Goal: Information Seeking & Learning: Learn about a topic

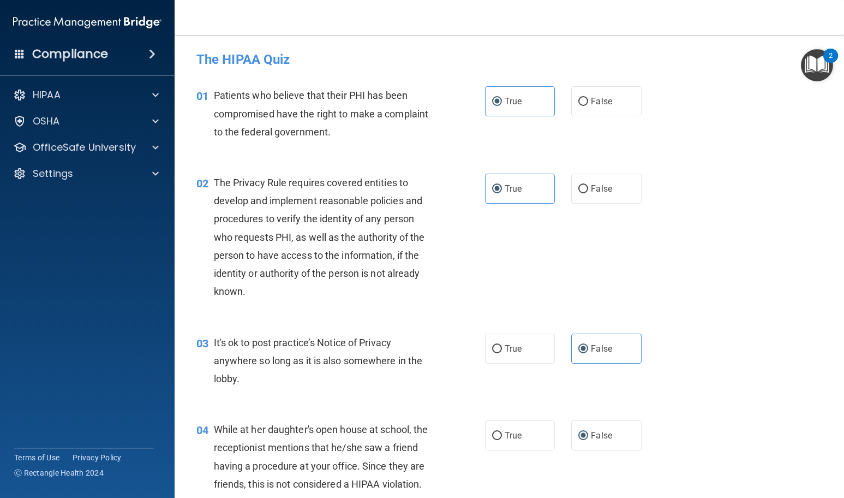
scroll to position [1474, 0]
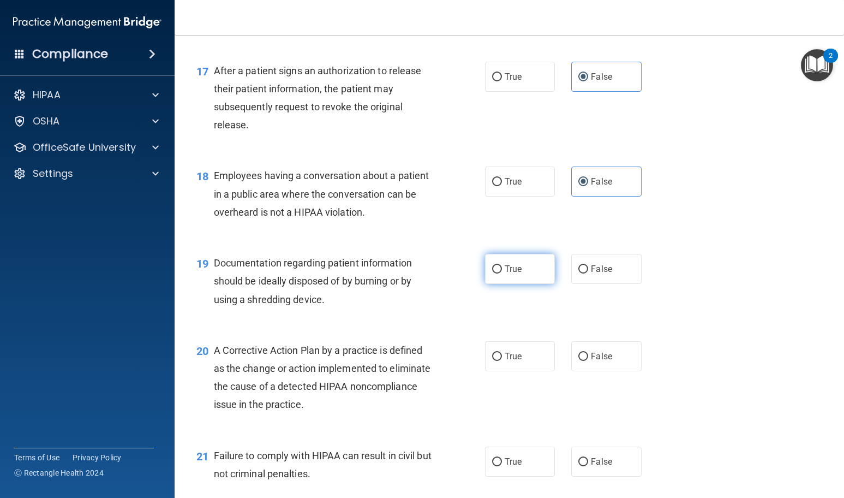
click at [539, 284] on label "True" at bounding box center [520, 269] width 70 height 30
click at [502, 273] on input "True" at bounding box center [497, 269] width 10 height 8
radio input "true"
click at [517, 371] on label "True" at bounding box center [520, 356] width 70 height 30
click at [502, 361] on input "True" at bounding box center [497, 357] width 10 height 8
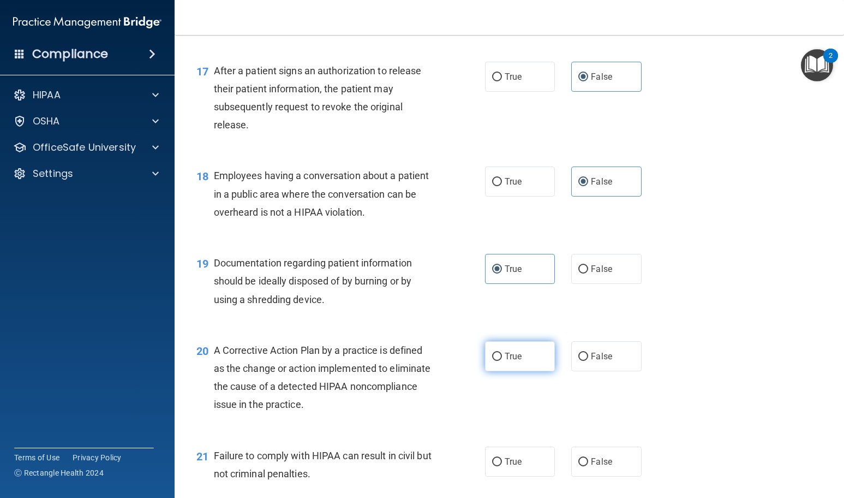
radio input "true"
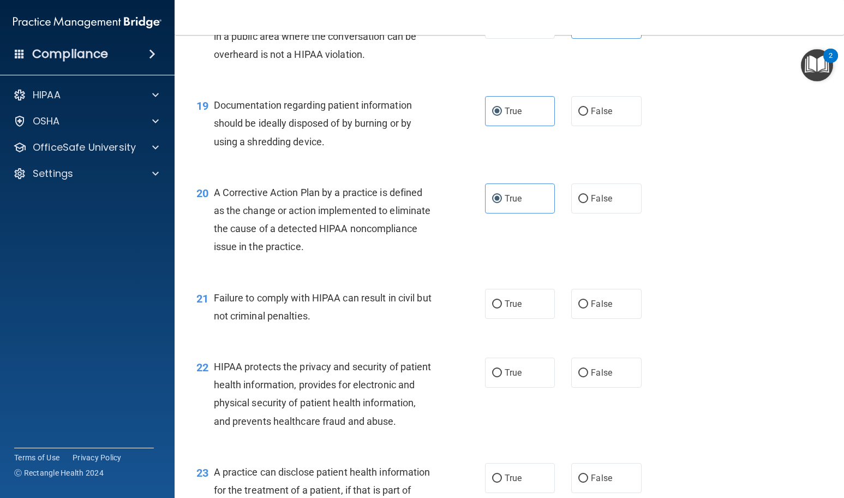
scroll to position [1637, 0]
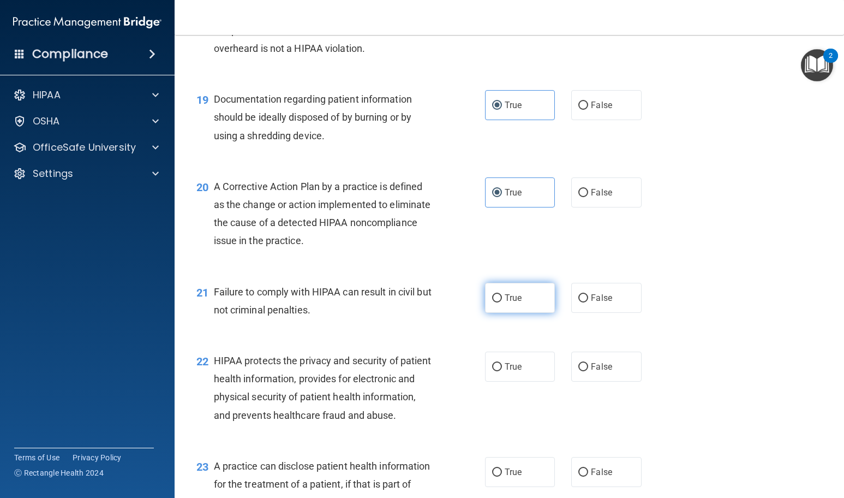
click at [485, 313] on label "True" at bounding box center [520, 298] width 70 height 30
click at [492, 302] on input "True" at bounding box center [497, 298] width 10 height 8
radio input "true"
click at [492, 371] on input "True" at bounding box center [497, 367] width 10 height 8
radio input "true"
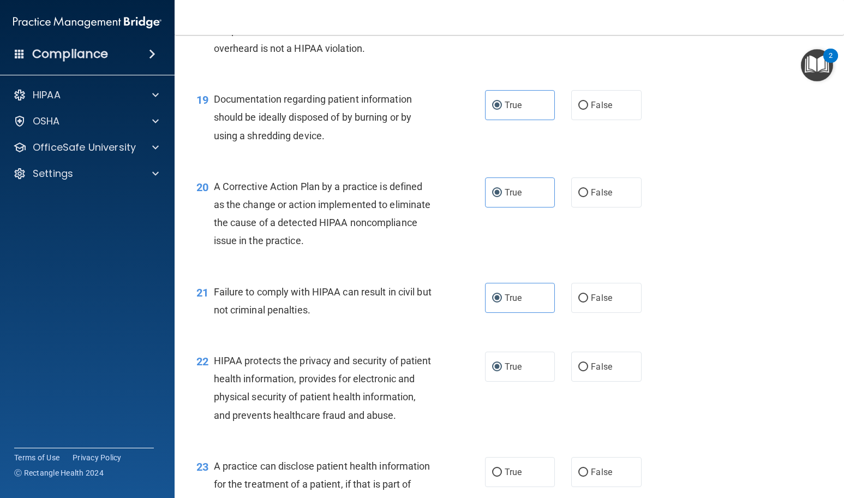
scroll to position [1856, 0]
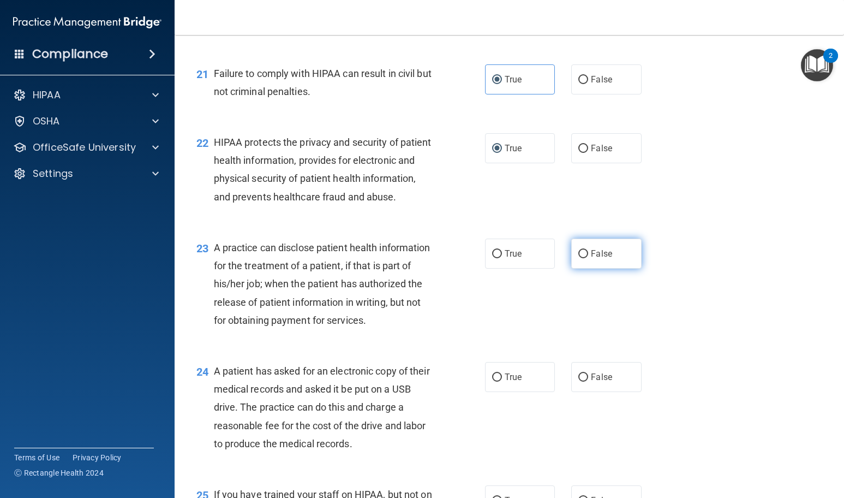
click at [579, 258] on input "False" at bounding box center [584, 254] width 10 height 8
radio input "true"
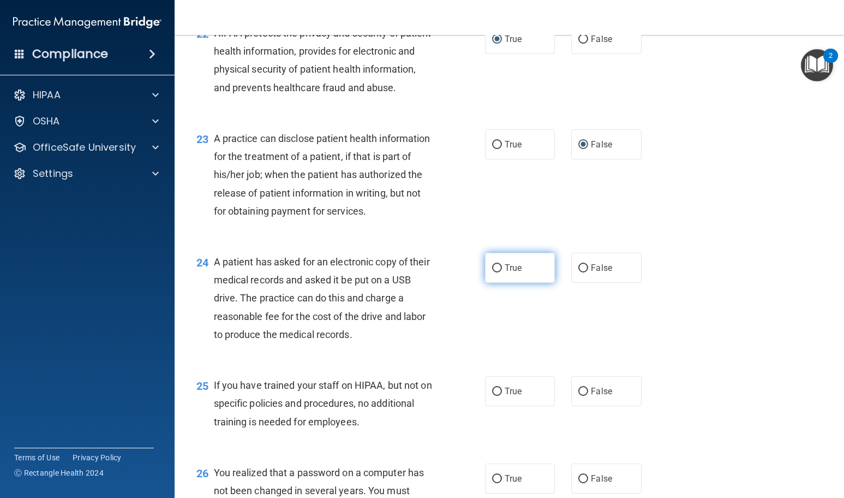
click at [505, 273] on span "True" at bounding box center [513, 268] width 17 height 10
click at [500, 272] on input "True" at bounding box center [497, 268] width 10 height 8
radio input "true"
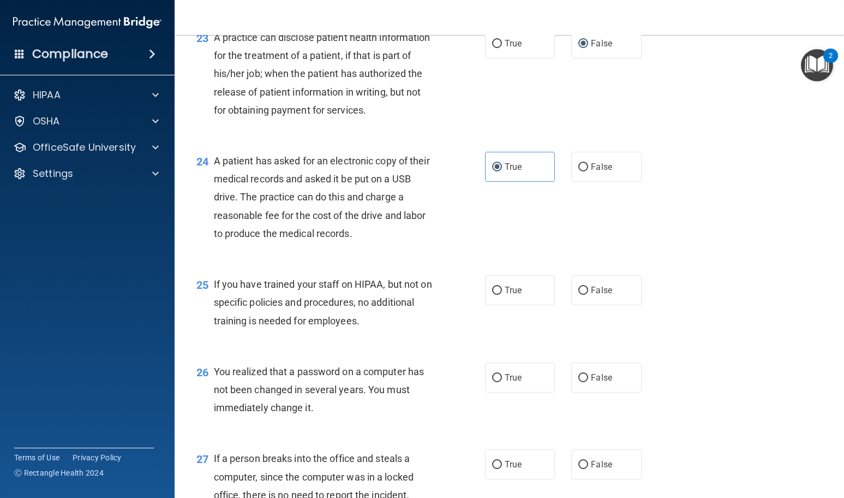
scroll to position [2074, 0]
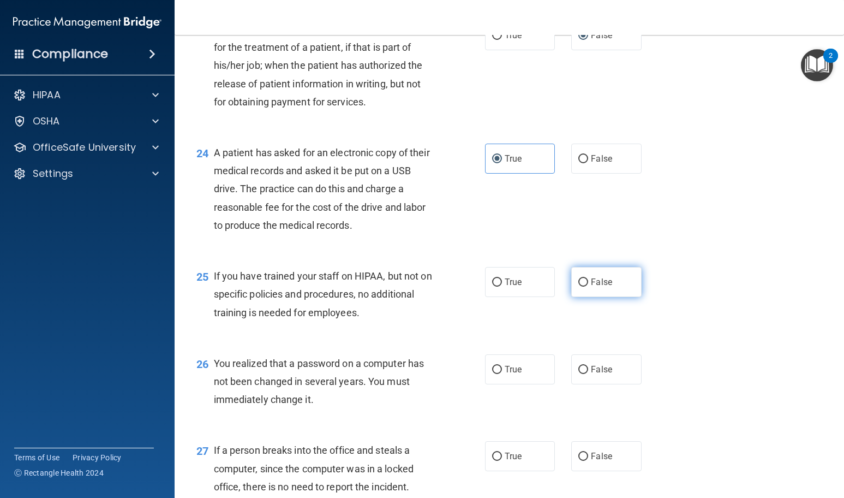
click at [581, 287] on input "False" at bounding box center [584, 282] width 10 height 8
radio input "true"
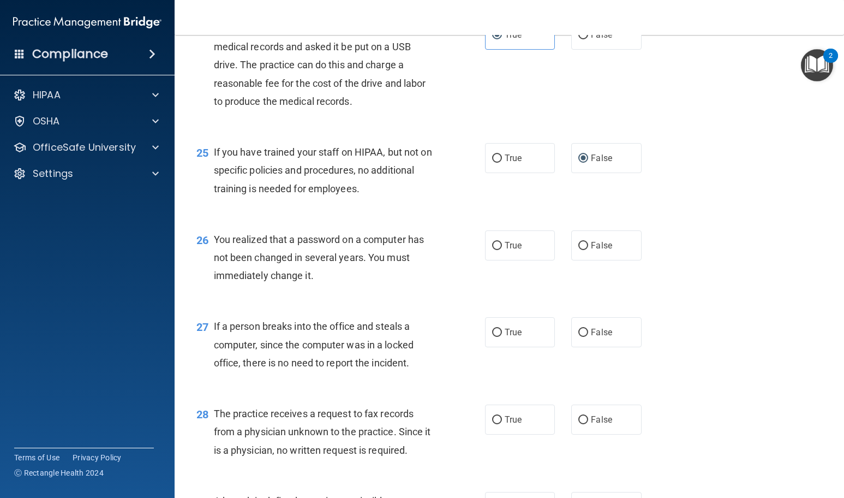
scroll to position [2238, 0]
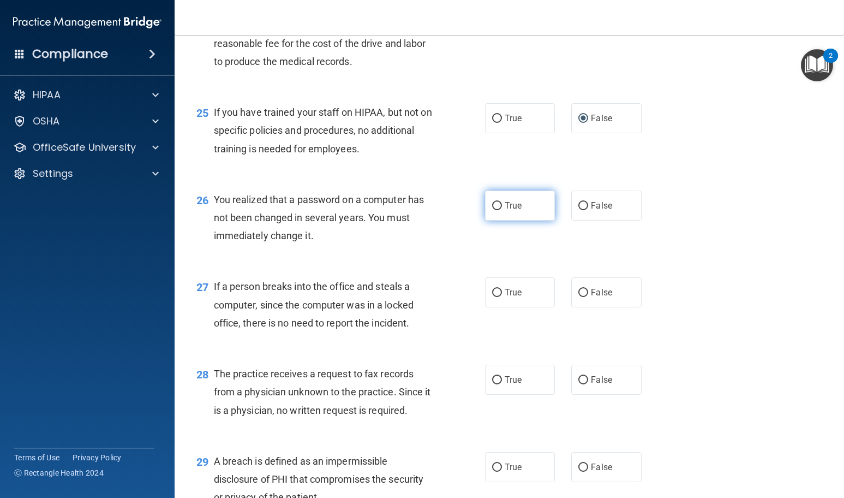
click at [505, 211] on span "True" at bounding box center [513, 205] width 17 height 10
click at [502, 210] on input "True" at bounding box center [497, 206] width 10 height 8
radio input "true"
click at [597, 307] on label "False" at bounding box center [606, 292] width 70 height 30
click at [588, 297] on input "False" at bounding box center [584, 293] width 10 height 8
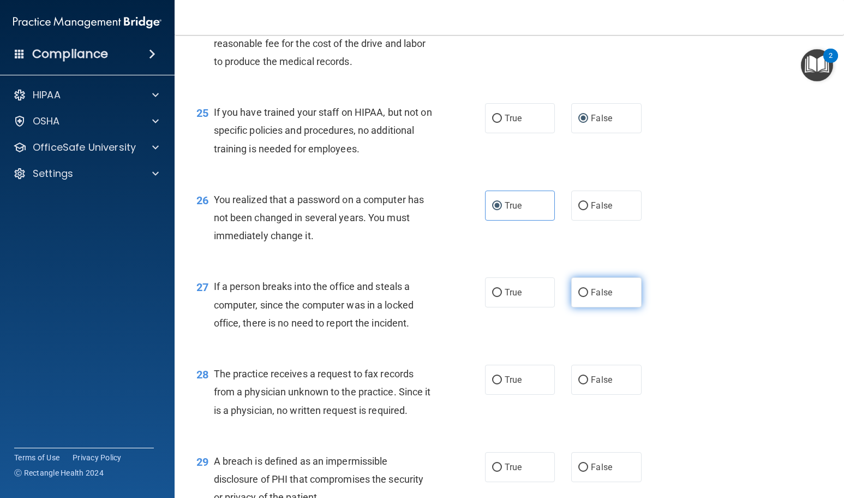
radio input "true"
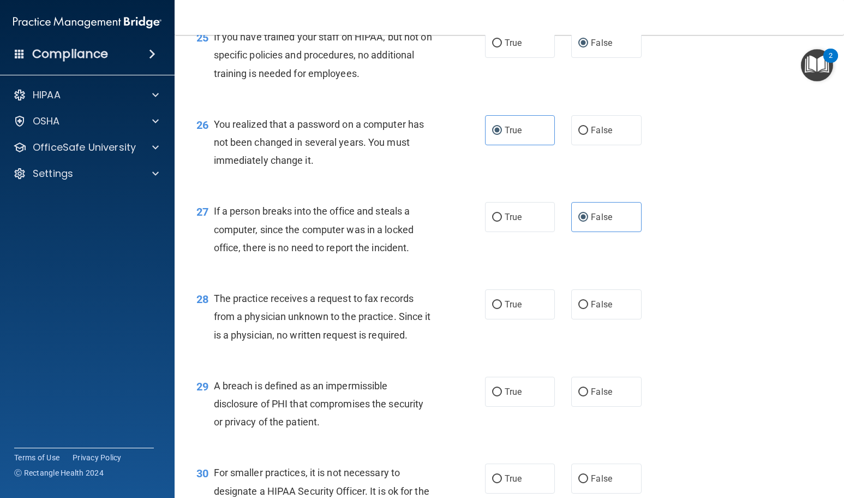
scroll to position [2347, 0]
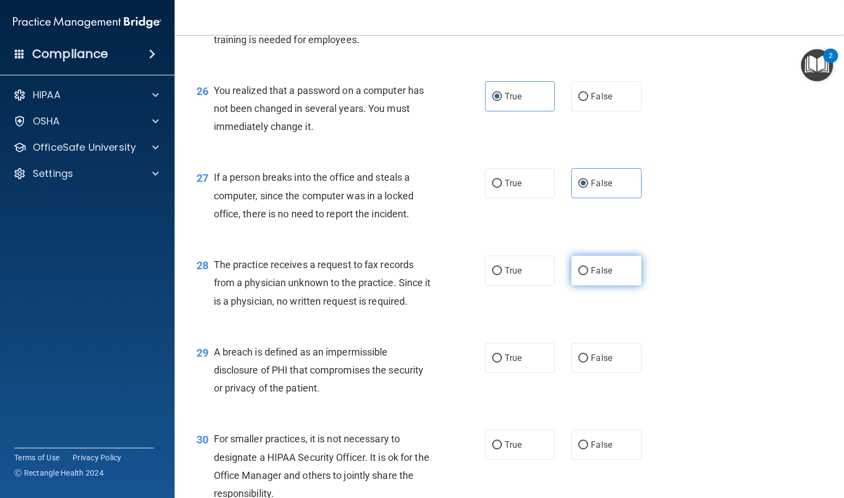
click at [585, 285] on label "False" at bounding box center [606, 270] width 70 height 30
click at [585, 275] on input "False" at bounding box center [584, 271] width 10 height 8
radio input "true"
click at [512, 363] on span "True" at bounding box center [513, 358] width 17 height 10
click at [502, 362] on input "True" at bounding box center [497, 358] width 10 height 8
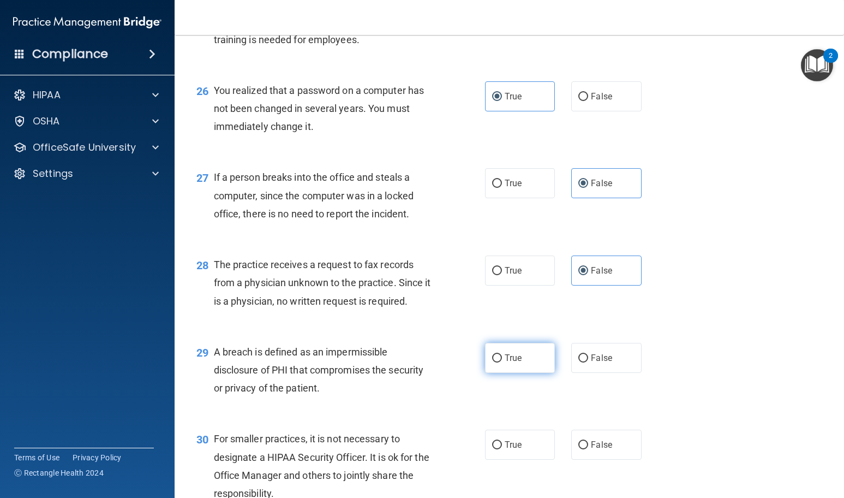
radio input "true"
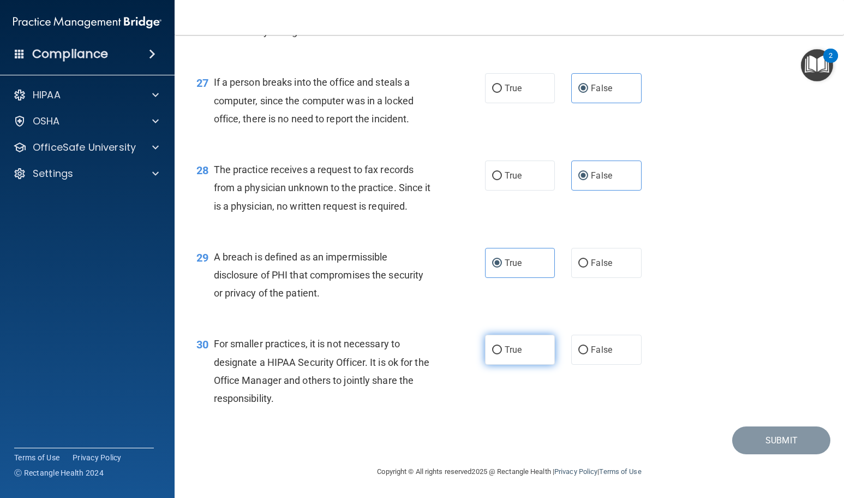
click at [502, 365] on label "True" at bounding box center [520, 350] width 70 height 30
click at [502, 354] on input "True" at bounding box center [497, 350] width 10 height 8
radio input "true"
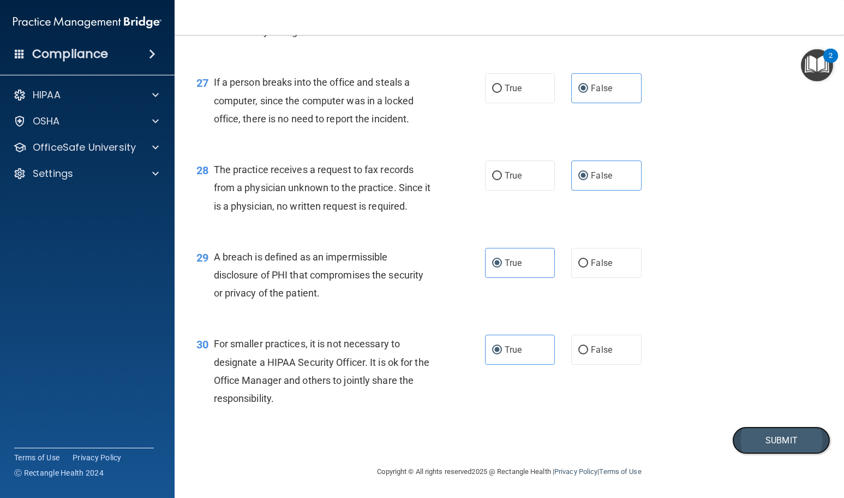
click at [791, 454] on button "Submit" at bounding box center [781, 440] width 98 height 28
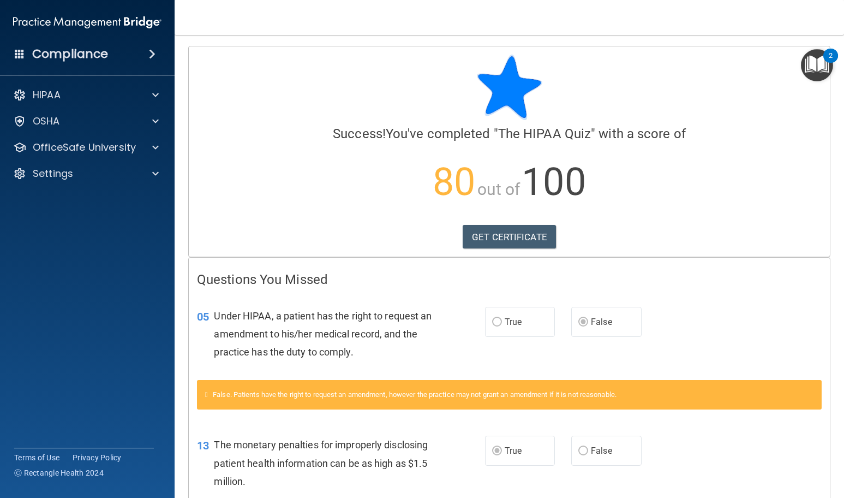
click at [688, 324] on div "05 Under HIPAA, a patient has the right to request an amendment to his/her medi…" at bounding box center [509, 336] width 641 height 87
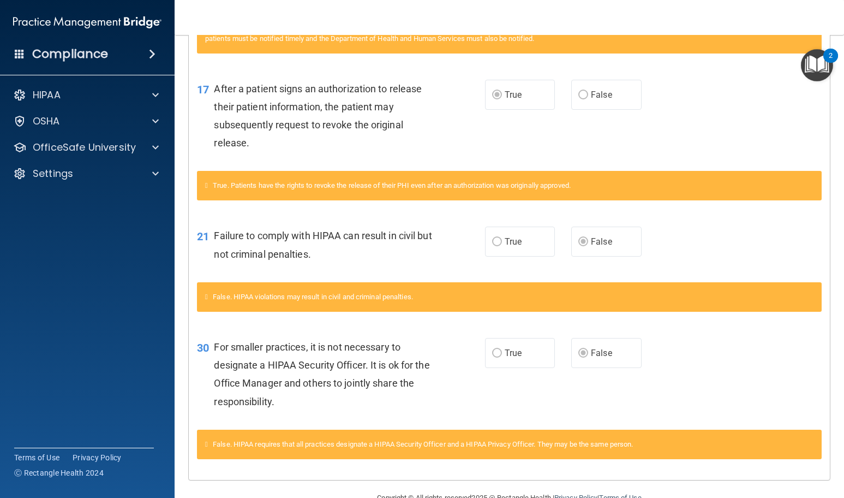
scroll to position [654, 0]
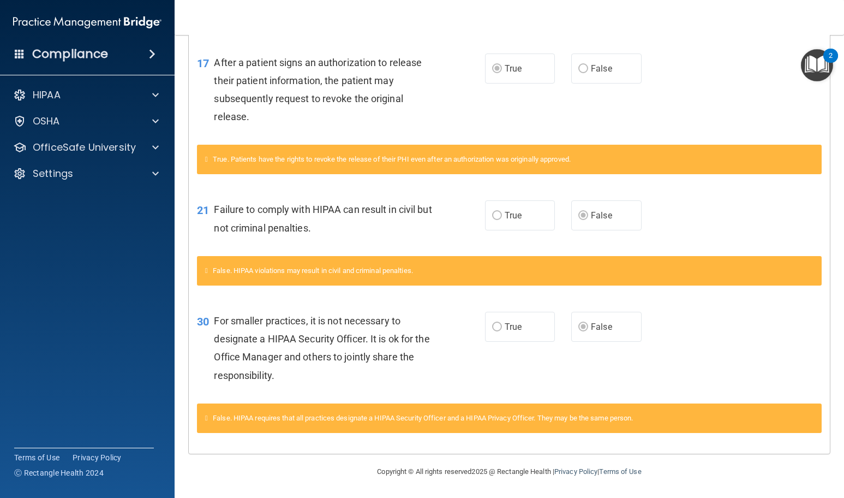
click at [676, 118] on div "17 After a patient signs an authorization to release their patient information,…" at bounding box center [509, 92] width 641 height 105
click at [672, 68] on div "17 After a patient signs an authorization to release their patient information,…" at bounding box center [509, 92] width 641 height 105
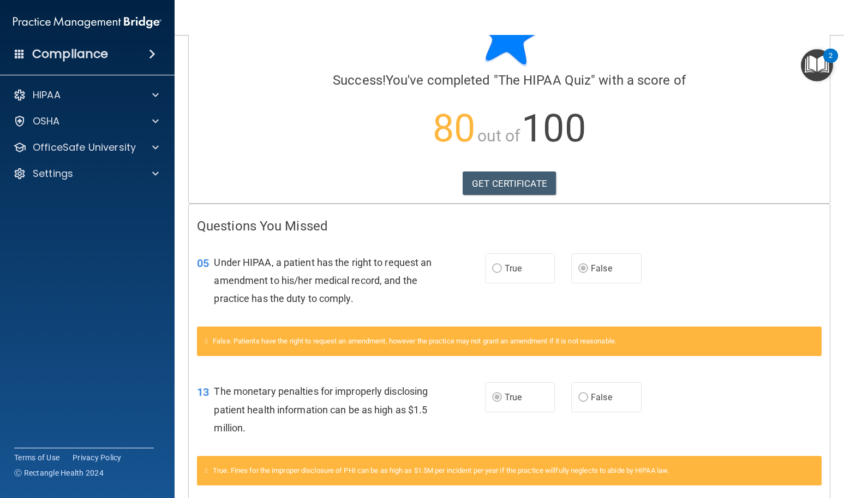
scroll to position [0, 0]
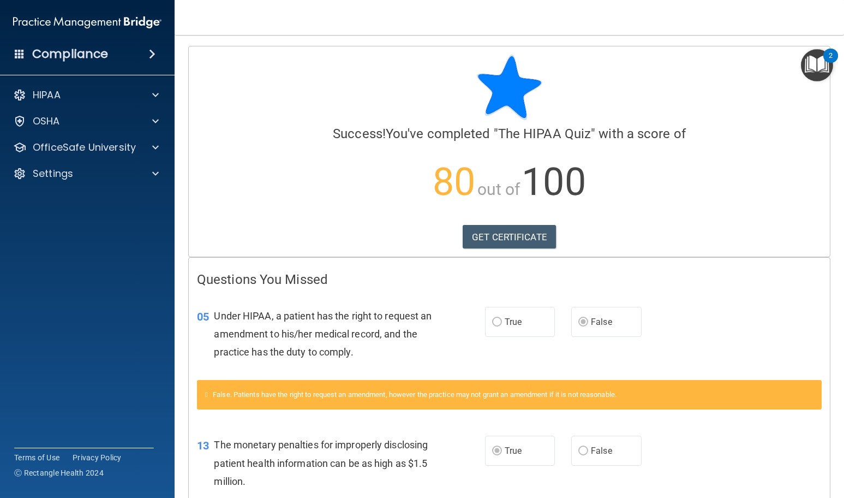
click at [555, 152] on p "80 out of 100" at bounding box center [509, 182] width 625 height 70
click at [236, 388] on div "False. Patients have the right to request an amendment, however the practice ma…" at bounding box center [509, 394] width 625 height 29
click at [207, 313] on span "05" at bounding box center [203, 316] width 12 height 13
click at [114, 91] on div "HIPAA" at bounding box center [72, 94] width 135 height 13
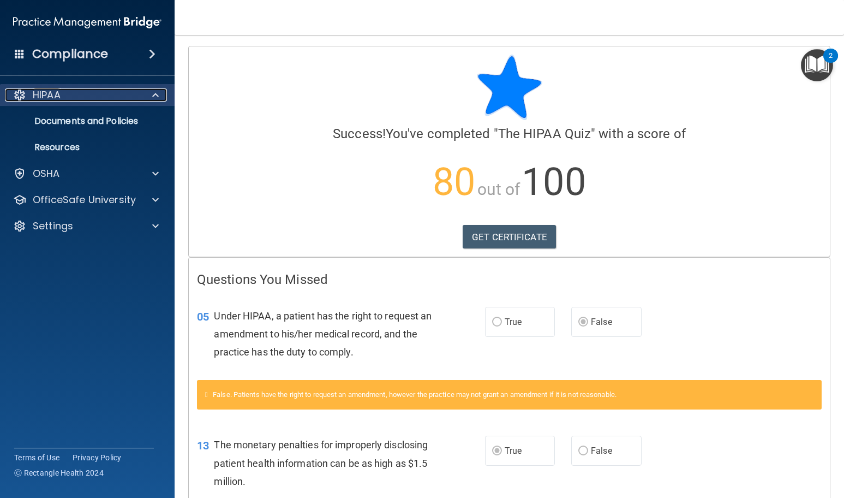
click at [139, 92] on div "HIPAA" at bounding box center [72, 94] width 135 height 13
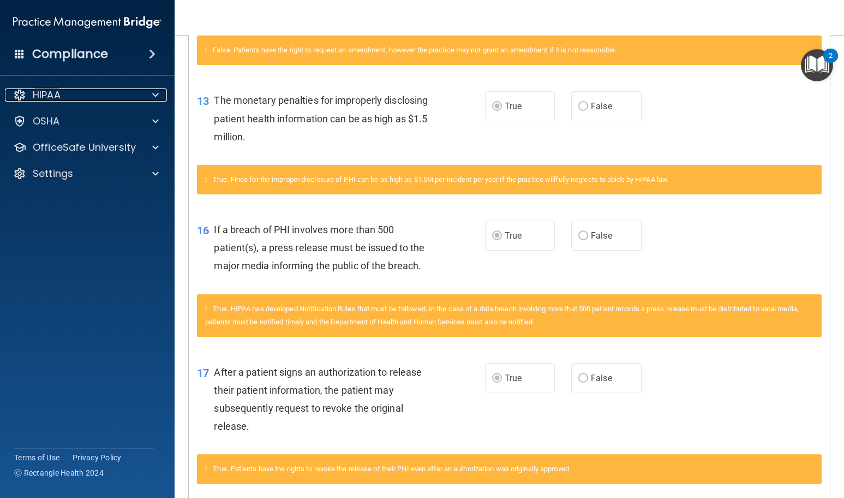
scroll to position [491, 0]
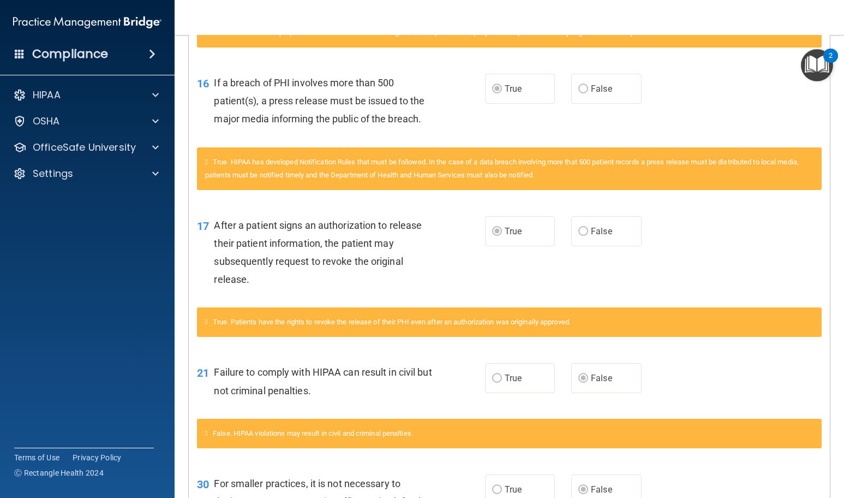
click at [767, 11] on nav "Toggle navigation [PERSON_NAME] [EMAIL_ADDRESS][DOMAIN_NAME] Manage My Enterpri…" at bounding box center [510, 17] width 670 height 35
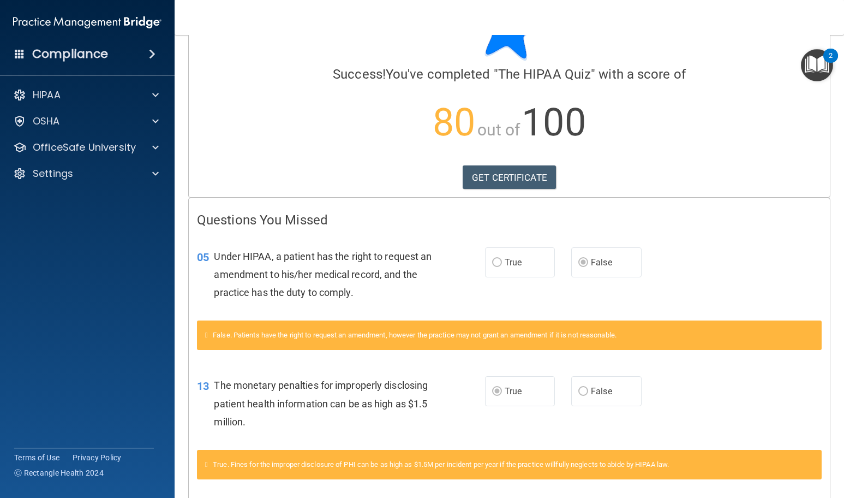
scroll to position [0, 0]
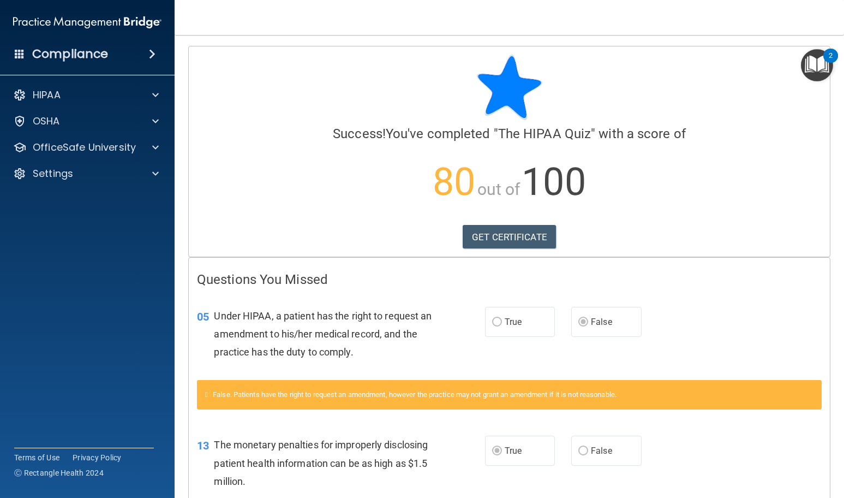
click at [69, 59] on h4 "Compliance" at bounding box center [70, 53] width 76 height 15
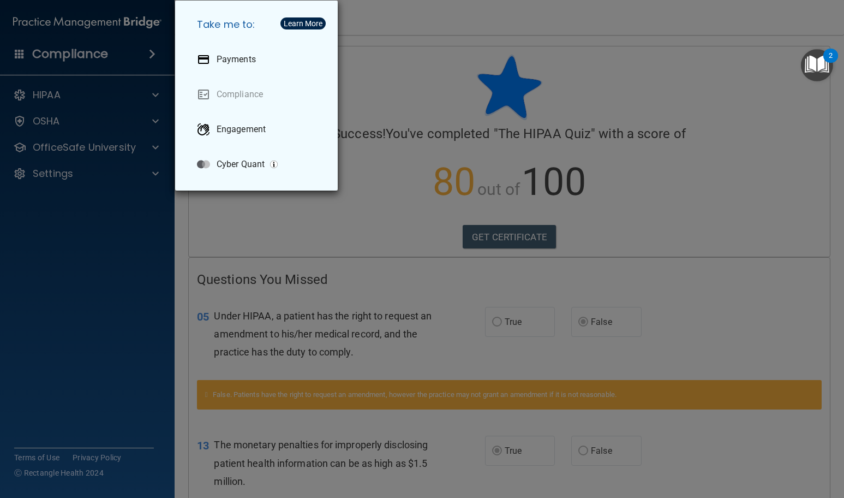
click at [152, 312] on div "Take me to: Payments Compliance Engagement Cyber Quant" at bounding box center [422, 249] width 844 height 498
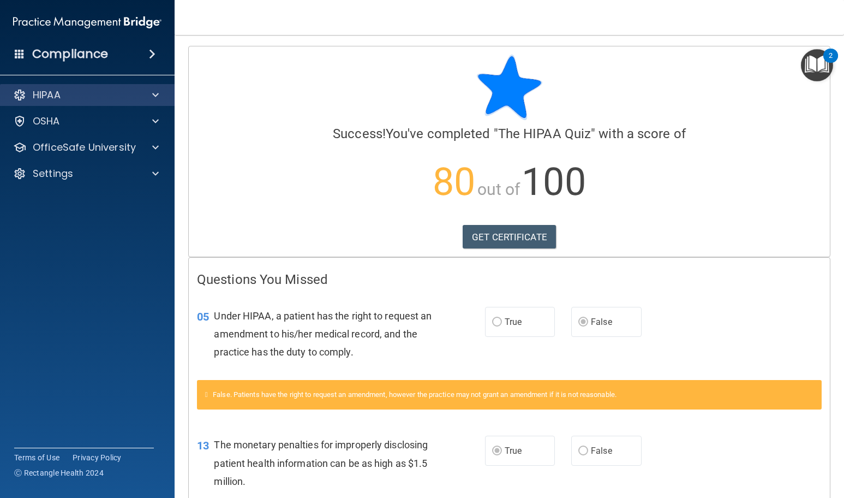
click at [127, 87] on div "HIPAA" at bounding box center [87, 95] width 175 height 22
click at [155, 92] on span at bounding box center [155, 94] width 7 height 13
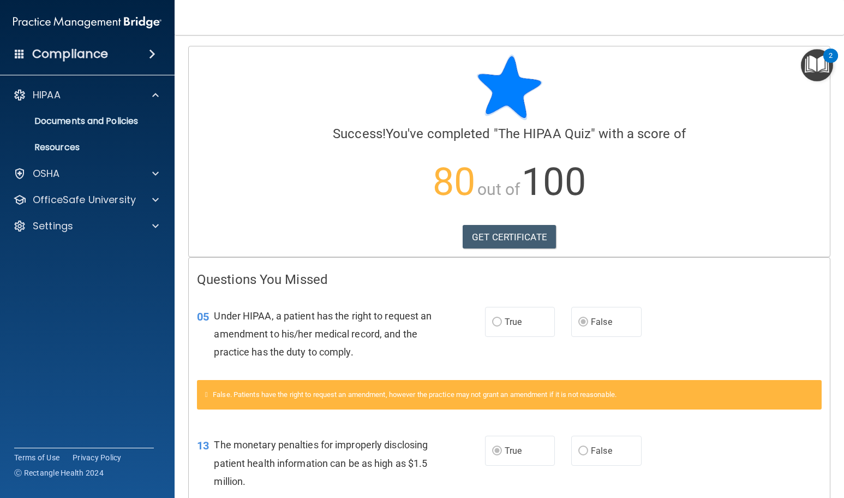
click at [138, 309] on accordion "HIPAA Documents and Policies Report an Incident Business Associates Emergency P…" at bounding box center [87, 218] width 175 height 277
drag, startPoint x: 104, startPoint y: 45, endPoint x: 129, endPoint y: 63, distance: 31.3
click at [114, 60] on div "Compliance" at bounding box center [87, 33] width 153 height 66
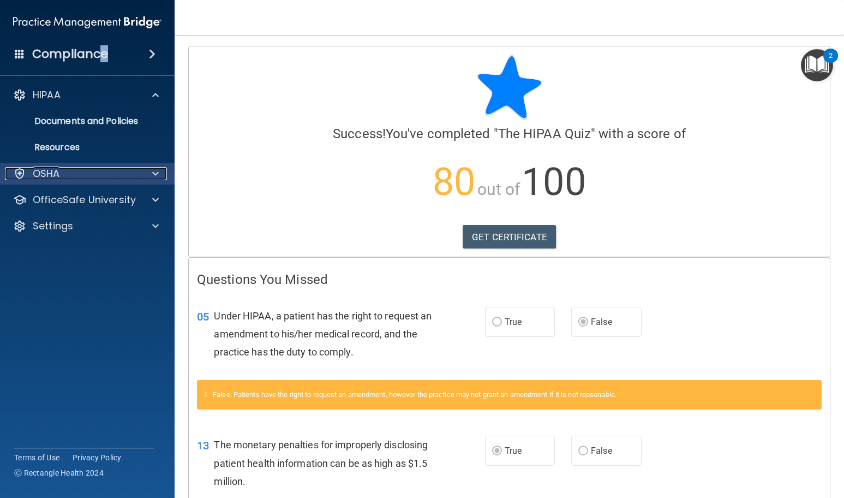
click at [80, 170] on div "OSHA" at bounding box center [72, 173] width 135 height 13
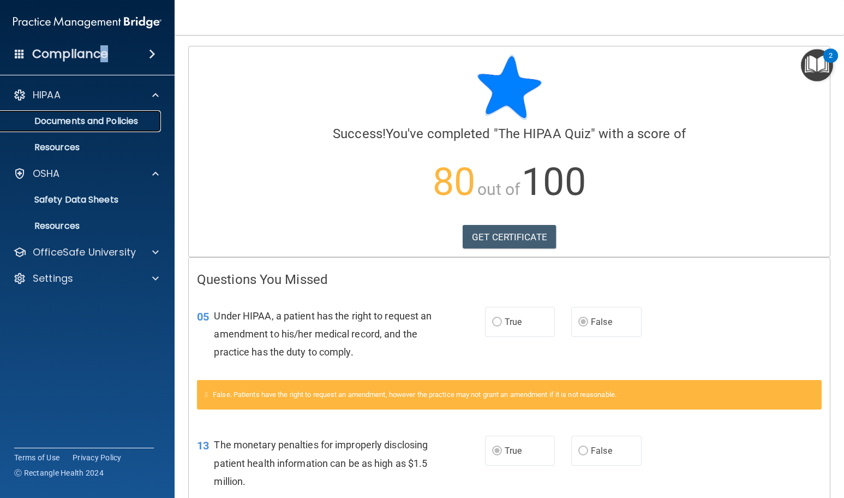
click at [98, 121] on p "Documents and Policies" at bounding box center [81, 121] width 149 height 11
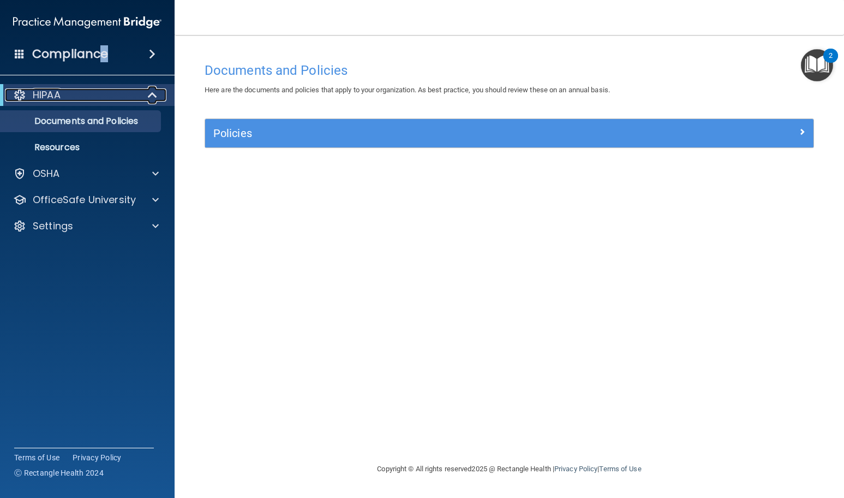
click at [102, 98] on div "HIPAA" at bounding box center [72, 94] width 135 height 13
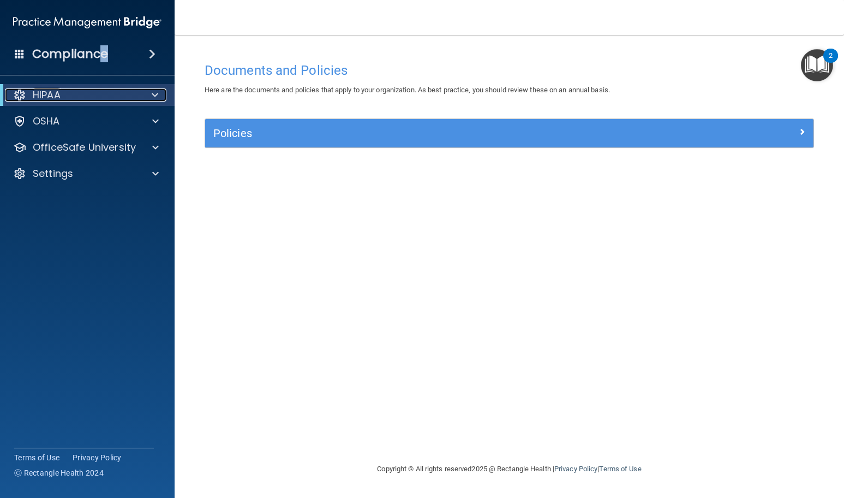
click at [100, 93] on div "HIPAA" at bounding box center [72, 94] width 135 height 13
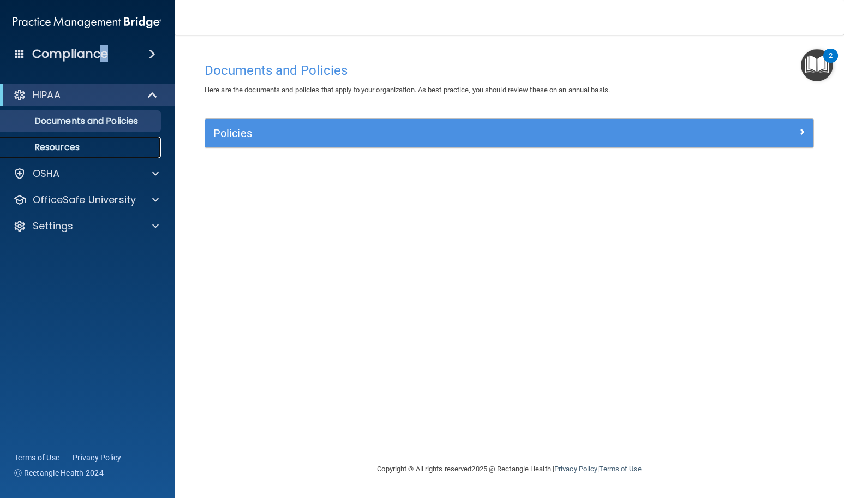
click at [70, 151] on p "Resources" at bounding box center [81, 147] width 149 height 11
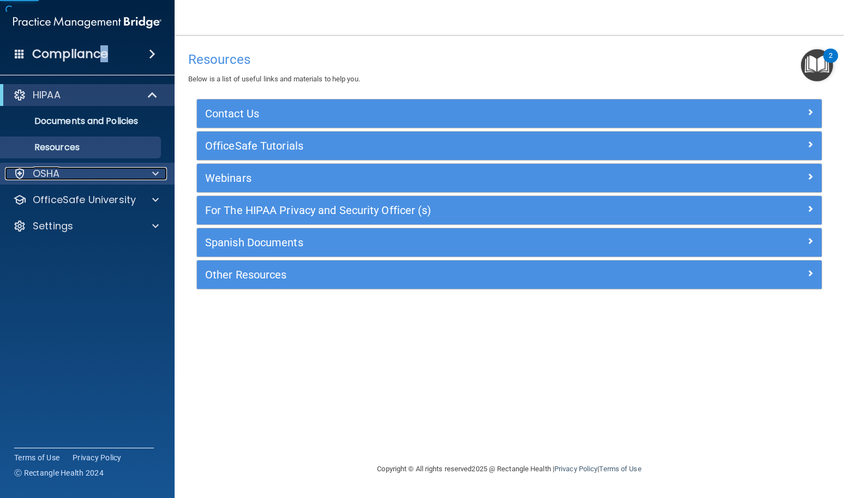
click at [70, 174] on div "OSHA" at bounding box center [72, 173] width 135 height 13
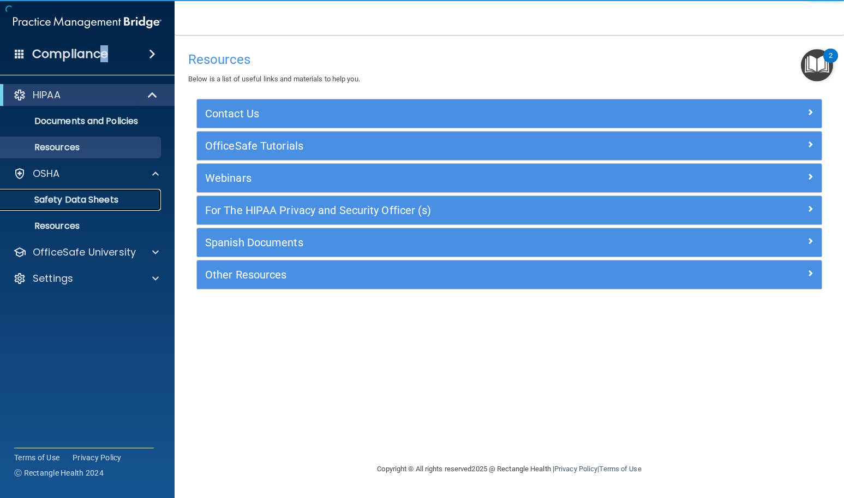
click at [69, 193] on link "Safety Data Sheets" at bounding box center [75, 200] width 172 height 22
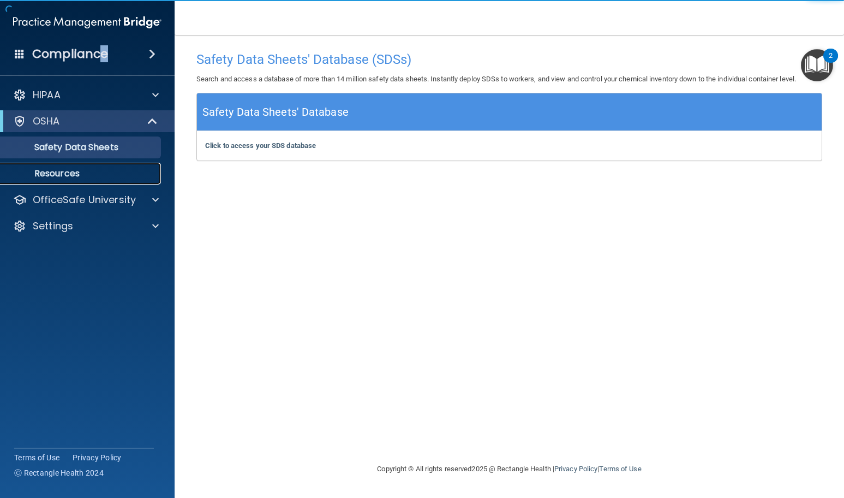
click at [70, 166] on link "Resources" at bounding box center [75, 174] width 172 height 22
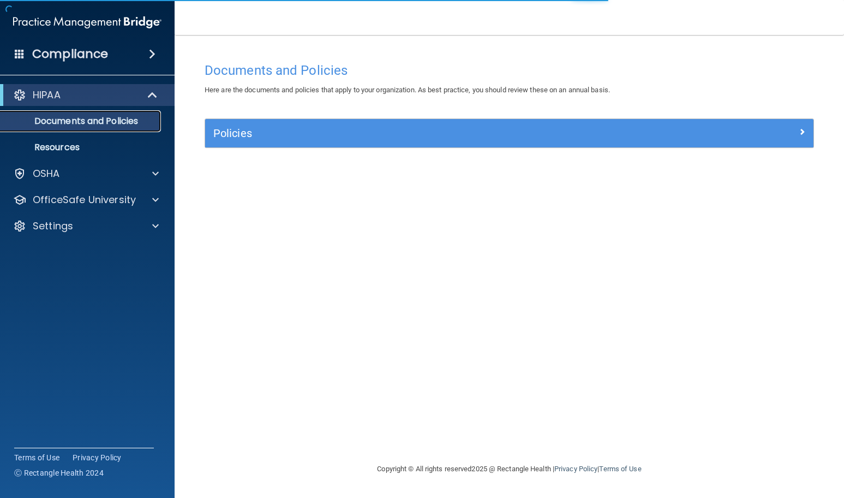
click at [114, 120] on p "Documents and Policies" at bounding box center [81, 121] width 149 height 11
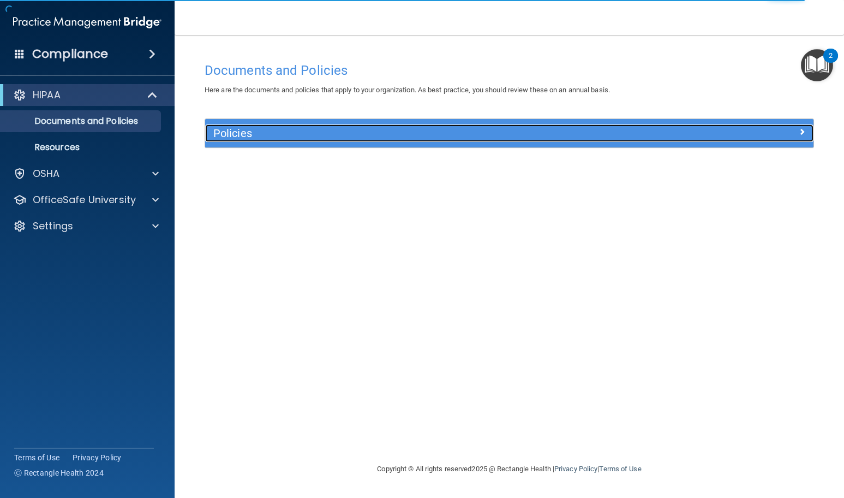
click at [390, 127] on div "Policies" at bounding box center [433, 132] width 456 height 17
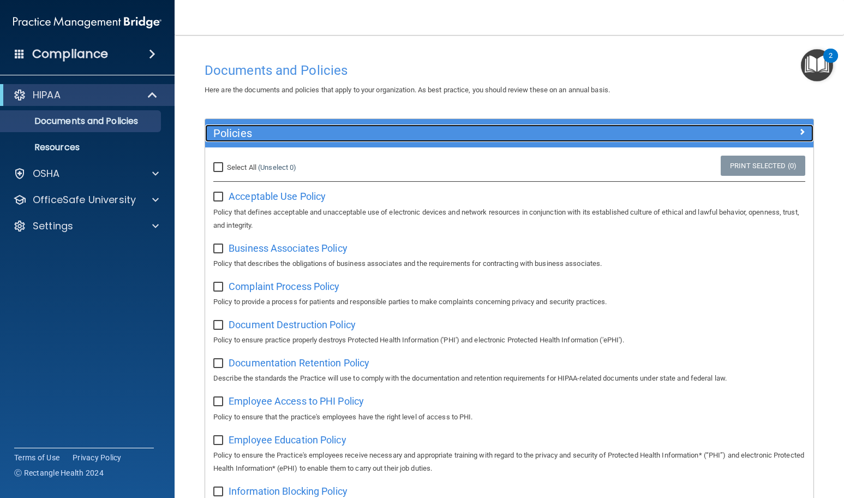
click at [390, 127] on div "Policies" at bounding box center [433, 132] width 456 height 17
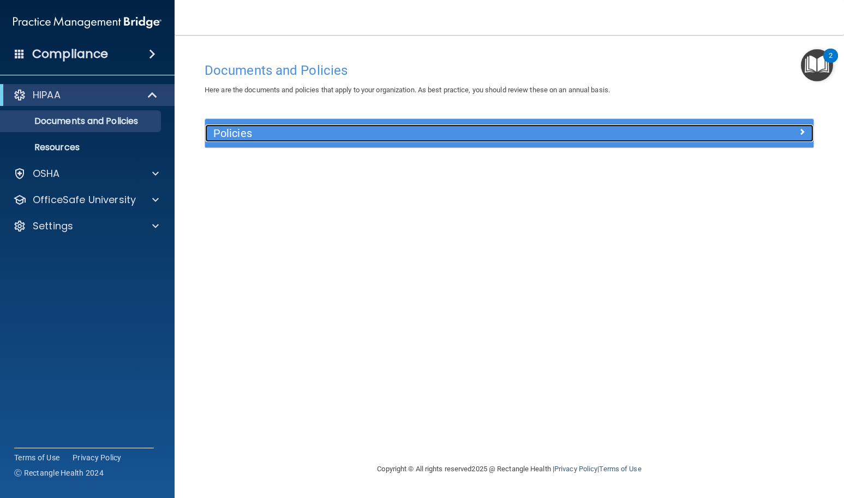
click at [540, 125] on div "Policies" at bounding box center [433, 132] width 456 height 17
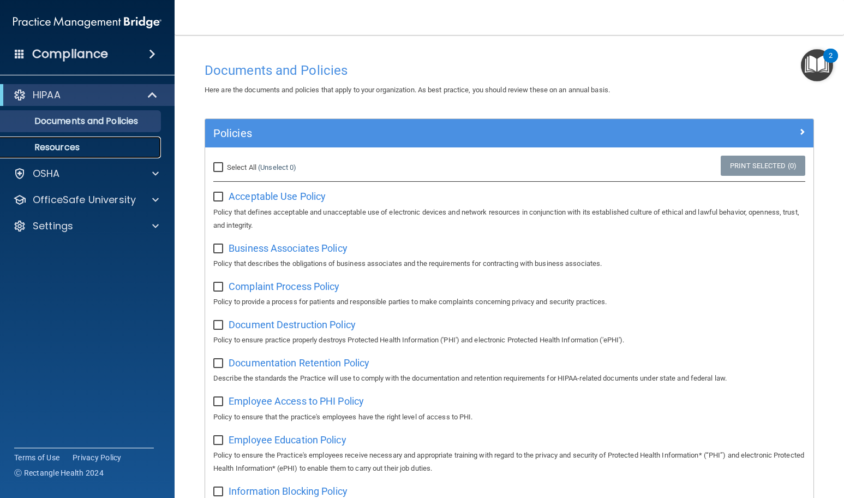
click at [120, 145] on p "Resources" at bounding box center [81, 147] width 149 height 11
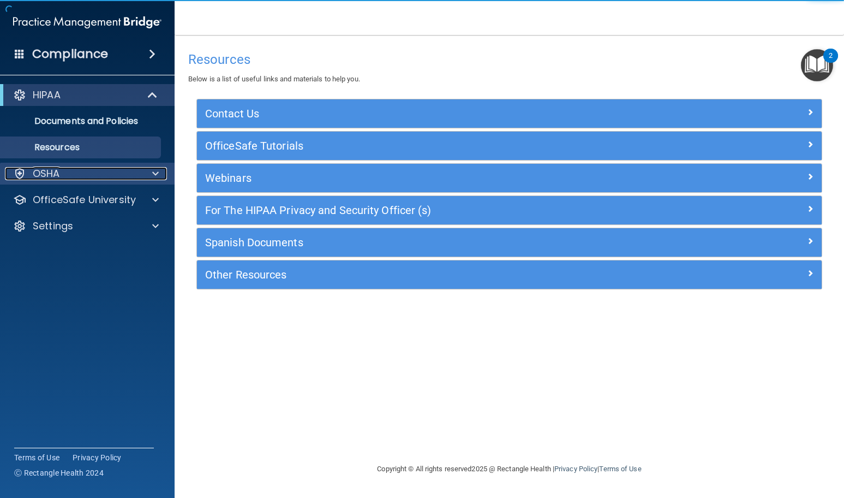
click at [114, 171] on div "OSHA" at bounding box center [72, 173] width 135 height 13
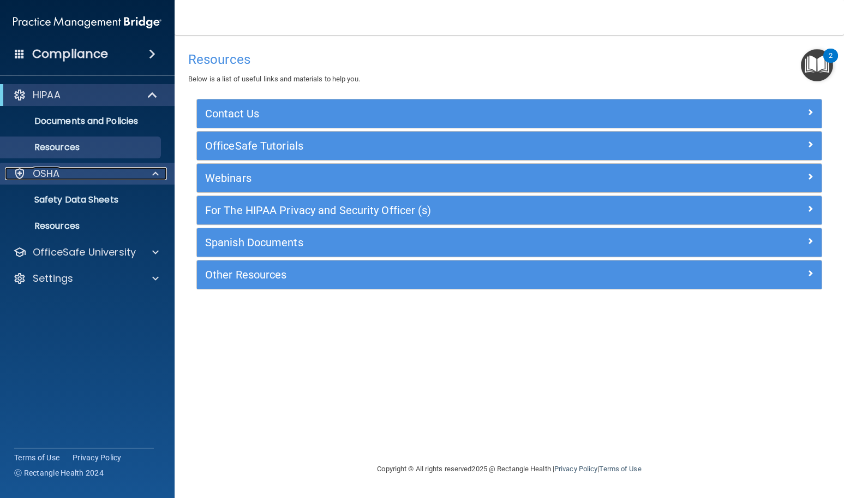
click at [114, 171] on div "OSHA" at bounding box center [72, 173] width 135 height 13
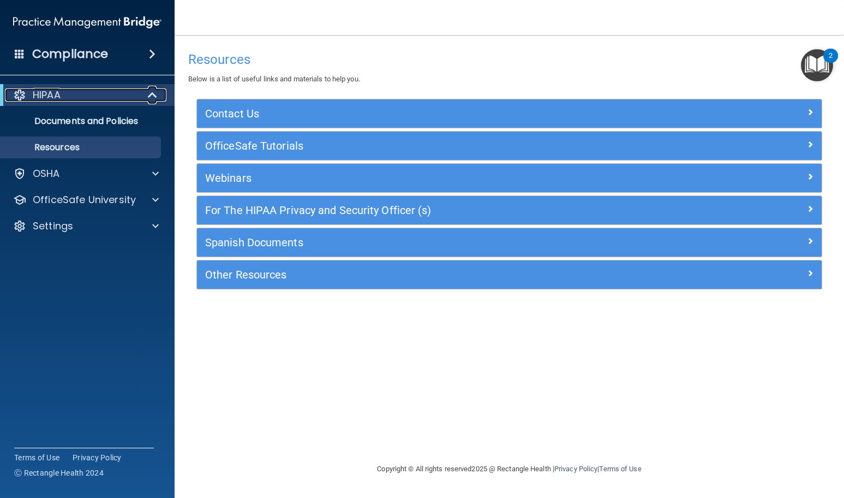
click at [74, 97] on div "HIPAA" at bounding box center [72, 94] width 135 height 13
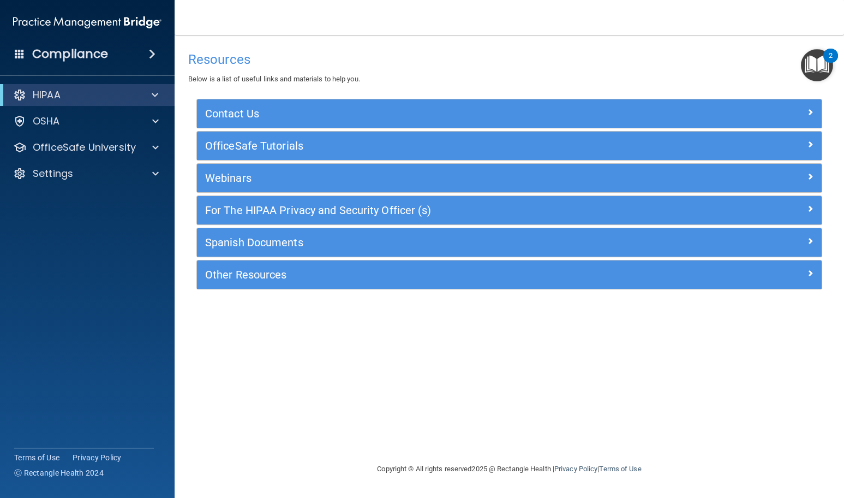
click at [81, 54] on h4 "Compliance" at bounding box center [70, 53] width 76 height 15
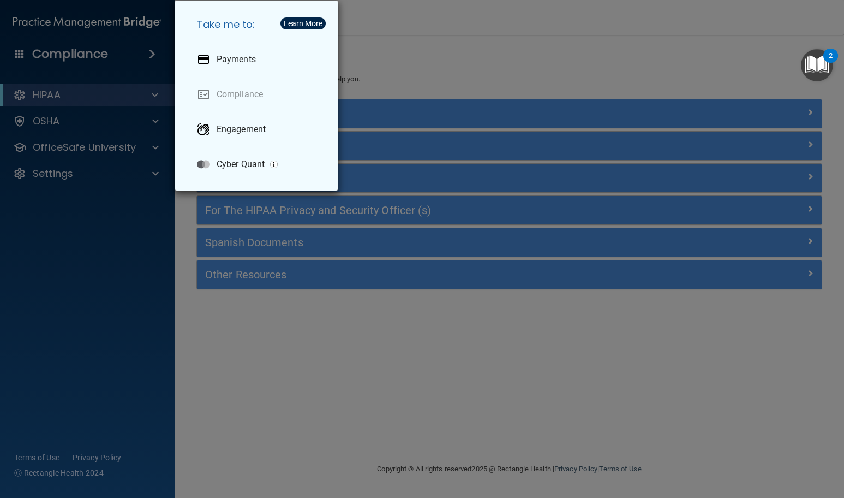
click at [47, 56] on div "Take me to: Payments Compliance Engagement Cyber Quant" at bounding box center [422, 249] width 844 height 498
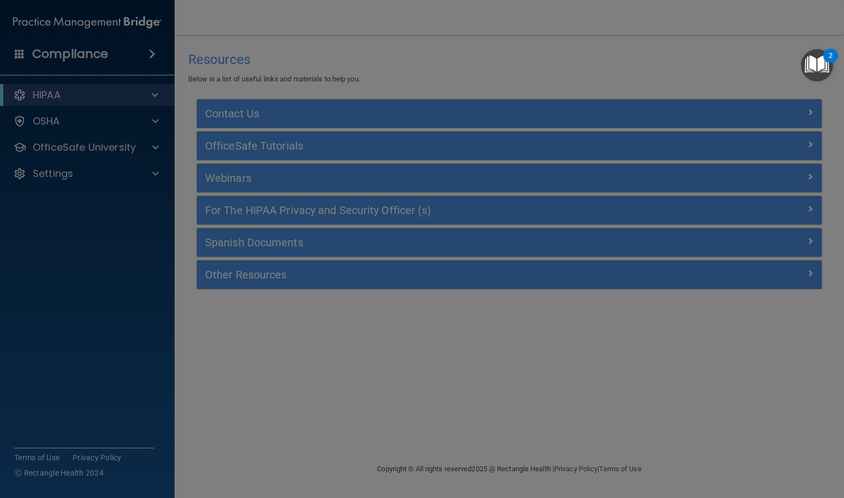
click at [20, 49] on div at bounding box center [422, 249] width 844 height 498
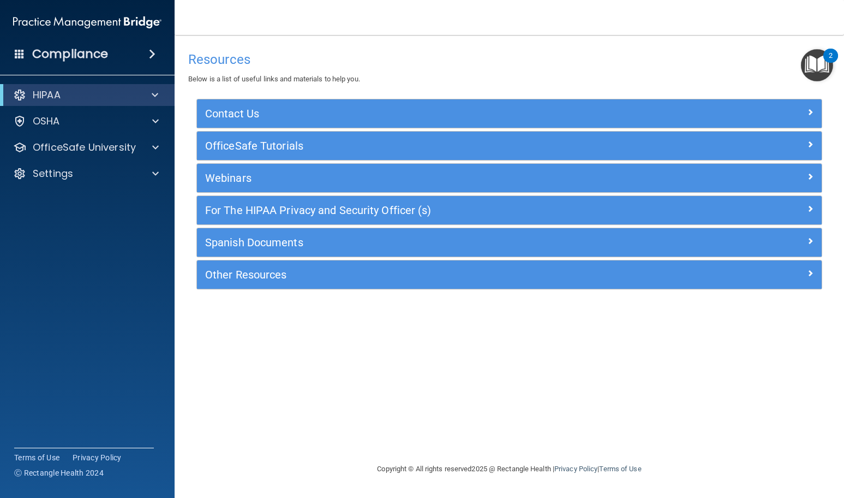
click at [20, 49] on span at bounding box center [20, 54] width 10 height 10
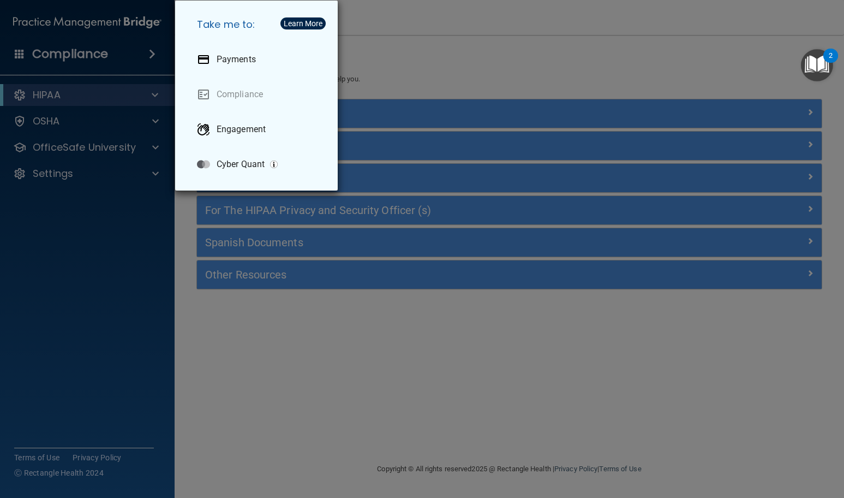
click at [100, 220] on div "Take me to: Payments Compliance Engagement Cyber Quant" at bounding box center [422, 249] width 844 height 498
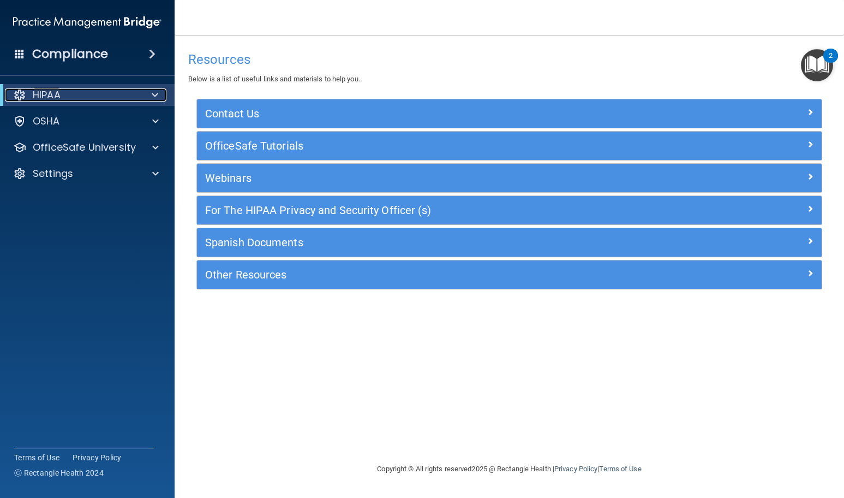
click at [16, 92] on div at bounding box center [19, 94] width 13 height 13
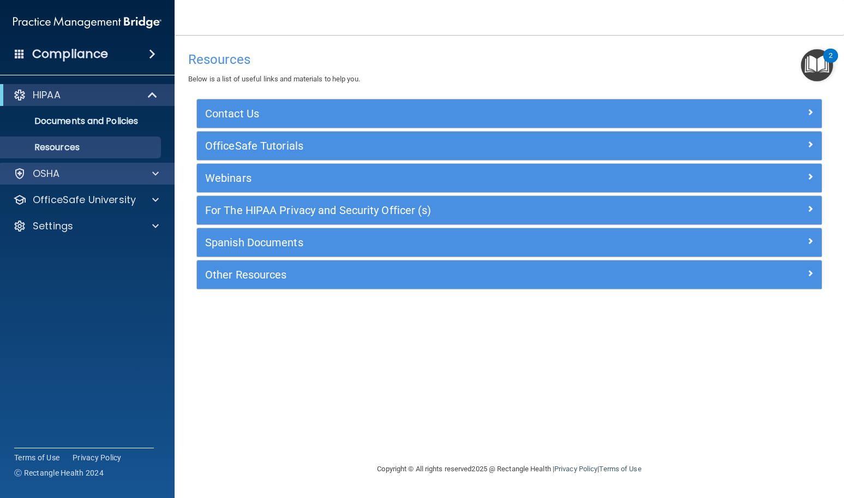
click at [77, 166] on div "OSHA" at bounding box center [87, 174] width 175 height 22
click at [111, 174] on div "OSHA" at bounding box center [72, 173] width 135 height 13
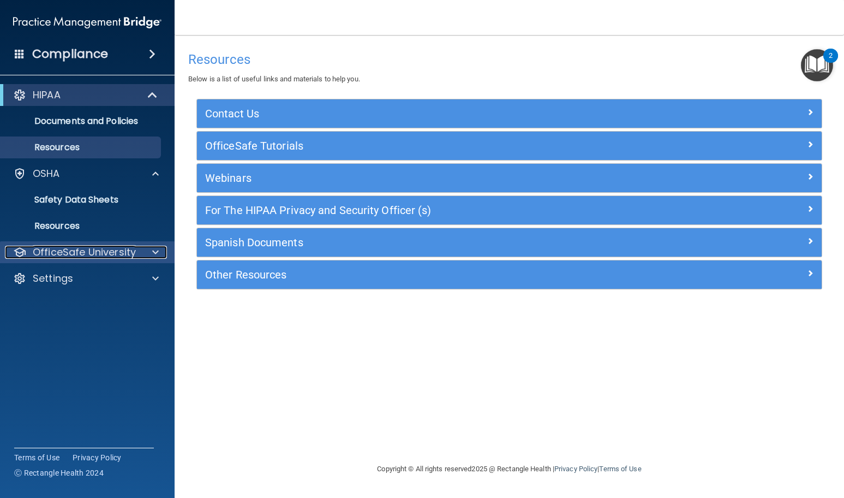
click at [113, 257] on p "OfficeSafe University" at bounding box center [84, 252] width 103 height 13
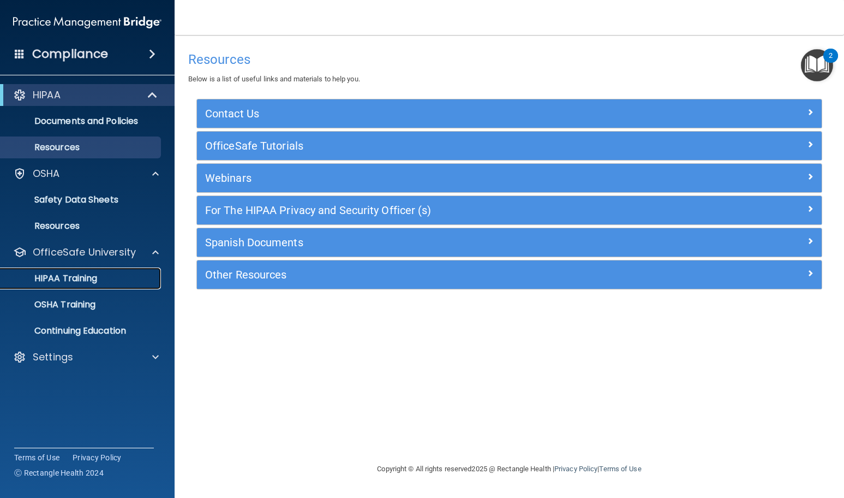
click at [87, 274] on p "HIPAA Training" at bounding box center [52, 278] width 90 height 11
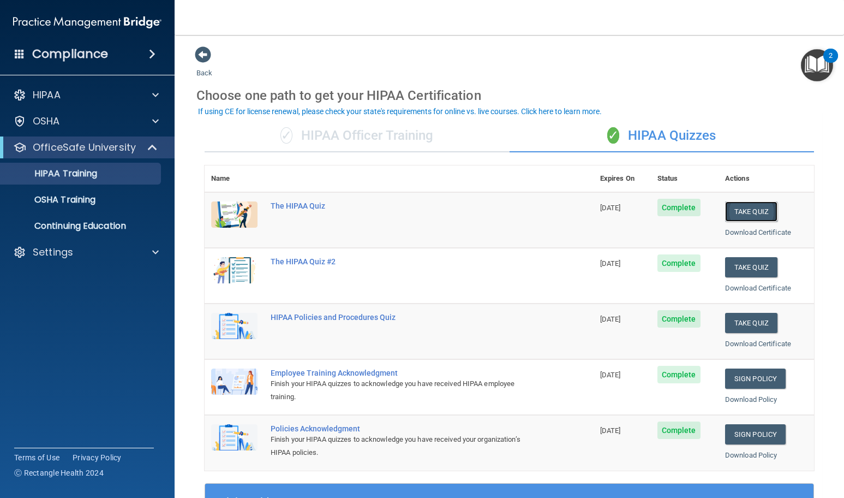
click at [756, 204] on button "Take Quiz" at bounding box center [751, 211] width 52 height 20
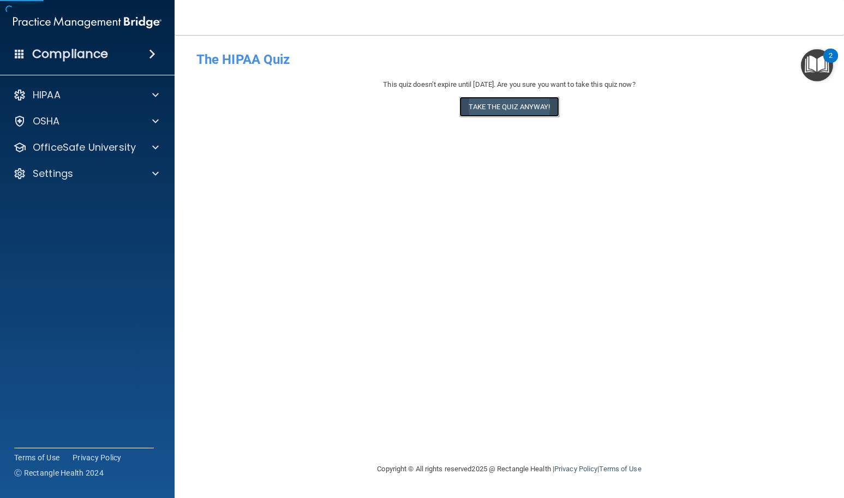
click at [522, 108] on button "Take the quiz anyway!" at bounding box center [509, 107] width 99 height 20
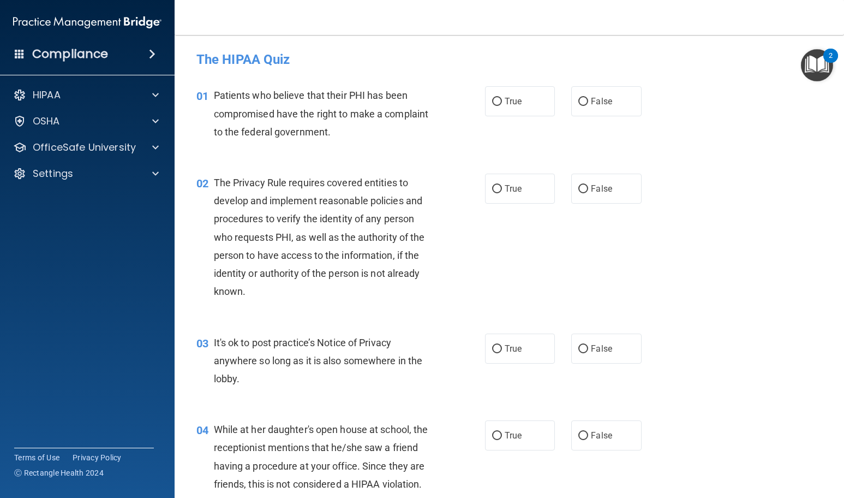
click at [133, 296] on accordion "HIPAA Documents and Policies Report an Incident Business Associates Emergency P…" at bounding box center [87, 218] width 175 height 277
click at [496, 101] on input "True" at bounding box center [497, 102] width 10 height 8
radio input "true"
click at [493, 188] on input "True" at bounding box center [497, 189] width 10 height 8
radio input "true"
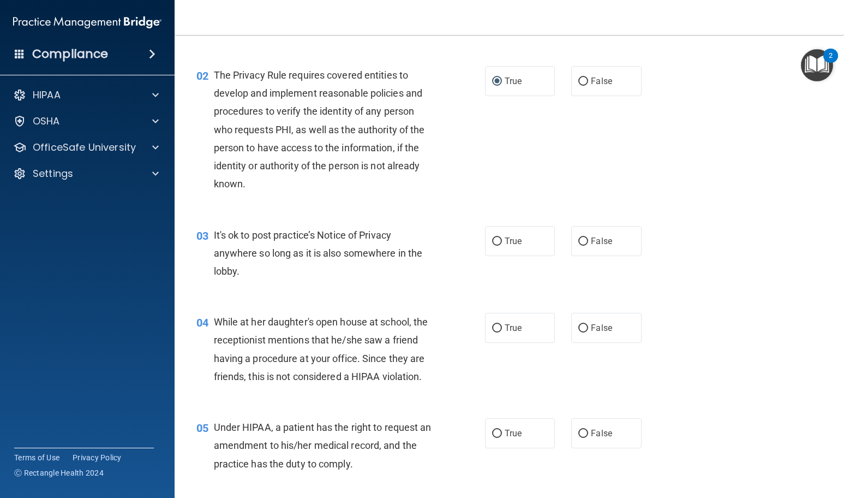
scroll to position [109, 0]
click at [589, 251] on label "False" at bounding box center [606, 239] width 70 height 30
click at [588, 244] on input "False" at bounding box center [584, 240] width 10 height 8
radio input "true"
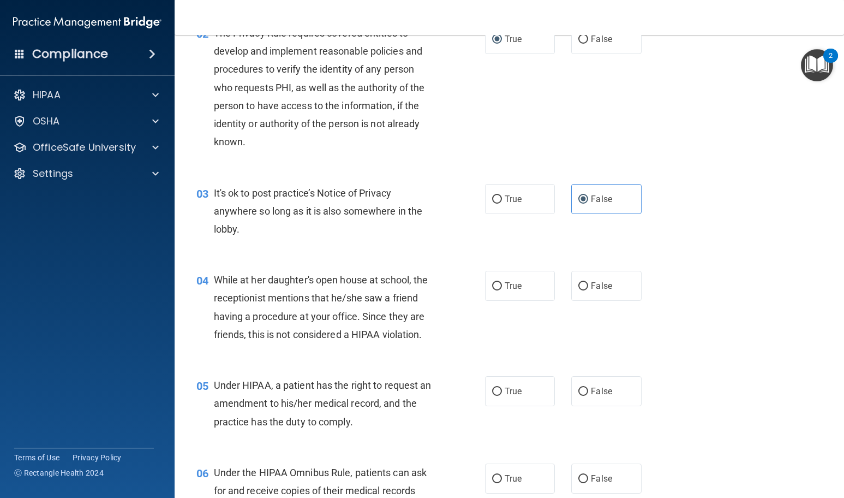
scroll to position [218, 0]
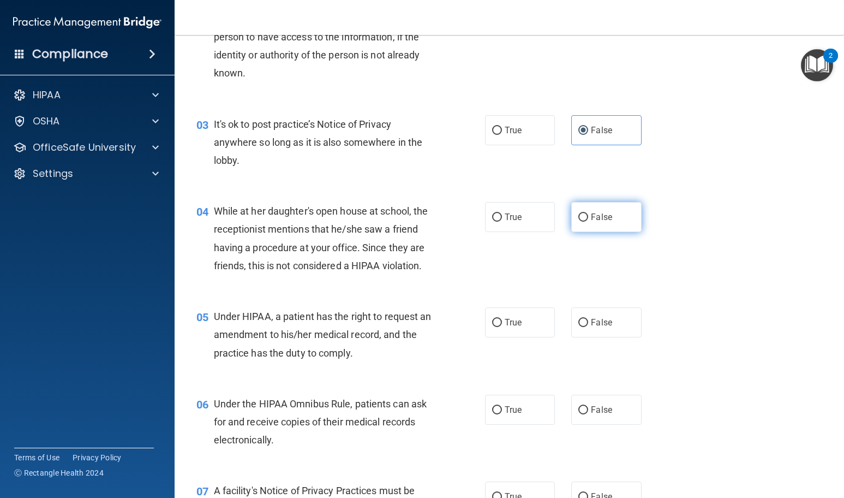
click at [571, 219] on label "False" at bounding box center [606, 217] width 70 height 30
click at [579, 219] on input "False" at bounding box center [584, 217] width 10 height 8
radio input "true"
click at [521, 321] on label "True" at bounding box center [520, 322] width 70 height 30
click at [502, 321] on input "True" at bounding box center [497, 323] width 10 height 8
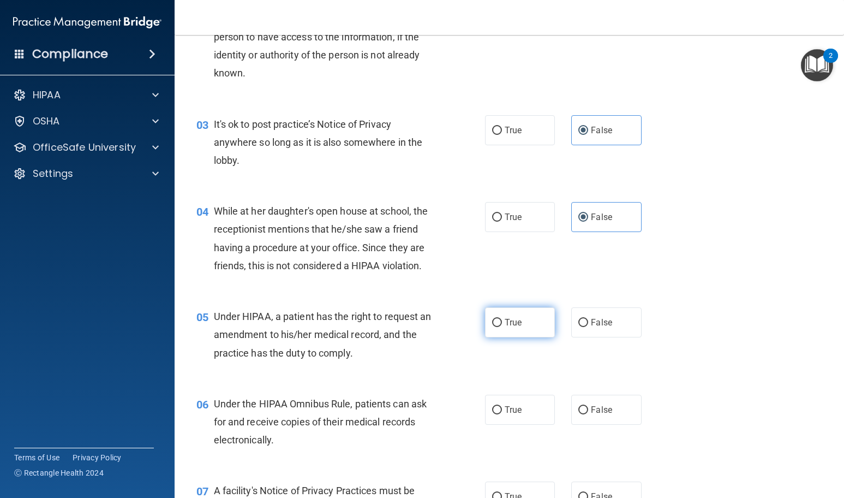
radio input "true"
click at [571, 330] on label "False" at bounding box center [606, 322] width 70 height 30
click at [579, 327] on input "False" at bounding box center [584, 323] width 10 height 8
radio input "true"
radio input "false"
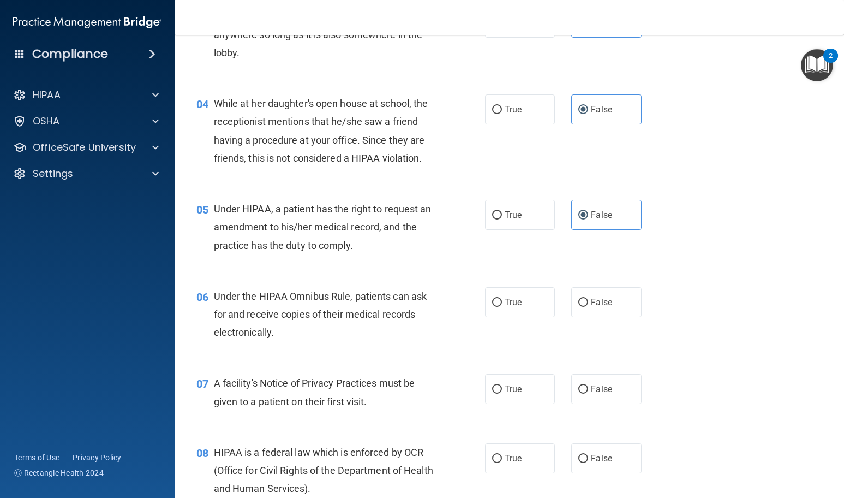
scroll to position [327, 0]
click at [510, 305] on span "True" at bounding box center [513, 300] width 17 height 10
click at [502, 305] on input "True" at bounding box center [497, 301] width 10 height 8
radio input "true"
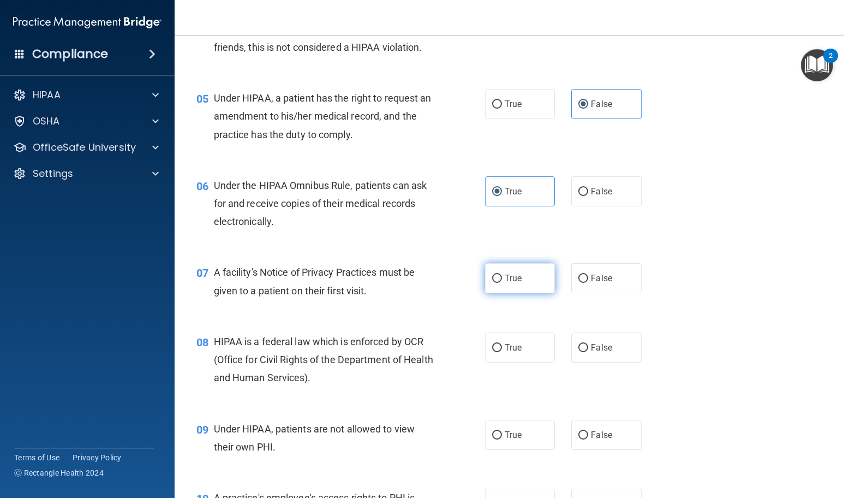
click at [500, 291] on label "True" at bounding box center [520, 278] width 70 height 30
click at [500, 283] on input "True" at bounding box center [497, 279] width 10 height 8
radio input "true"
click at [505, 348] on span "True" at bounding box center [513, 347] width 17 height 10
click at [501, 348] on input "True" at bounding box center [497, 348] width 10 height 8
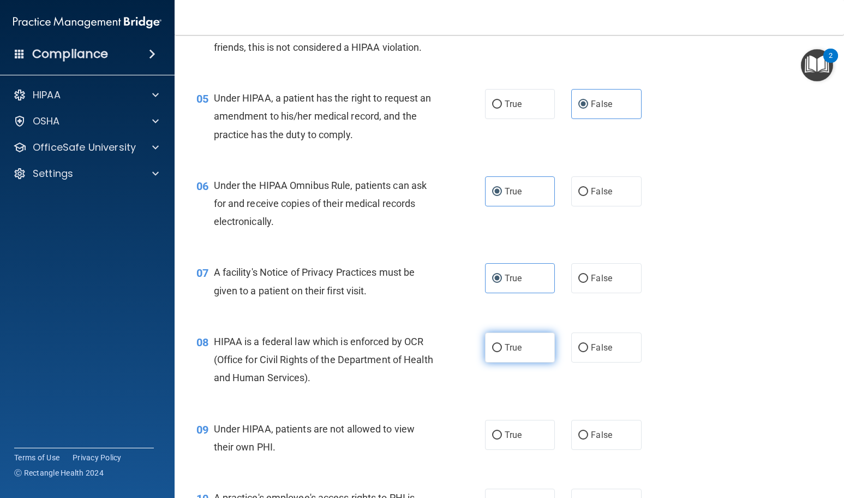
radio input "true"
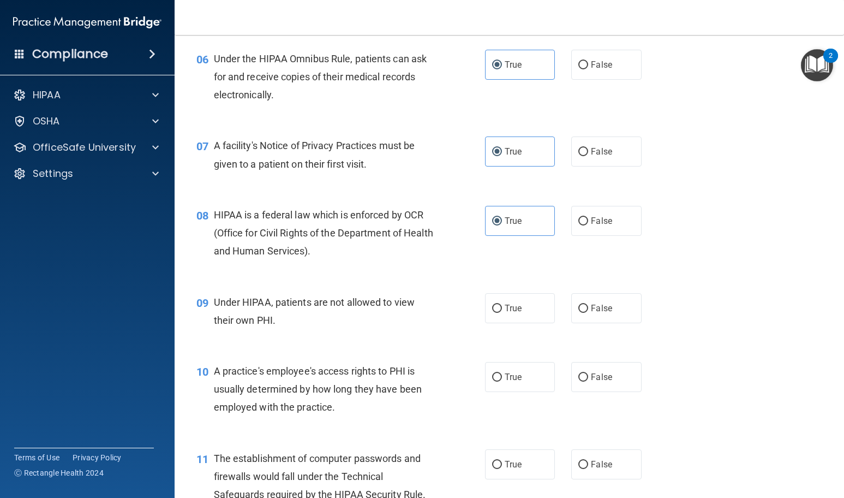
scroll to position [600, 0]
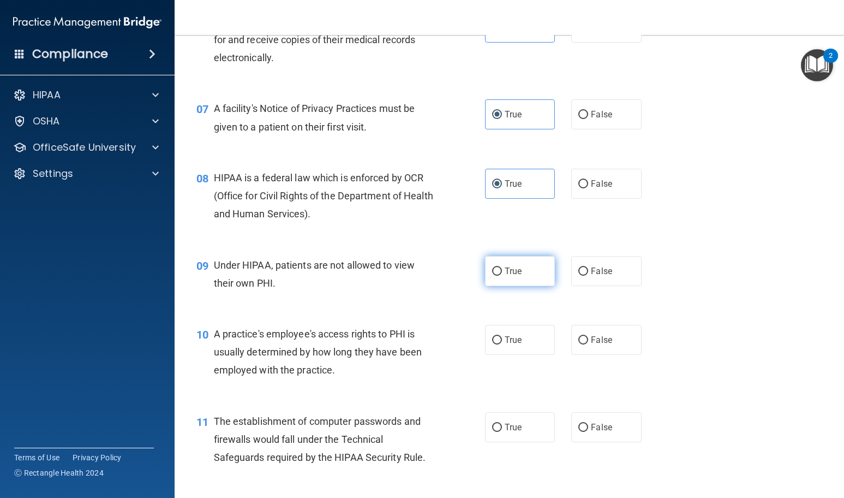
click at [493, 267] on input "True" at bounding box center [497, 271] width 10 height 8
radio input "true"
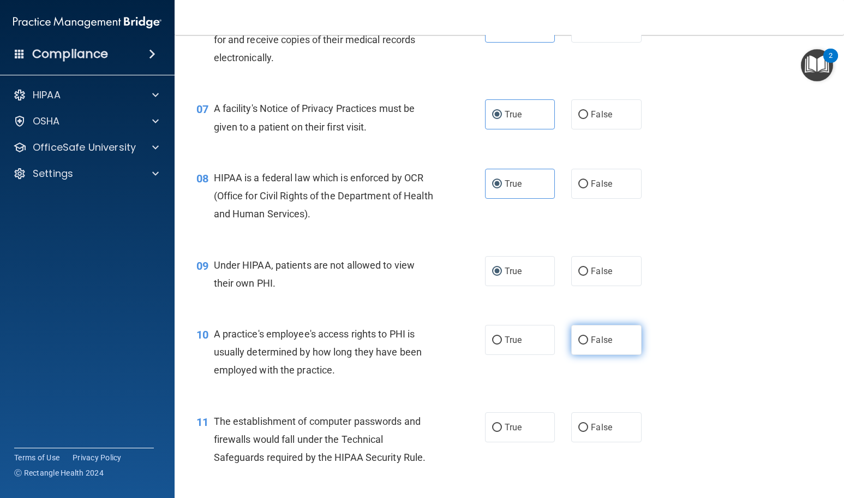
click at [585, 349] on label "False" at bounding box center [606, 340] width 70 height 30
click at [585, 344] on input "False" at bounding box center [584, 340] width 10 height 8
radio input "true"
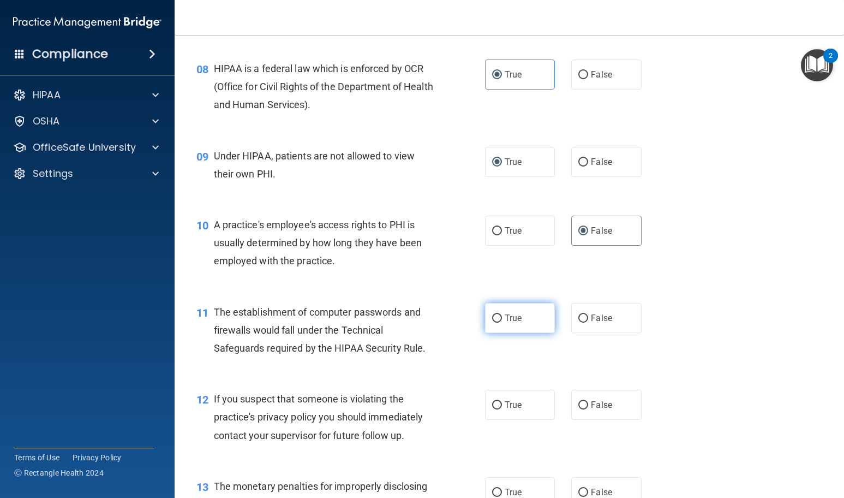
click at [514, 320] on span "True" at bounding box center [513, 318] width 17 height 10
click at [502, 320] on input "True" at bounding box center [497, 318] width 10 height 8
radio input "true"
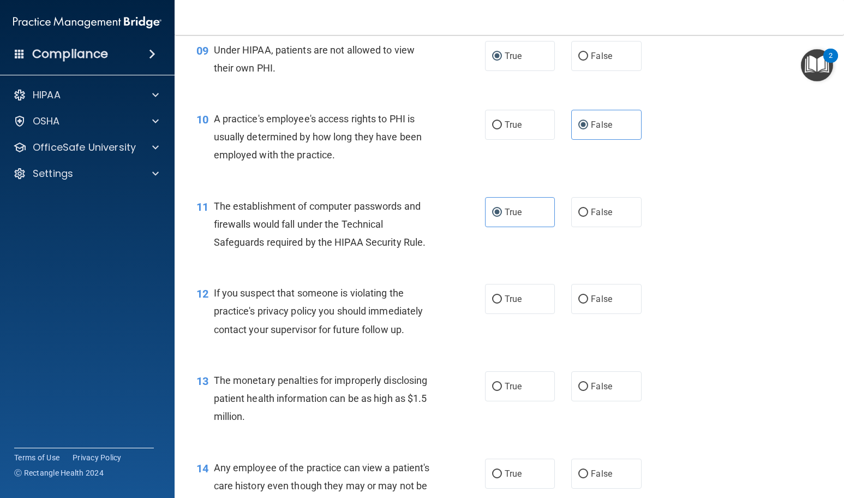
scroll to position [819, 0]
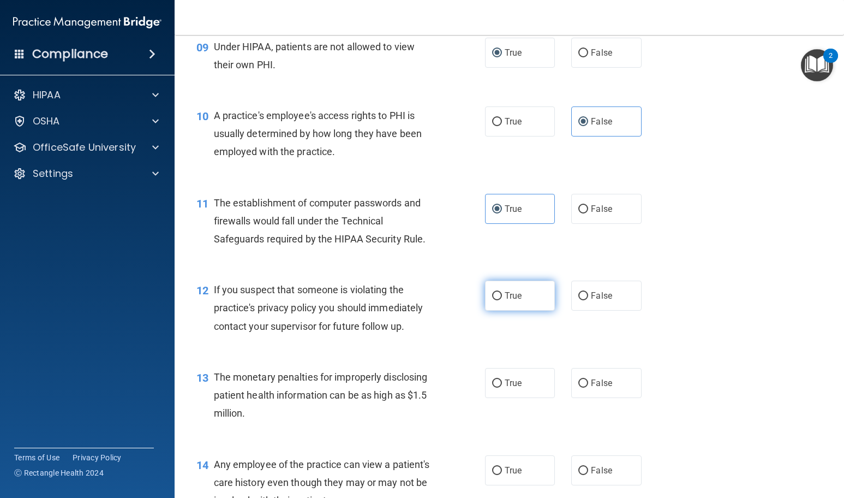
click at [511, 308] on label "True" at bounding box center [520, 296] width 70 height 30
click at [502, 300] on input "True" at bounding box center [497, 296] width 10 height 8
radio input "true"
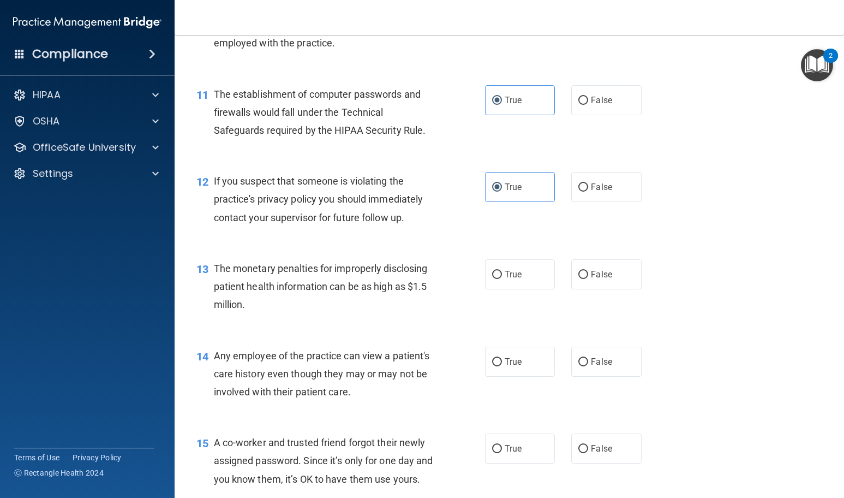
scroll to position [928, 0]
click at [503, 281] on label "True" at bounding box center [520, 274] width 70 height 30
click at [502, 278] on input "True" at bounding box center [497, 274] width 10 height 8
radio input "true"
click at [583, 355] on label "False" at bounding box center [606, 361] width 70 height 30
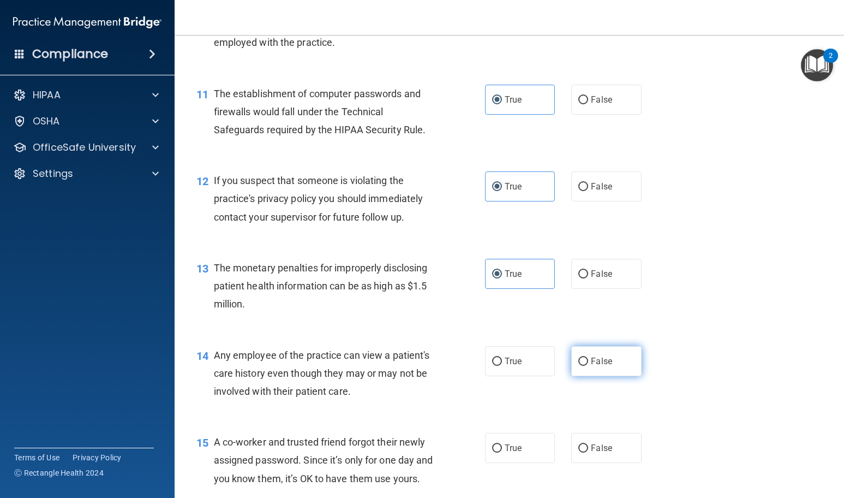
click at [583, 357] on input "False" at bounding box center [584, 361] width 10 height 8
radio input "true"
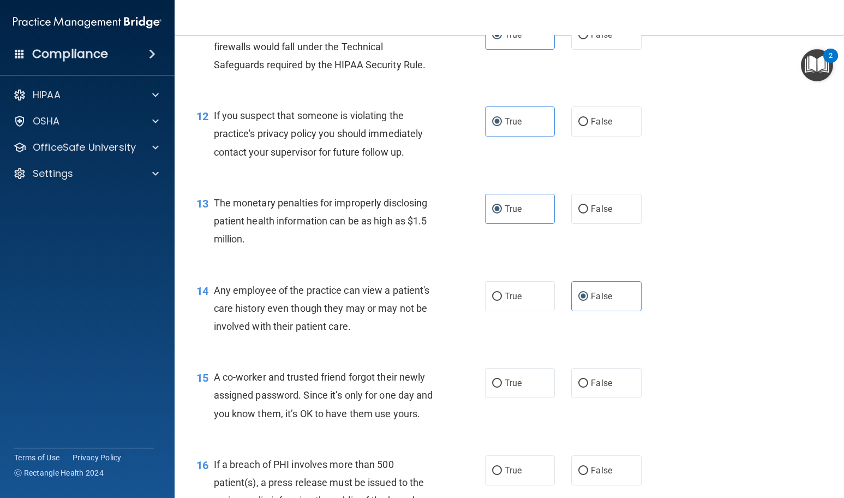
scroll to position [1092, 0]
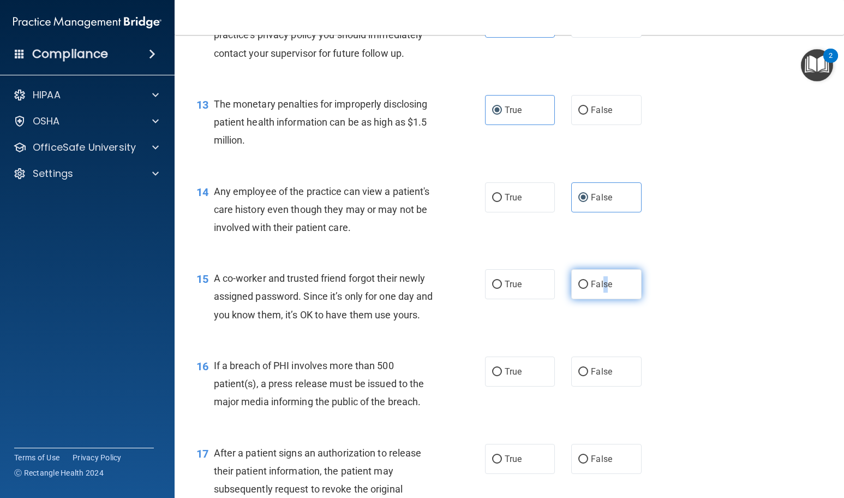
click at [600, 287] on span "False" at bounding box center [601, 284] width 21 height 10
click at [598, 289] on span "False" at bounding box center [601, 284] width 21 height 10
click at [588, 289] on input "False" at bounding box center [584, 285] width 10 height 8
radio input "true"
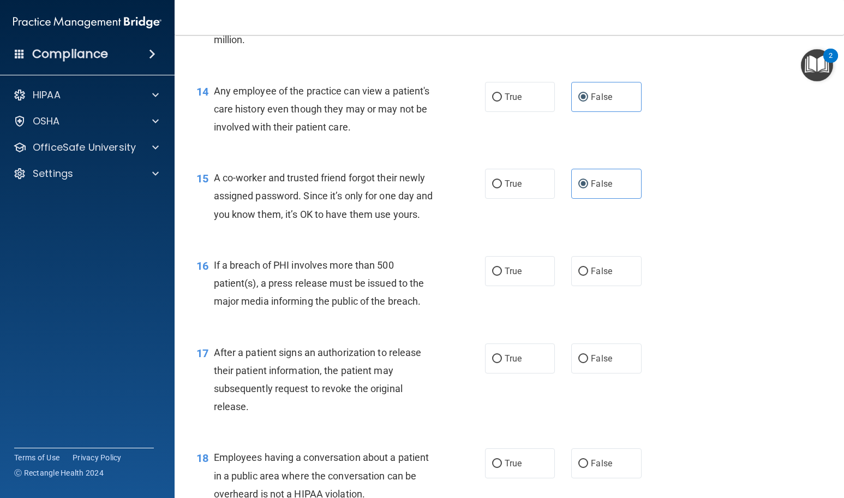
scroll to position [1201, 0]
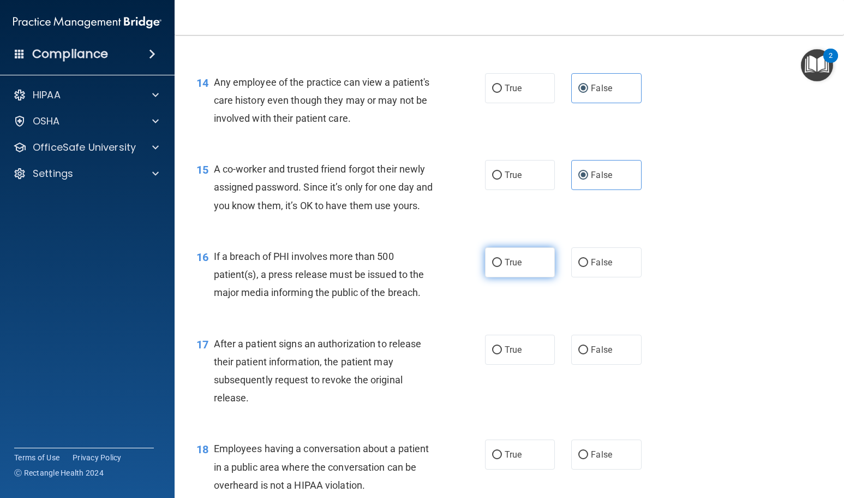
click at [516, 267] on span "True" at bounding box center [513, 262] width 17 height 10
click at [502, 267] on input "True" at bounding box center [497, 263] width 10 height 8
radio input "true"
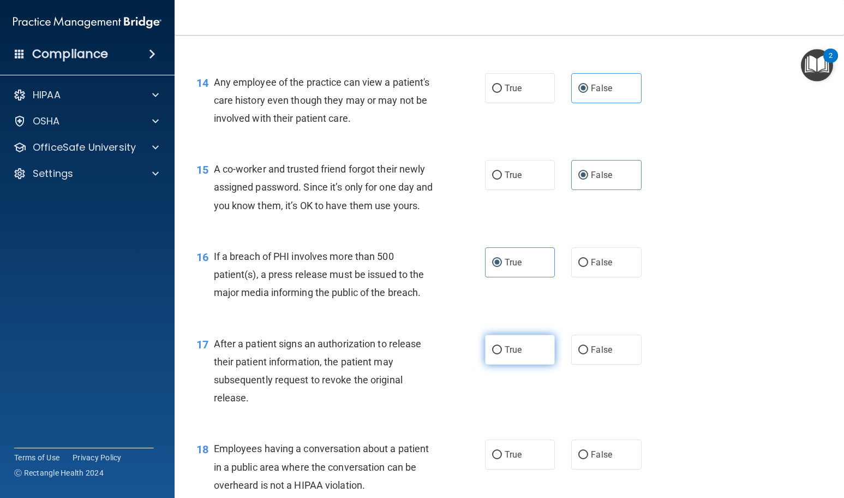
click at [511, 365] on label "True" at bounding box center [520, 350] width 70 height 30
click at [502, 354] on input "True" at bounding box center [497, 350] width 10 height 8
radio input "true"
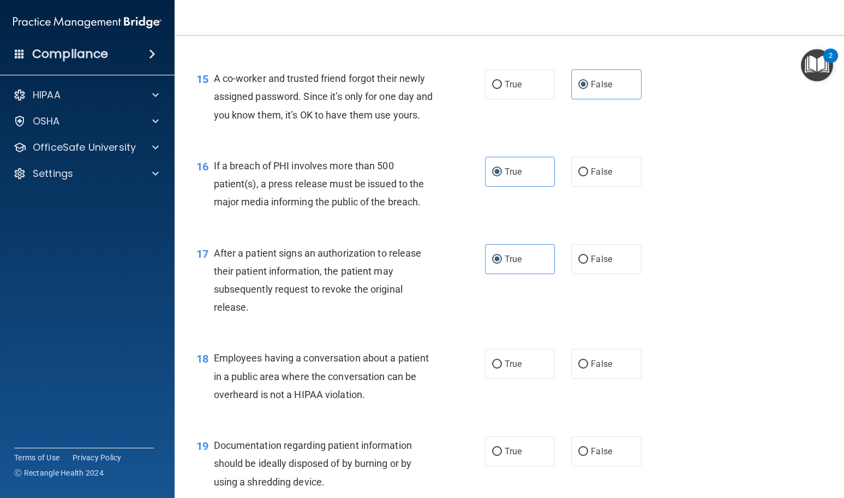
scroll to position [1310, 0]
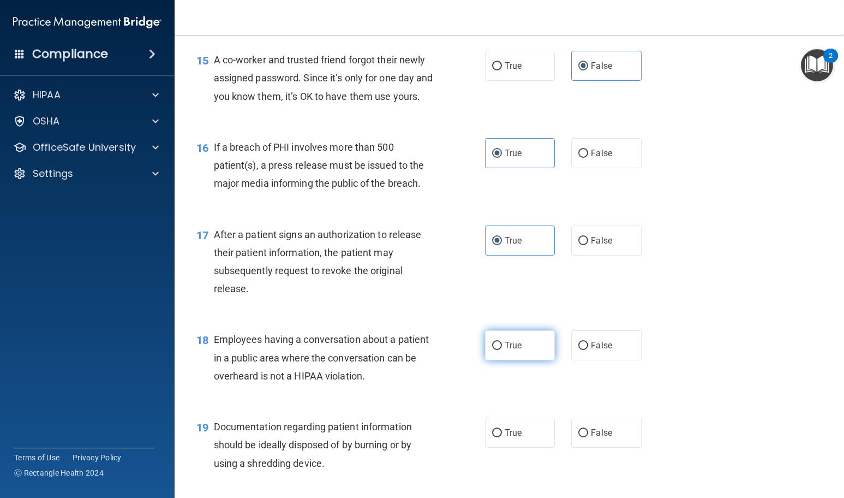
click at [491, 360] on label "True" at bounding box center [520, 345] width 70 height 30
click at [492, 350] on input "True" at bounding box center [497, 346] width 10 height 8
radio input "true"
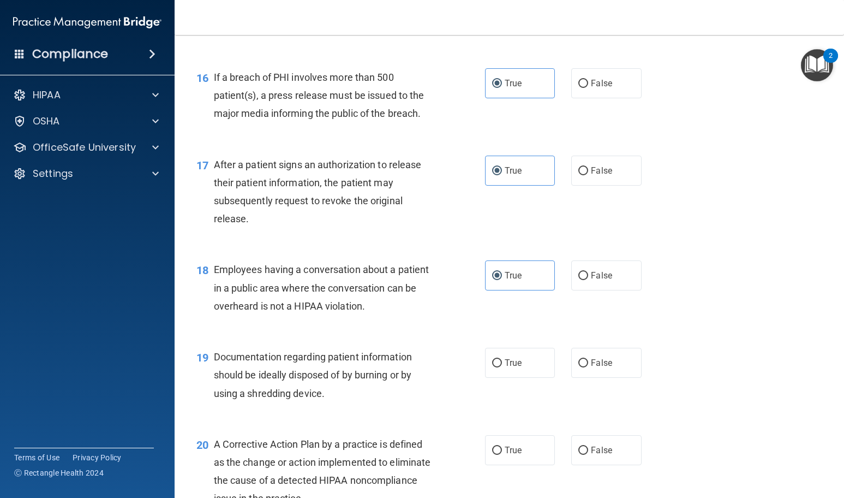
scroll to position [1419, 0]
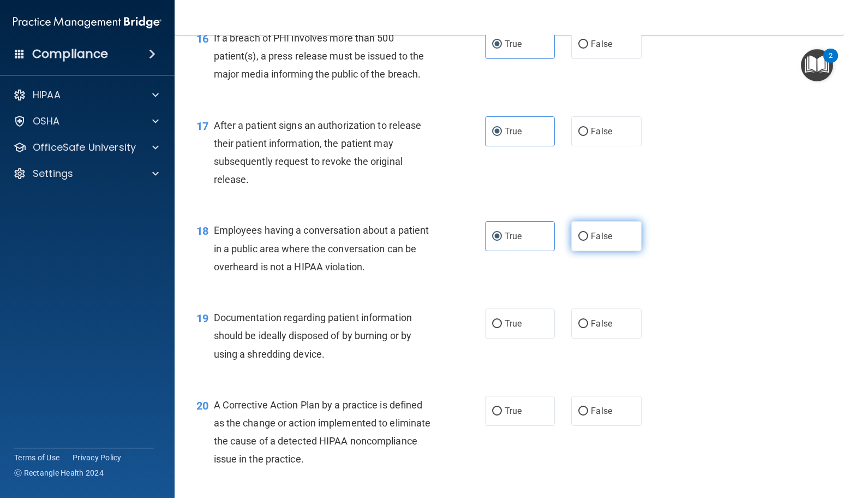
click at [571, 249] on label "False" at bounding box center [606, 236] width 70 height 30
click at [579, 241] on input "False" at bounding box center [584, 237] width 10 height 8
radio input "true"
radio input "false"
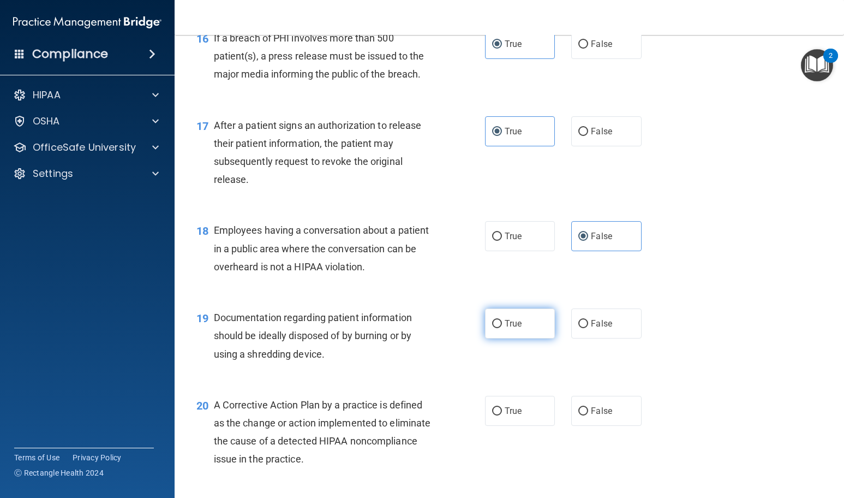
click at [505, 329] on span "True" at bounding box center [513, 323] width 17 height 10
click at [502, 328] on input "True" at bounding box center [497, 324] width 10 height 8
radio input "true"
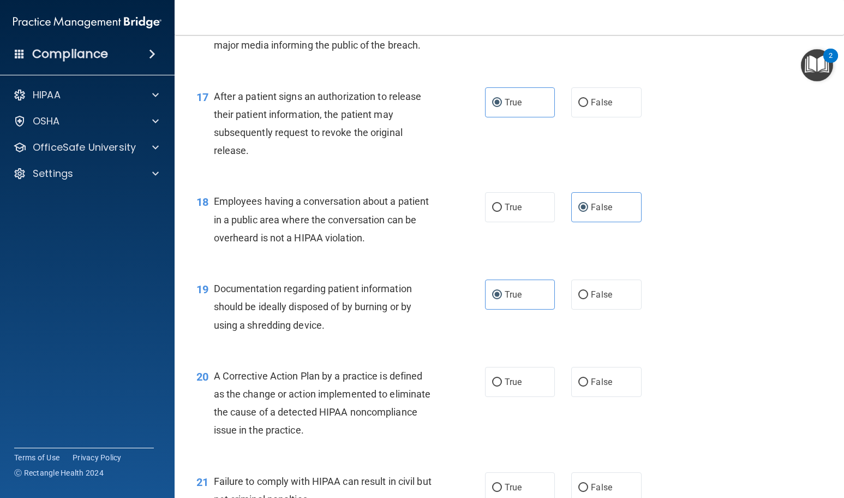
scroll to position [1474, 0]
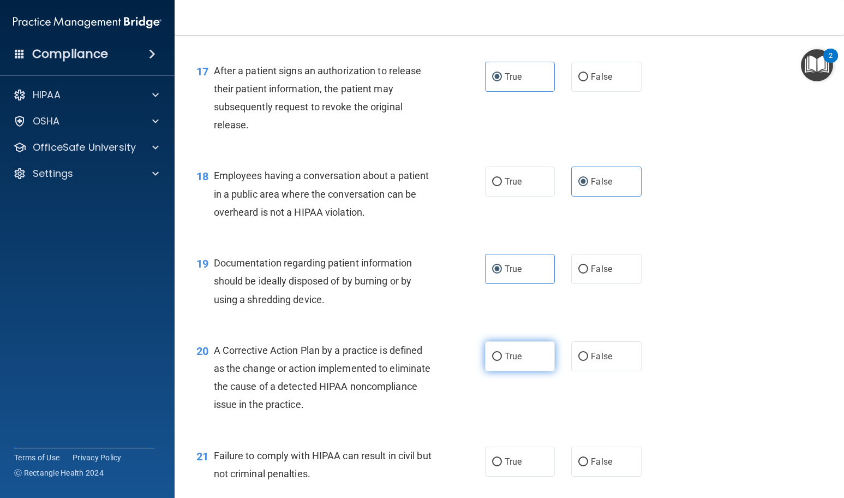
click at [489, 371] on label "True" at bounding box center [520, 356] width 70 height 30
click at [492, 361] on input "True" at bounding box center [497, 357] width 10 height 8
radio input "true"
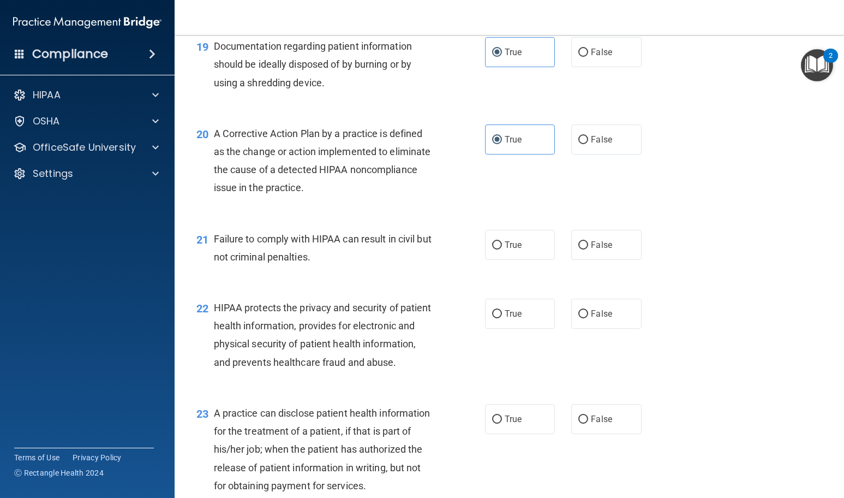
scroll to position [1692, 0]
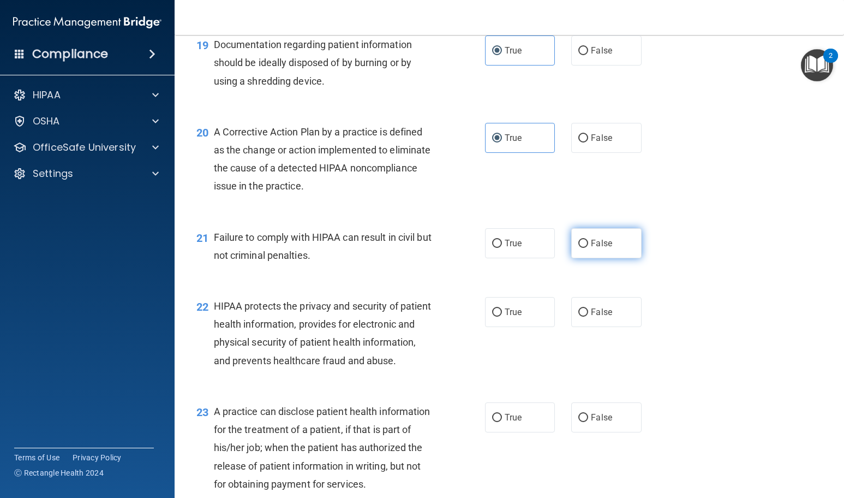
click at [575, 258] on label "False" at bounding box center [606, 243] width 70 height 30
click at [579, 248] on input "False" at bounding box center [584, 244] width 10 height 8
radio input "true"
click at [498, 327] on label "True" at bounding box center [520, 312] width 70 height 30
click at [498, 317] on input "True" at bounding box center [497, 312] width 10 height 8
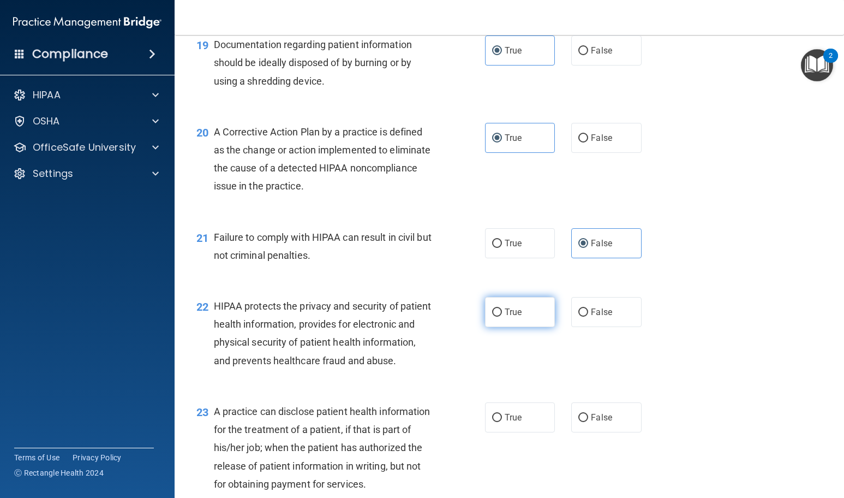
radio input "true"
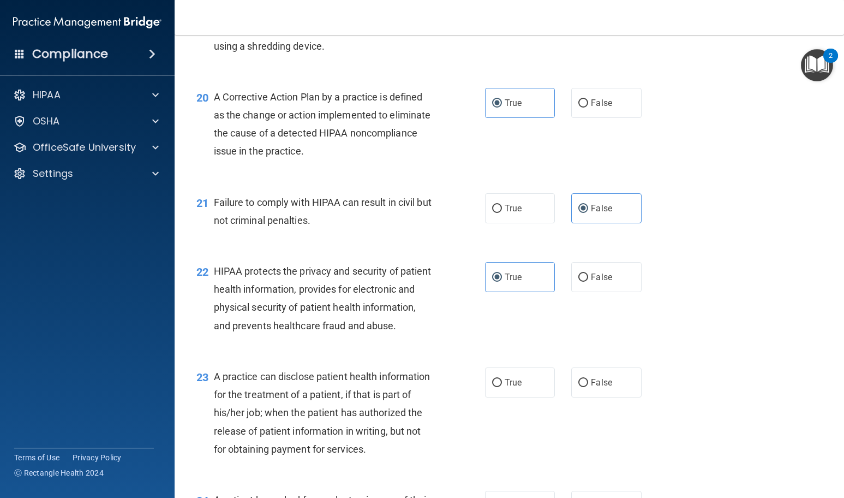
scroll to position [1801, 0]
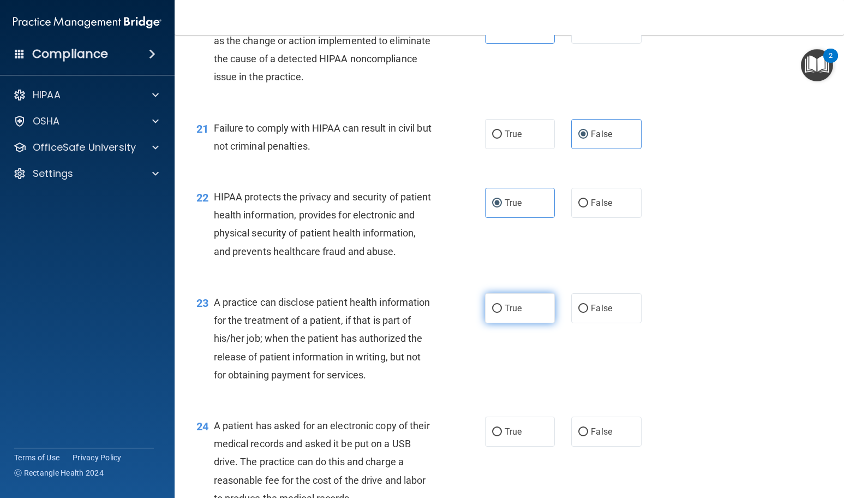
click at [523, 323] on label "True" at bounding box center [520, 308] width 70 height 30
click at [502, 313] on input "True" at bounding box center [497, 309] width 10 height 8
radio input "true"
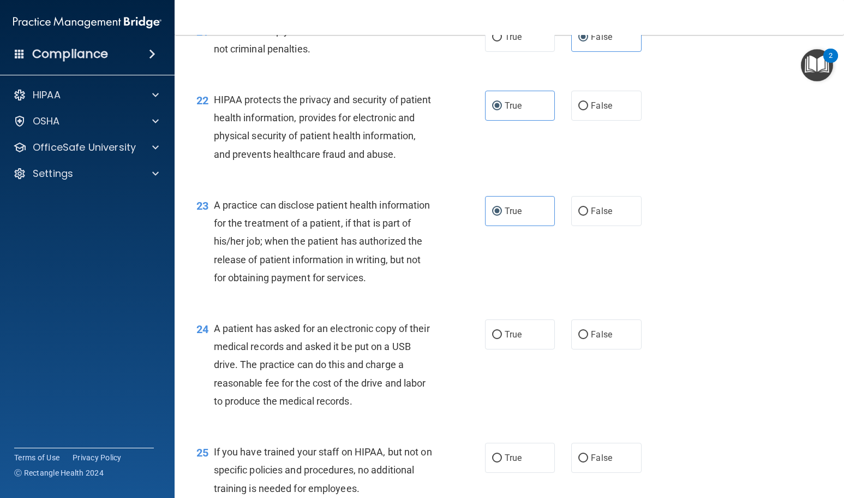
scroll to position [2074, 0]
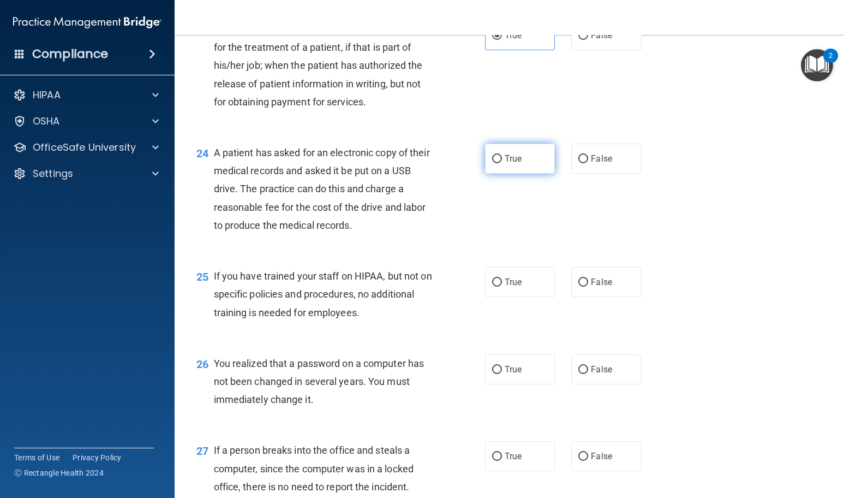
click at [532, 174] on label "True" at bounding box center [520, 159] width 70 height 30
click at [502, 163] on input "True" at bounding box center [497, 159] width 10 height 8
radio input "true"
click at [571, 297] on label "False" at bounding box center [606, 282] width 70 height 30
click at [579, 287] on input "False" at bounding box center [584, 282] width 10 height 8
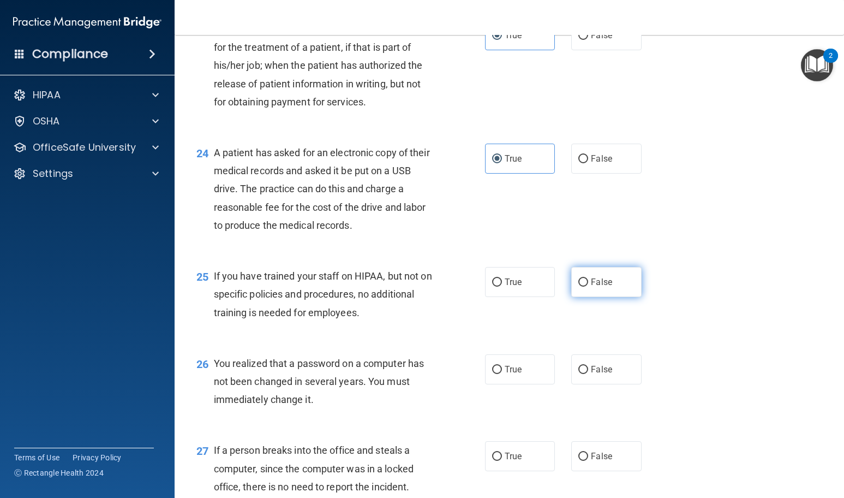
radio input "true"
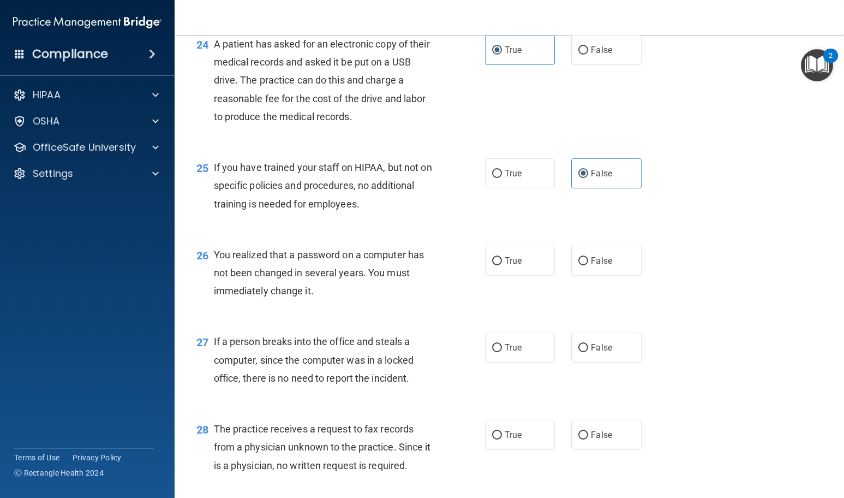
scroll to position [2183, 0]
click at [514, 265] on span "True" at bounding box center [513, 260] width 17 height 10
click at [502, 265] on input "True" at bounding box center [497, 261] width 10 height 8
radio input "true"
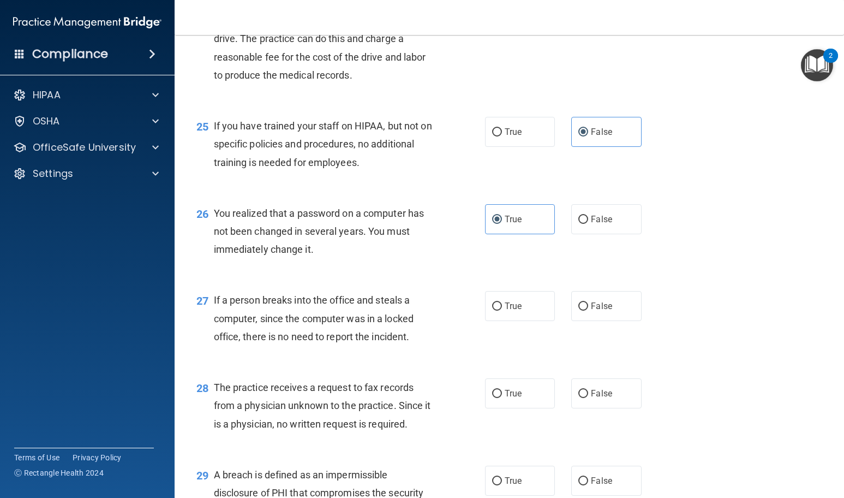
scroll to position [2292, 0]
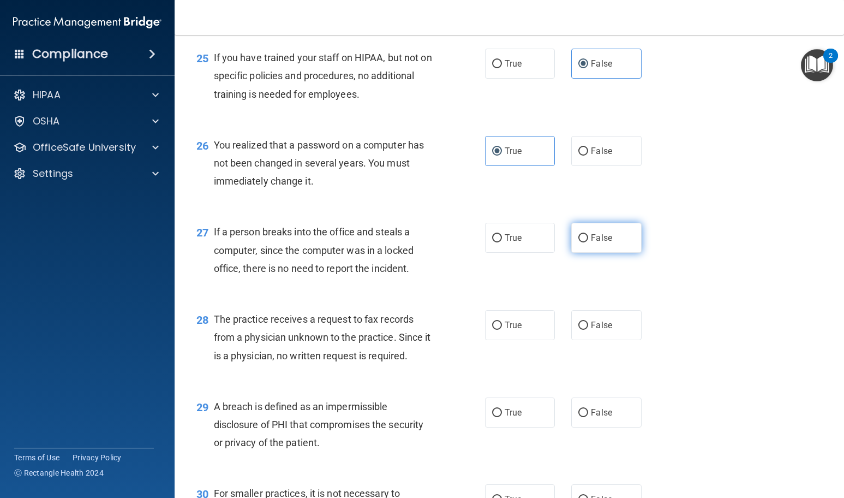
click at [581, 242] on input "False" at bounding box center [584, 238] width 10 height 8
radio input "true"
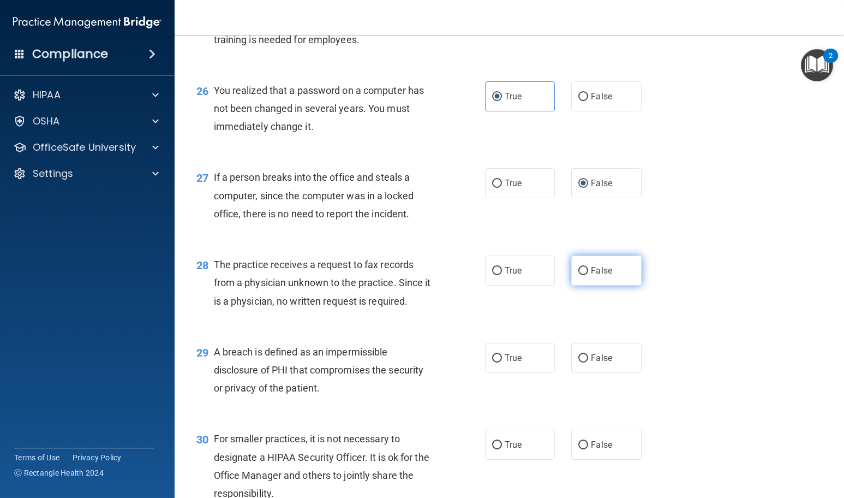
click at [599, 276] on span "False" at bounding box center [601, 270] width 21 height 10
click at [588, 275] on input "False" at bounding box center [584, 271] width 10 height 8
radio input "true"
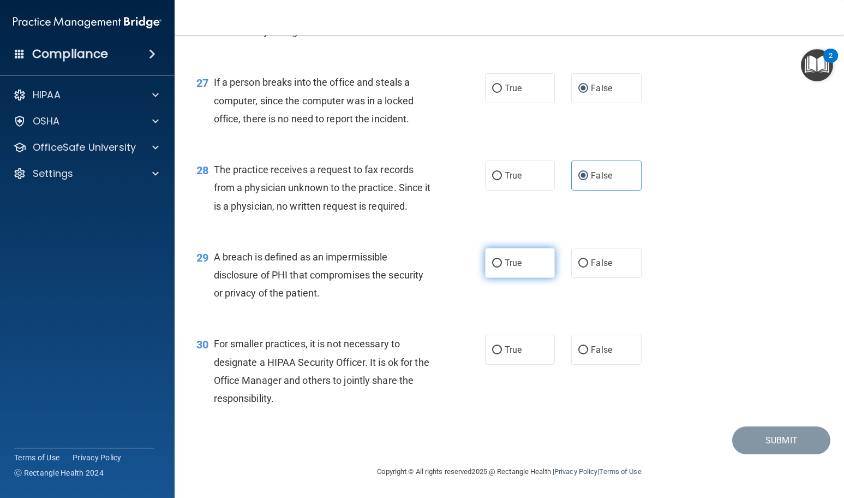
click at [498, 278] on label "True" at bounding box center [520, 263] width 70 height 30
click at [498, 267] on input "True" at bounding box center [497, 263] width 10 height 8
radio input "true"
click at [583, 365] on label "False" at bounding box center [606, 350] width 70 height 30
click at [583, 354] on input "False" at bounding box center [584, 350] width 10 height 8
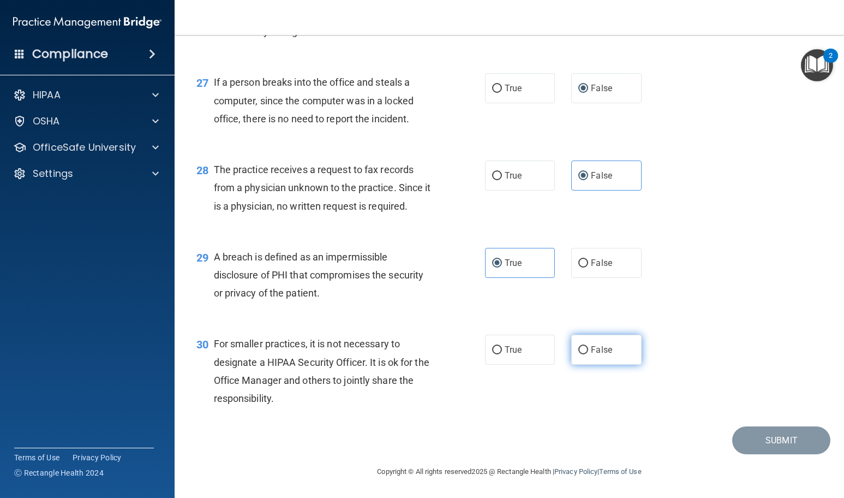
radio input "true"
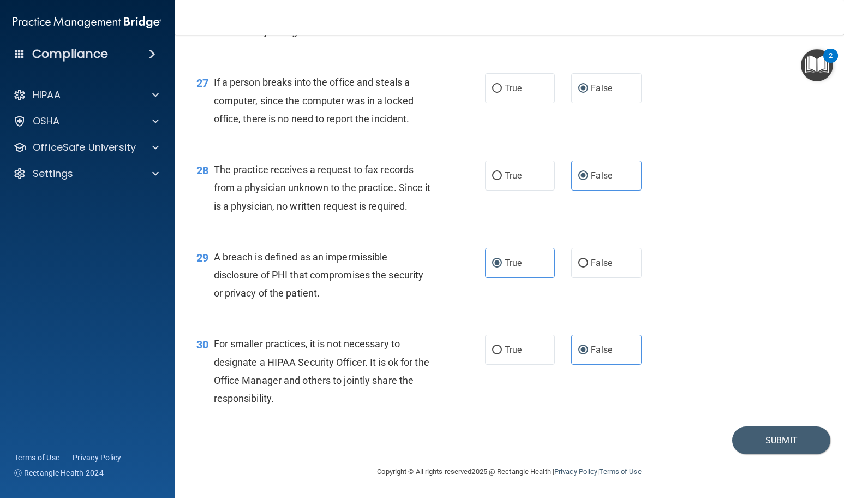
scroll to position [2496, 0]
click at [795, 445] on button "Submit" at bounding box center [781, 440] width 98 height 28
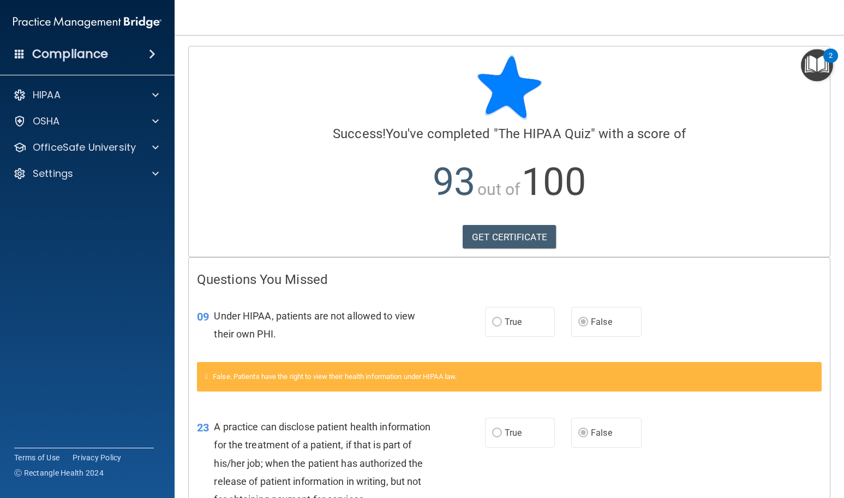
click at [611, 75] on div at bounding box center [509, 87] width 625 height 65
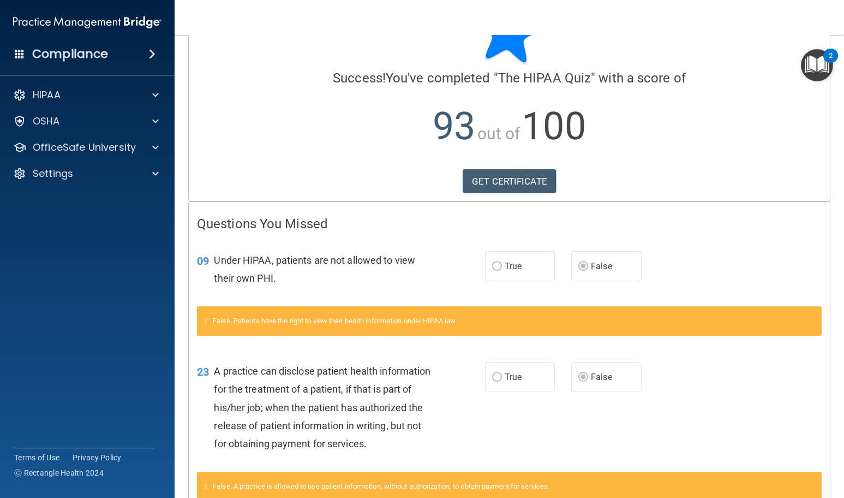
scroll to position [142, 0]
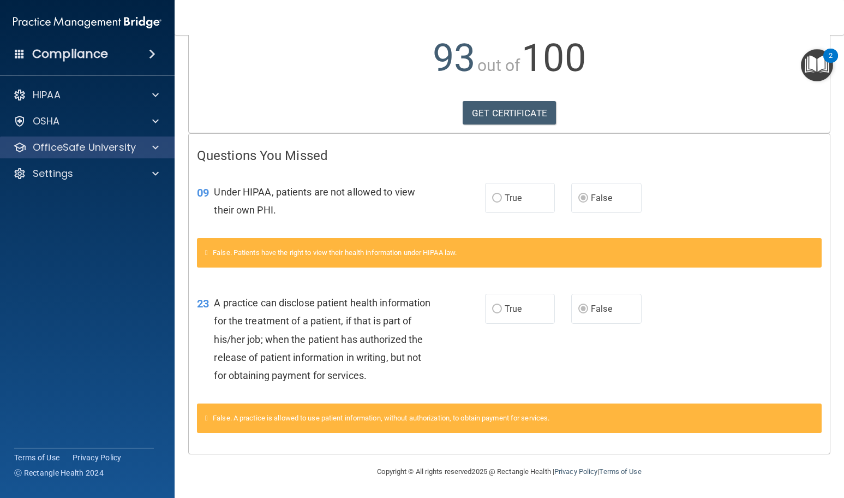
click at [87, 157] on div "OfficeSafe University" at bounding box center [87, 147] width 175 height 22
click at [135, 150] on div "OfficeSafe University" at bounding box center [72, 147] width 135 height 13
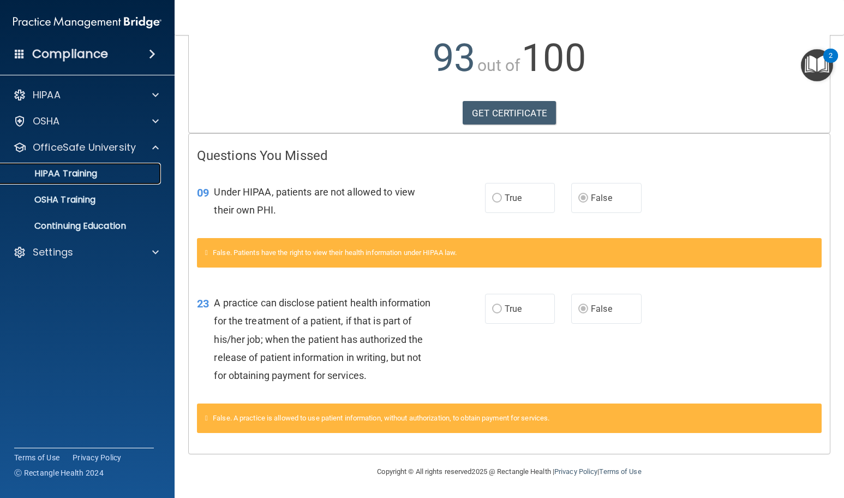
click at [100, 172] on div "HIPAA Training" at bounding box center [81, 173] width 149 height 11
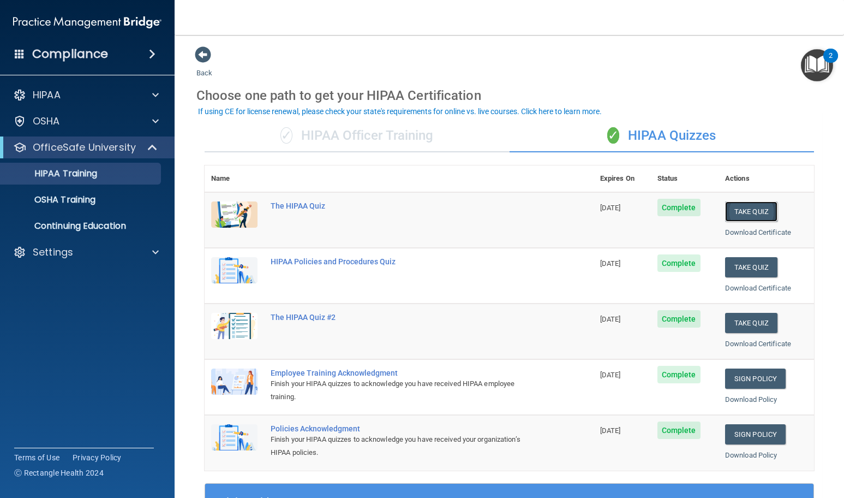
click at [726, 207] on button "Take Quiz" at bounding box center [751, 211] width 52 height 20
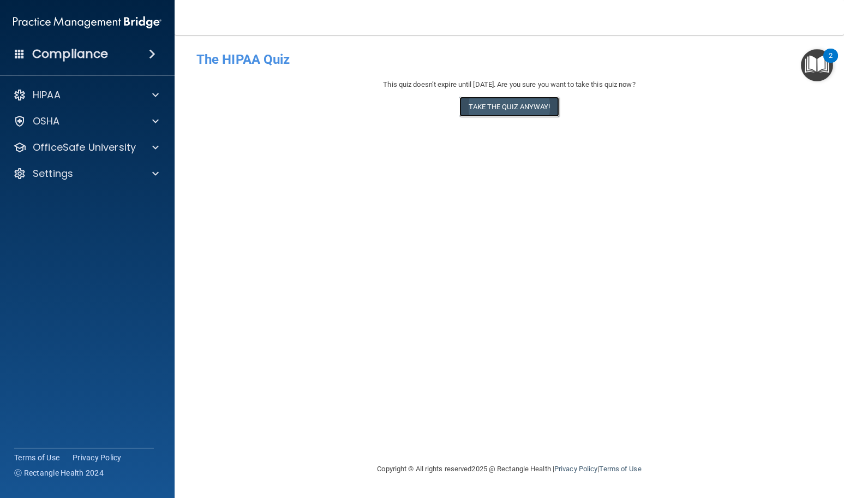
click at [525, 108] on button "Take the quiz anyway!" at bounding box center [509, 107] width 99 height 20
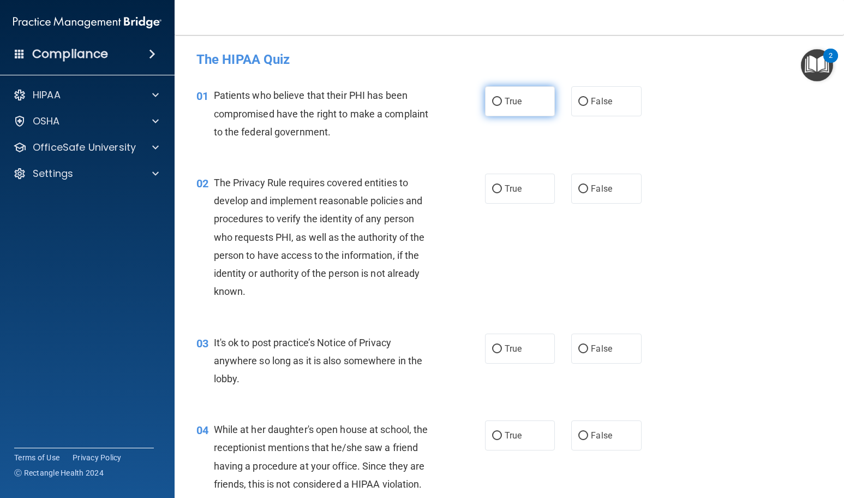
click at [528, 109] on label "True" at bounding box center [520, 101] width 70 height 30
click at [502, 106] on input "True" at bounding box center [497, 102] width 10 height 8
radio input "true"
click at [523, 182] on label "True" at bounding box center [520, 189] width 70 height 30
click at [502, 185] on input "True" at bounding box center [497, 189] width 10 height 8
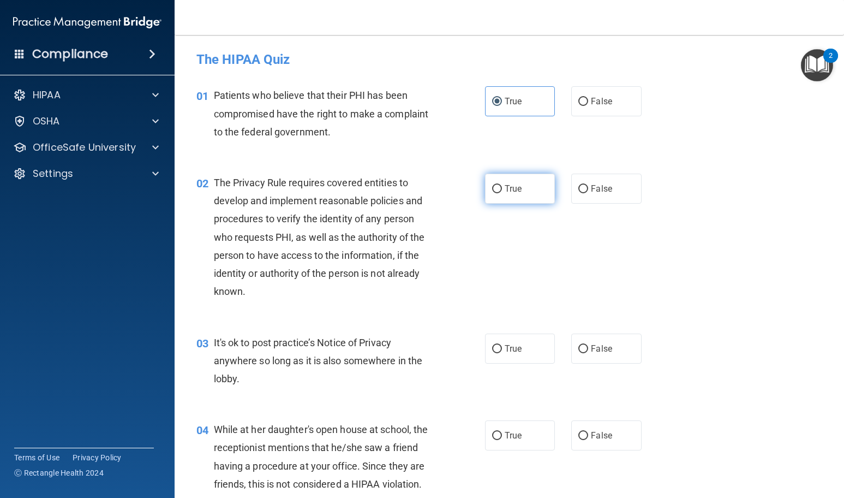
radio input "true"
click at [598, 353] on span "False" at bounding box center [601, 348] width 21 height 10
click at [588, 353] on input "False" at bounding box center [584, 349] width 10 height 8
radio input "true"
click at [592, 437] on span "False" at bounding box center [601, 435] width 21 height 10
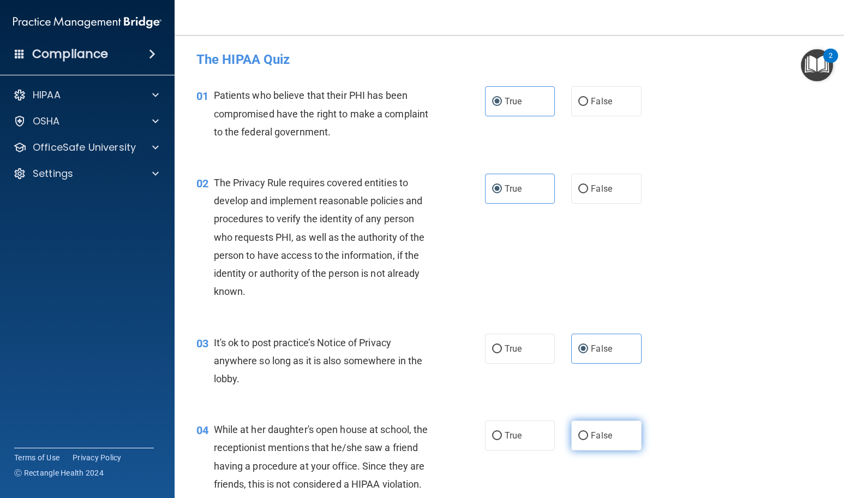
click at [588, 437] on input "False" at bounding box center [584, 436] width 10 height 8
radio input "true"
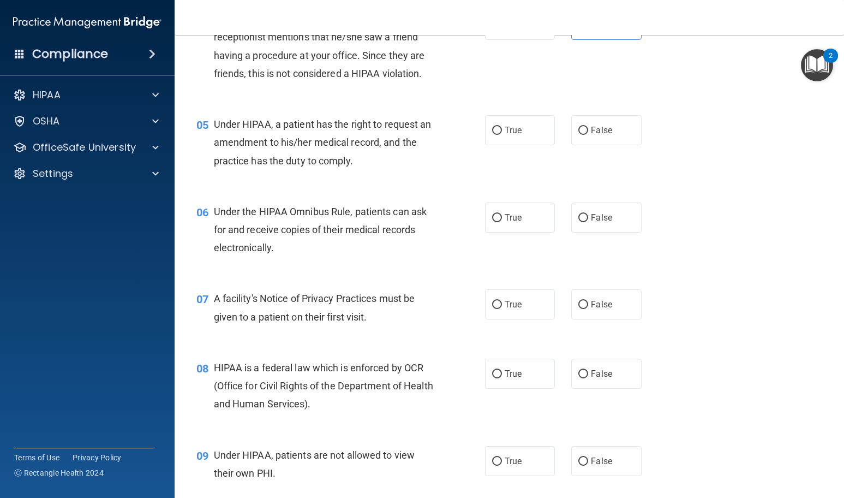
scroll to position [437, 0]
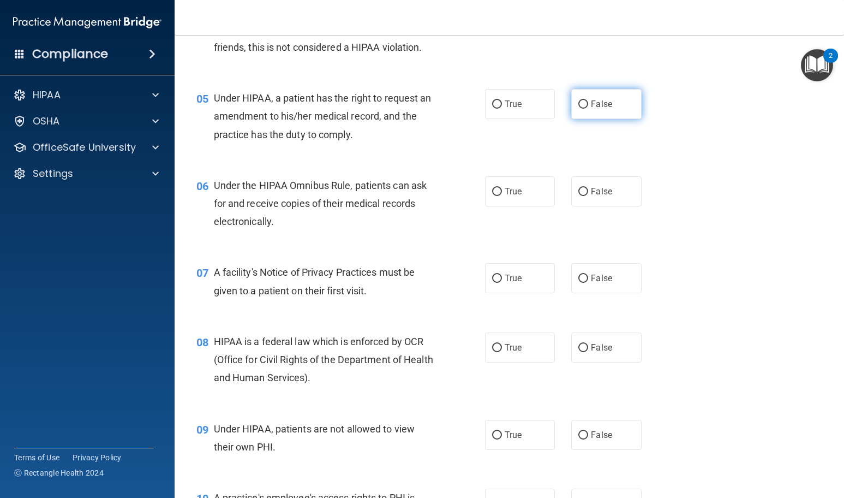
click at [581, 109] on input "False" at bounding box center [584, 104] width 10 height 8
radio input "true"
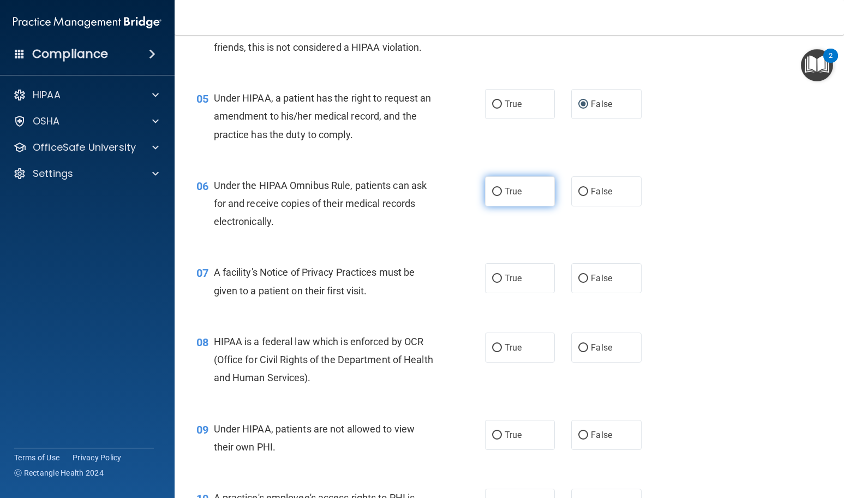
click at [522, 200] on label "True" at bounding box center [520, 191] width 70 height 30
click at [502, 196] on input "True" at bounding box center [497, 192] width 10 height 8
radio input "true"
click at [512, 278] on span "True" at bounding box center [513, 278] width 17 height 10
click at [502, 278] on input "True" at bounding box center [497, 279] width 10 height 8
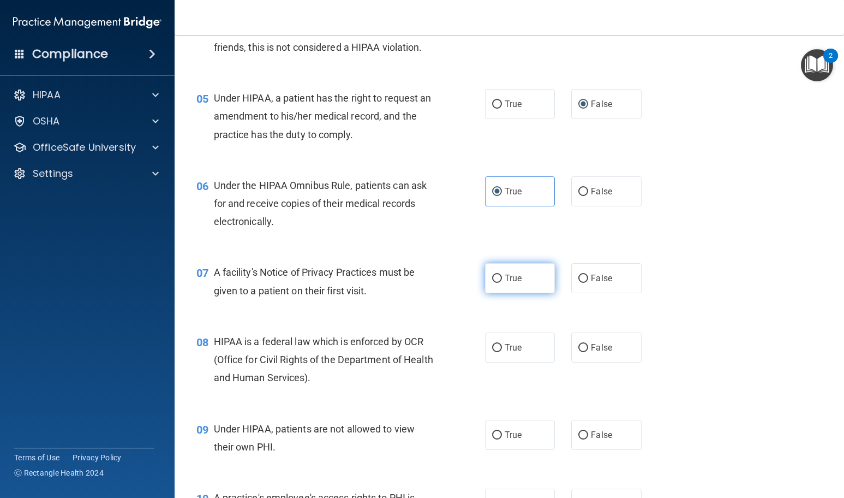
radio input "true"
click at [511, 359] on label "True" at bounding box center [520, 347] width 70 height 30
click at [502, 352] on input "True" at bounding box center [497, 348] width 10 height 8
radio input "true"
click at [579, 434] on input "False" at bounding box center [584, 435] width 10 height 8
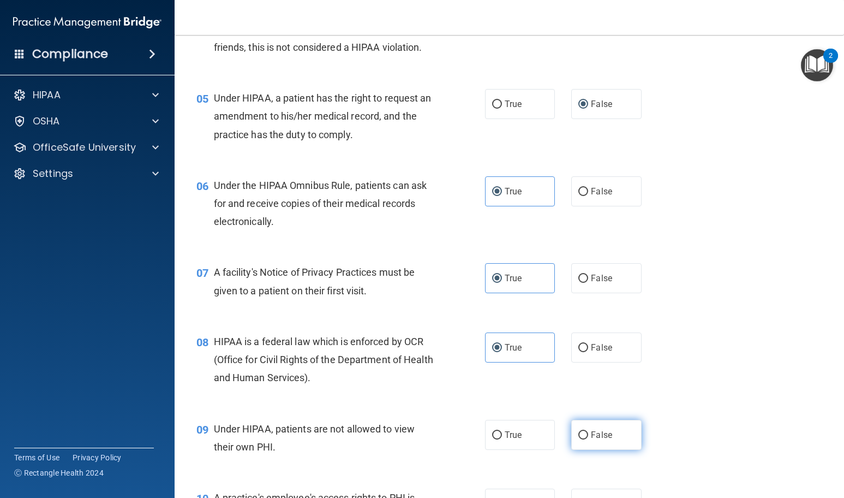
radio input "true"
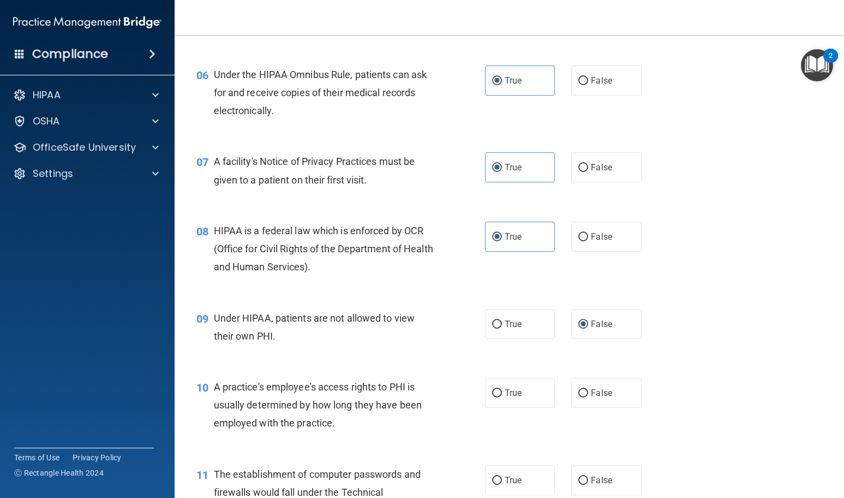
scroll to position [600, 0]
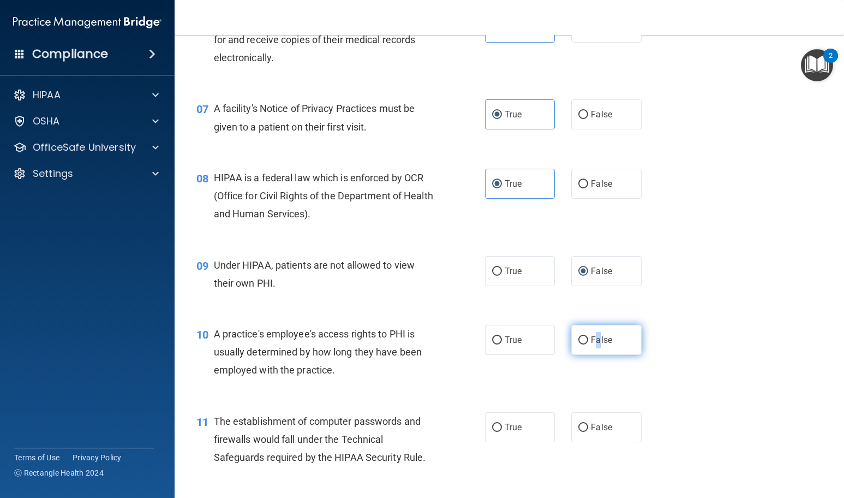
click at [595, 350] on label "False" at bounding box center [606, 340] width 70 height 30
click at [586, 345] on label "False" at bounding box center [606, 340] width 70 height 30
click at [586, 344] on input "False" at bounding box center [584, 340] width 10 height 8
radio input "true"
click at [523, 424] on label "True" at bounding box center [520, 427] width 70 height 30
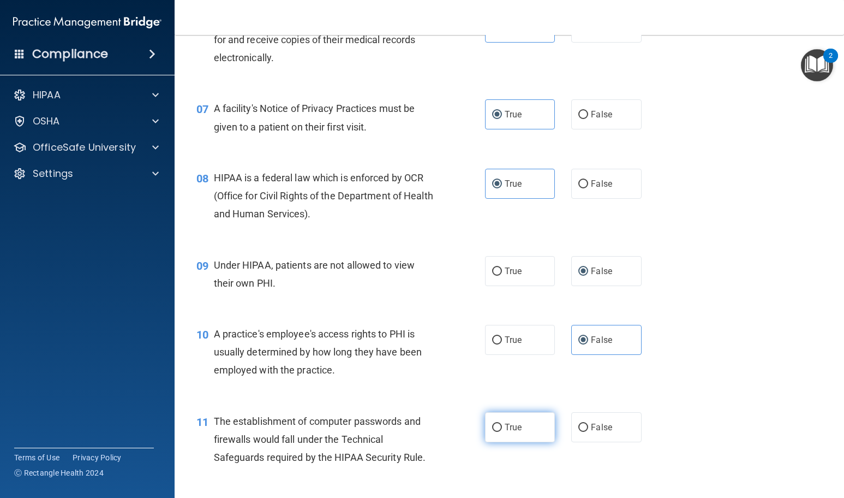
click at [502, 424] on input "True" at bounding box center [497, 428] width 10 height 8
radio input "true"
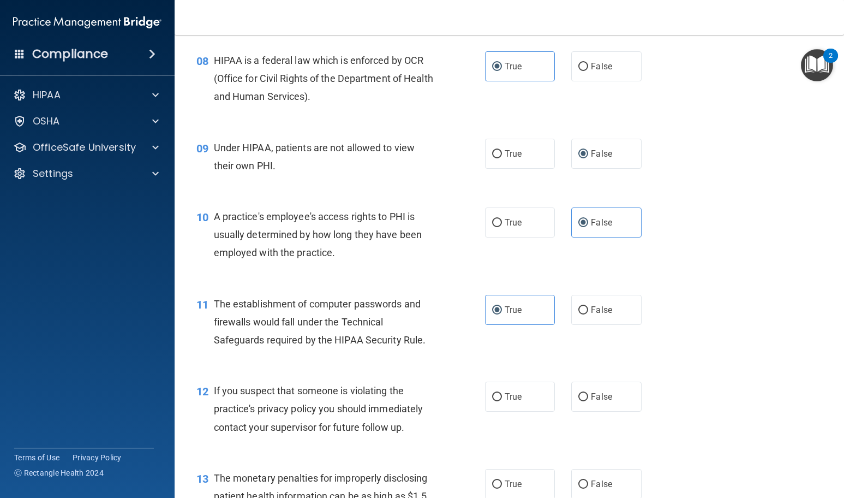
scroll to position [764, 0]
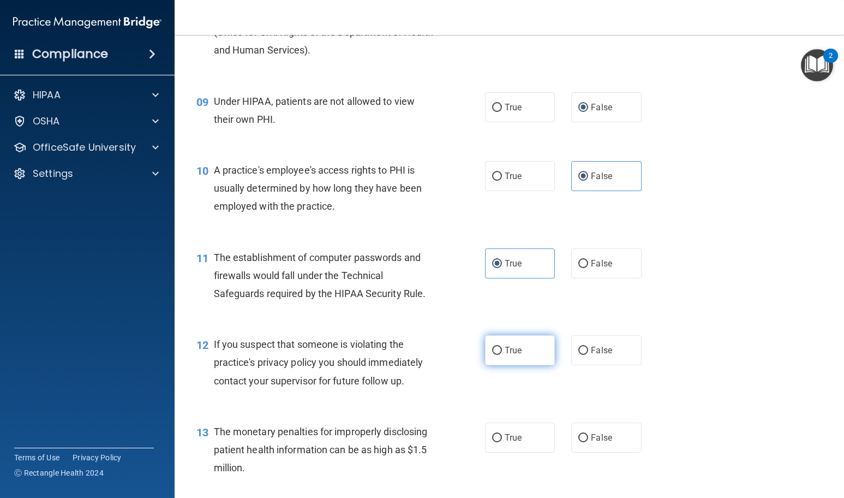
click at [531, 361] on label "True" at bounding box center [520, 350] width 70 height 30
click at [502, 355] on input "True" at bounding box center [497, 351] width 10 height 8
radio input "true"
click at [525, 445] on label "True" at bounding box center [520, 437] width 70 height 30
click at [502, 442] on input "True" at bounding box center [497, 438] width 10 height 8
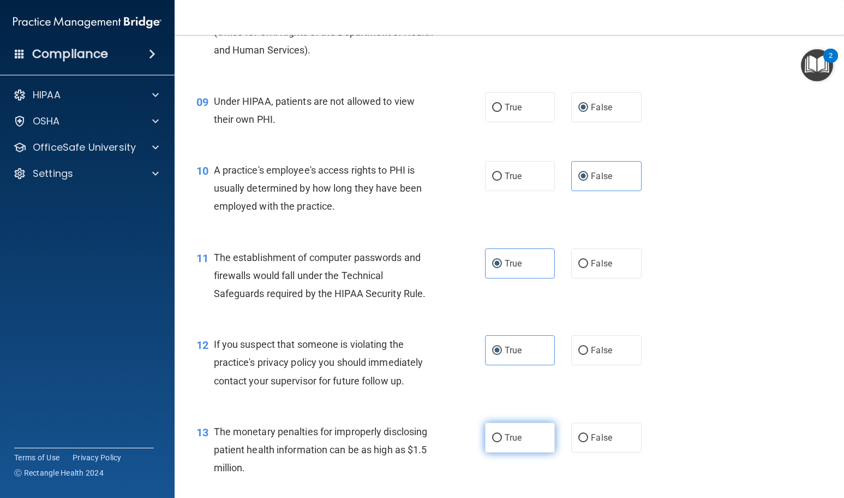
radio input "true"
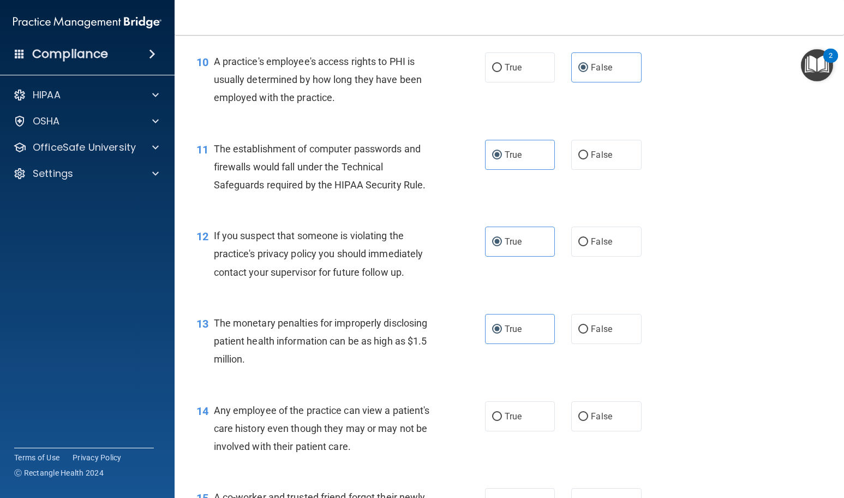
scroll to position [873, 0]
drag, startPoint x: 581, startPoint y: 424, endPoint x: 635, endPoint y: 424, distance: 53.5
click at [582, 424] on label "False" at bounding box center [606, 416] width 70 height 30
click at [582, 420] on input "False" at bounding box center [584, 416] width 10 height 8
radio input "true"
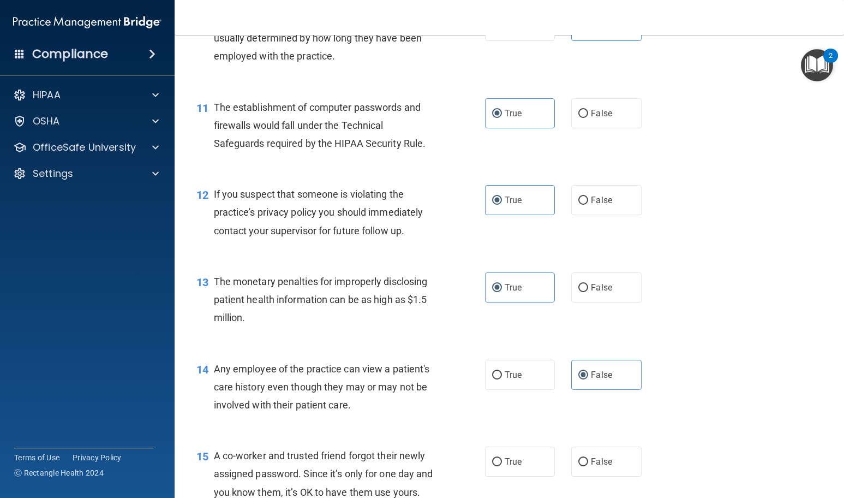
scroll to position [982, 0]
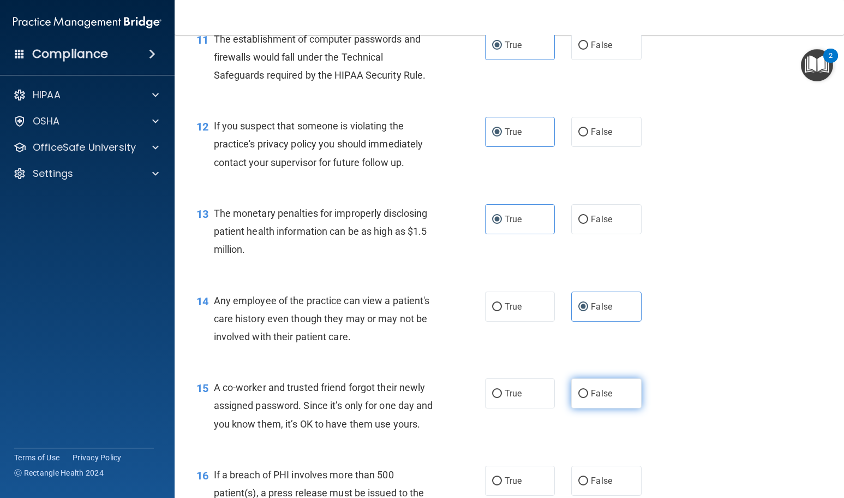
click at [598, 398] on label "False" at bounding box center [606, 393] width 70 height 30
click at [588, 398] on input "False" at bounding box center [584, 394] width 10 height 8
radio input "true"
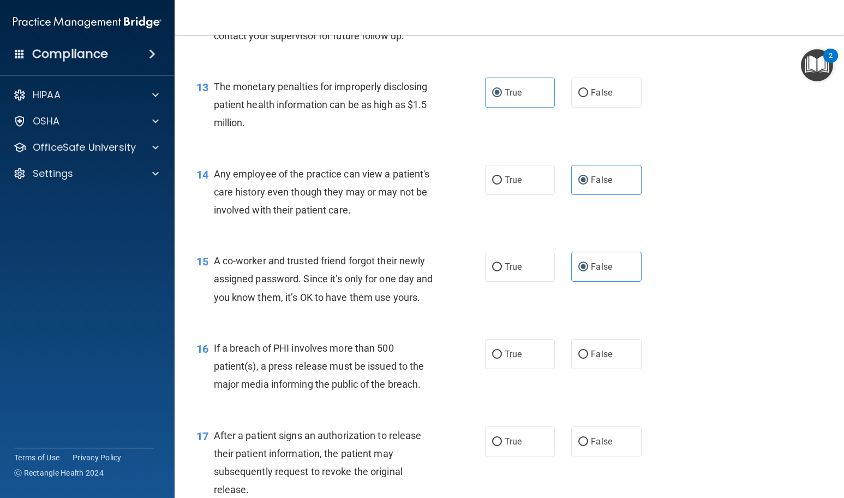
scroll to position [1146, 0]
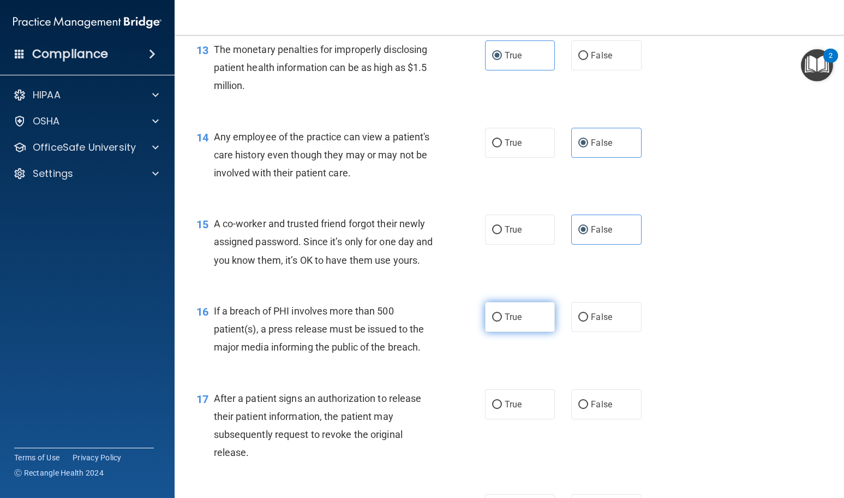
click at [525, 332] on label "True" at bounding box center [520, 317] width 70 height 30
click at [502, 321] on input "True" at bounding box center [497, 317] width 10 height 8
radio input "true"
click at [506, 409] on span "True" at bounding box center [513, 404] width 17 height 10
click at [502, 409] on input "True" at bounding box center [497, 405] width 10 height 8
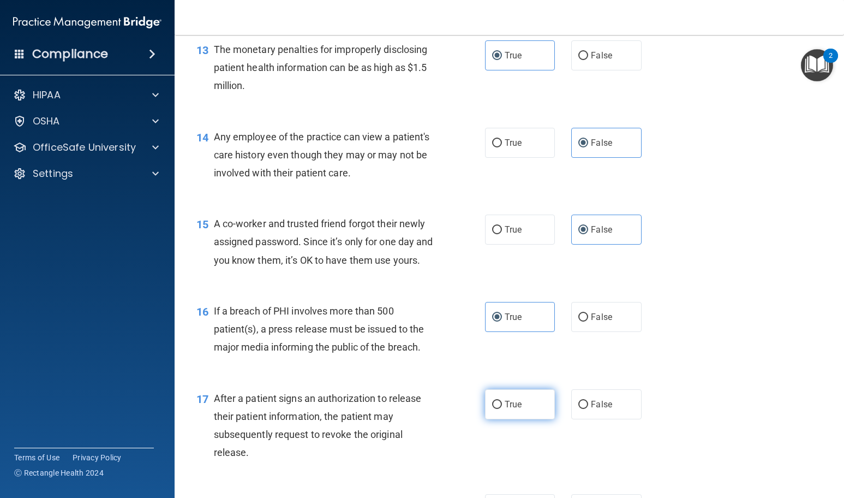
radio input "true"
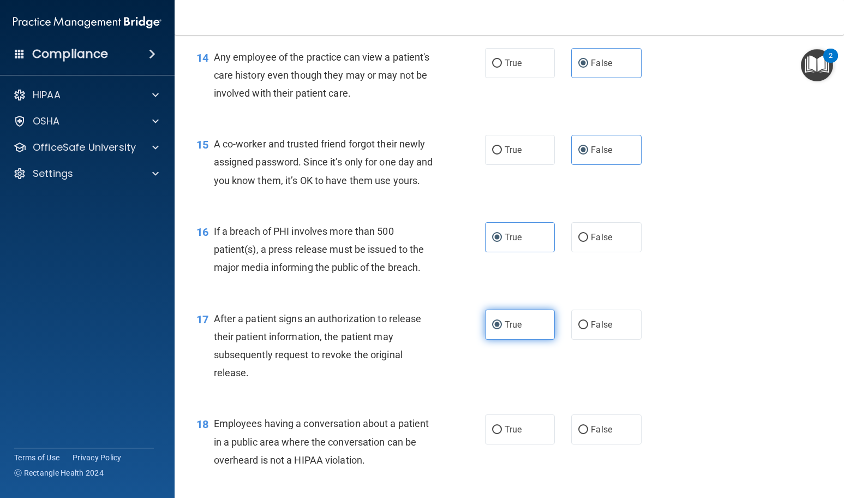
scroll to position [1255, 0]
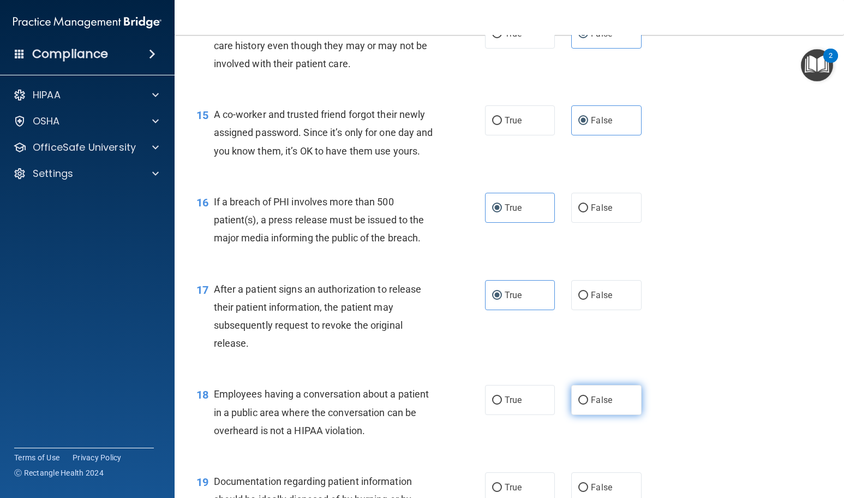
click at [610, 415] on label "False" at bounding box center [606, 400] width 70 height 30
click at [588, 404] on input "False" at bounding box center [584, 400] width 10 height 8
radio input "true"
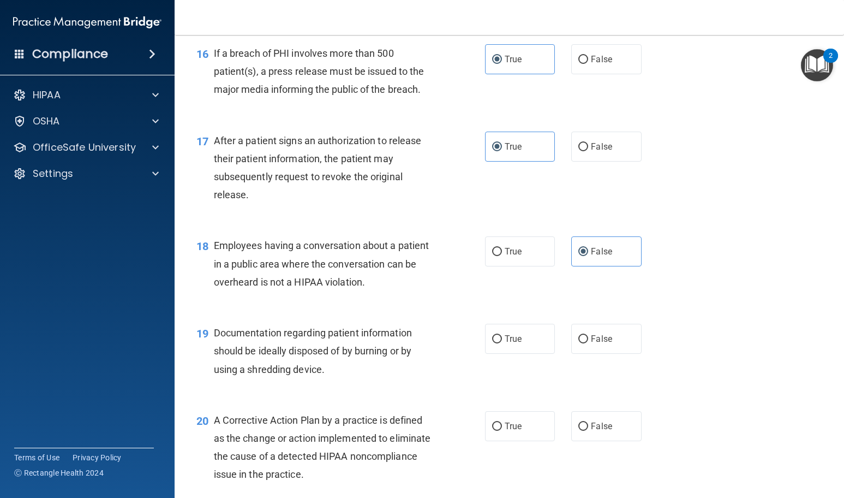
scroll to position [1419, 0]
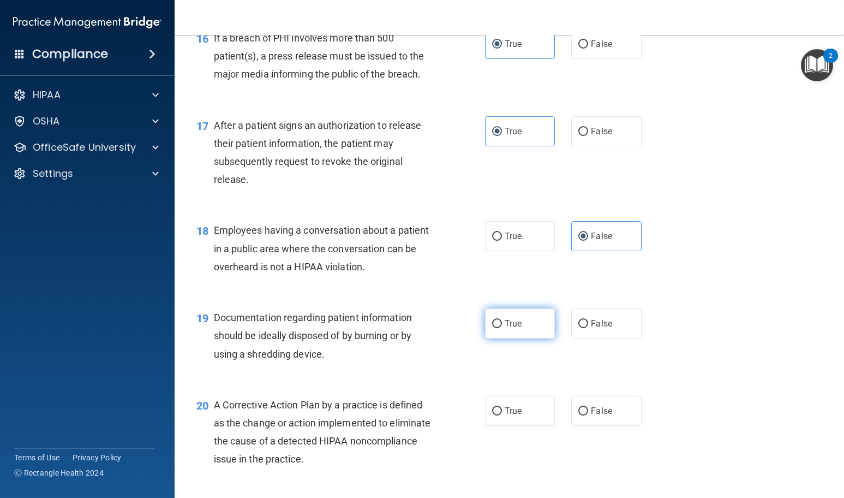
click at [504, 338] on label "True" at bounding box center [520, 323] width 70 height 30
click at [502, 328] on input "True" at bounding box center [497, 324] width 10 height 8
radio input "true"
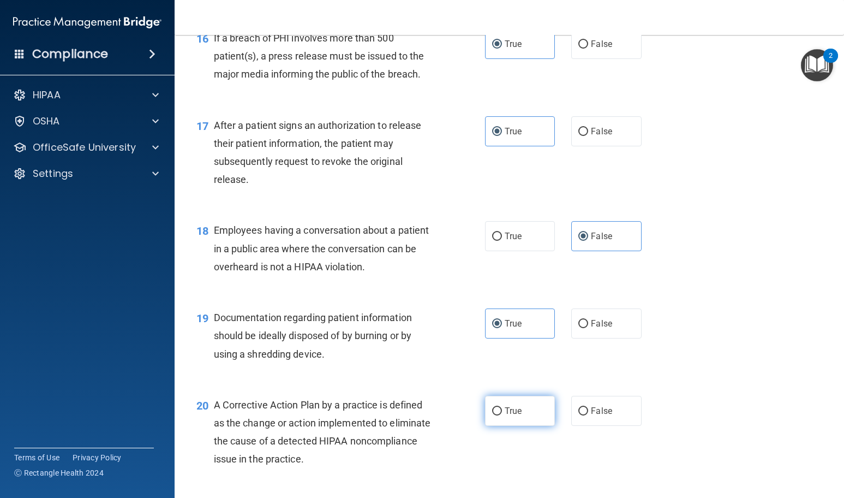
click at [528, 426] on label "True" at bounding box center [520, 411] width 70 height 30
click at [502, 415] on input "True" at bounding box center [497, 411] width 10 height 8
radio input "true"
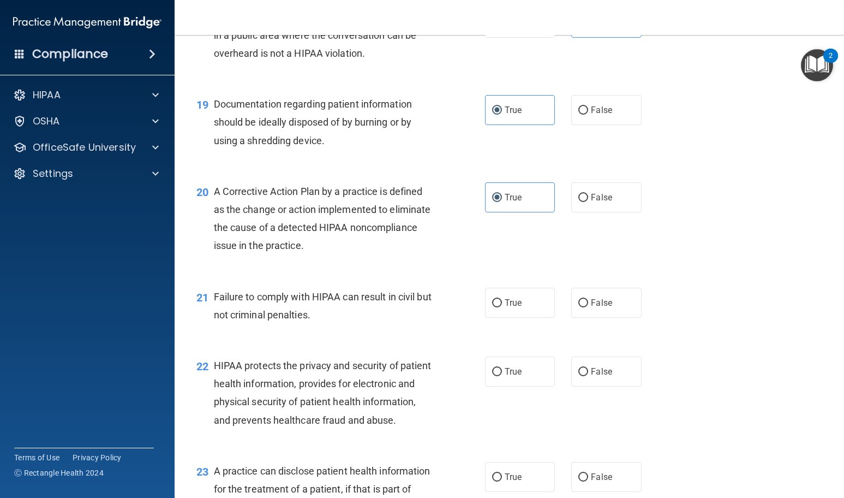
scroll to position [1637, 0]
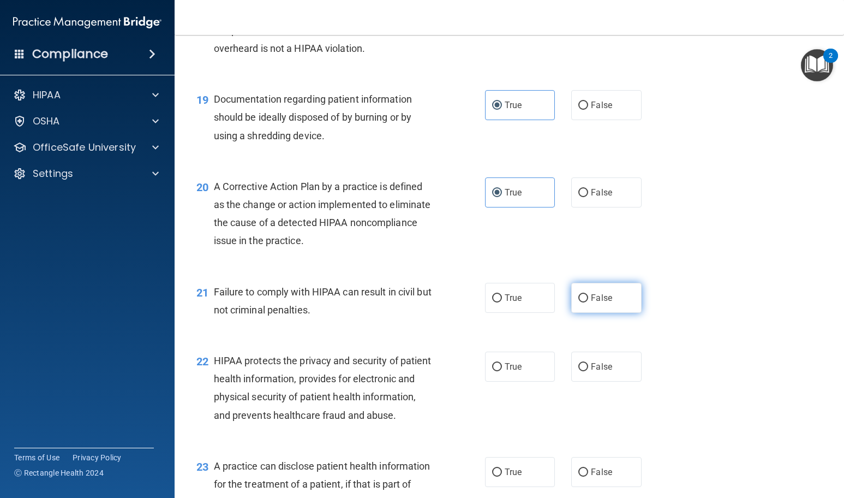
click at [589, 313] on label "False" at bounding box center [606, 298] width 70 height 30
click at [588, 302] on input "False" at bounding box center [584, 298] width 10 height 8
radio input "true"
click at [495, 371] on input "True" at bounding box center [497, 367] width 10 height 8
radio input "true"
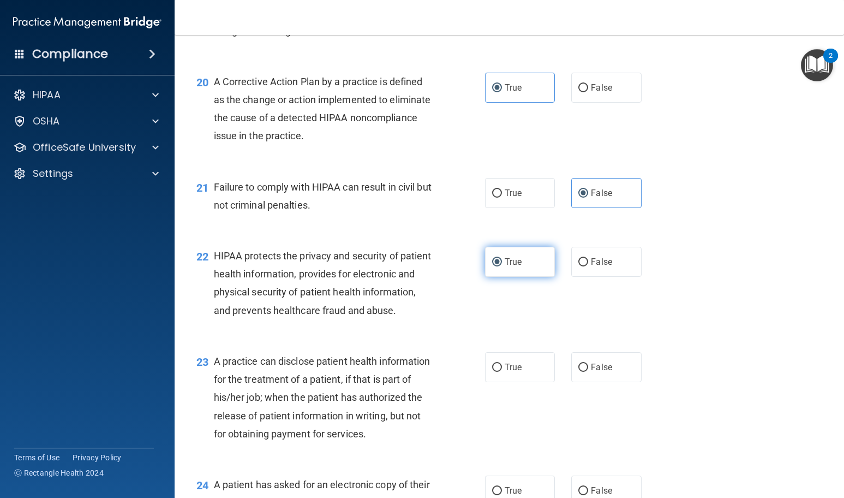
scroll to position [1747, 0]
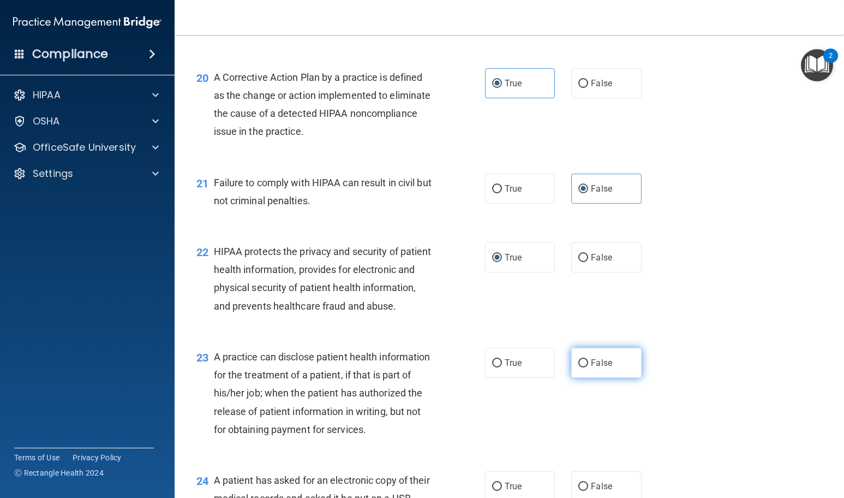
click at [584, 378] on label "False" at bounding box center [606, 363] width 70 height 30
click at [584, 367] on input "False" at bounding box center [584, 363] width 10 height 8
radio input "true"
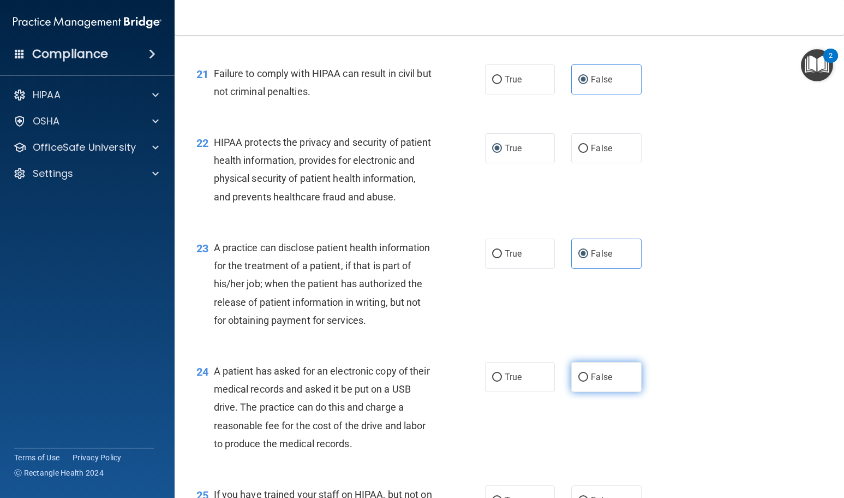
scroll to position [1910, 0]
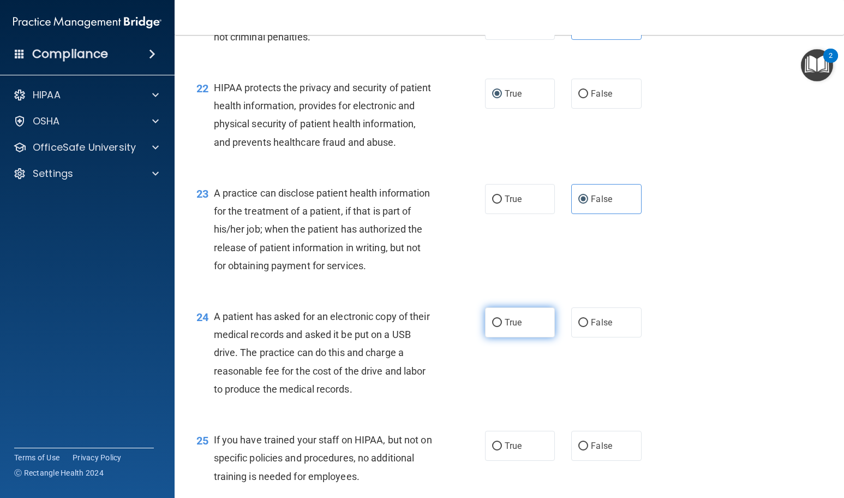
click at [502, 337] on label "True" at bounding box center [520, 322] width 70 height 30
click at [502, 327] on input "True" at bounding box center [497, 323] width 10 height 8
radio input "true"
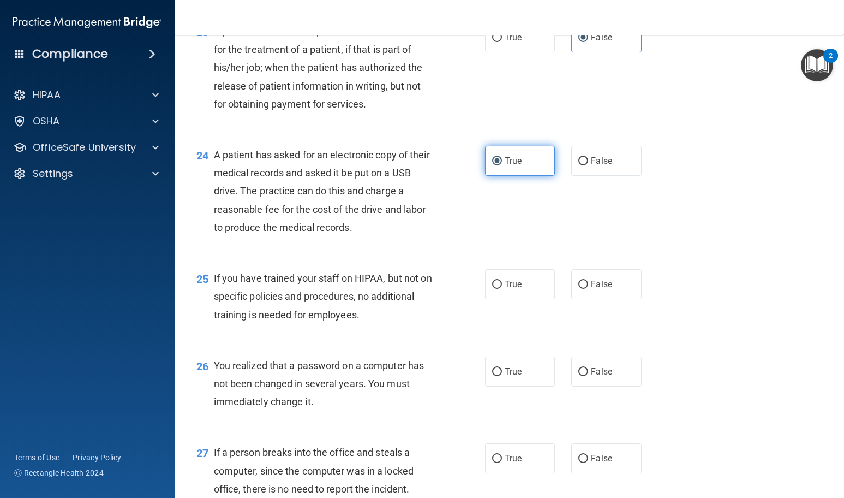
scroll to position [2074, 0]
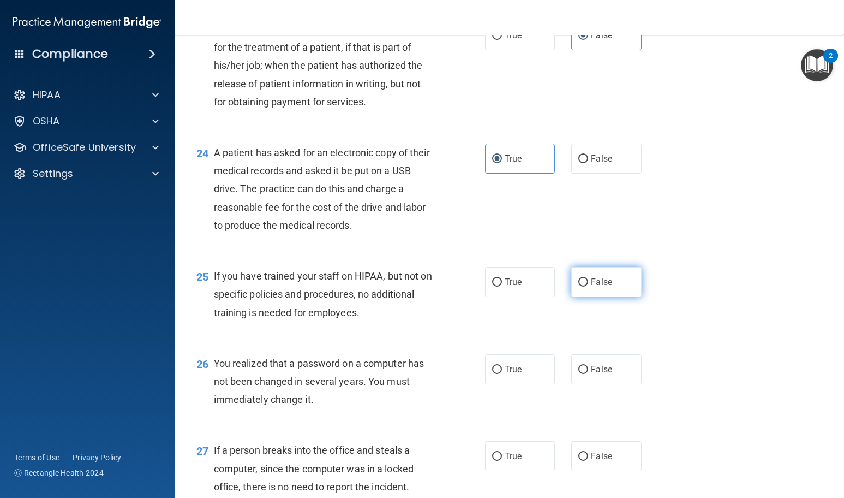
click at [588, 297] on label "False" at bounding box center [606, 282] width 70 height 30
click at [588, 287] on input "False" at bounding box center [584, 282] width 10 height 8
radio input "true"
click at [533, 384] on label "True" at bounding box center [520, 369] width 70 height 30
click at [502, 374] on input "True" at bounding box center [497, 370] width 10 height 8
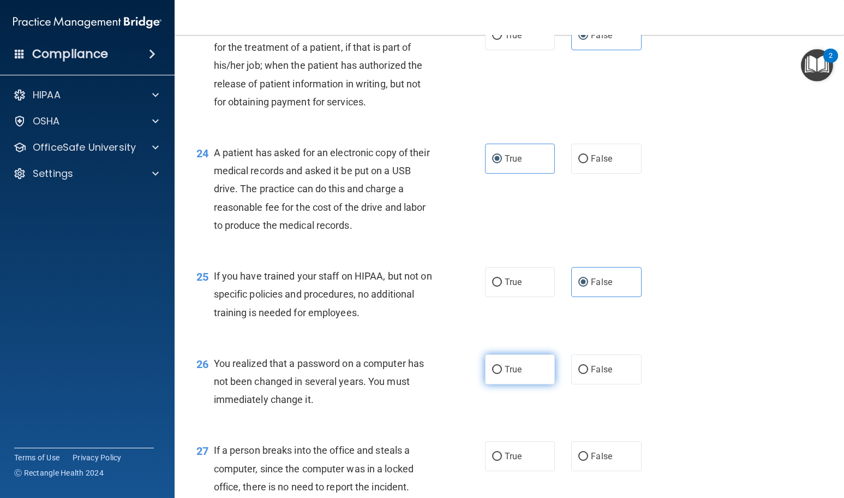
radio input "true"
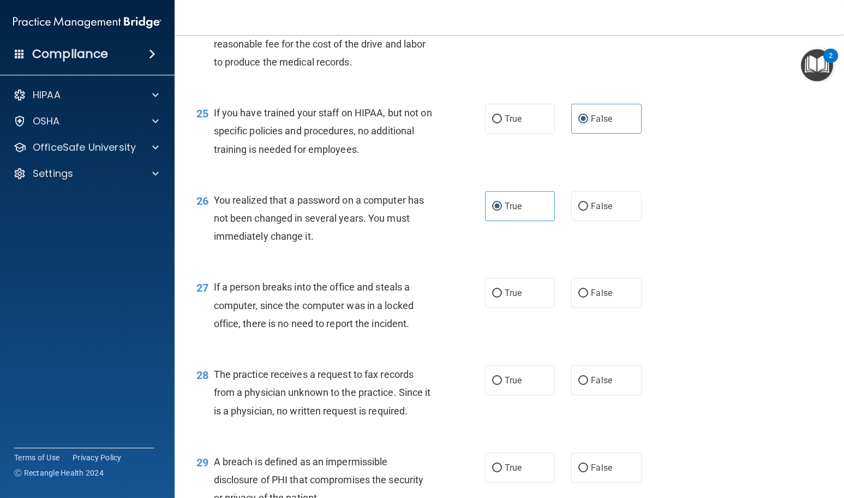
scroll to position [2238, 0]
click at [585, 307] on label "False" at bounding box center [606, 292] width 70 height 30
click at [585, 297] on input "False" at bounding box center [584, 293] width 10 height 8
radio input "true"
click at [600, 395] on label "False" at bounding box center [606, 380] width 70 height 30
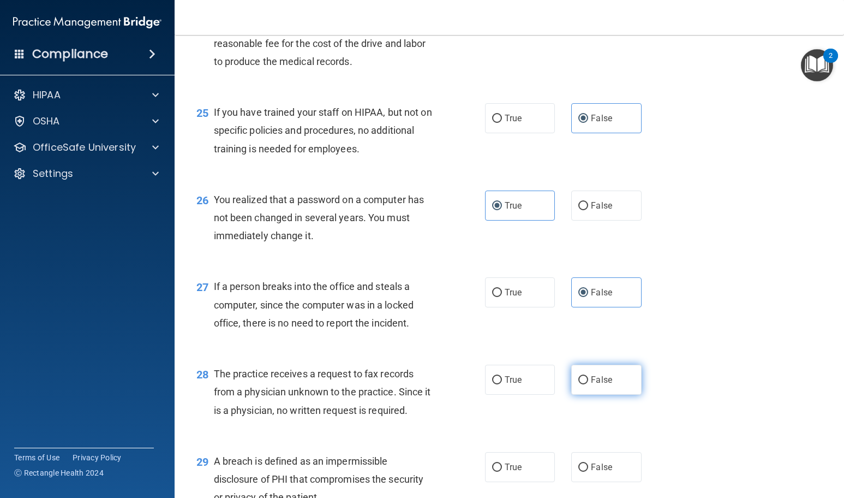
click at [588, 384] on input "False" at bounding box center [584, 380] width 10 height 8
radio input "true"
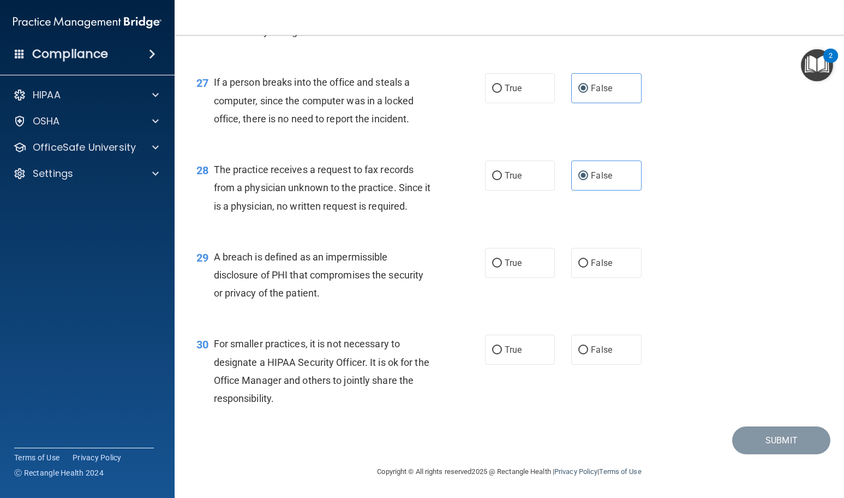
scroll to position [2496, 0]
click at [531, 347] on label "True" at bounding box center [520, 350] width 70 height 30
click at [502, 347] on input "True" at bounding box center [497, 350] width 10 height 8
radio input "true"
click at [512, 262] on span "True" at bounding box center [513, 263] width 17 height 10
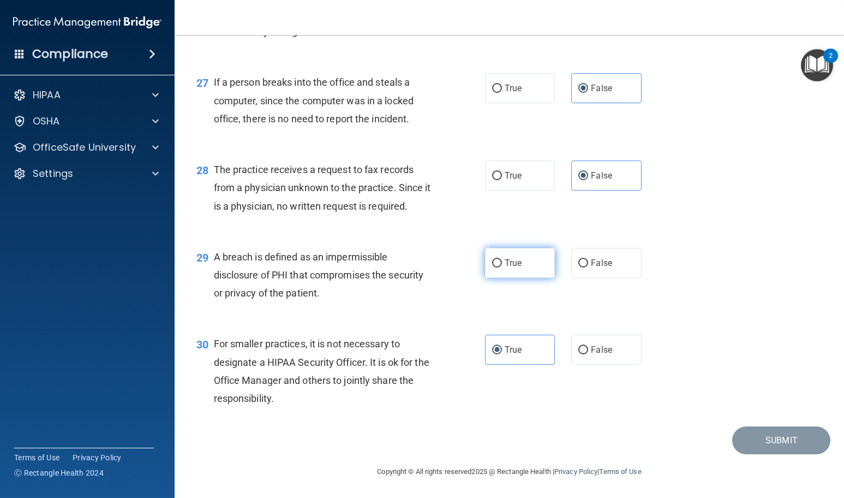
click at [502, 262] on input "True" at bounding box center [497, 263] width 10 height 8
radio input "true"
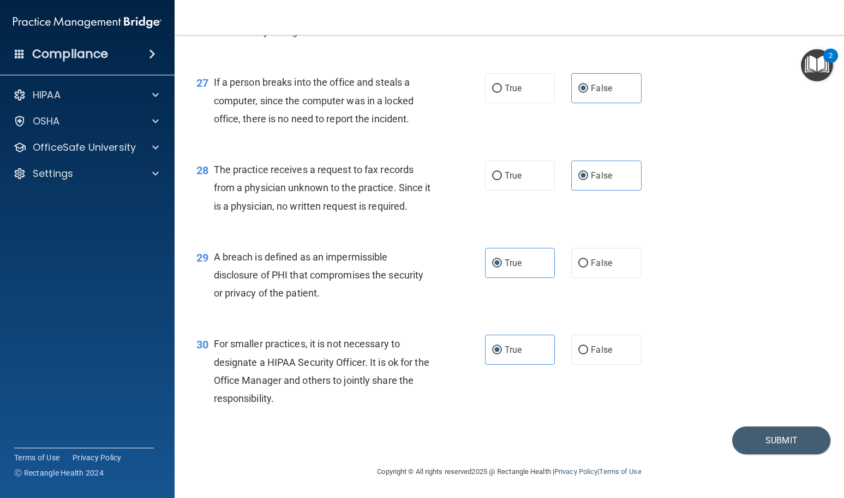
click at [3, 309] on accordion "HIPAA Documents and Policies Report an Incident Business Associates Emergency P…" at bounding box center [87, 218] width 175 height 277
click at [433, 467] on div "Copyright © All rights reserved 2025 @ Rectangle Health | Privacy Policy | Term…" at bounding box center [510, 471] width 398 height 35
click at [746, 445] on button "Submit" at bounding box center [781, 440] width 98 height 28
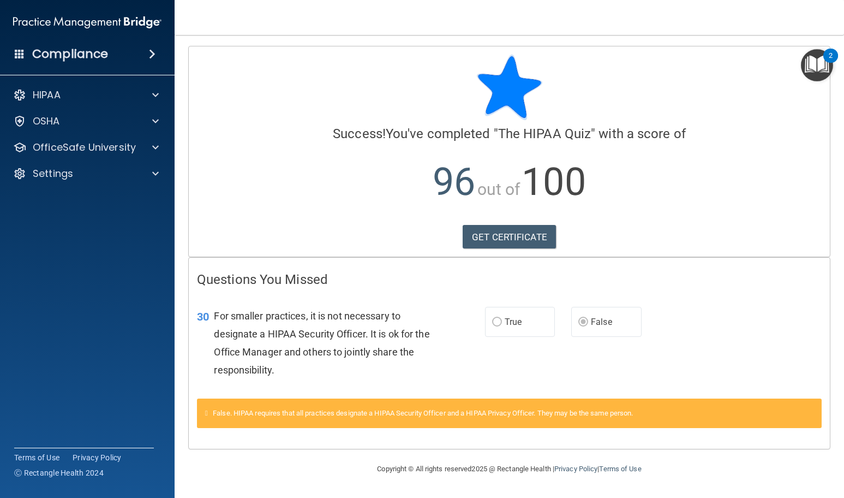
click at [239, 411] on span "False. HIPAA requires that all practices designate a HIPAA Security Officer and…" at bounding box center [423, 413] width 420 height 8
click at [208, 416] on icon at bounding box center [206, 412] width 3 height 7
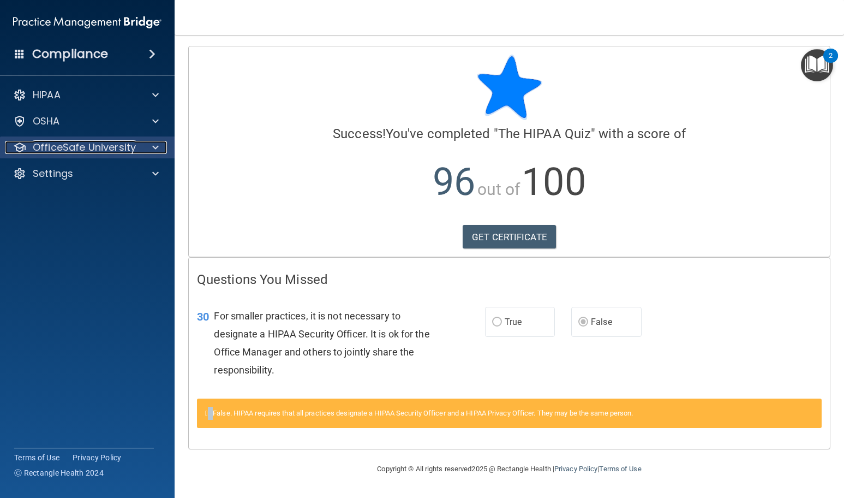
click at [112, 150] on p "OfficeSafe University" at bounding box center [84, 147] width 103 height 13
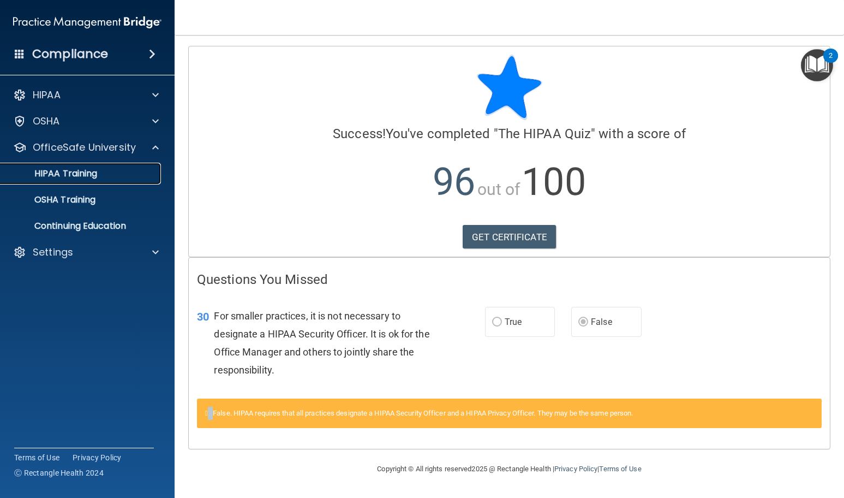
click at [86, 179] on p "HIPAA Training" at bounding box center [52, 173] width 90 height 11
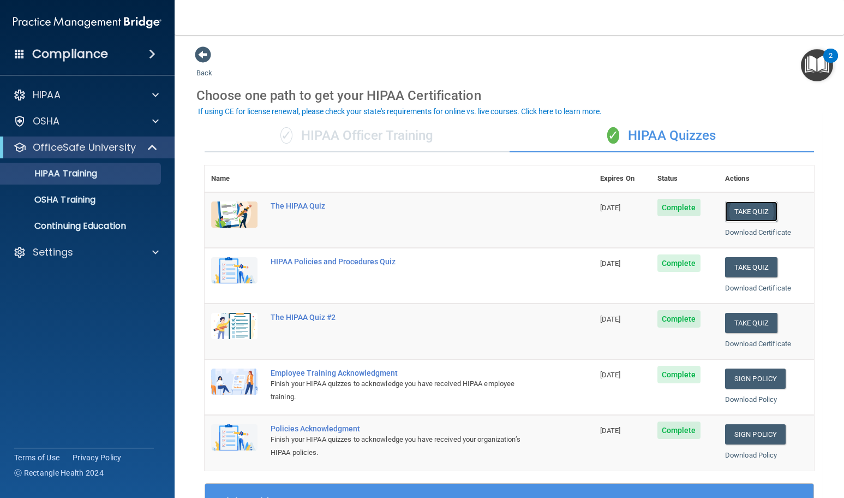
click at [754, 208] on button "Take Quiz" at bounding box center [751, 211] width 52 height 20
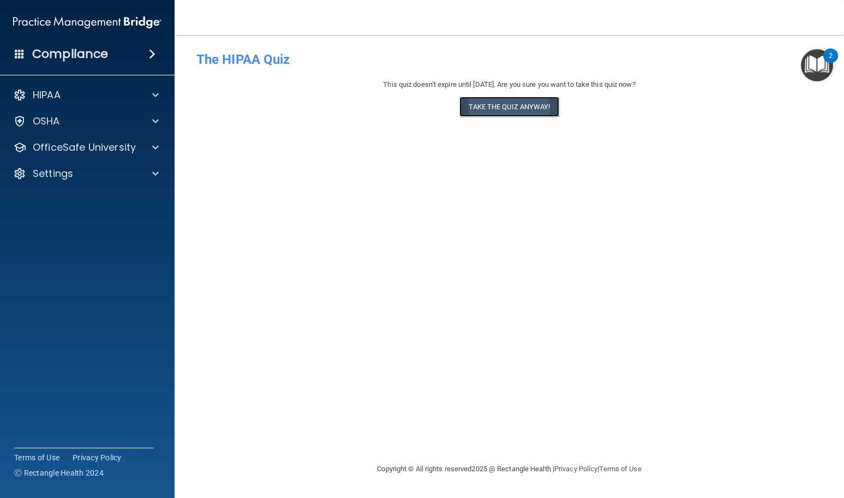
click at [520, 106] on button "Take the quiz anyway!" at bounding box center [509, 107] width 99 height 20
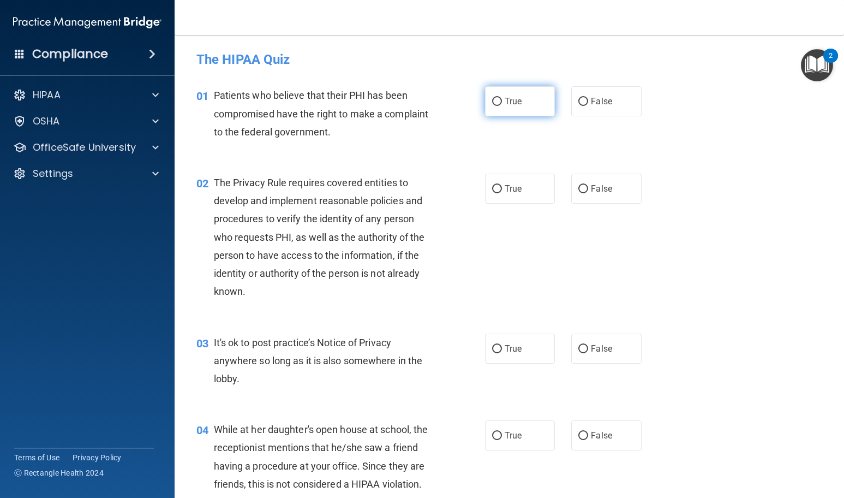
click at [496, 100] on input "True" at bounding box center [497, 102] width 10 height 8
radio input "true"
click at [505, 192] on span "True" at bounding box center [513, 188] width 17 height 10
click at [502, 192] on input "True" at bounding box center [497, 189] width 10 height 8
radio input "true"
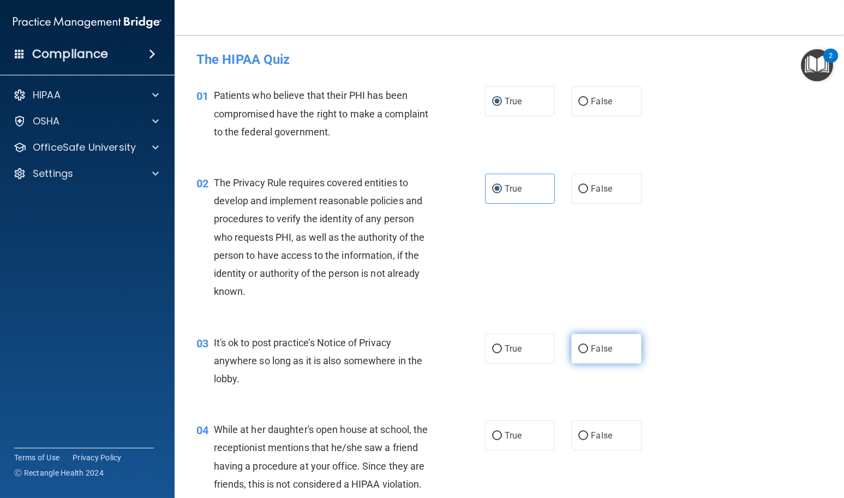
click at [592, 354] on label "False" at bounding box center [606, 348] width 70 height 30
click at [588, 353] on input "False" at bounding box center [584, 349] width 10 height 8
radio input "true"
click at [614, 426] on label "False" at bounding box center [606, 435] width 70 height 30
click at [588, 432] on input "False" at bounding box center [584, 436] width 10 height 8
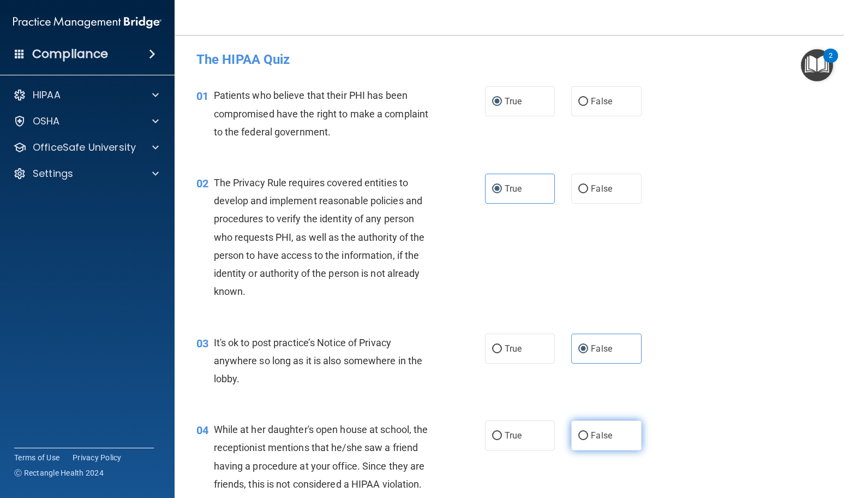
radio input "true"
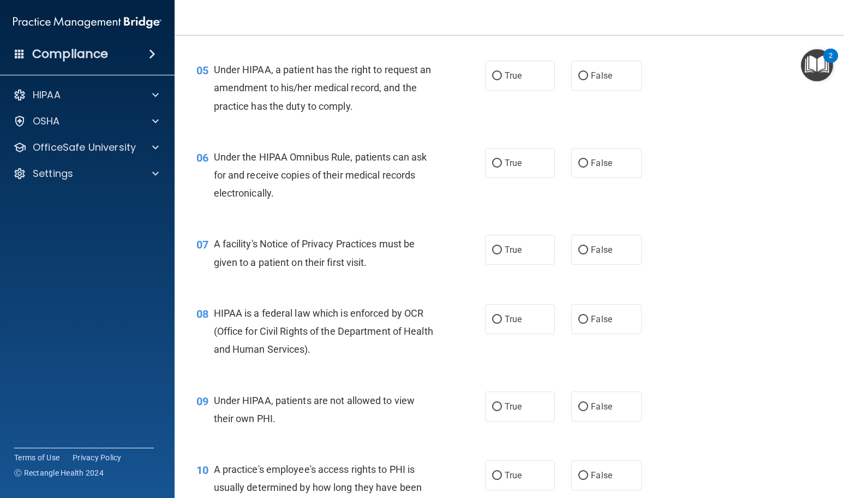
scroll to position [491, 0]
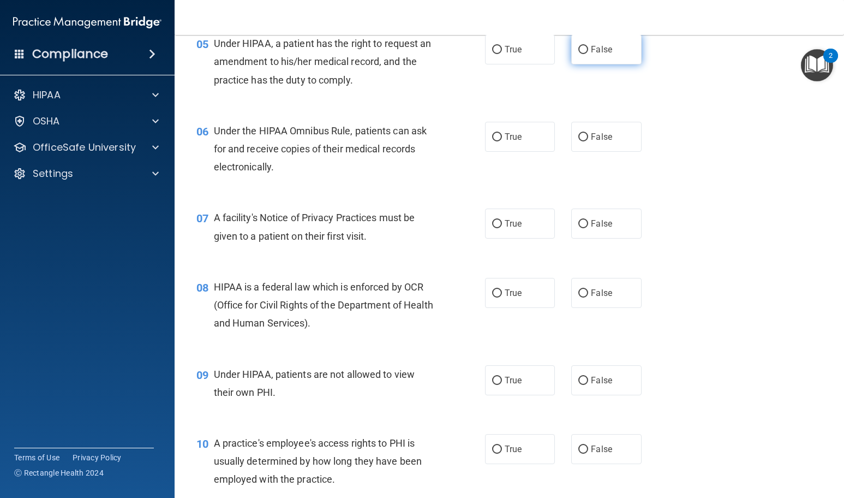
click at [581, 60] on label "False" at bounding box center [606, 49] width 70 height 30
click at [581, 54] on input "False" at bounding box center [584, 50] width 10 height 8
radio input "true"
click at [522, 138] on label "True" at bounding box center [520, 137] width 70 height 30
click at [502, 138] on input "True" at bounding box center [497, 137] width 10 height 8
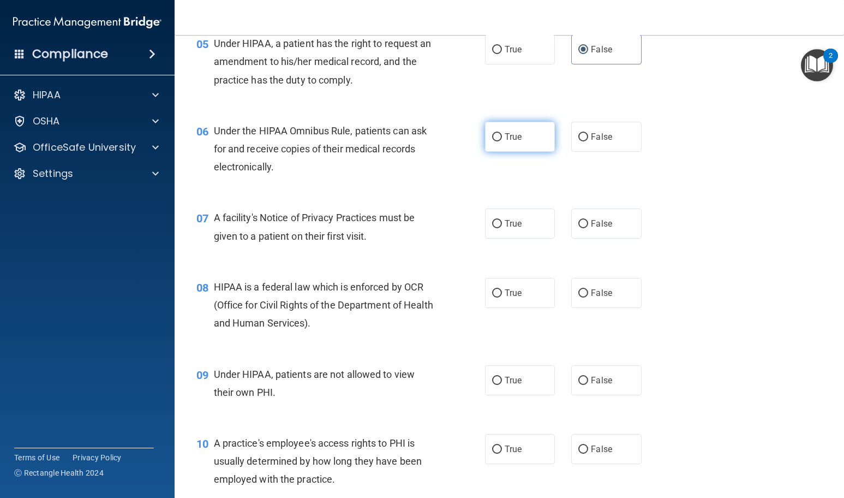
radio input "true"
click at [515, 226] on span "True" at bounding box center [513, 223] width 17 height 10
click at [502, 226] on input "True" at bounding box center [497, 224] width 10 height 8
radio input "true"
click at [506, 289] on span "True" at bounding box center [513, 293] width 17 height 10
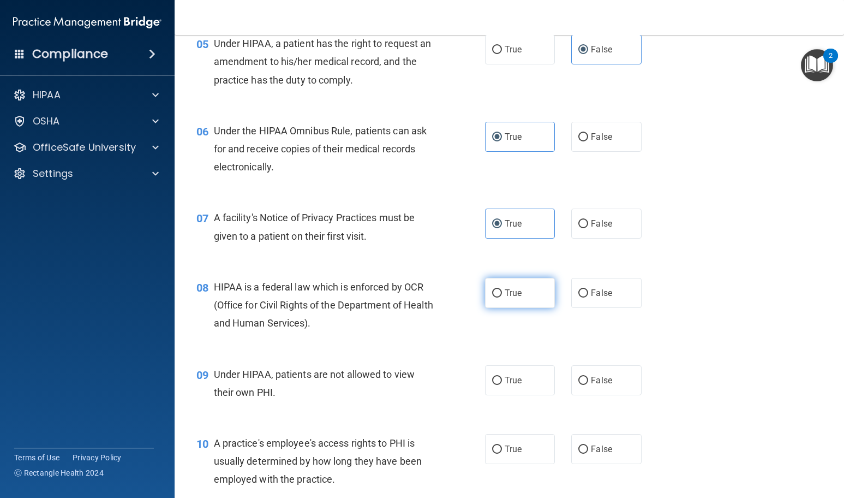
click at [502, 289] on input "True" at bounding box center [497, 293] width 10 height 8
radio input "true"
click at [610, 382] on label "False" at bounding box center [606, 380] width 70 height 30
click at [588, 382] on input "False" at bounding box center [584, 381] width 10 height 8
radio input "true"
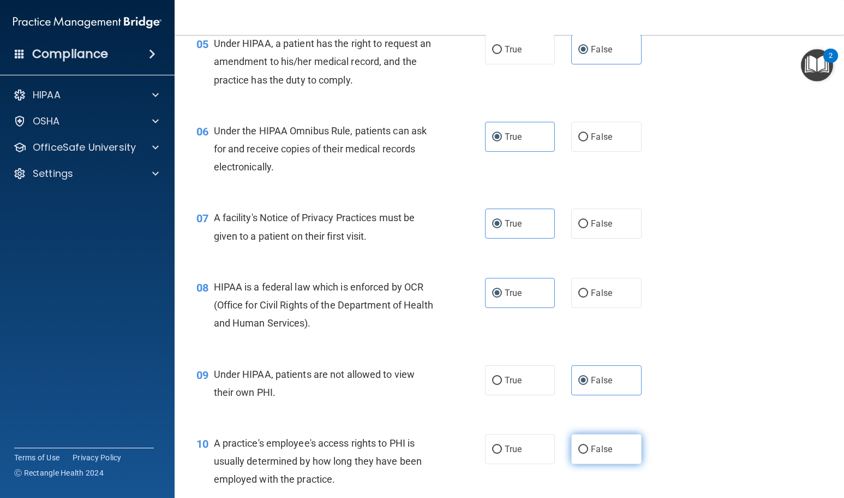
click at [605, 449] on span "False" at bounding box center [601, 449] width 21 height 10
click at [588, 449] on input "False" at bounding box center [584, 449] width 10 height 8
radio input "true"
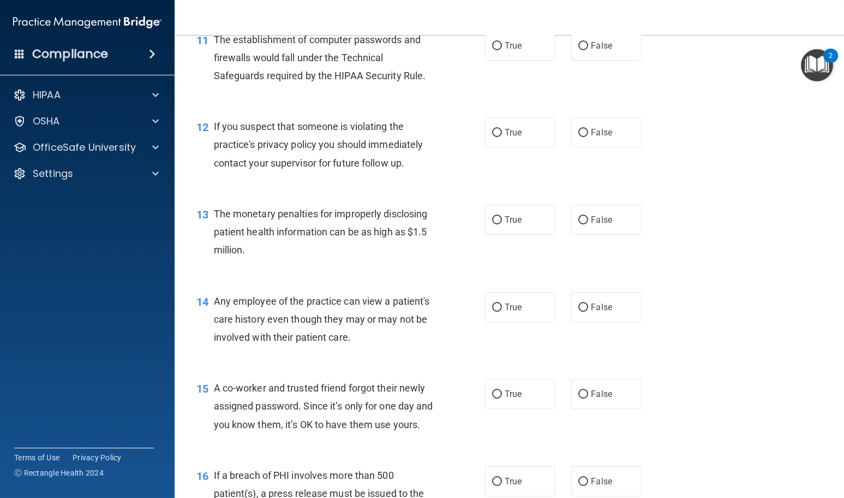
scroll to position [982, 0]
click at [506, 53] on label "True" at bounding box center [520, 45] width 70 height 30
click at [502, 50] on input "True" at bounding box center [497, 45] width 10 height 8
radio input "true"
click at [505, 136] on span "True" at bounding box center [513, 132] width 17 height 10
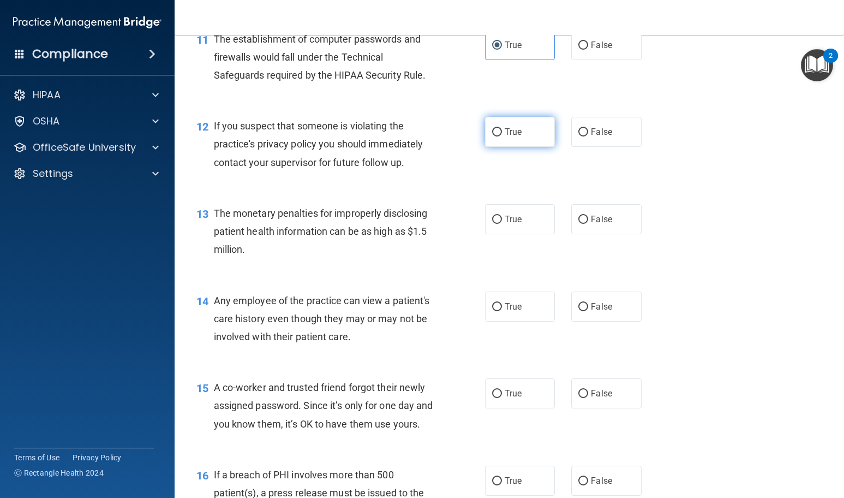
click at [502, 136] on input "True" at bounding box center [497, 132] width 10 height 8
radio input "true"
click at [531, 224] on label "True" at bounding box center [520, 219] width 70 height 30
click at [502, 224] on input "True" at bounding box center [497, 220] width 10 height 8
radio input "true"
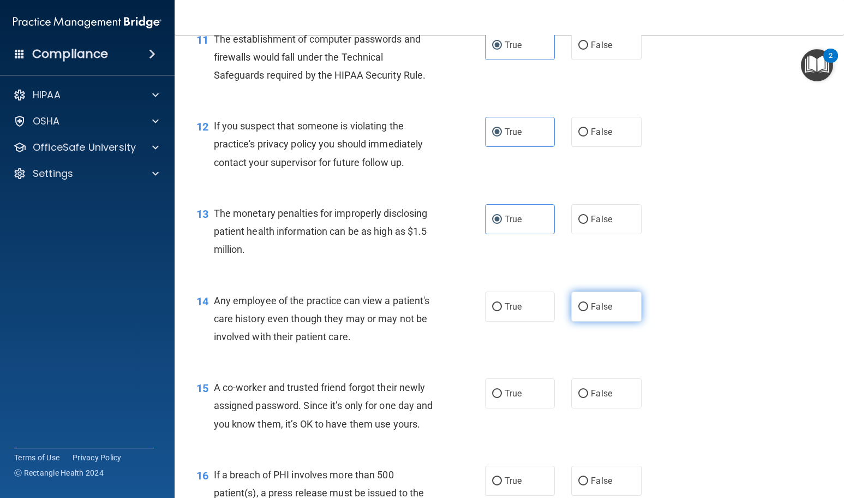
click at [595, 304] on span "False" at bounding box center [601, 306] width 21 height 10
click at [588, 304] on input "False" at bounding box center [584, 307] width 10 height 8
radio input "true"
click at [604, 403] on label "False" at bounding box center [606, 393] width 70 height 30
click at [588, 398] on input "False" at bounding box center [584, 394] width 10 height 8
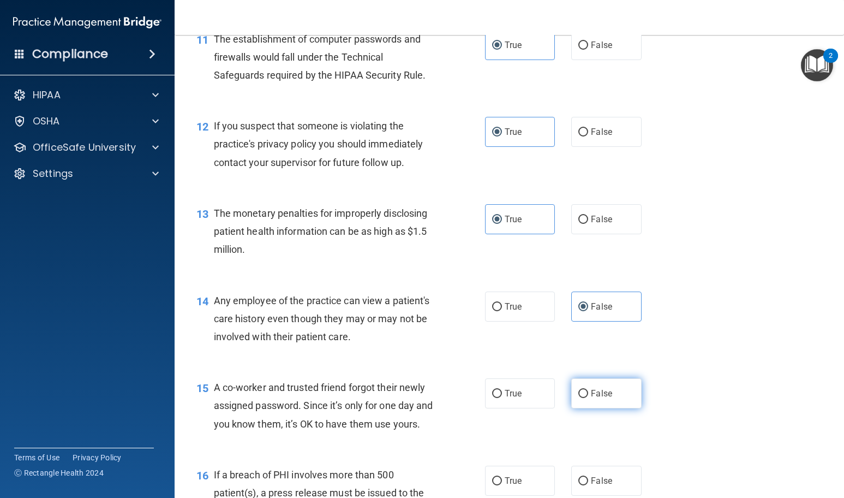
radio input "true"
click at [517, 486] on span "True" at bounding box center [513, 480] width 17 height 10
click at [502, 485] on input "True" at bounding box center [497, 481] width 10 height 8
radio input "true"
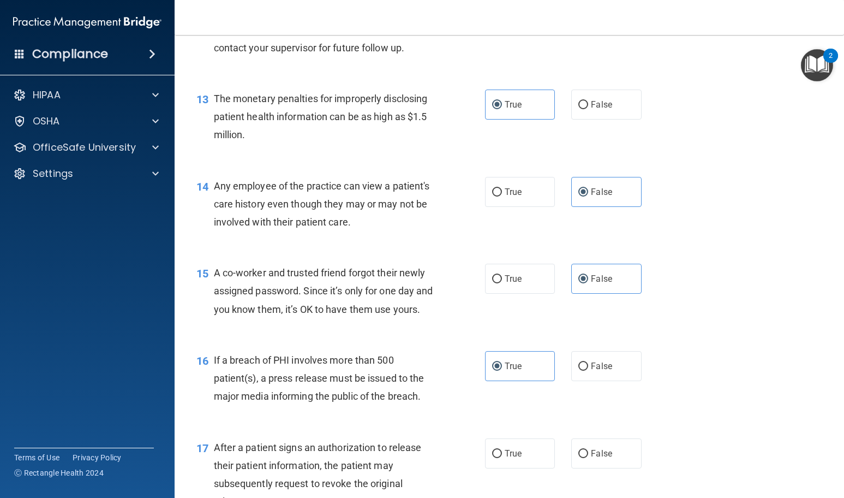
scroll to position [1206, 0]
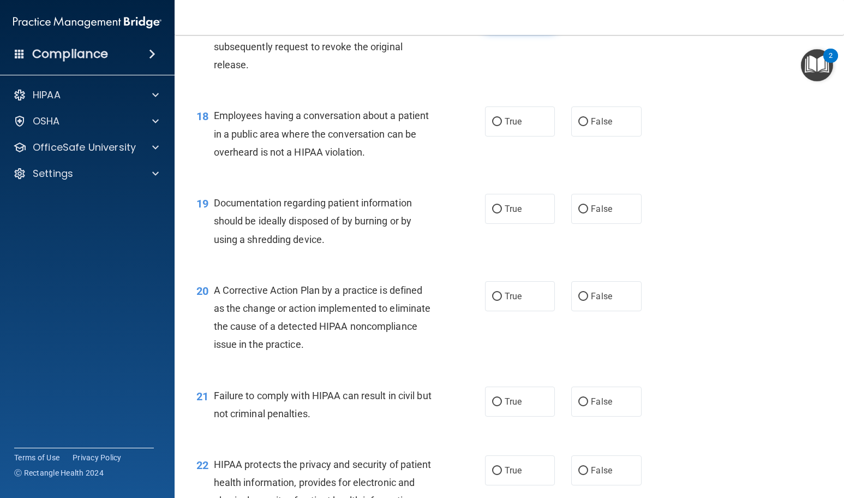
click at [528, 32] on label "True" at bounding box center [520, 17] width 70 height 30
click at [502, 21] on input "True" at bounding box center [497, 17] width 10 height 8
radio input "true"
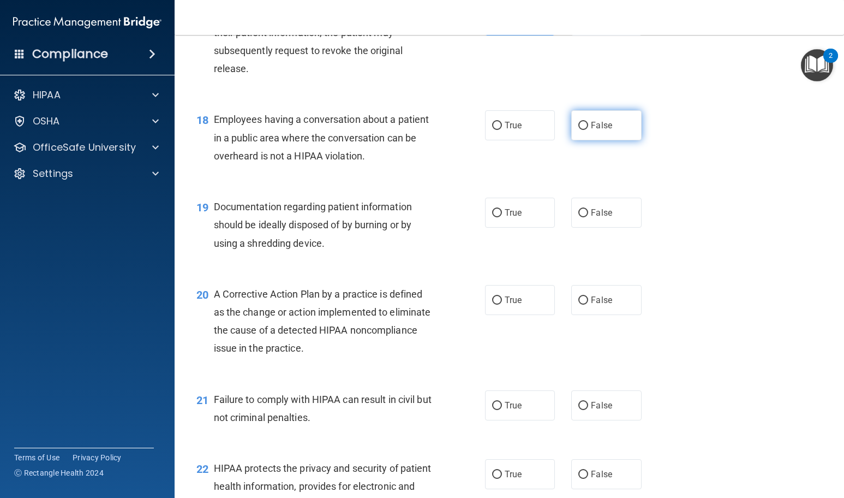
click at [603, 130] on span "False" at bounding box center [601, 125] width 21 height 10
click at [588, 130] on input "False" at bounding box center [584, 126] width 10 height 8
radio input "true"
click at [526, 228] on label "True" at bounding box center [520, 213] width 70 height 30
click at [502, 217] on input "True" at bounding box center [497, 213] width 10 height 8
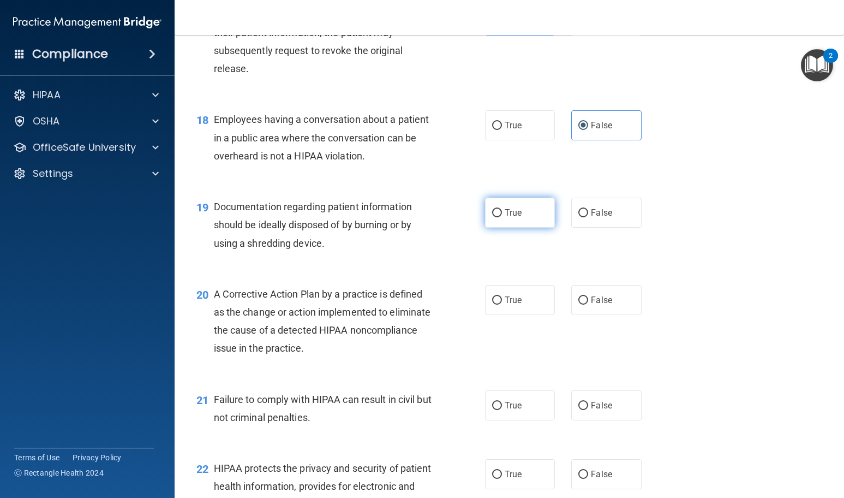
radio input "true"
click at [515, 305] on span "True" at bounding box center [513, 300] width 17 height 10
click at [502, 305] on input "True" at bounding box center [497, 300] width 10 height 8
radio input "true"
click at [591, 410] on span "False" at bounding box center [601, 405] width 21 height 10
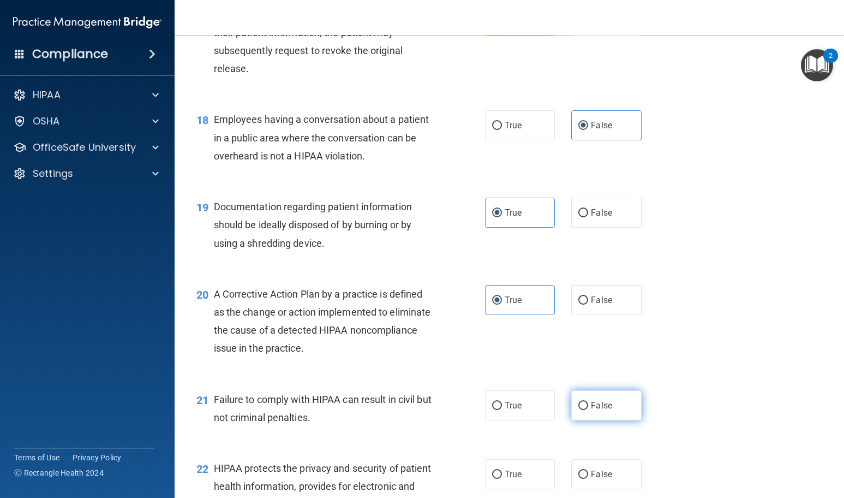
click at [588, 410] on input "False" at bounding box center [584, 406] width 10 height 8
radio input "true"
click at [517, 486] on label "True" at bounding box center [520, 474] width 70 height 30
click at [502, 479] on input "True" at bounding box center [497, 474] width 10 height 8
radio input "true"
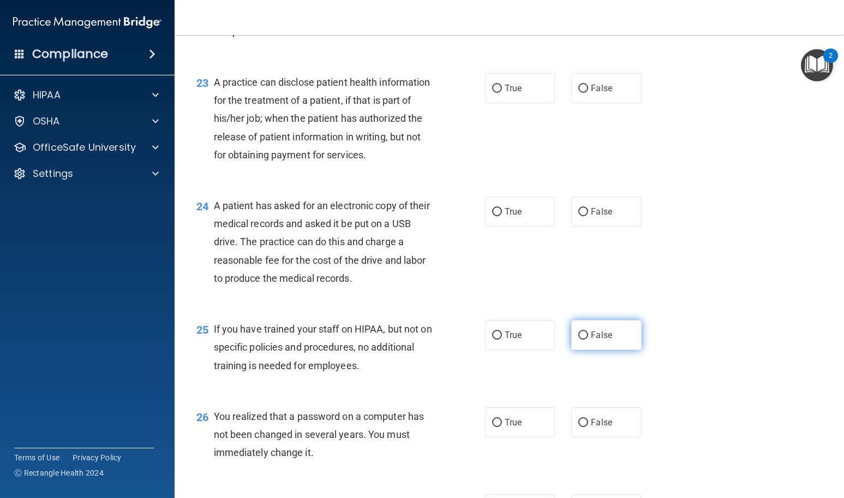
scroll to position [2076, 0]
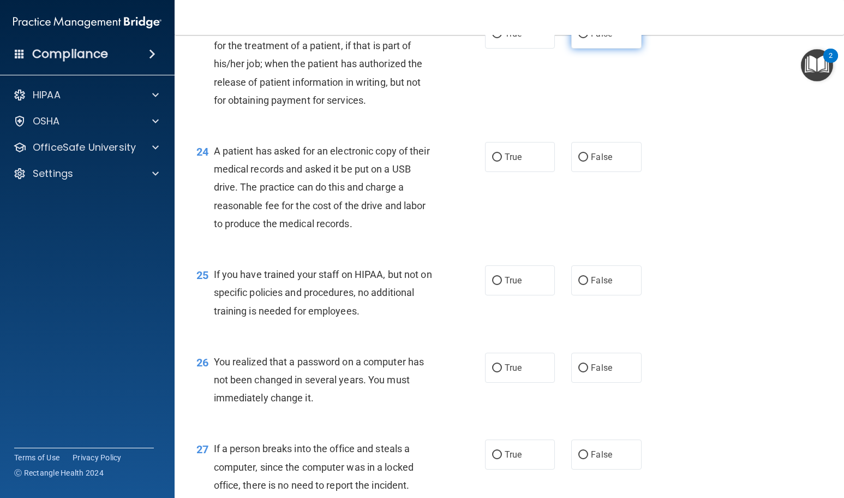
click at [604, 39] on span "False" at bounding box center [601, 33] width 21 height 10
click at [588, 38] on input "False" at bounding box center [584, 34] width 10 height 8
radio input "true"
click at [510, 162] on span "True" at bounding box center [513, 157] width 17 height 10
click at [502, 162] on input "True" at bounding box center [497, 157] width 10 height 8
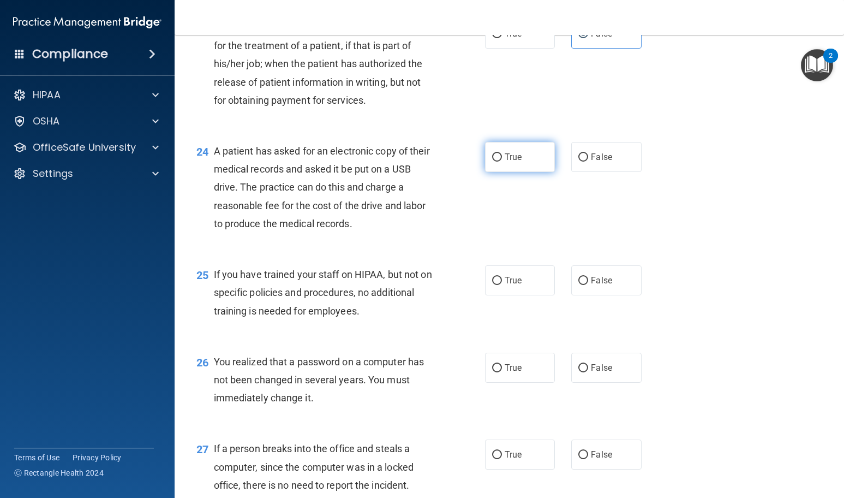
radio input "true"
click at [597, 295] on label "False" at bounding box center [606, 280] width 70 height 30
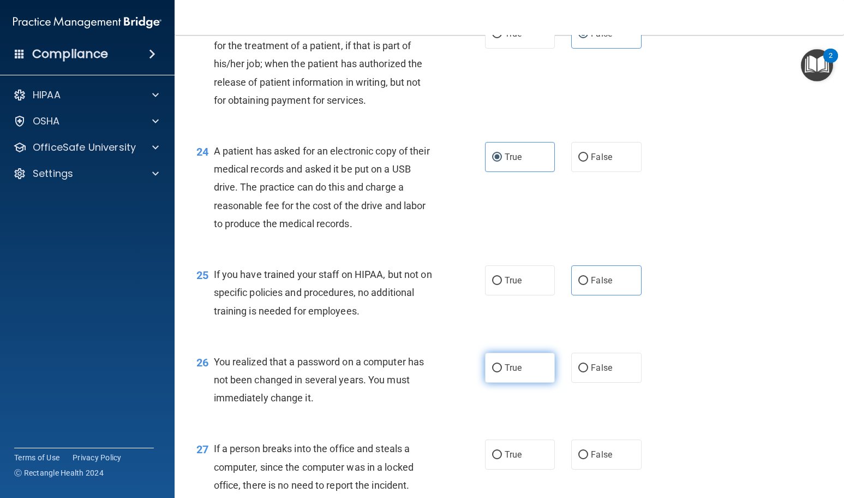
click at [539, 383] on label "True" at bounding box center [520, 368] width 70 height 30
click at [502, 372] on input "True" at bounding box center [497, 368] width 10 height 8
radio input "true"
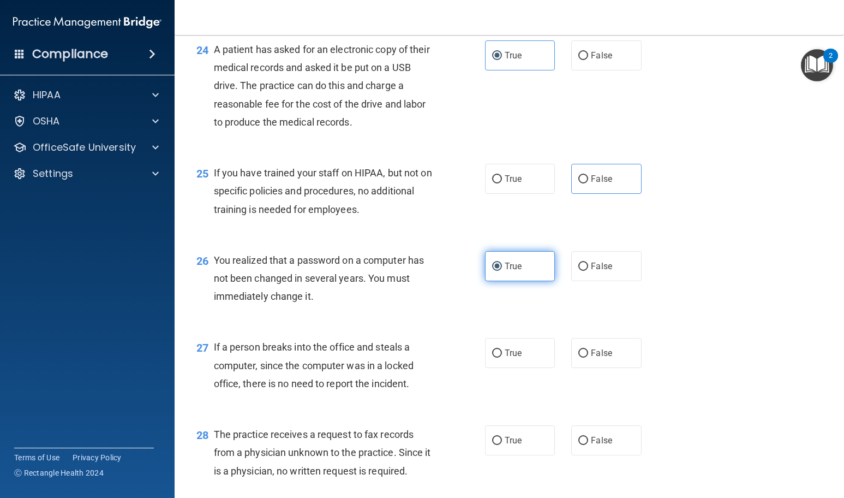
scroll to position [2294, 0]
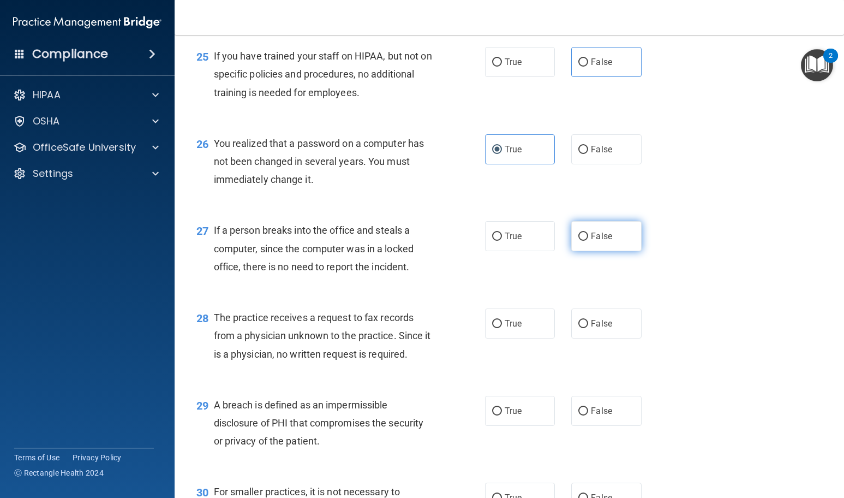
click at [607, 251] on label "False" at bounding box center [606, 236] width 70 height 30
click at [588, 241] on input "False" at bounding box center [584, 237] width 10 height 8
radio input "true"
click at [611, 338] on label "False" at bounding box center [606, 323] width 70 height 30
click at [588, 328] on input "False" at bounding box center [584, 324] width 10 height 8
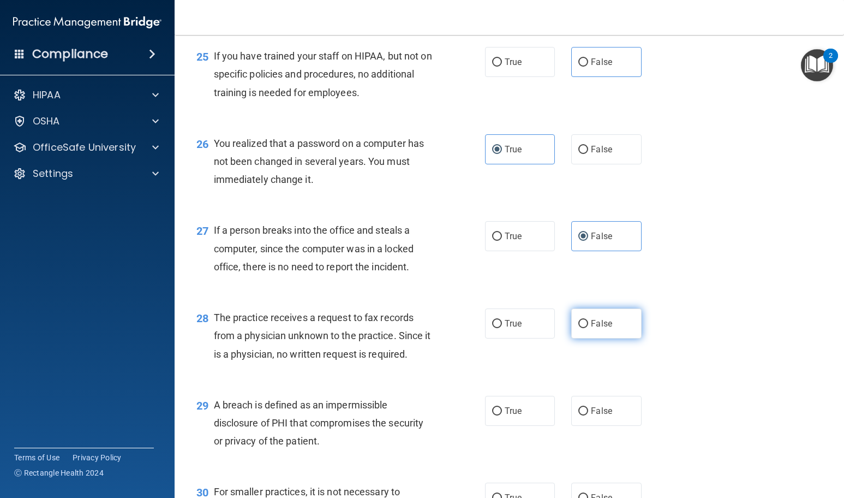
radio input "true"
click at [533, 426] on label "True" at bounding box center [520, 411] width 70 height 30
click at [502, 415] on input "True" at bounding box center [497, 411] width 10 height 8
radio input "true"
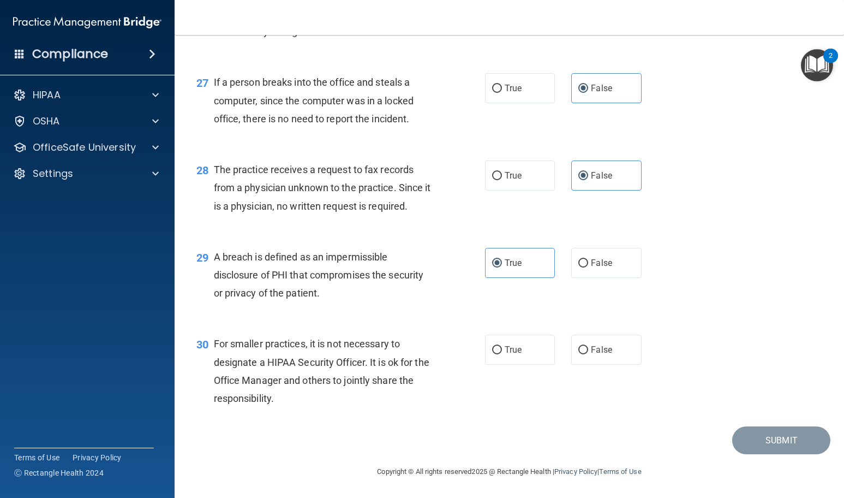
scroll to position [2496, 0]
click at [607, 347] on span "False" at bounding box center [601, 349] width 21 height 10
click at [588, 347] on input "False" at bounding box center [584, 350] width 10 height 8
radio input "true"
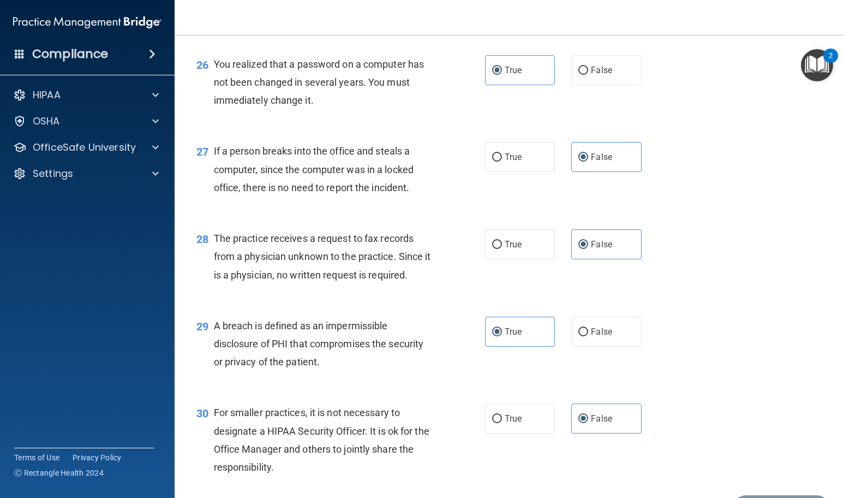
scroll to position [2456, 0]
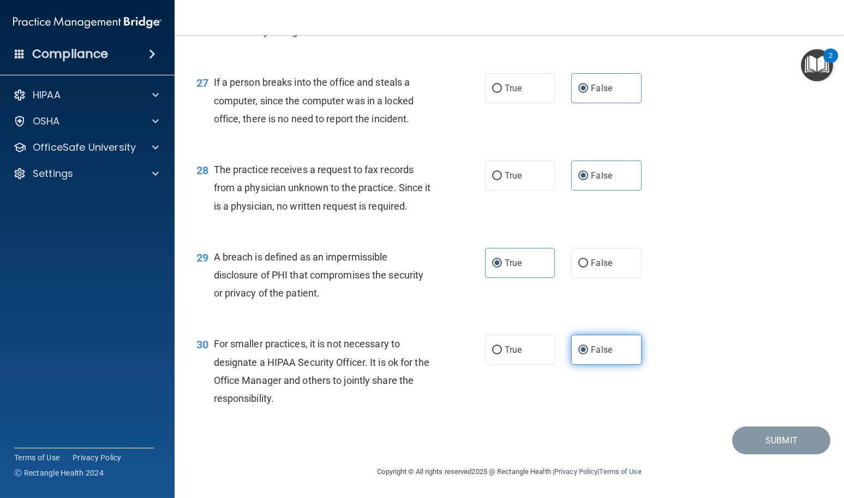
click at [593, 355] on span "False" at bounding box center [601, 349] width 21 height 10
click at [588, 354] on input "False" at bounding box center [584, 350] width 10 height 8
click at [537, 365] on label "True" at bounding box center [520, 350] width 70 height 30
click at [502, 354] on input "True" at bounding box center [497, 350] width 10 height 8
radio input "true"
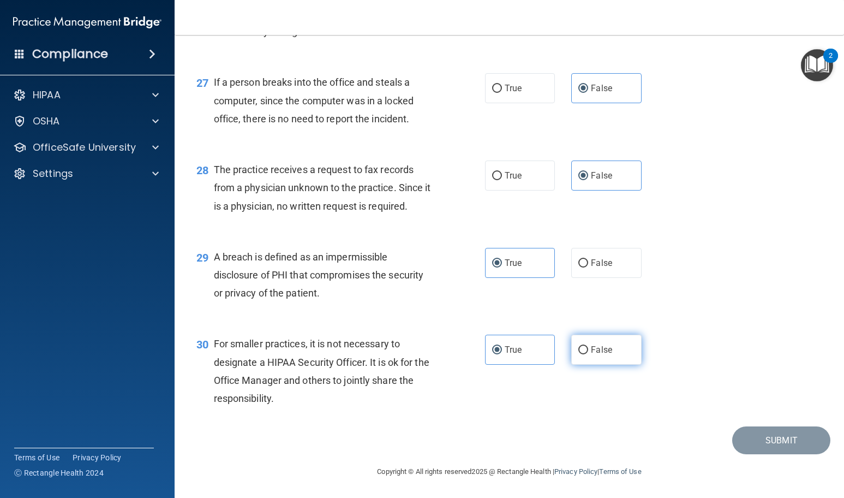
click at [586, 365] on label "False" at bounding box center [606, 350] width 70 height 30
click at [586, 354] on input "False" at bounding box center [584, 350] width 10 height 8
radio input "true"
radio input "false"
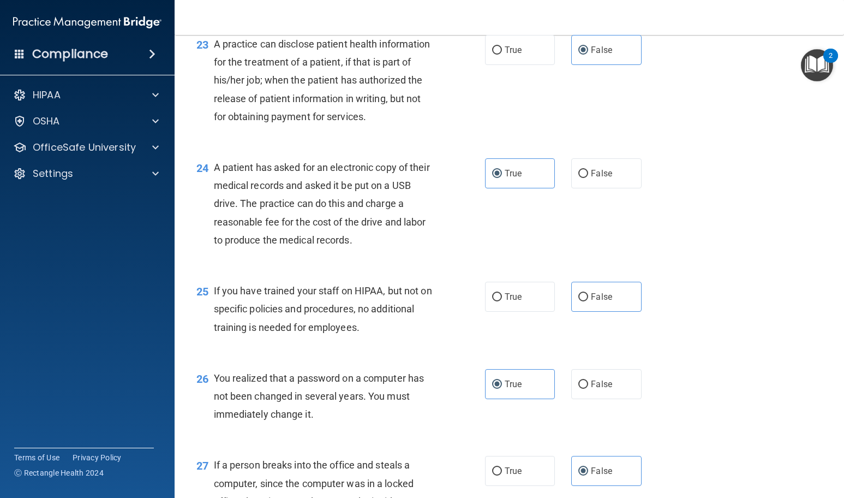
scroll to position [2496, 0]
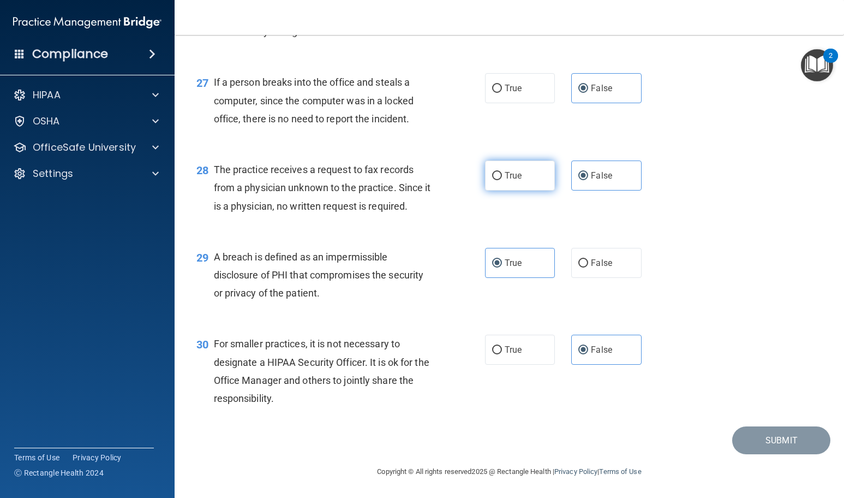
click at [487, 182] on label "True" at bounding box center [520, 175] width 70 height 30
click at [492, 180] on input "True" at bounding box center [497, 176] width 10 height 8
radio input "true"
click at [564, 178] on div "True False" at bounding box center [569, 175] width 169 height 30
click at [598, 177] on span "False" at bounding box center [601, 175] width 21 height 10
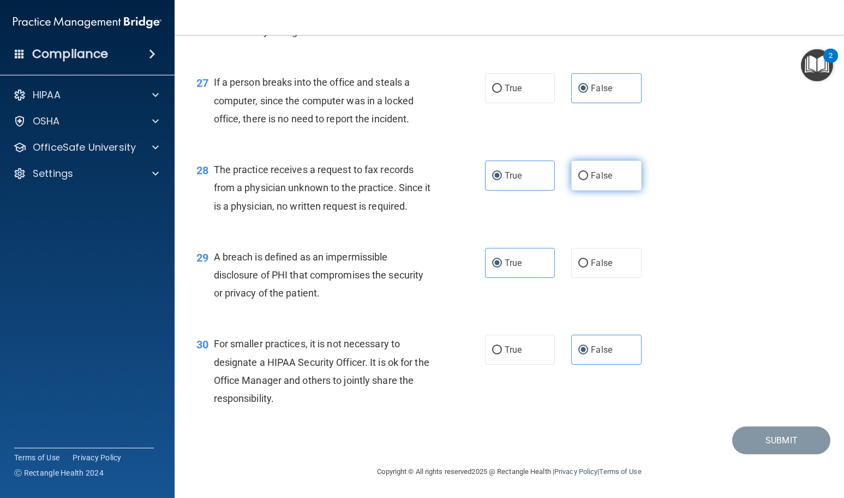
click at [588, 177] on input "False" at bounding box center [584, 176] width 10 height 8
radio input "true"
radio input "false"
click at [787, 455] on footer "Copyright © All rights reserved 2025 @ Rectangle Health | Privacy Policy | Term…" at bounding box center [509, 470] width 626 height 33
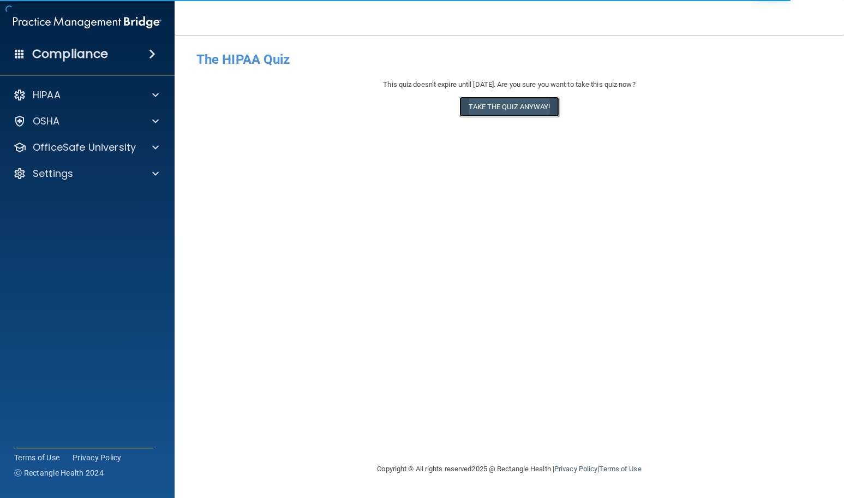
click at [549, 106] on button "Take the quiz anyway!" at bounding box center [509, 107] width 99 height 20
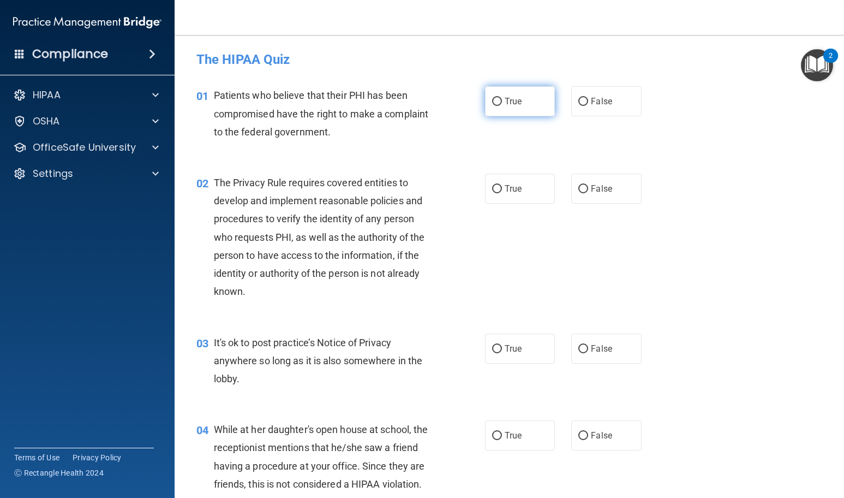
click at [516, 105] on span "True" at bounding box center [513, 101] width 17 height 10
click at [502, 105] on input "True" at bounding box center [497, 102] width 10 height 8
radio input "true"
click at [506, 178] on label "True" at bounding box center [520, 189] width 70 height 30
click at [502, 185] on input "True" at bounding box center [497, 189] width 10 height 8
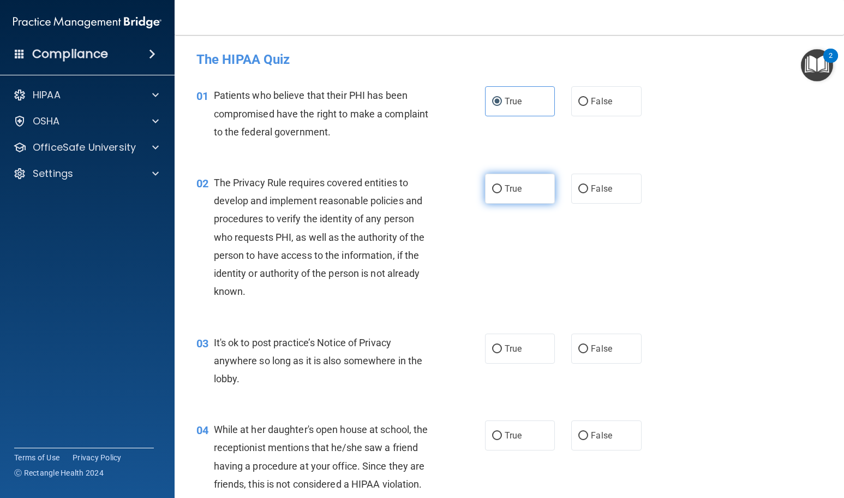
radio input "true"
click at [597, 358] on label "False" at bounding box center [606, 348] width 70 height 30
click at [588, 353] on input "False" at bounding box center [584, 349] width 10 height 8
radio input "true"
click at [592, 426] on label "False" at bounding box center [606, 435] width 70 height 30
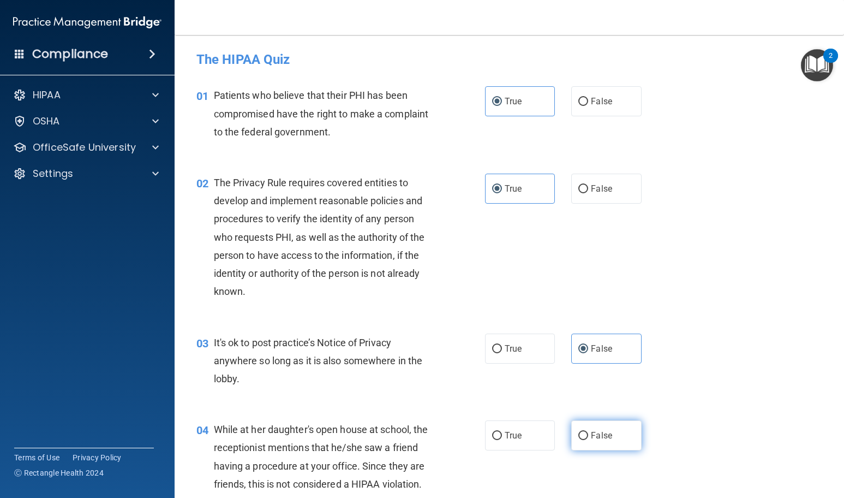
click at [588, 432] on input "False" at bounding box center [584, 436] width 10 height 8
radio input "true"
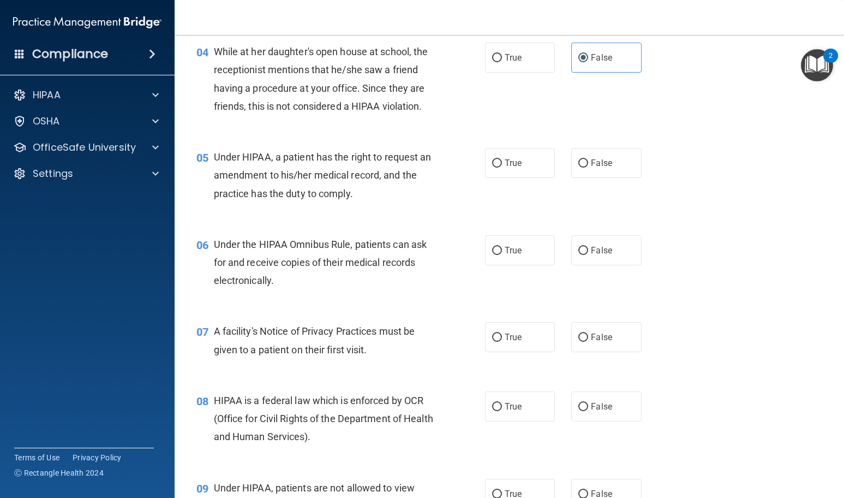
scroll to position [382, 0]
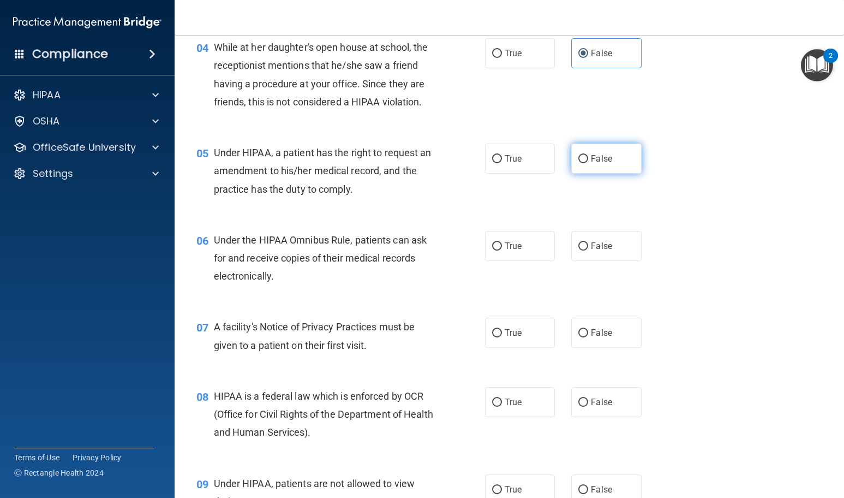
click at [586, 153] on label "False" at bounding box center [606, 159] width 70 height 30
click at [586, 155] on input "False" at bounding box center [584, 159] width 10 height 8
radio input "true"
click at [505, 242] on span "True" at bounding box center [513, 246] width 17 height 10
click at [502, 242] on input "True" at bounding box center [497, 246] width 10 height 8
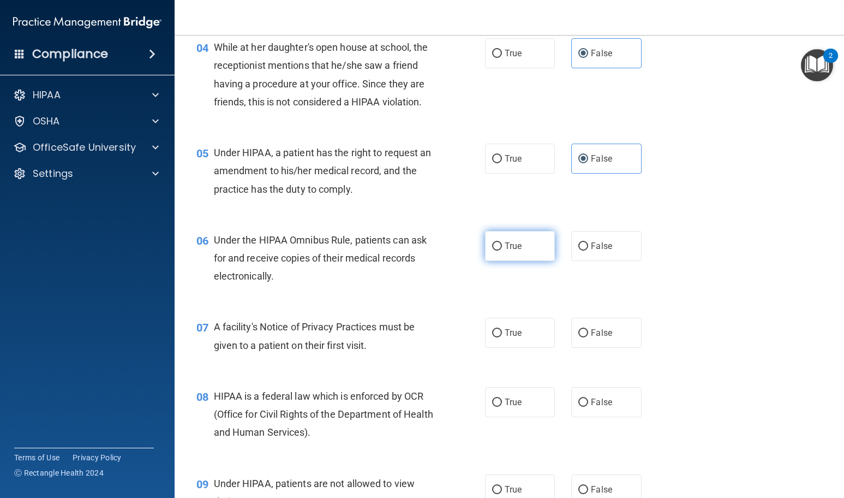
radio input "true"
click at [508, 324] on label "True" at bounding box center [520, 333] width 70 height 30
click at [502, 329] on input "True" at bounding box center [497, 333] width 10 height 8
radio input "true"
click at [506, 401] on span "True" at bounding box center [513, 402] width 17 height 10
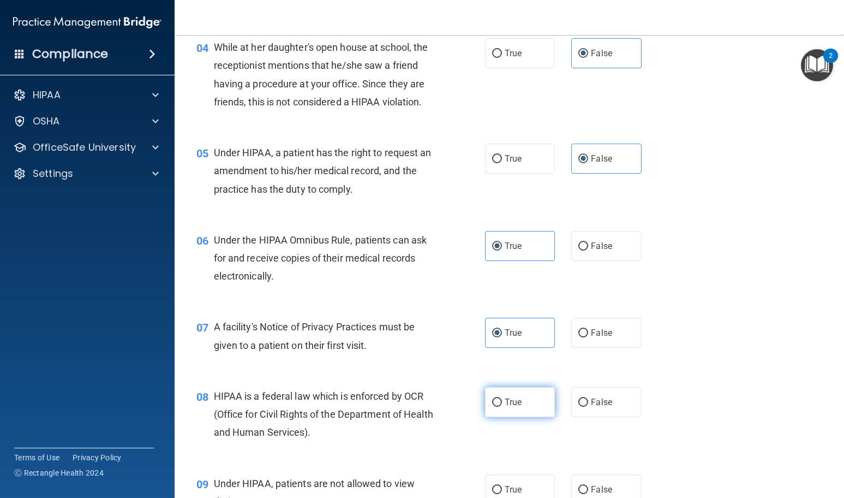
click at [502, 401] on input "True" at bounding box center [497, 402] width 10 height 8
radio input "true"
click at [571, 484] on label "False" at bounding box center [606, 489] width 70 height 30
click at [579, 486] on input "False" at bounding box center [584, 490] width 10 height 8
radio input "true"
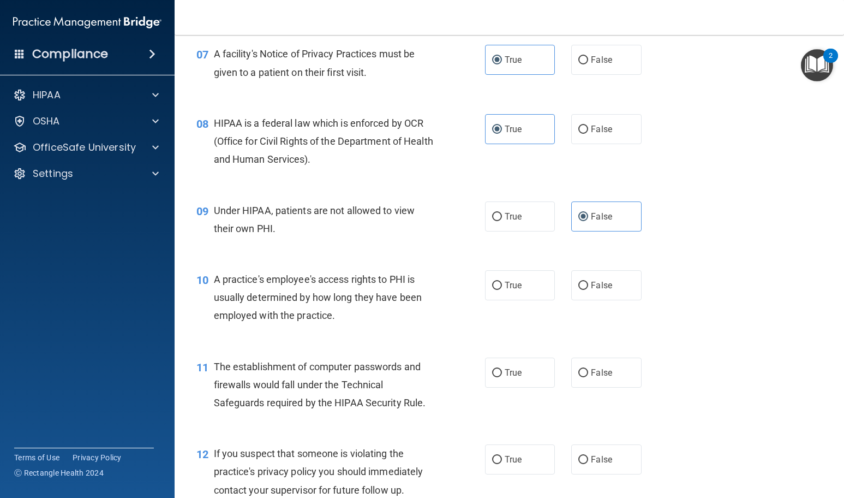
scroll to position [710, 0]
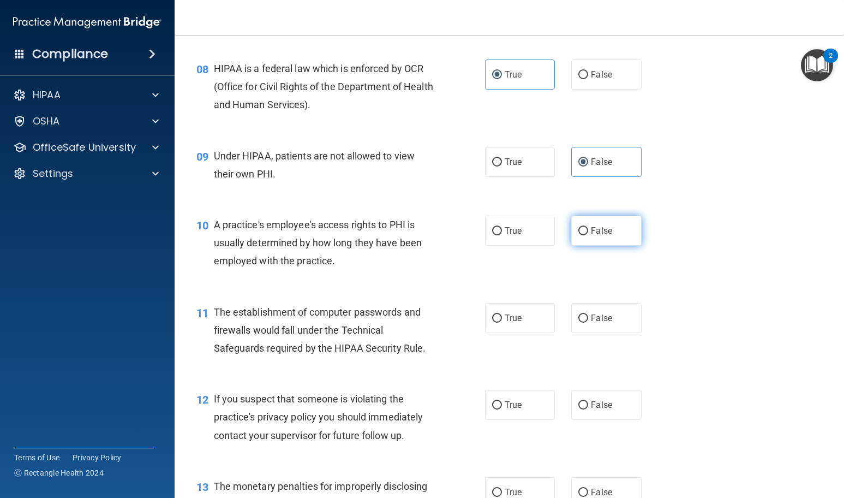
click at [592, 242] on label "False" at bounding box center [606, 231] width 70 height 30
click at [588, 235] on input "False" at bounding box center [584, 231] width 10 height 8
radio input "true"
click at [540, 307] on label "True" at bounding box center [520, 318] width 70 height 30
click at [502, 314] on input "True" at bounding box center [497, 318] width 10 height 8
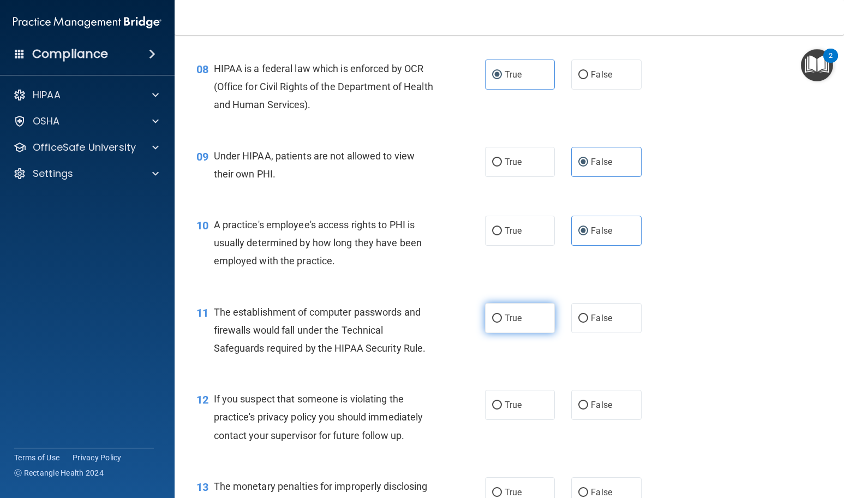
radio input "true"
click at [526, 412] on label "True" at bounding box center [520, 405] width 70 height 30
click at [502, 409] on input "True" at bounding box center [497, 405] width 10 height 8
radio input "true"
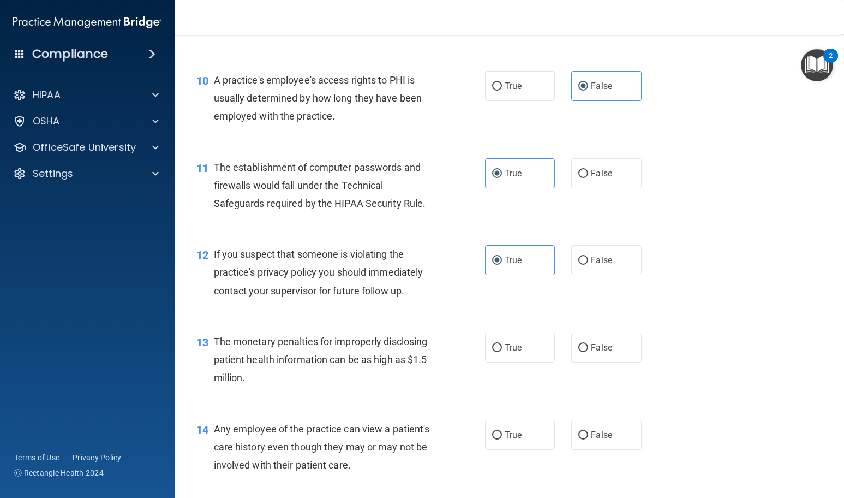
scroll to position [873, 0]
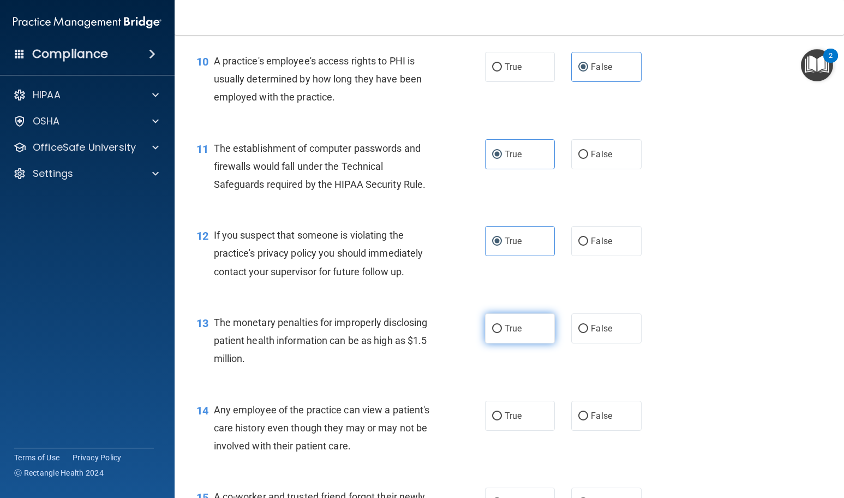
click at [498, 329] on label "True" at bounding box center [520, 328] width 70 height 30
click at [498, 329] on input "True" at bounding box center [497, 329] width 10 height 8
radio input "true"
click at [593, 412] on span "False" at bounding box center [601, 415] width 21 height 10
click at [588, 412] on input "False" at bounding box center [584, 416] width 10 height 8
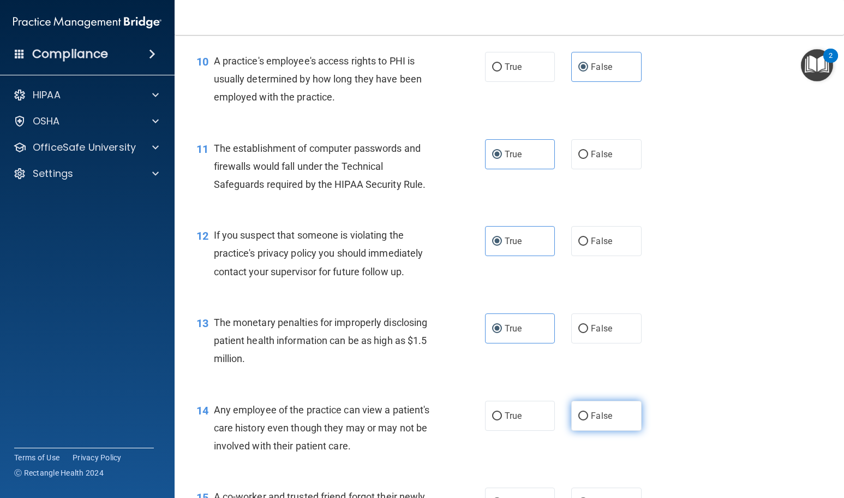
radio input "true"
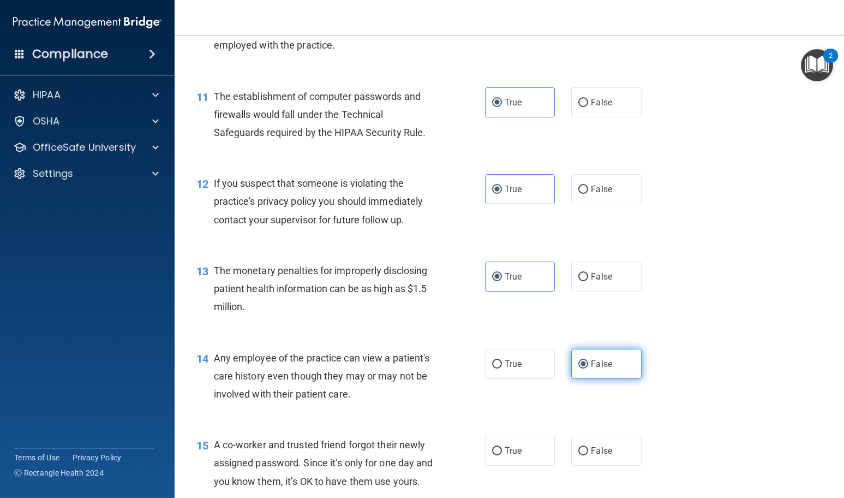
scroll to position [982, 0]
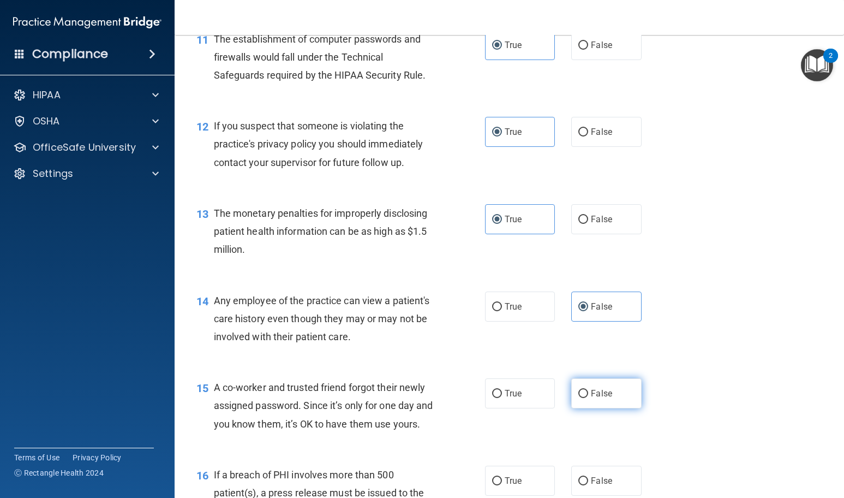
click at [608, 403] on label "False" at bounding box center [606, 393] width 70 height 30
click at [588, 398] on input "False" at bounding box center [584, 394] width 10 height 8
radio input "true"
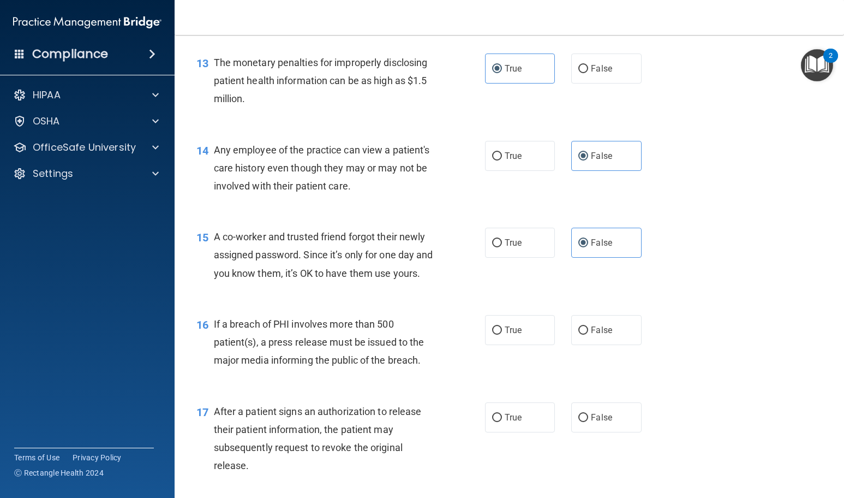
scroll to position [1146, 0]
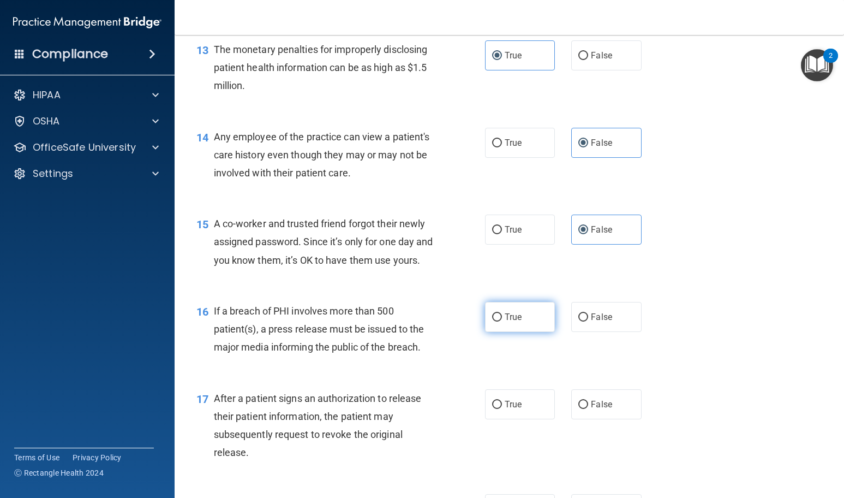
click at [523, 332] on label "True" at bounding box center [520, 317] width 70 height 30
click at [502, 321] on input "True" at bounding box center [497, 317] width 10 height 8
radio input "true"
click at [499, 419] on label "True" at bounding box center [520, 404] width 70 height 30
click at [499, 409] on input "True" at bounding box center [497, 405] width 10 height 8
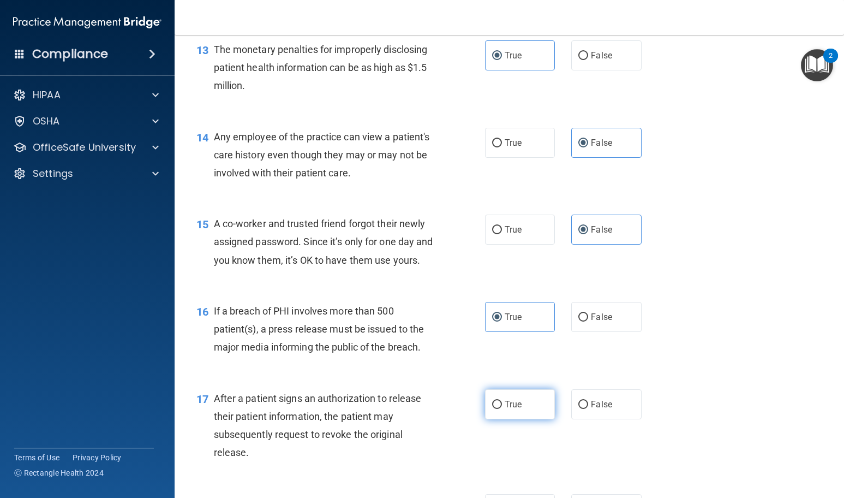
radio input "true"
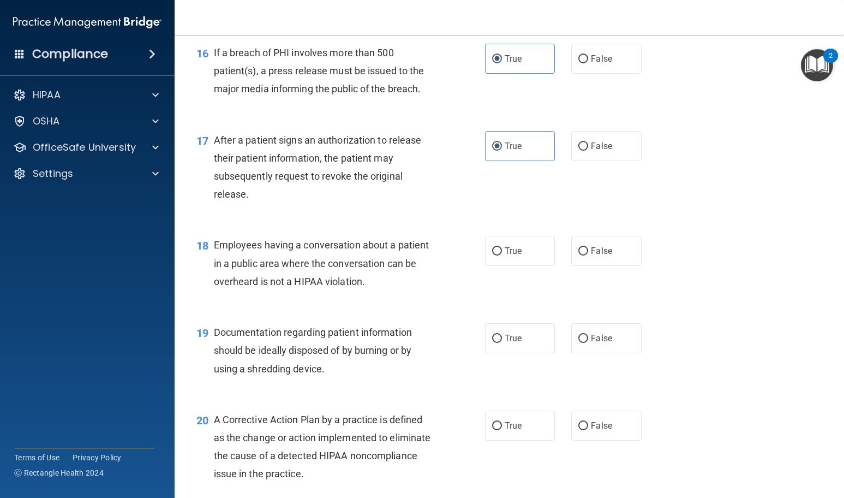
scroll to position [1419, 0]
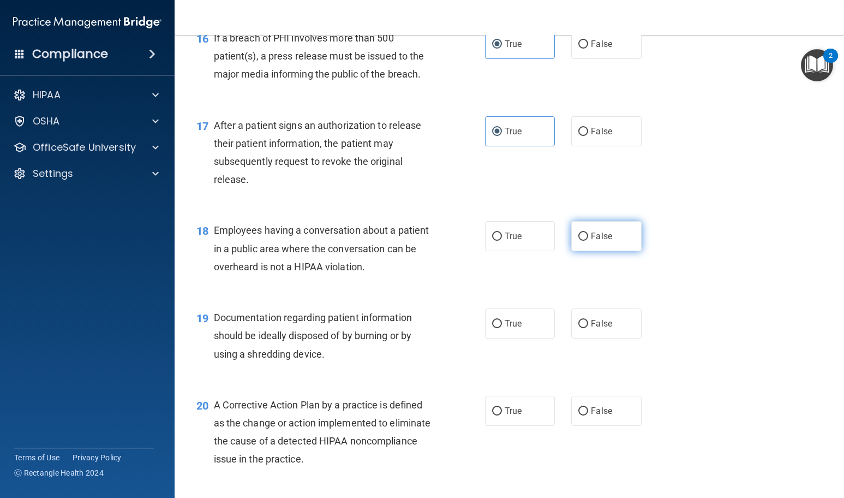
click at [598, 251] on label "False" at bounding box center [606, 236] width 70 height 30
click at [588, 241] on input "False" at bounding box center [584, 237] width 10 height 8
radio input "true"
click at [520, 336] on label "True" at bounding box center [520, 323] width 70 height 30
click at [502, 328] on input "True" at bounding box center [497, 324] width 10 height 8
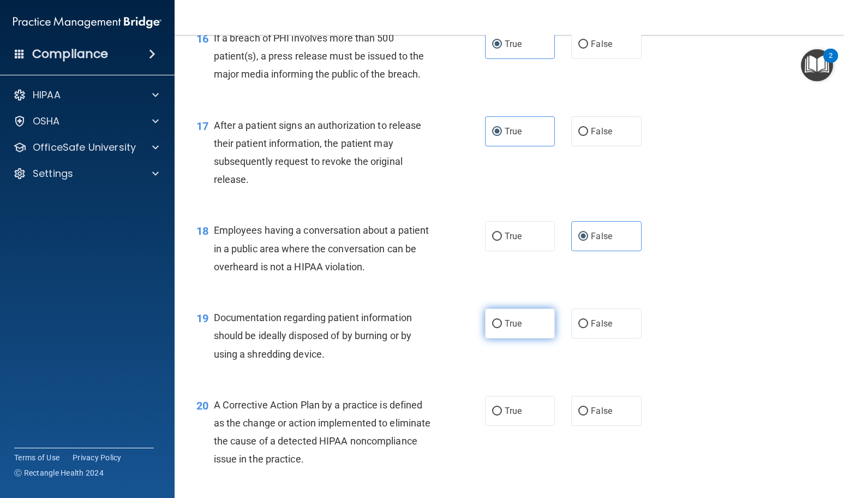
radio input "true"
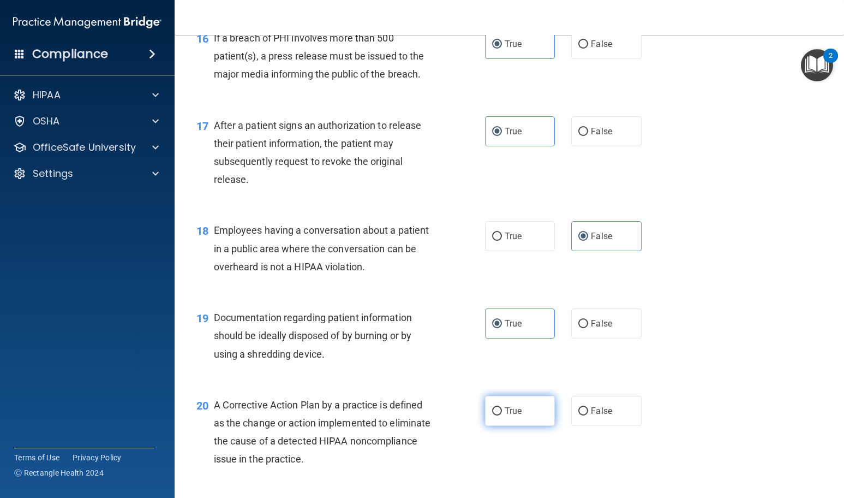
click at [521, 426] on label "True" at bounding box center [520, 411] width 70 height 30
click at [502, 415] on input "True" at bounding box center [497, 411] width 10 height 8
radio input "true"
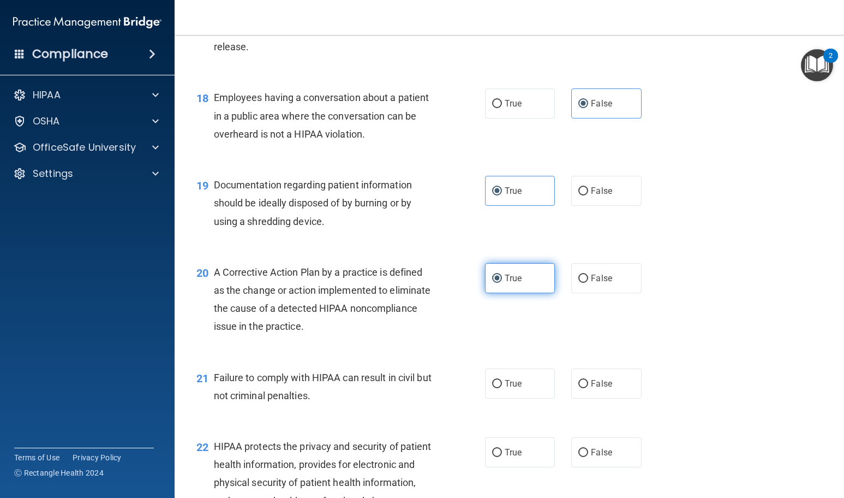
scroll to position [1583, 0]
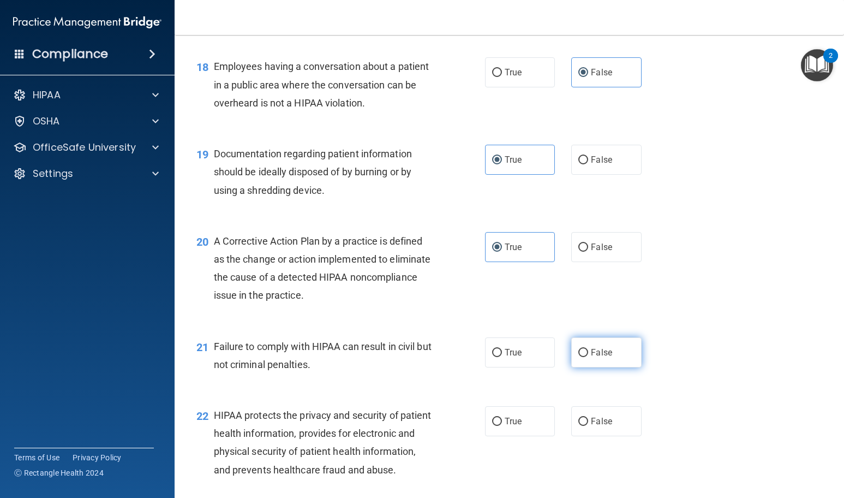
click at [604, 363] on label "False" at bounding box center [606, 352] width 70 height 30
click at [588, 357] on input "False" at bounding box center [584, 353] width 10 height 8
radio input "true"
click at [523, 436] on label "True" at bounding box center [520, 421] width 70 height 30
click at [502, 426] on input "True" at bounding box center [497, 422] width 10 height 8
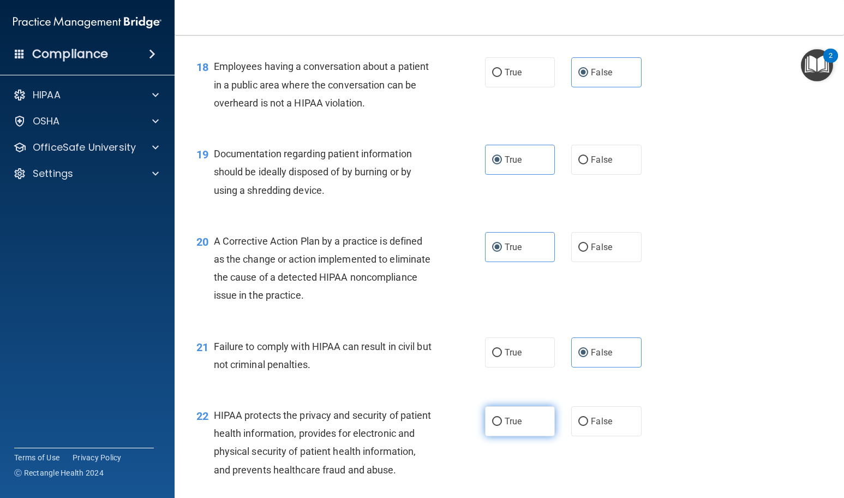
radio input "true"
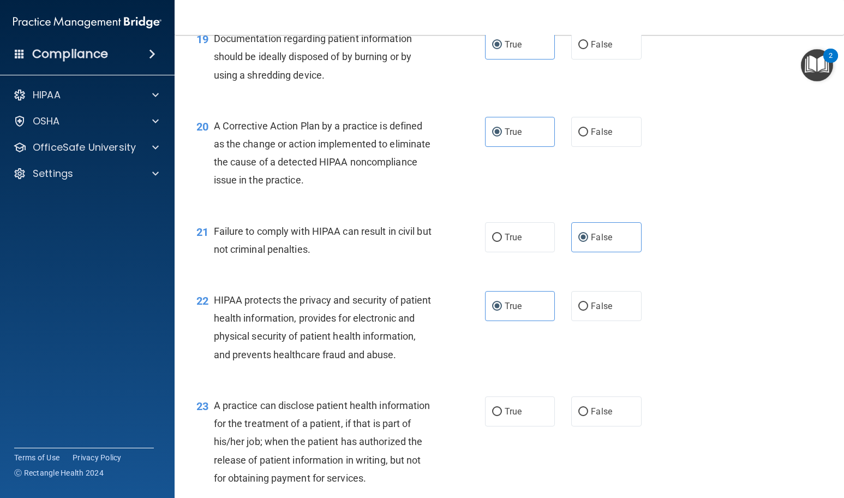
scroll to position [1747, 0]
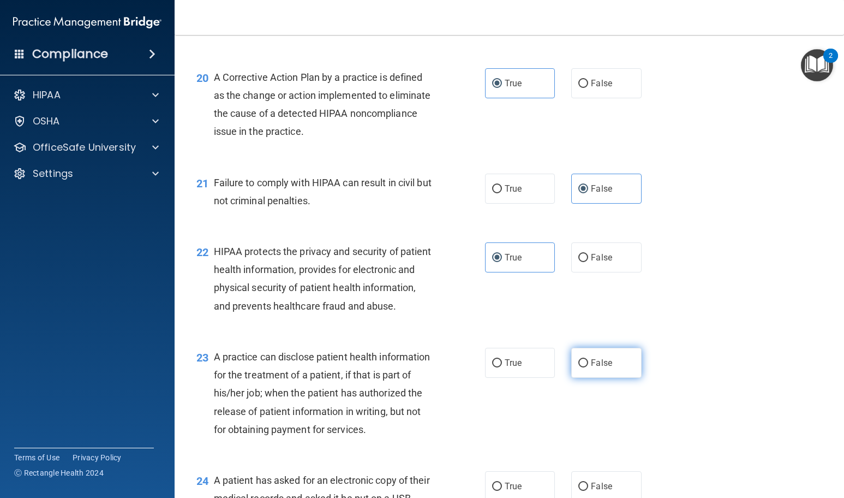
click at [615, 378] on label "False" at bounding box center [606, 363] width 70 height 30
click at [588, 367] on input "False" at bounding box center [584, 363] width 10 height 8
radio input "true"
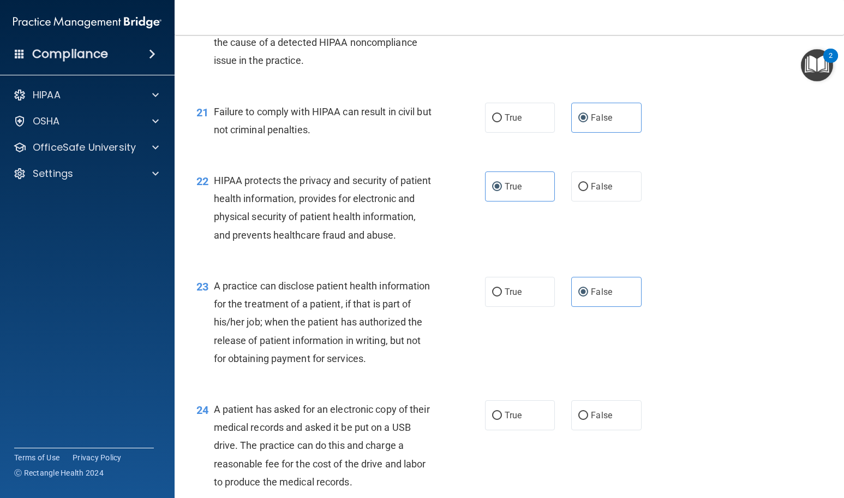
scroll to position [1965, 0]
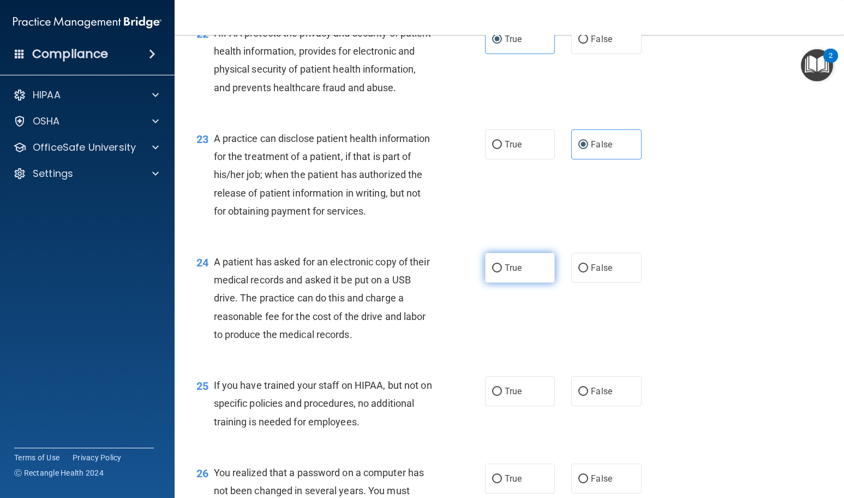
click at [516, 273] on span "True" at bounding box center [513, 268] width 17 height 10
click at [502, 272] on input "True" at bounding box center [497, 268] width 10 height 8
radio input "true"
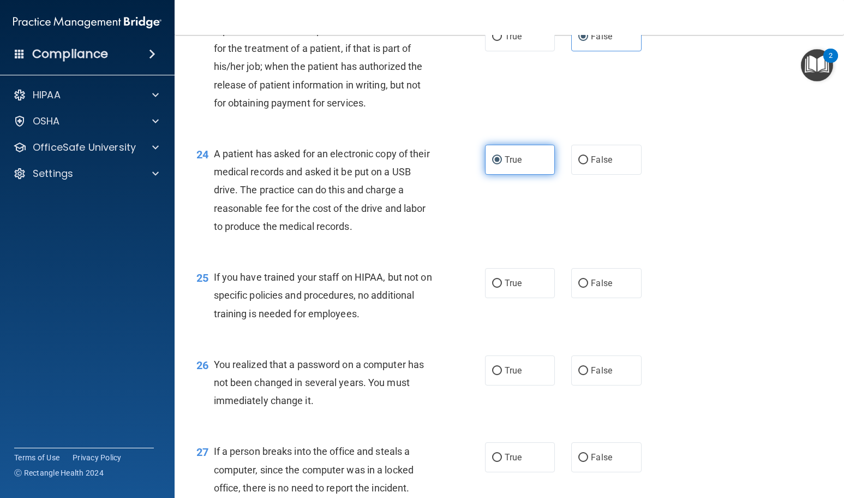
scroll to position [2074, 0]
click at [601, 287] on span "False" at bounding box center [601, 282] width 21 height 10
click at [588, 287] on input "False" at bounding box center [584, 282] width 10 height 8
radio input "true"
click at [540, 384] on label "True" at bounding box center [520, 369] width 70 height 30
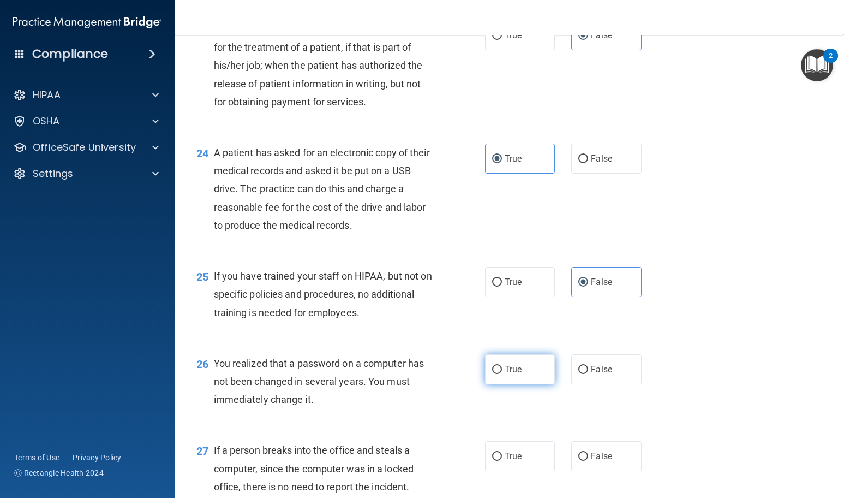
click at [502, 374] on input "True" at bounding box center [497, 370] width 10 height 8
radio input "true"
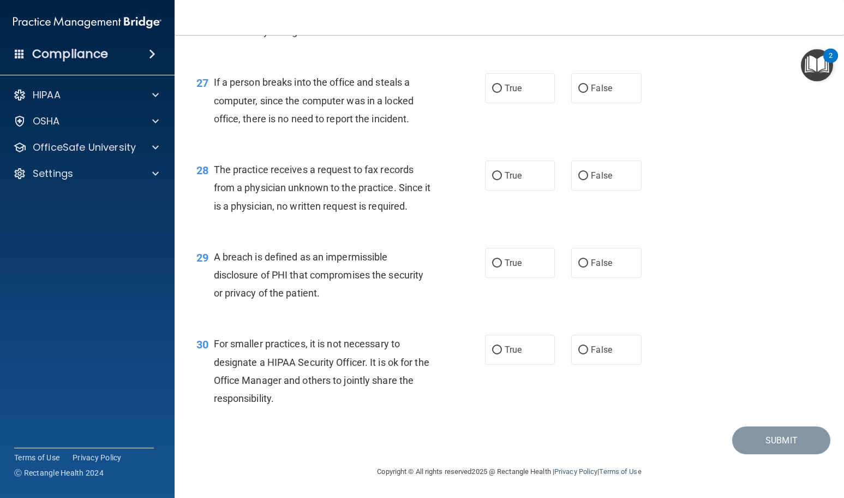
scroll to position [2496, 0]
click at [597, 87] on span "False" at bounding box center [601, 88] width 21 height 10
click at [580, 85] on input "False" at bounding box center [584, 89] width 10 height 8
radio input "true"
click at [689, 134] on div "27 If a person breaks into the office and steals a computer, since the computer…" at bounding box center [509, 102] width 642 height 87
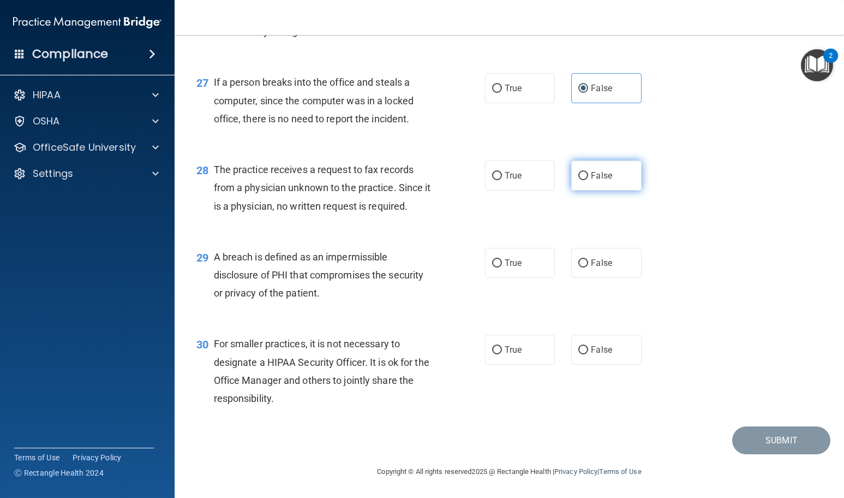
click at [604, 178] on span "False" at bounding box center [601, 175] width 21 height 10
click at [588, 178] on input "False" at bounding box center [584, 176] width 10 height 8
radio input "true"
click at [512, 266] on span "True" at bounding box center [513, 263] width 17 height 10
click at [502, 266] on input "True" at bounding box center [497, 263] width 10 height 8
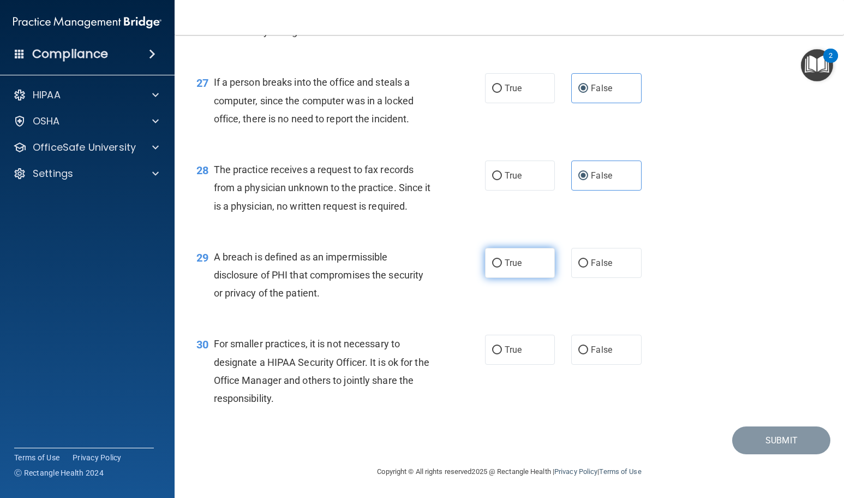
radio input "true"
click at [596, 347] on span "False" at bounding box center [601, 349] width 21 height 10
click at [588, 347] on input "False" at bounding box center [584, 350] width 10 height 8
radio input "true"
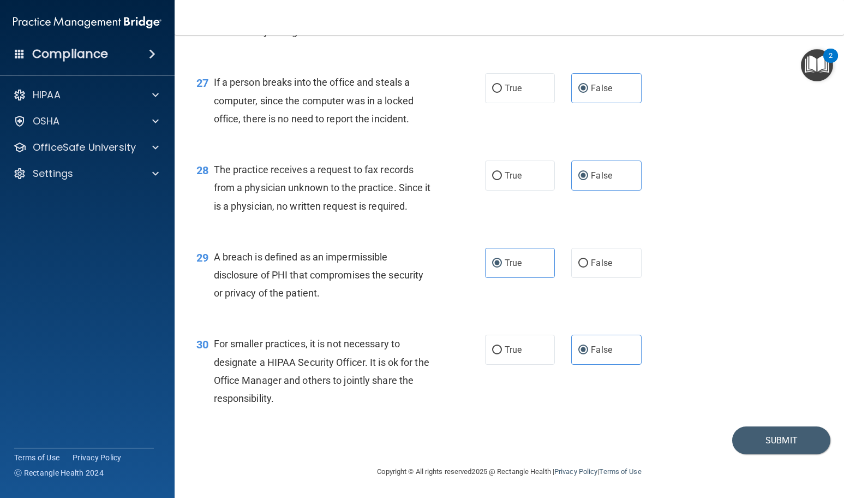
click at [758, 397] on div "30 For smaller practices, it is not necessary to designate a HIPAA Security Off…" at bounding box center [509, 373] width 642 height 105
click at [764, 431] on button "Submit" at bounding box center [781, 440] width 98 height 28
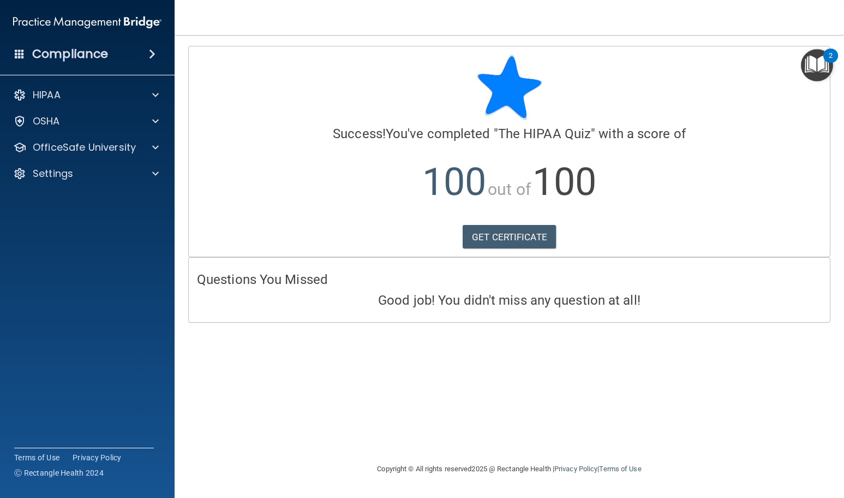
click at [582, 425] on div "Calculating your score.... Success! You've completed " The HIPAA Quiz " with a …" at bounding box center [509, 249] width 626 height 406
click at [532, 233] on link "GET CERTIFICATE" at bounding box center [509, 237] width 93 height 24
click at [112, 157] on div "OfficeSafe University" at bounding box center [87, 147] width 175 height 22
click at [138, 156] on div "OfficeSafe University" at bounding box center [87, 147] width 175 height 22
click at [159, 145] on div at bounding box center [153, 147] width 27 height 13
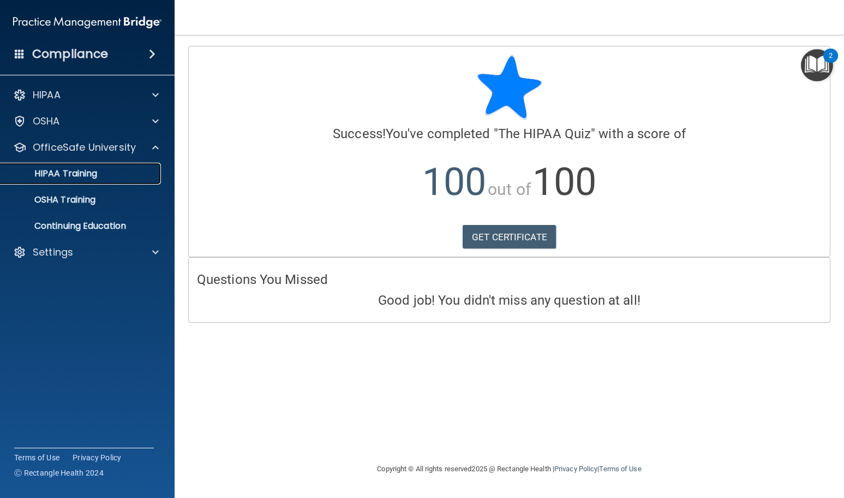
click at [104, 172] on div "HIPAA Training" at bounding box center [81, 173] width 149 height 11
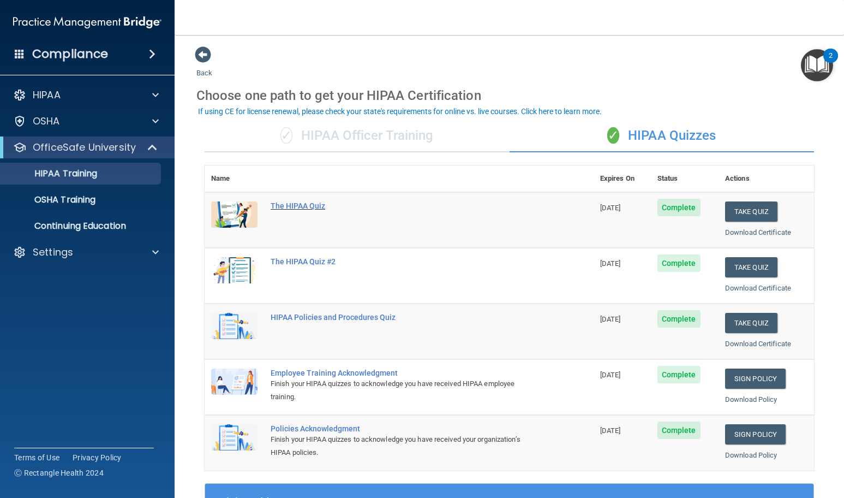
click at [510, 210] on div "The HIPAA Quiz" at bounding box center [405, 205] width 269 height 9
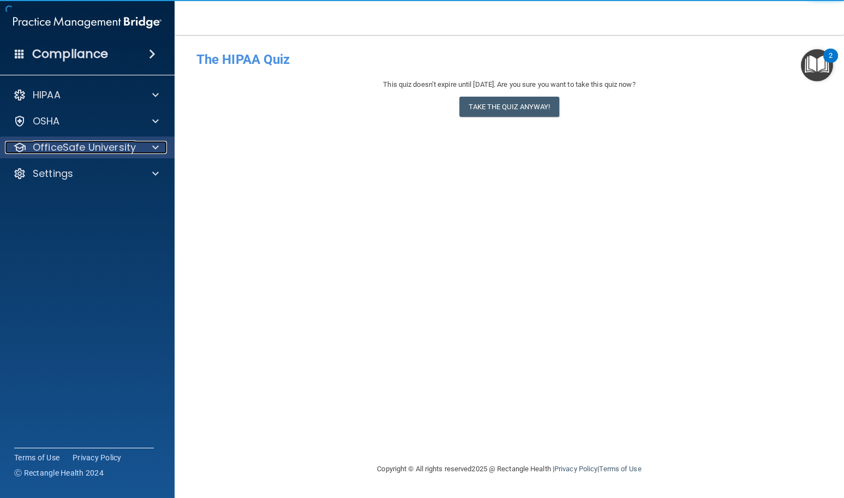
click at [106, 144] on p "OfficeSafe University" at bounding box center [84, 147] width 103 height 13
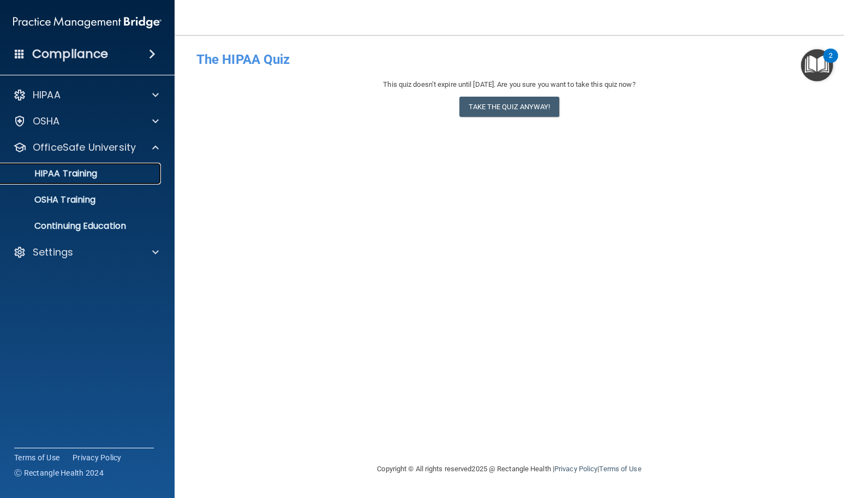
click at [114, 170] on div "HIPAA Training" at bounding box center [81, 173] width 149 height 11
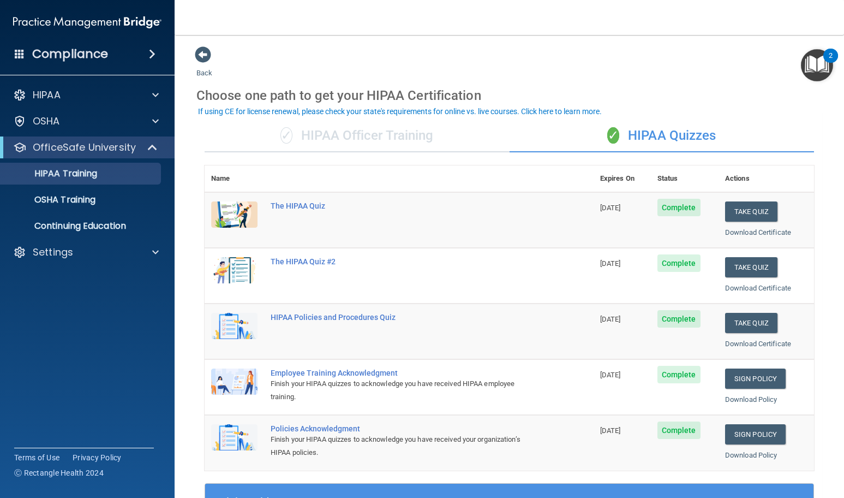
click at [675, 204] on span "Complete" at bounding box center [679, 207] width 43 height 17
click at [730, 235] on link "Download Certificate" at bounding box center [758, 232] width 66 height 8
click at [777, 289] on link "Download Certificate" at bounding box center [758, 288] width 66 height 8
click at [605, 211] on span "09/05/2026" at bounding box center [610, 208] width 21 height 8
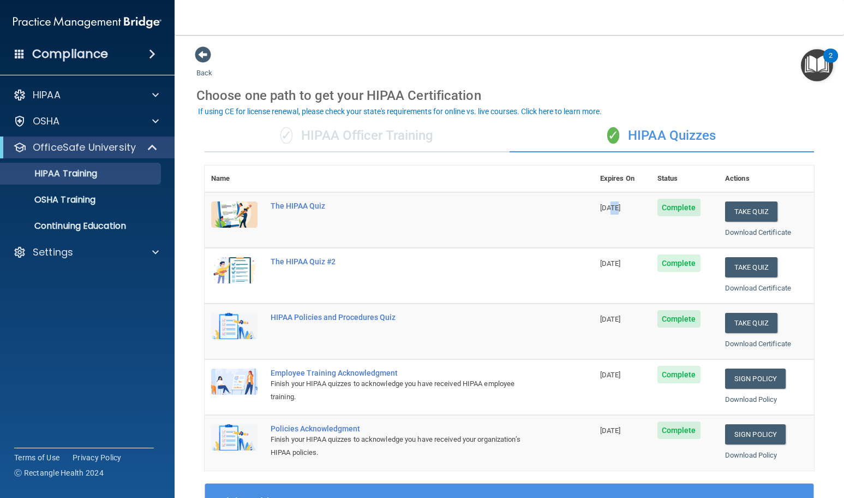
click at [605, 211] on span "09/05/2026" at bounding box center [610, 208] width 21 height 8
click at [603, 234] on td "09/05/2026" at bounding box center [622, 220] width 57 height 56
click at [743, 268] on button "Take Quiz" at bounding box center [751, 267] width 52 height 20
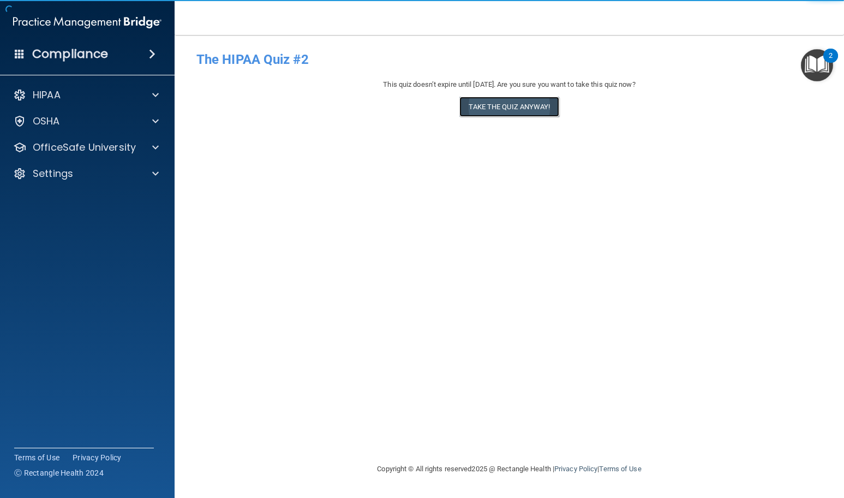
click at [540, 110] on button "Take the quiz anyway!" at bounding box center [509, 107] width 99 height 20
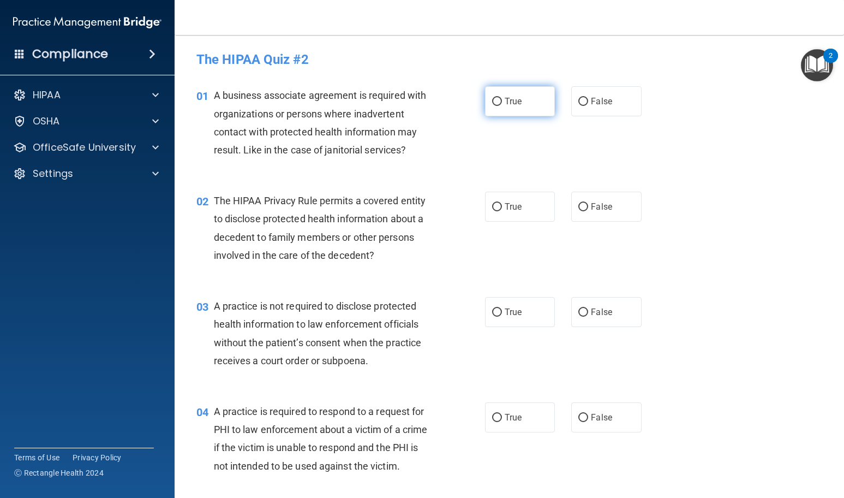
click at [503, 108] on label "True" at bounding box center [520, 101] width 70 height 30
click at [502, 106] on input "True" at bounding box center [497, 102] width 10 height 8
radio input "true"
click at [496, 213] on label "True" at bounding box center [520, 207] width 70 height 30
click at [496, 211] on input "True" at bounding box center [497, 207] width 10 height 8
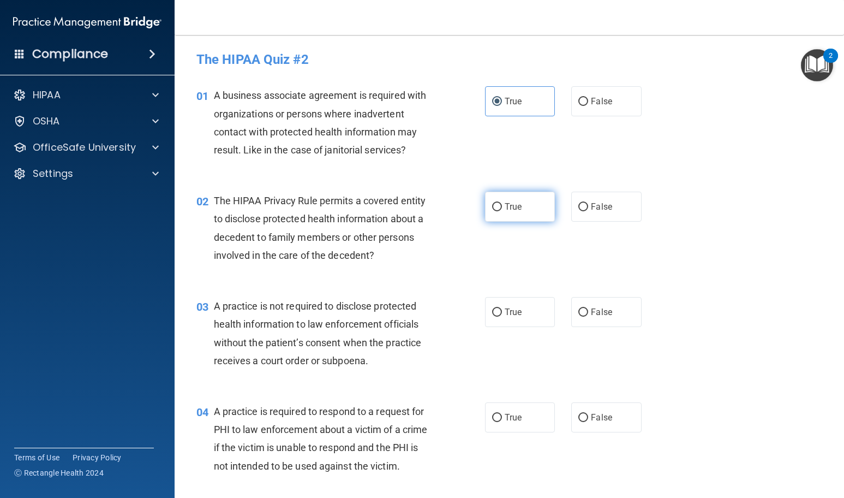
radio input "true"
click at [613, 307] on label "False" at bounding box center [606, 312] width 70 height 30
click at [588, 308] on input "False" at bounding box center [584, 312] width 10 height 8
radio input "true"
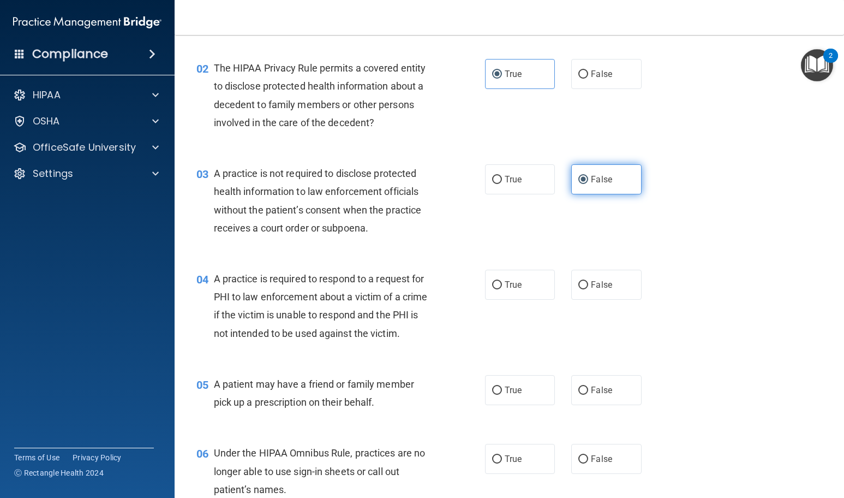
scroll to position [164, 0]
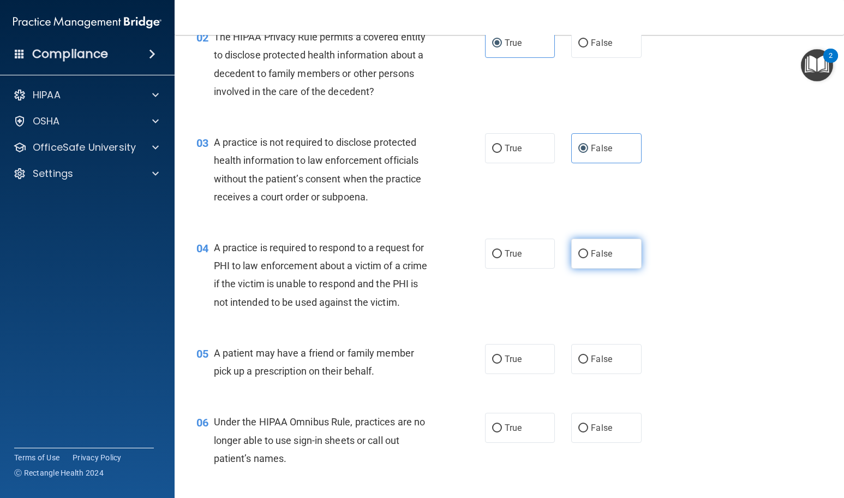
click at [581, 247] on label "False" at bounding box center [606, 254] width 70 height 30
click at [581, 250] on input "False" at bounding box center [584, 254] width 10 height 8
radio input "true"
click at [520, 258] on label "True" at bounding box center [520, 254] width 70 height 30
click at [502, 258] on input "True" at bounding box center [497, 254] width 10 height 8
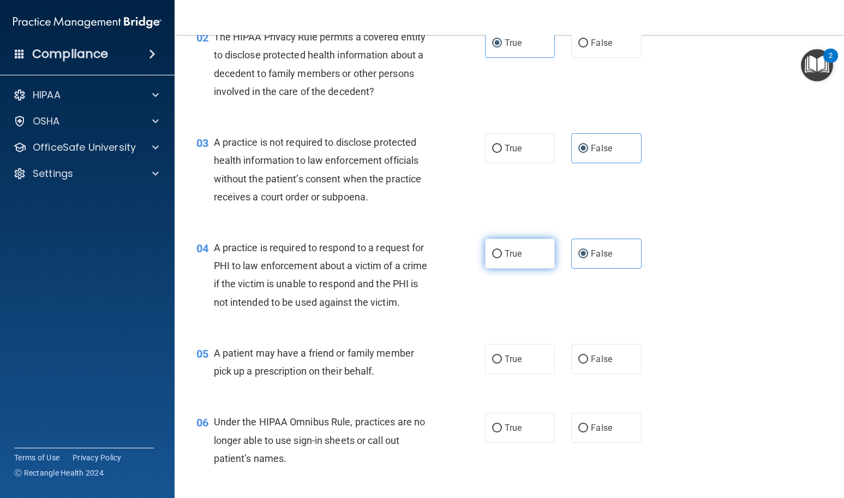
radio input "true"
radio input "false"
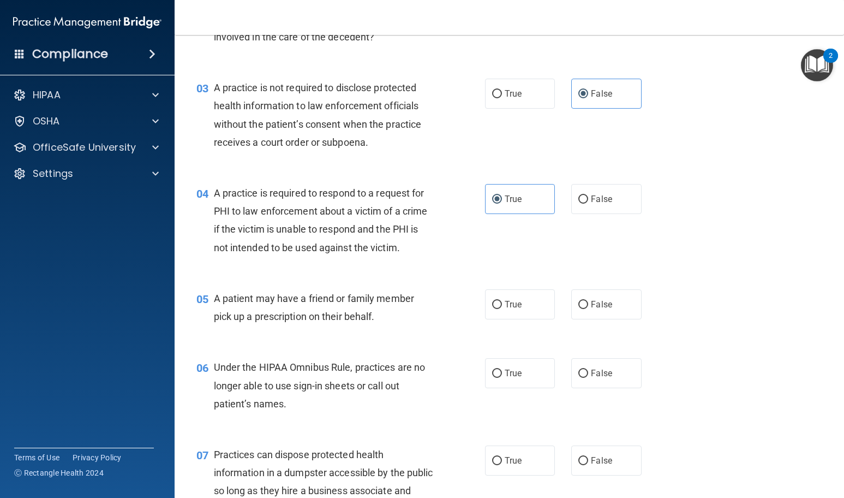
scroll to position [273, 0]
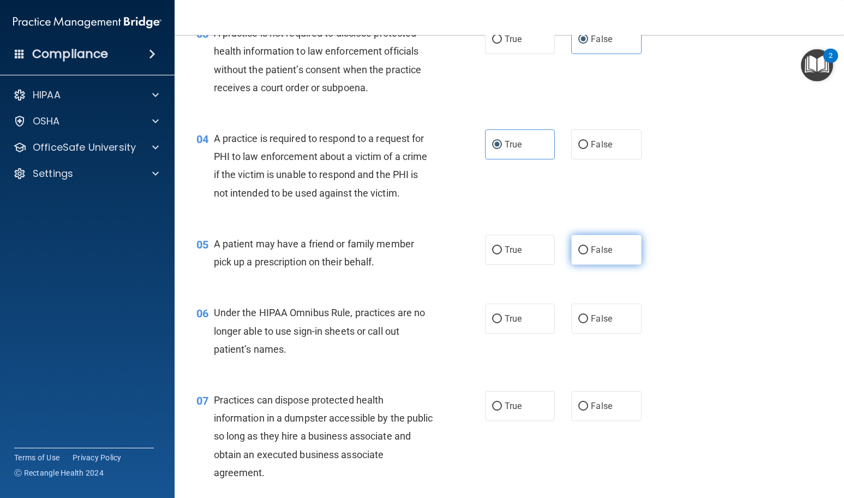
click at [609, 249] on label "False" at bounding box center [606, 250] width 70 height 30
click at [588, 249] on input "False" at bounding box center [584, 250] width 10 height 8
radio input "true"
click at [593, 315] on span "False" at bounding box center [601, 318] width 21 height 10
click at [588, 315] on input "False" at bounding box center [584, 319] width 10 height 8
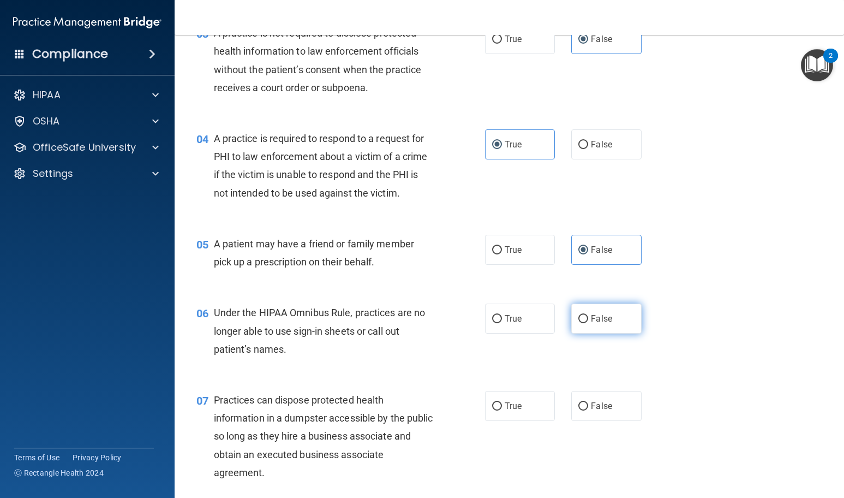
radio input "true"
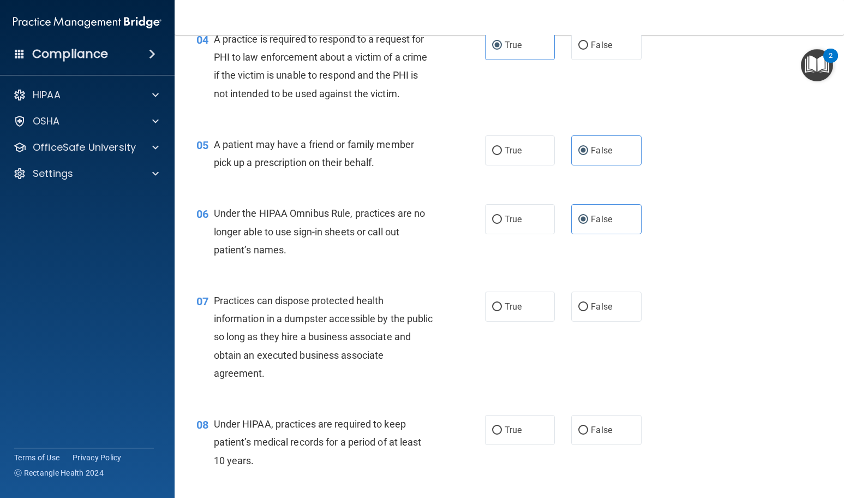
scroll to position [404, 0]
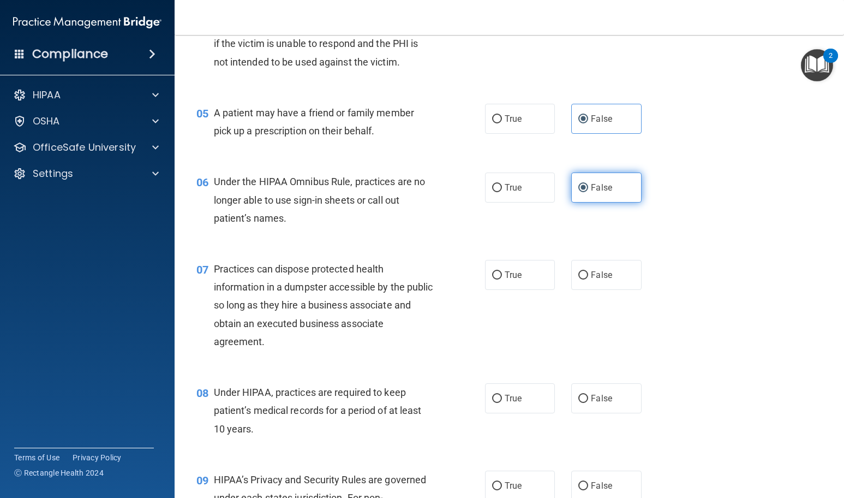
click at [610, 175] on label "False" at bounding box center [606, 187] width 70 height 30
click at [588, 184] on input "False" at bounding box center [584, 188] width 10 height 8
click at [603, 122] on span "False" at bounding box center [601, 119] width 21 height 10
click at [588, 122] on input "False" at bounding box center [584, 119] width 10 height 8
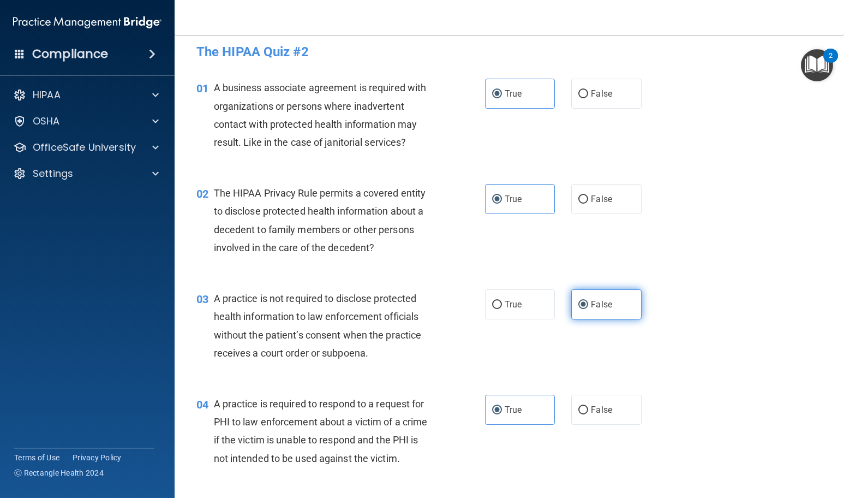
scroll to position [0, 0]
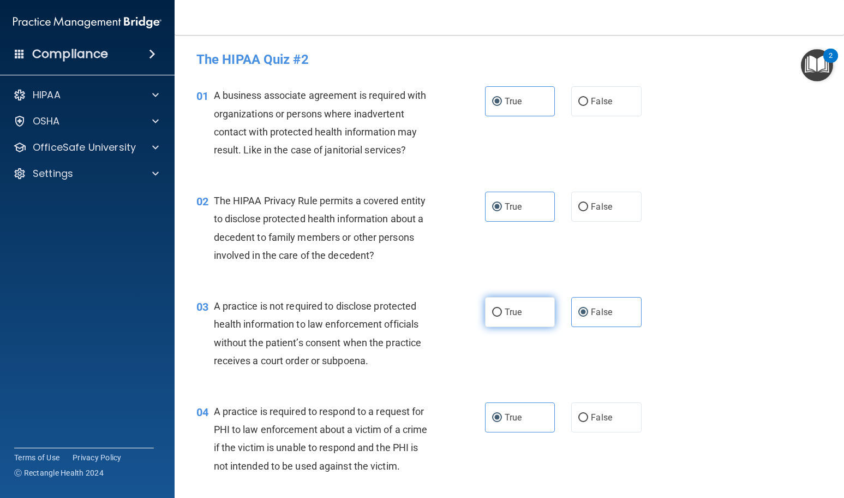
click at [515, 314] on span "True" at bounding box center [513, 312] width 17 height 10
click at [502, 314] on input "True" at bounding box center [497, 312] width 10 height 8
radio input "true"
radio input "false"
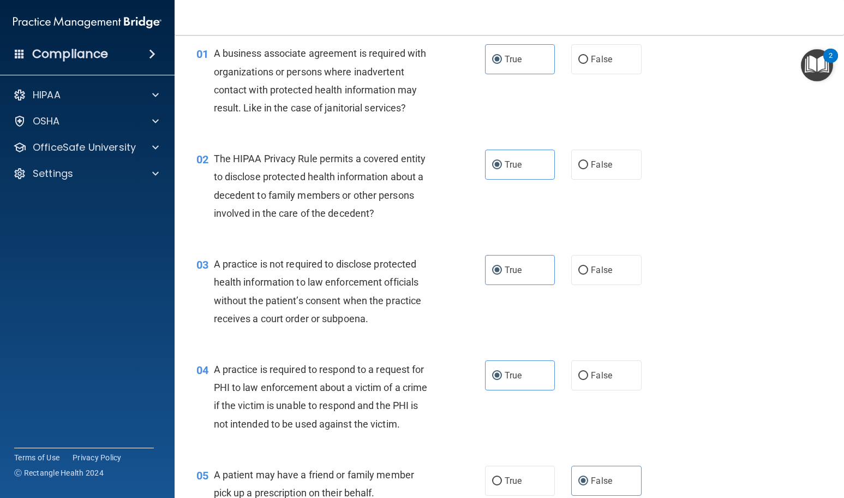
scroll to position [218, 0]
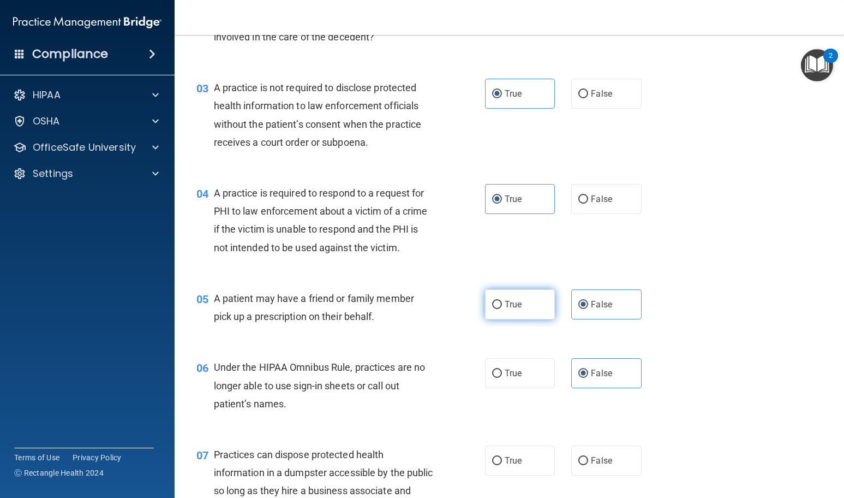
click at [519, 308] on label "True" at bounding box center [520, 304] width 70 height 30
click at [502, 308] on input "True" at bounding box center [497, 305] width 10 height 8
radio input "true"
radio input "false"
click at [515, 365] on label "True" at bounding box center [520, 373] width 70 height 30
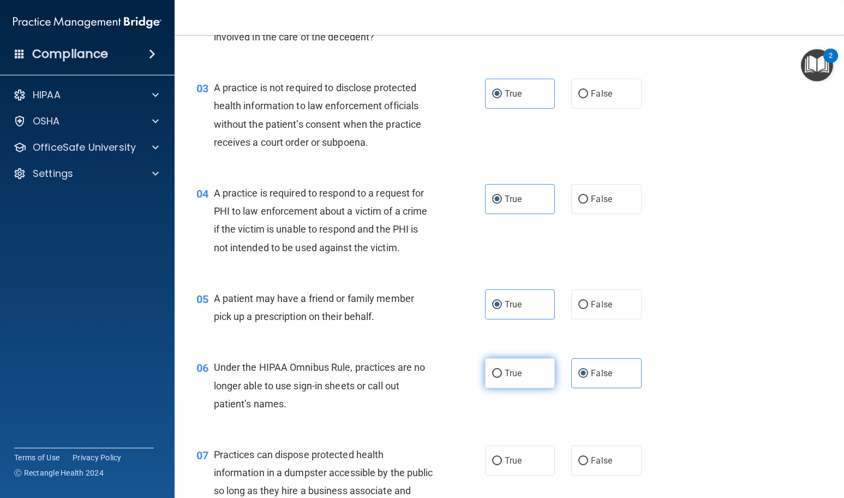
click at [502, 369] on input "True" at bounding box center [497, 373] width 10 height 8
radio input "true"
radio input "false"
click at [517, 444] on div "07 Practices can dispose protected health information in a dumpster accessible …" at bounding box center [509, 493] width 642 height 123
click at [517, 459] on span "True" at bounding box center [513, 460] width 17 height 10
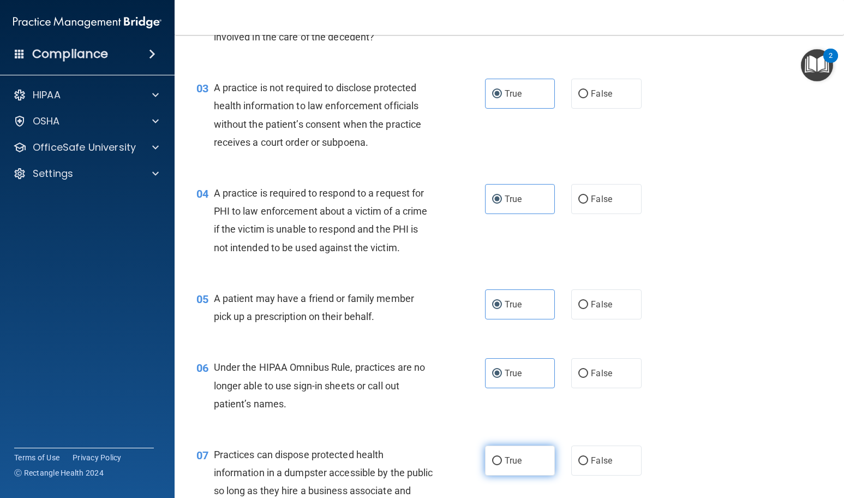
click at [502, 459] on input "True" at bounding box center [497, 461] width 10 height 8
radio input "true"
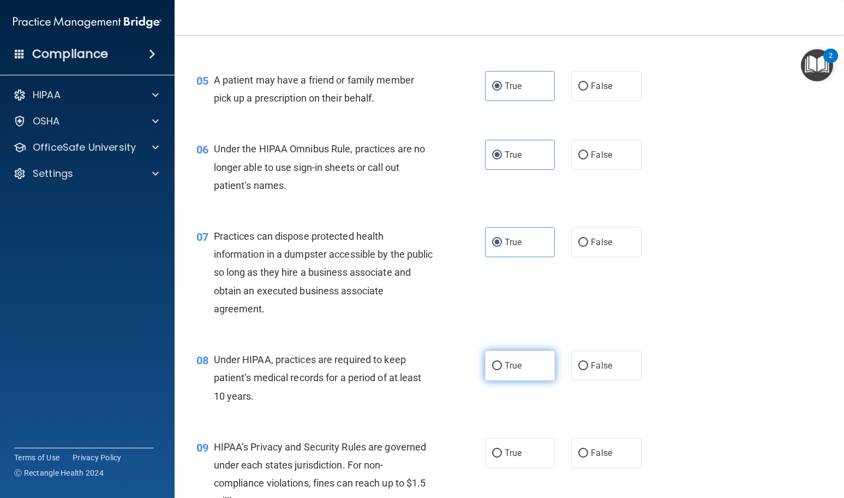
click at [511, 364] on span "True" at bounding box center [513, 365] width 17 height 10
click at [502, 364] on input "True" at bounding box center [497, 366] width 10 height 8
radio input "true"
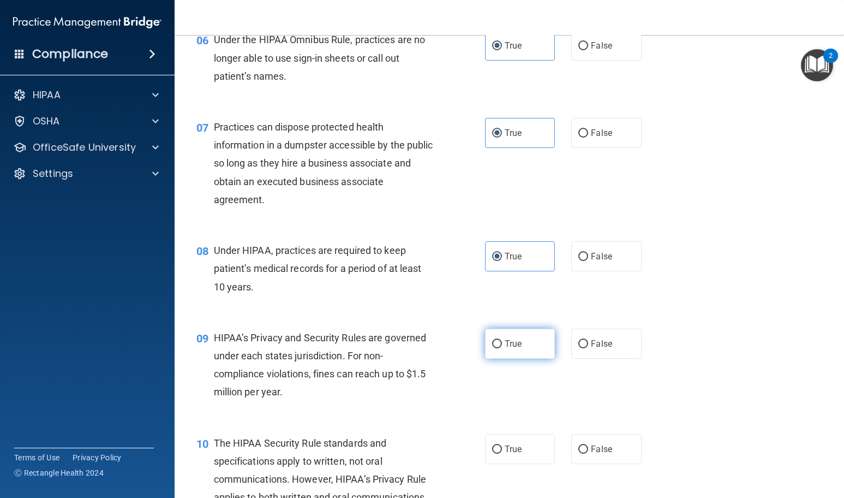
click at [509, 340] on span "True" at bounding box center [513, 343] width 17 height 10
click at [502, 340] on input "True" at bounding box center [497, 344] width 10 height 8
radio input "true"
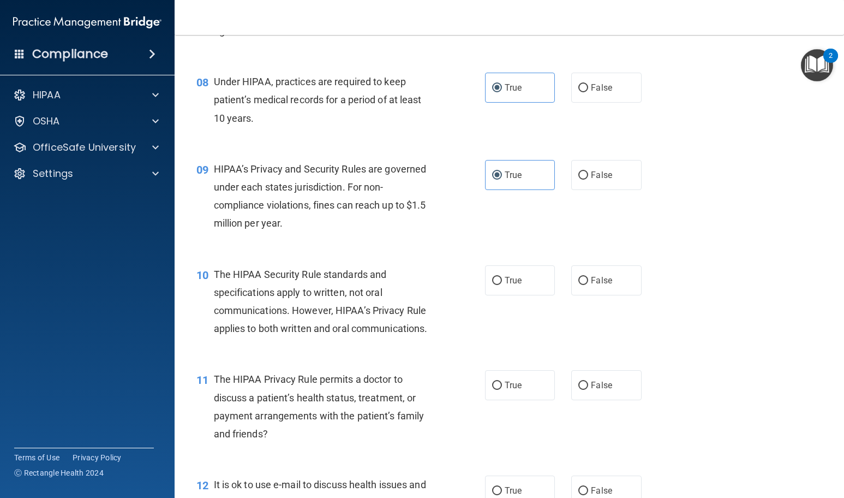
scroll to position [873, 0]
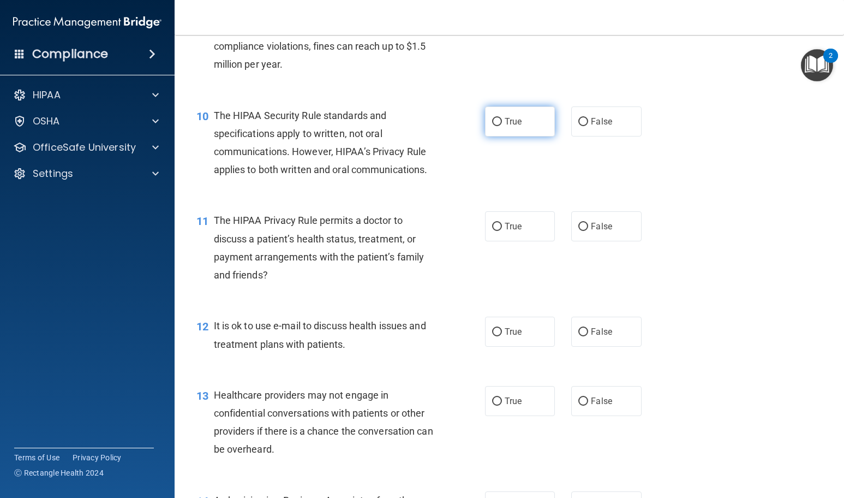
click at [505, 123] on span "True" at bounding box center [513, 121] width 17 height 10
click at [502, 123] on input "True" at bounding box center [497, 122] width 10 height 8
radio input "true"
click at [505, 221] on span "True" at bounding box center [513, 226] width 17 height 10
click at [501, 223] on input "True" at bounding box center [497, 227] width 10 height 8
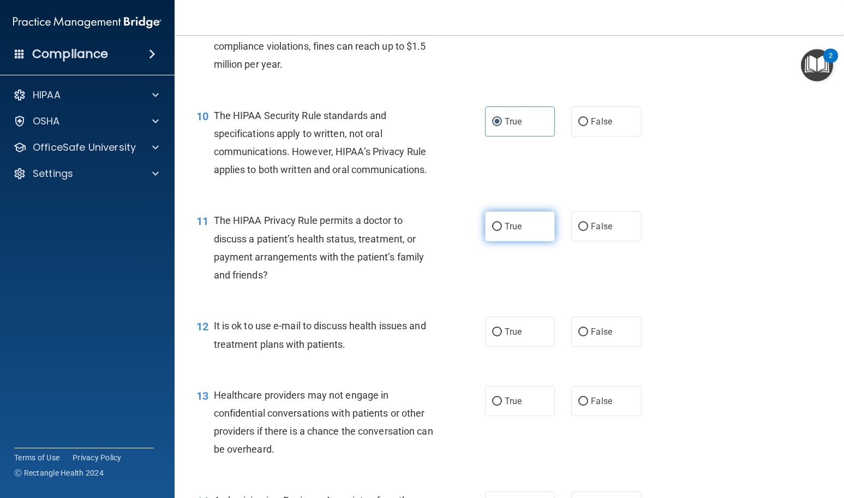
radio input "true"
drag, startPoint x: 512, startPoint y: 334, endPoint x: 511, endPoint y: 371, distance: 37.1
click at [512, 335] on span "True" at bounding box center [513, 331] width 17 height 10
click at [502, 335] on input "True" at bounding box center [497, 332] width 10 height 8
radio input "true"
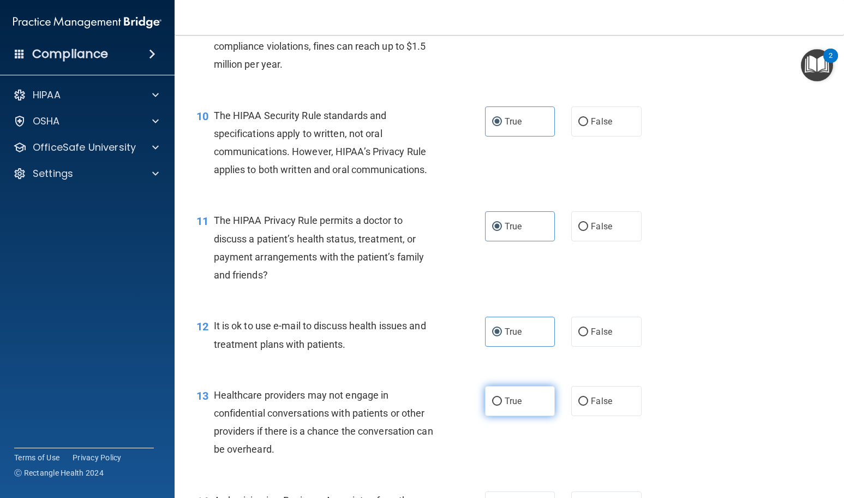
click at [511, 396] on span "True" at bounding box center [513, 401] width 17 height 10
click at [502, 397] on input "True" at bounding box center [497, 401] width 10 height 8
radio input "true"
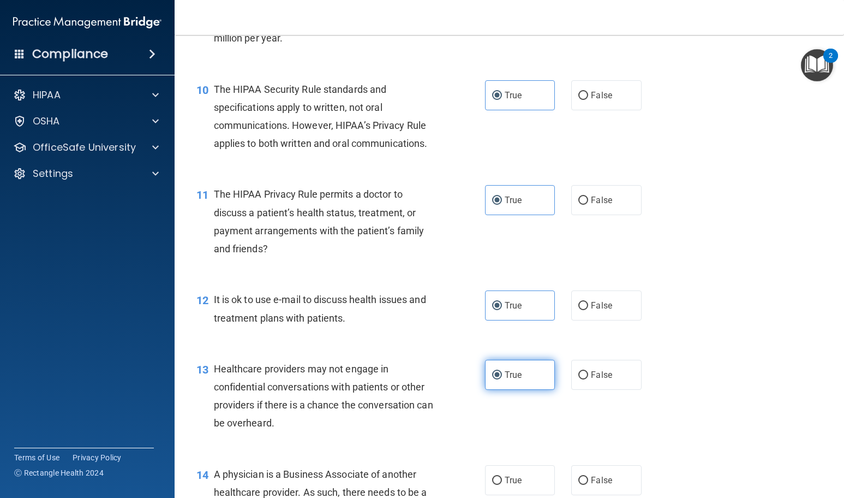
scroll to position [982, 0]
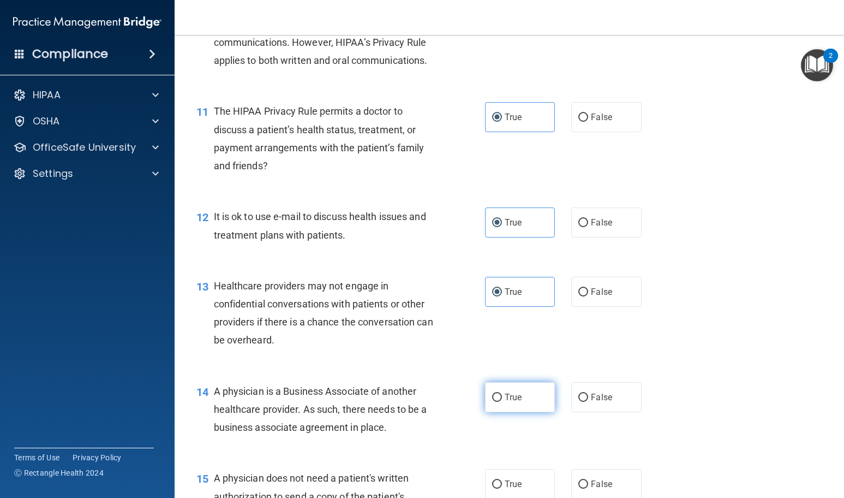
click at [517, 392] on span "True" at bounding box center [513, 397] width 17 height 10
click at [502, 394] on input "True" at bounding box center [497, 398] width 10 height 8
radio input "true"
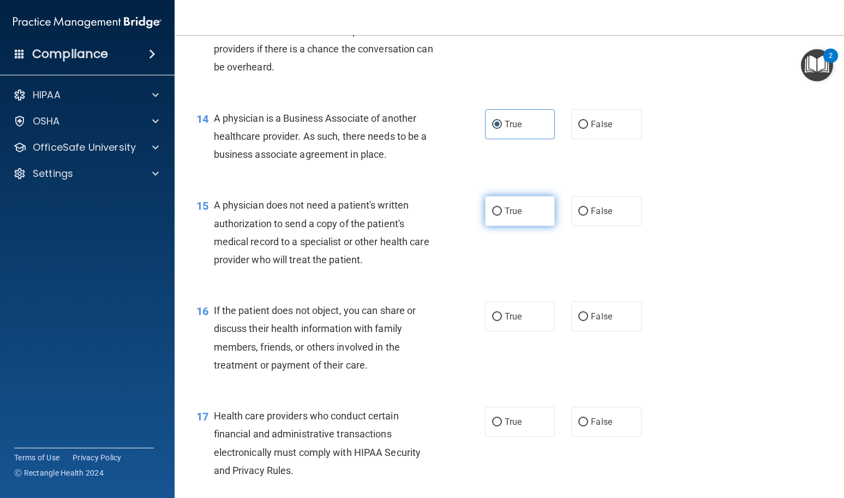
click at [512, 206] on span "True" at bounding box center [513, 211] width 17 height 10
click at [502, 207] on input "True" at bounding box center [497, 211] width 10 height 8
radio input "true"
click at [502, 282] on div "15 A physician does not need a patient's written authorization to send a copy o…" at bounding box center [509, 234] width 642 height 105
click at [505, 312] on span "True" at bounding box center [513, 316] width 17 height 10
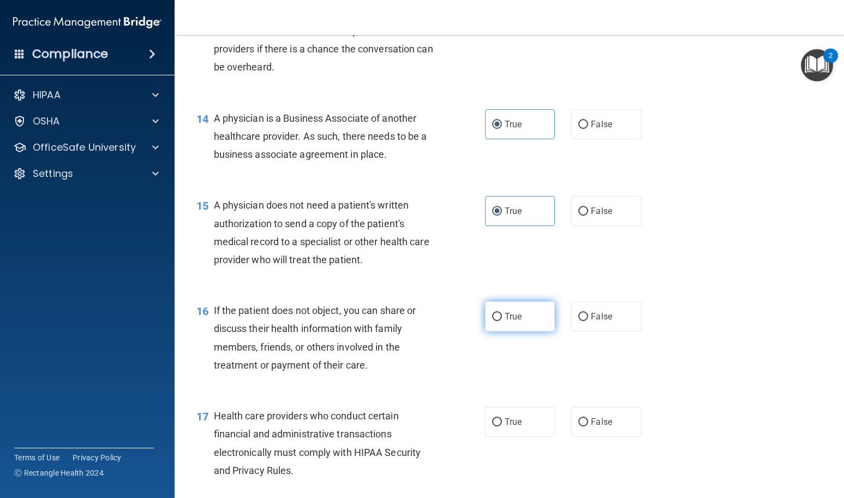
click at [502, 313] on input "True" at bounding box center [497, 317] width 10 height 8
radio input "true"
click at [511, 434] on label "True" at bounding box center [520, 422] width 70 height 30
click at [502, 426] on input "True" at bounding box center [497, 422] width 10 height 8
radio input "true"
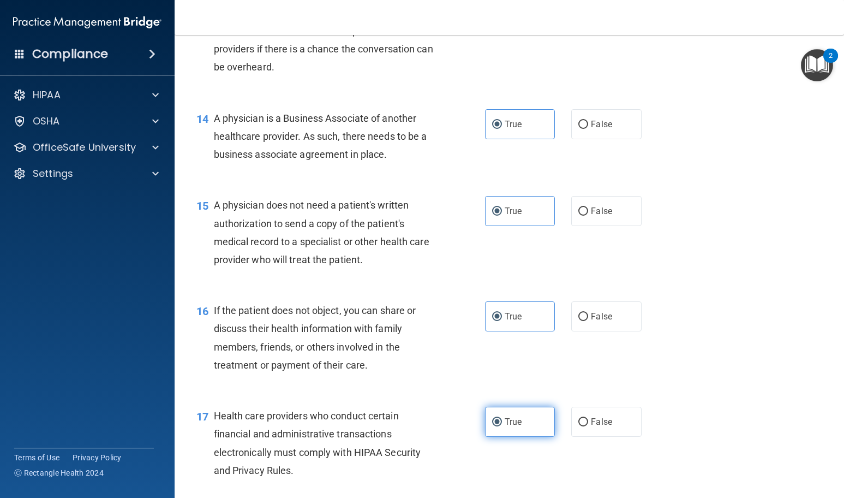
scroll to position [1583, 0]
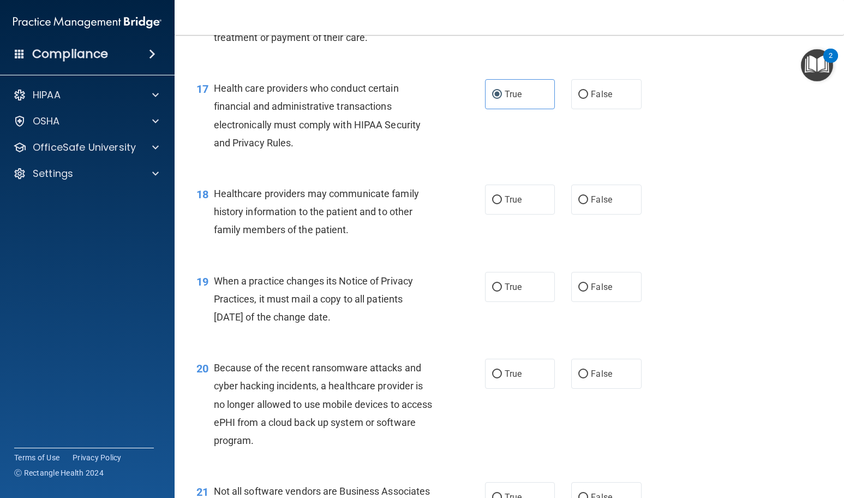
click at [518, 220] on div "18 Healthcare providers may communicate family history information to the patie…" at bounding box center [509, 214] width 642 height 87
click at [518, 201] on label "True" at bounding box center [520, 199] width 70 height 30
click at [502, 201] on input "True" at bounding box center [497, 200] width 10 height 8
radio input "true"
click at [494, 272] on label "True" at bounding box center [520, 287] width 70 height 30
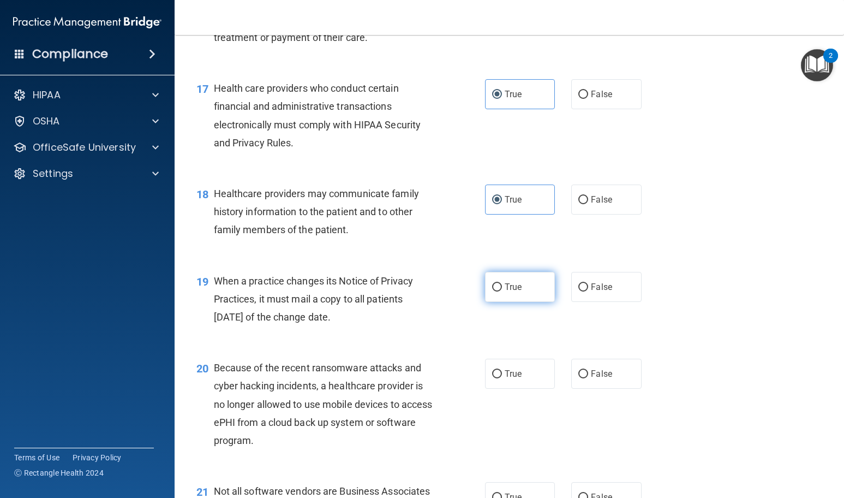
click at [494, 283] on input "True" at bounding box center [497, 287] width 10 height 8
radio input "true"
click at [514, 368] on label "True" at bounding box center [520, 374] width 70 height 30
click at [502, 370] on input "True" at bounding box center [497, 374] width 10 height 8
radio input "true"
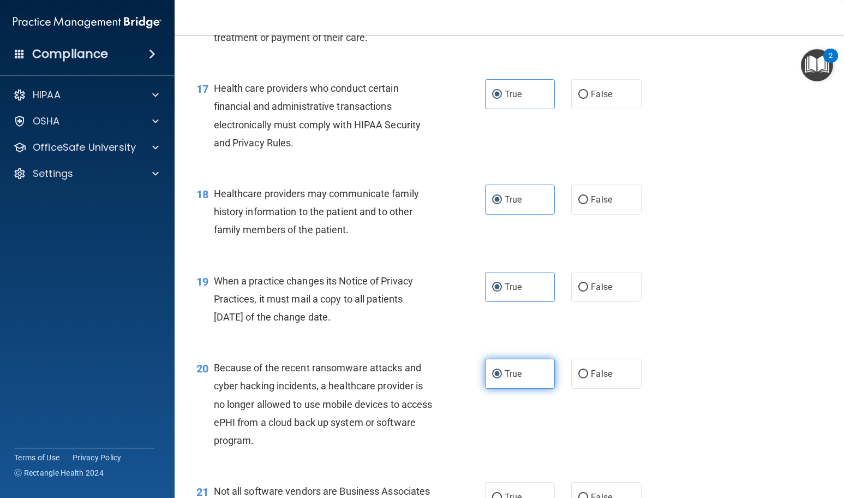
scroll to position [1856, 0]
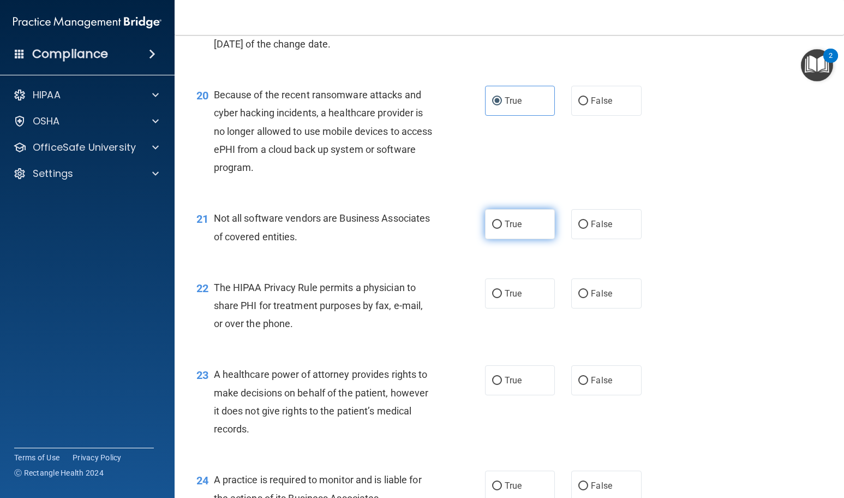
click at [520, 230] on label "True" at bounding box center [520, 224] width 70 height 30
click at [502, 229] on input "True" at bounding box center [497, 224] width 10 height 8
radio input "true"
click at [515, 295] on span "True" at bounding box center [513, 293] width 17 height 10
click at [502, 295] on input "True" at bounding box center [497, 294] width 10 height 8
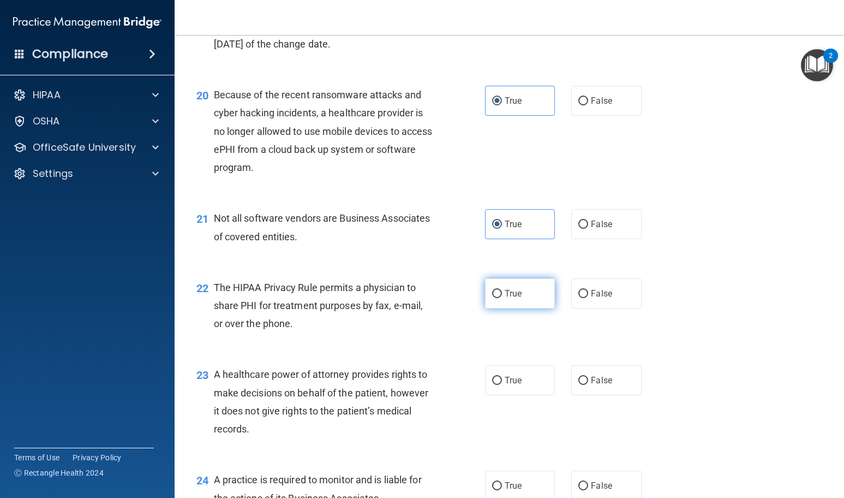
radio input "true"
click at [527, 399] on div "23 A healthcare power of attorney provides rights to make decisions on behalf o…" at bounding box center [509, 403] width 642 height 105
click at [528, 388] on label "True" at bounding box center [520, 380] width 70 height 30
click at [502, 385] on input "True" at bounding box center [497, 381] width 10 height 8
radio input "true"
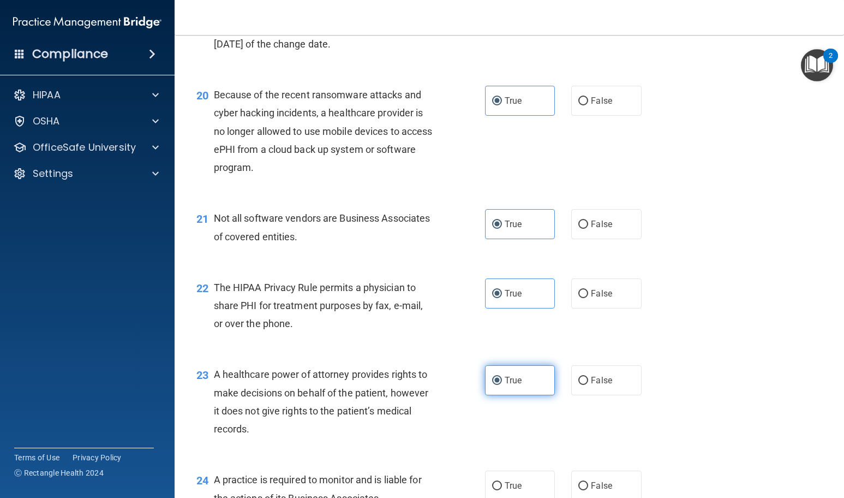
scroll to position [2074, 0]
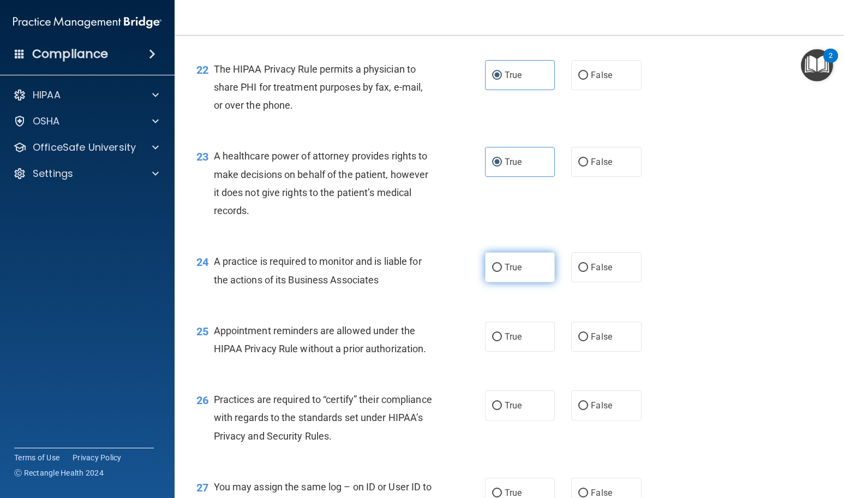
click at [516, 260] on label "True" at bounding box center [520, 267] width 70 height 30
click at [502, 264] on input "True" at bounding box center [497, 268] width 10 height 8
radio input "true"
click at [511, 327] on label "True" at bounding box center [520, 336] width 70 height 30
click at [502, 333] on input "True" at bounding box center [497, 337] width 10 height 8
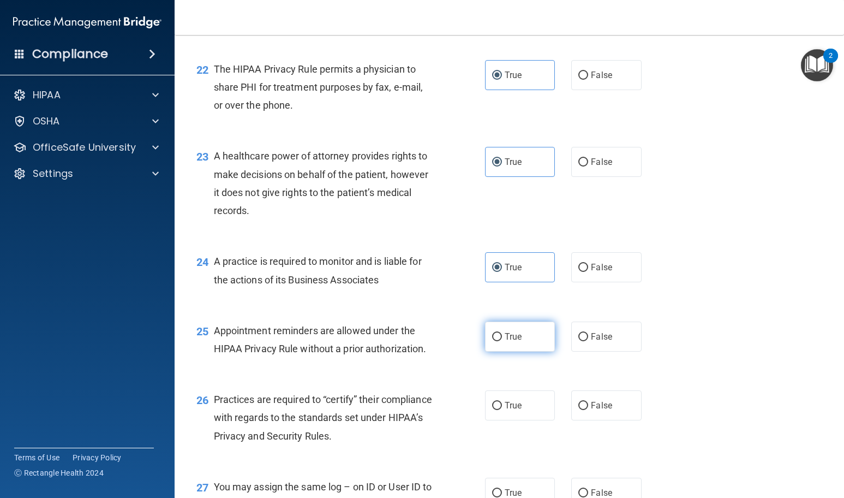
radio input "true"
click at [515, 393] on label "True" at bounding box center [520, 405] width 70 height 30
click at [502, 402] on input "True" at bounding box center [497, 406] width 10 height 8
radio input "true"
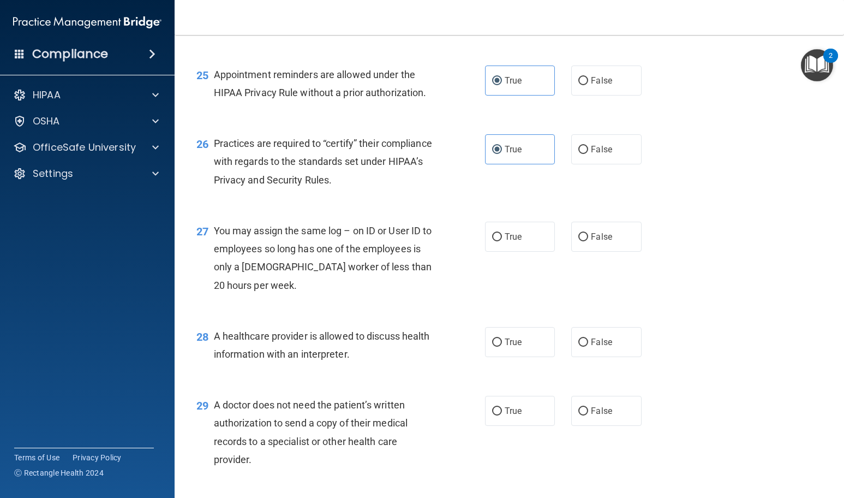
scroll to position [2347, 0]
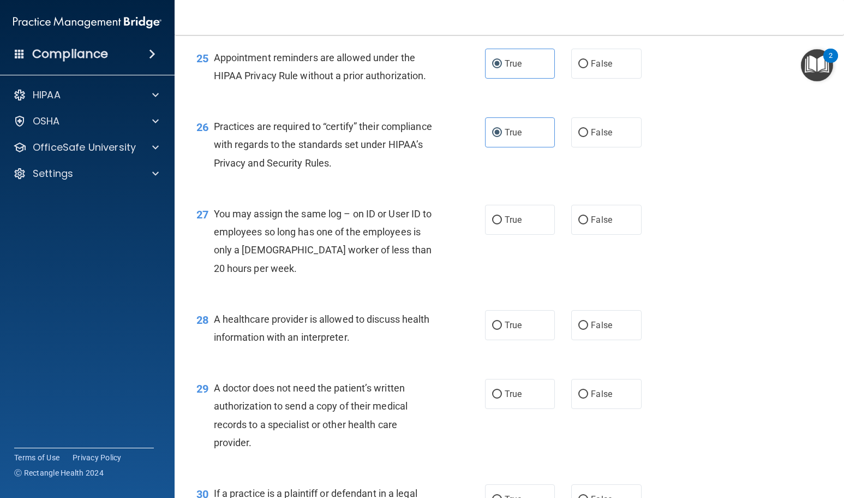
click at [527, 199] on div "27 You may assign the same log – on ID or User ID to employees so long has one …" at bounding box center [509, 243] width 642 height 105
click at [525, 224] on label "True" at bounding box center [520, 220] width 70 height 30
click at [502, 224] on input "True" at bounding box center [497, 220] width 10 height 8
radio input "true"
click at [505, 327] on span "True" at bounding box center [513, 325] width 17 height 10
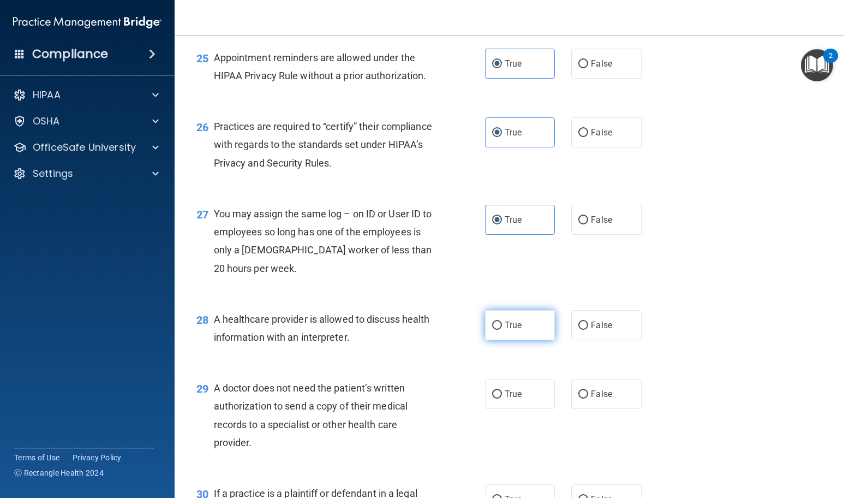
click at [502, 327] on input "True" at bounding box center [497, 325] width 10 height 8
radio input "true"
click at [508, 388] on label "True" at bounding box center [520, 394] width 70 height 30
click at [502, 390] on input "True" at bounding box center [497, 394] width 10 height 8
radio input "true"
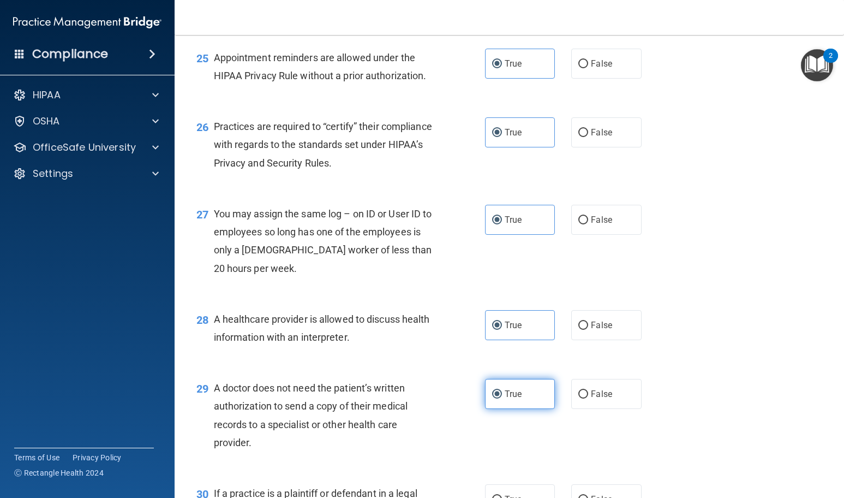
scroll to position [2478, 0]
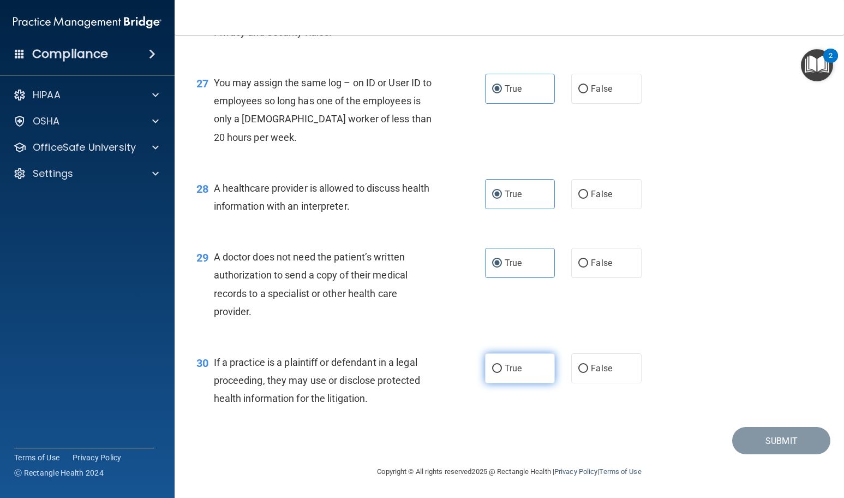
click at [515, 363] on label "True" at bounding box center [520, 368] width 70 height 30
click at [502, 365] on input "True" at bounding box center [497, 369] width 10 height 8
radio input "true"
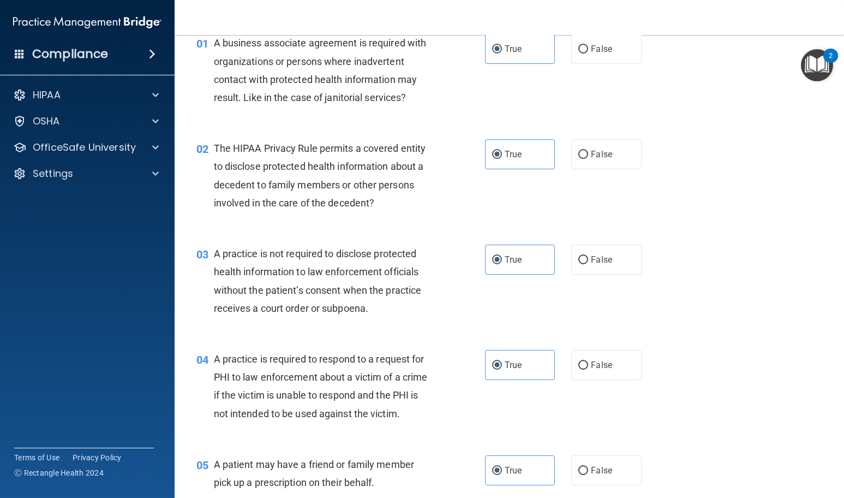
scroll to position [0, 0]
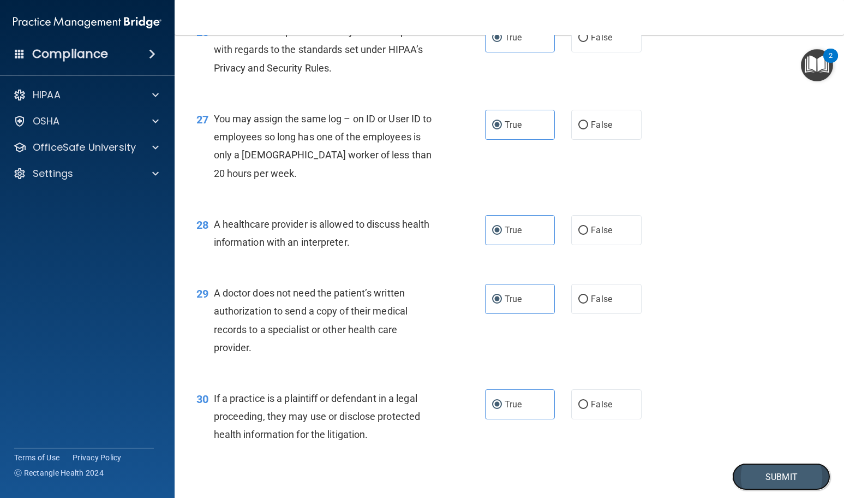
scroll to position [2423, 0]
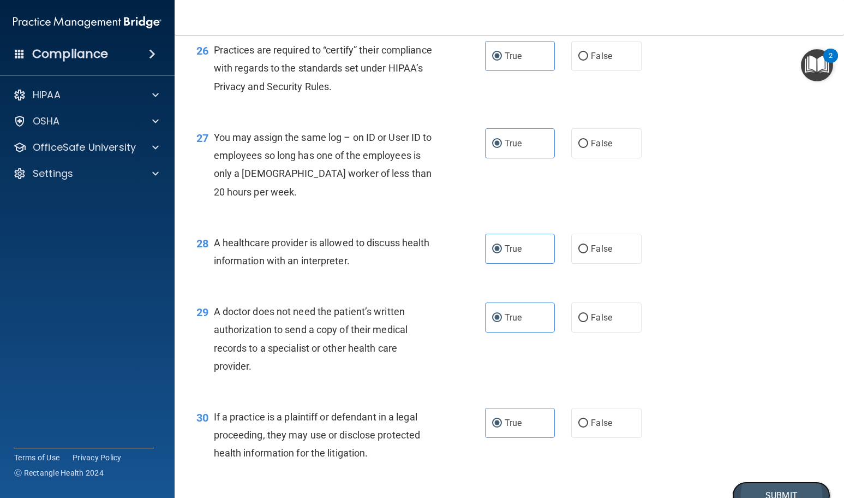
click at [772, 490] on button "Submit" at bounding box center [781, 495] width 98 height 28
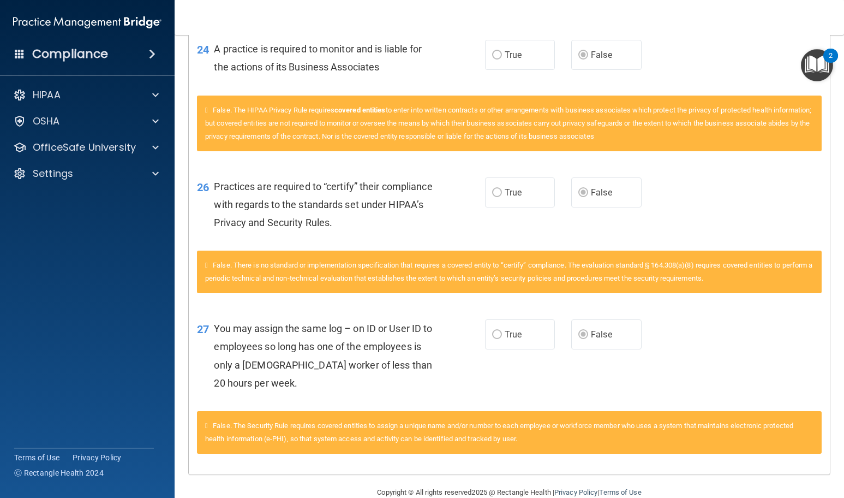
scroll to position [2171, 0]
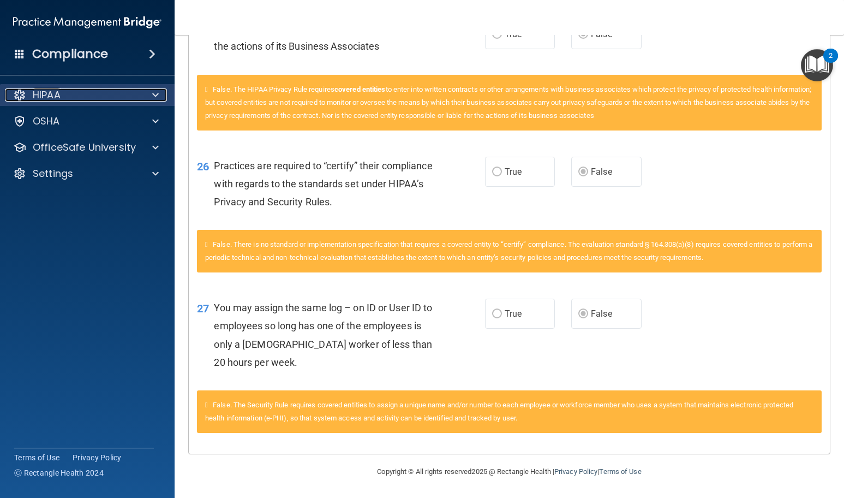
click at [114, 97] on div "HIPAA" at bounding box center [72, 94] width 135 height 13
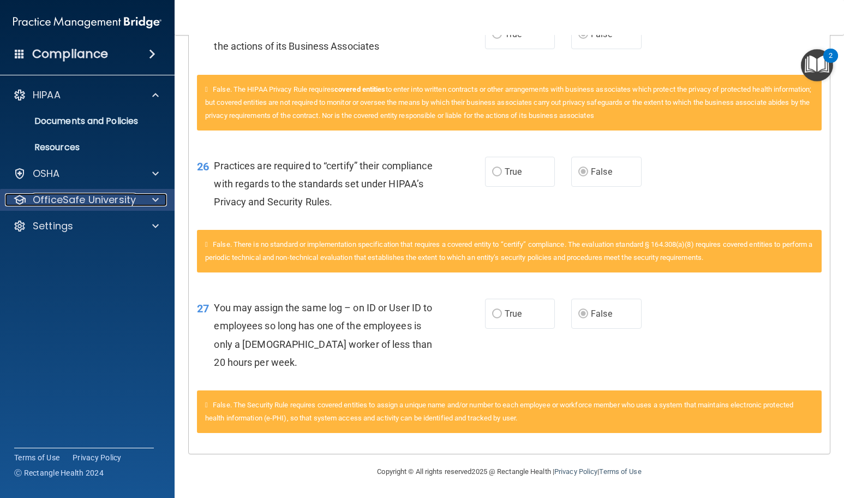
click at [120, 202] on p "OfficeSafe University" at bounding box center [84, 199] width 103 height 13
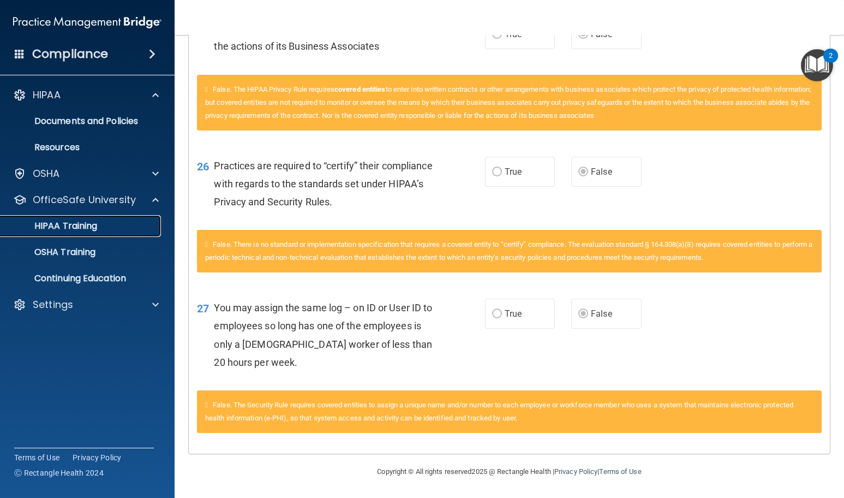
click at [80, 228] on p "HIPAA Training" at bounding box center [52, 225] width 90 height 11
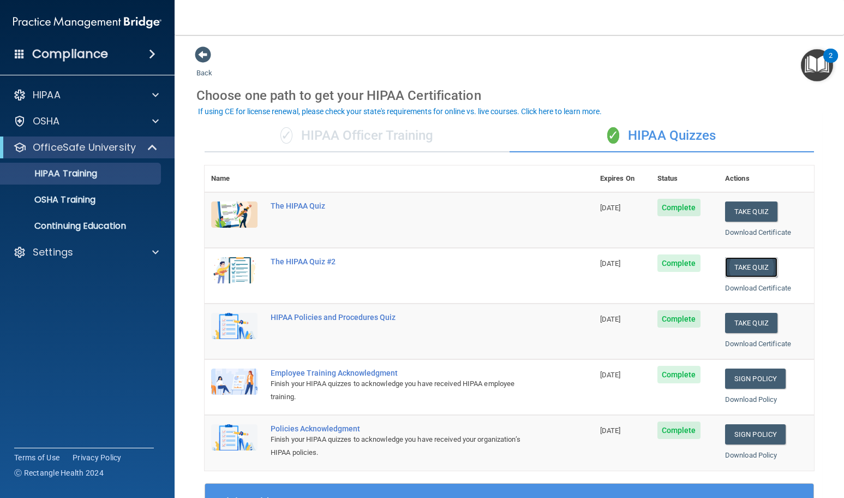
click at [755, 265] on button "Take Quiz" at bounding box center [751, 267] width 52 height 20
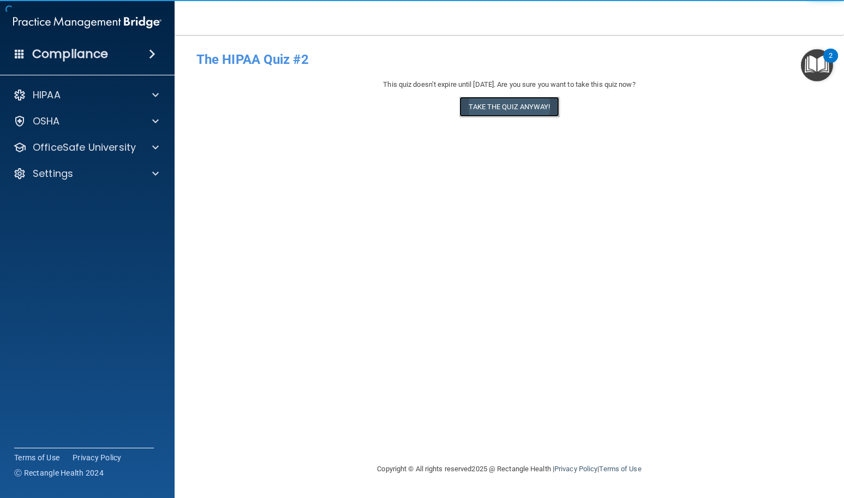
click at [512, 112] on button "Take the quiz anyway!" at bounding box center [509, 107] width 99 height 20
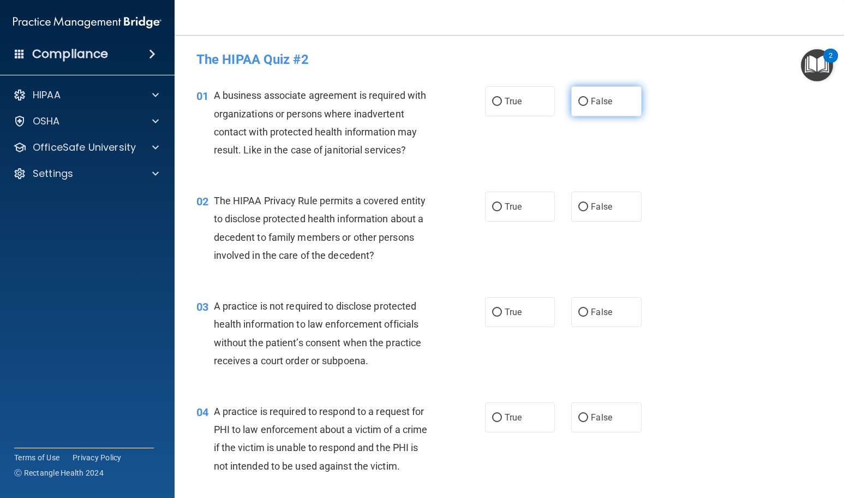
click at [619, 104] on label "False" at bounding box center [606, 101] width 70 height 30
click at [588, 104] on input "False" at bounding box center [584, 102] width 10 height 8
radio input "true"
click at [514, 218] on label "True" at bounding box center [520, 207] width 70 height 30
click at [502, 211] on input "True" at bounding box center [497, 207] width 10 height 8
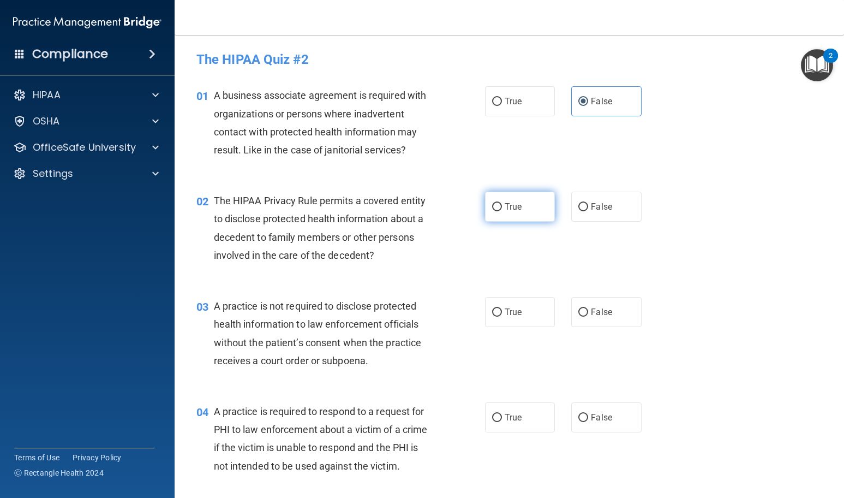
radio input "true"
click at [591, 311] on span "False" at bounding box center [601, 312] width 21 height 10
click at [586, 311] on input "False" at bounding box center [584, 312] width 10 height 8
radio input "true"
click at [522, 410] on label "True" at bounding box center [520, 417] width 70 height 30
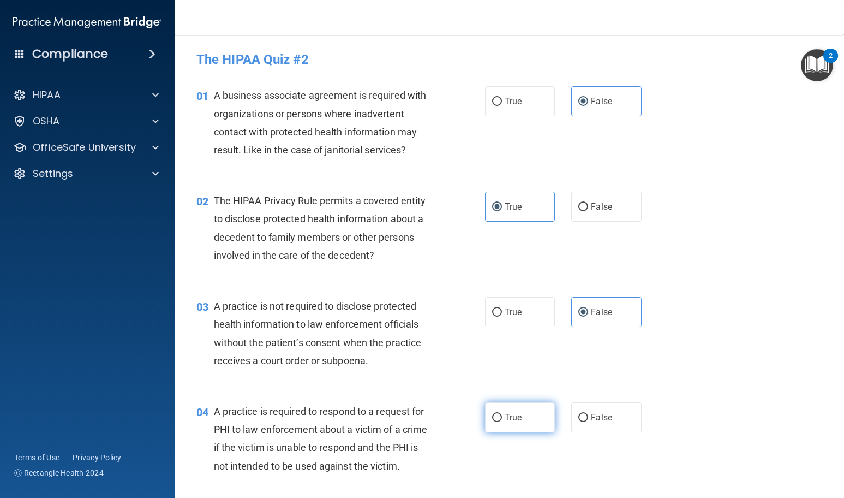
click at [502, 414] on input "True" at bounding box center [497, 418] width 10 height 8
radio input "true"
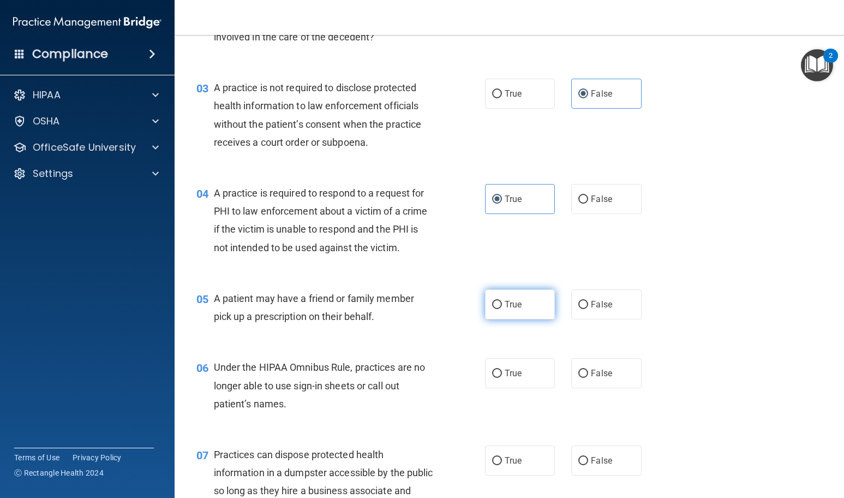
click at [515, 300] on span "True" at bounding box center [513, 304] width 17 height 10
click at [502, 301] on input "True" at bounding box center [497, 305] width 10 height 8
radio input "true"
click at [579, 370] on input "False" at bounding box center [584, 373] width 10 height 8
radio input "true"
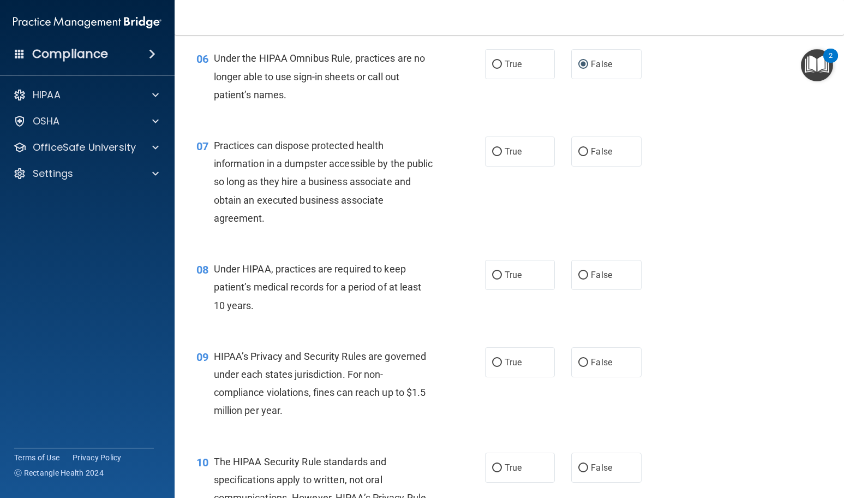
scroll to position [600, 0]
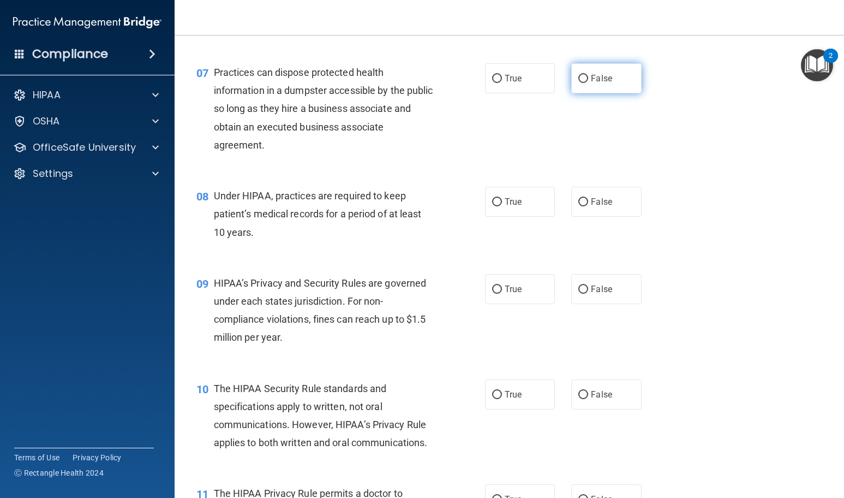
click at [594, 76] on span "False" at bounding box center [601, 78] width 21 height 10
click at [588, 76] on input "False" at bounding box center [584, 79] width 10 height 8
radio input "true"
click at [585, 199] on label "False" at bounding box center [606, 202] width 70 height 30
click at [585, 199] on input "False" at bounding box center [584, 202] width 10 height 8
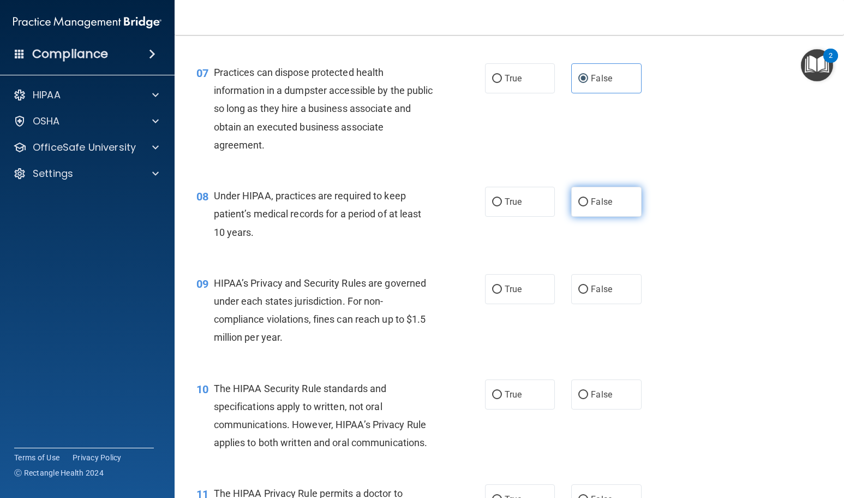
radio input "true"
click at [587, 281] on label "False" at bounding box center [606, 289] width 70 height 30
click at [587, 285] on input "False" at bounding box center [584, 289] width 10 height 8
radio input "true"
click at [523, 388] on label "True" at bounding box center [520, 394] width 70 height 30
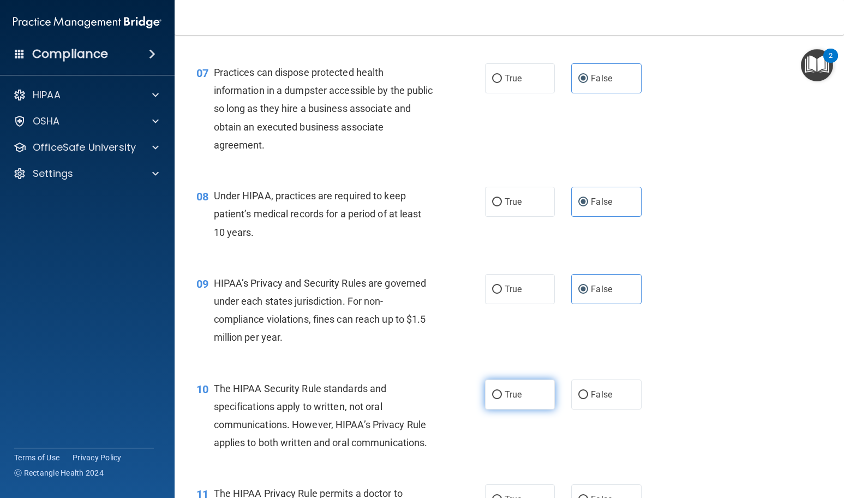
click at [502, 391] on input "True" at bounding box center [497, 395] width 10 height 8
radio input "true"
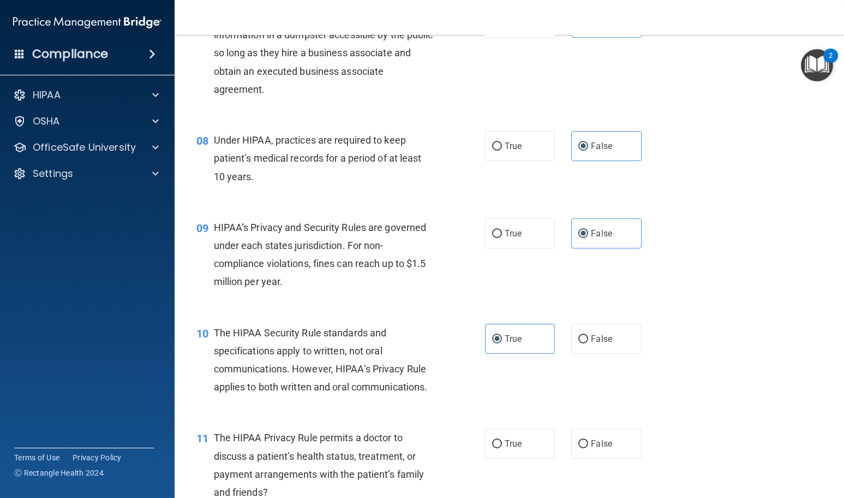
scroll to position [710, 0]
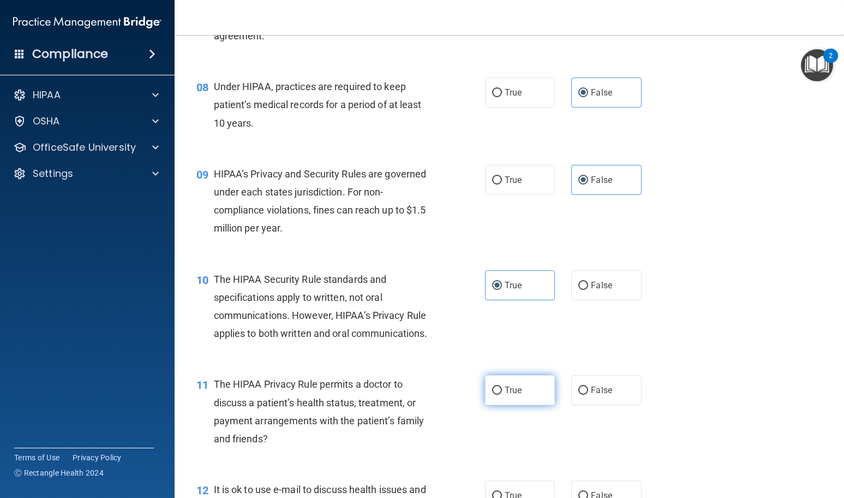
click at [522, 383] on label "True" at bounding box center [520, 390] width 70 height 30
click at [502, 386] on input "True" at bounding box center [497, 390] width 10 height 8
radio input "true"
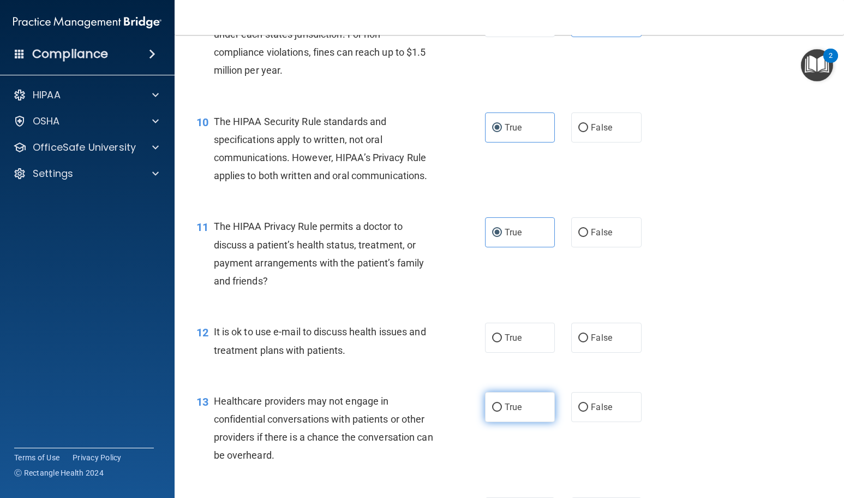
scroll to position [873, 0]
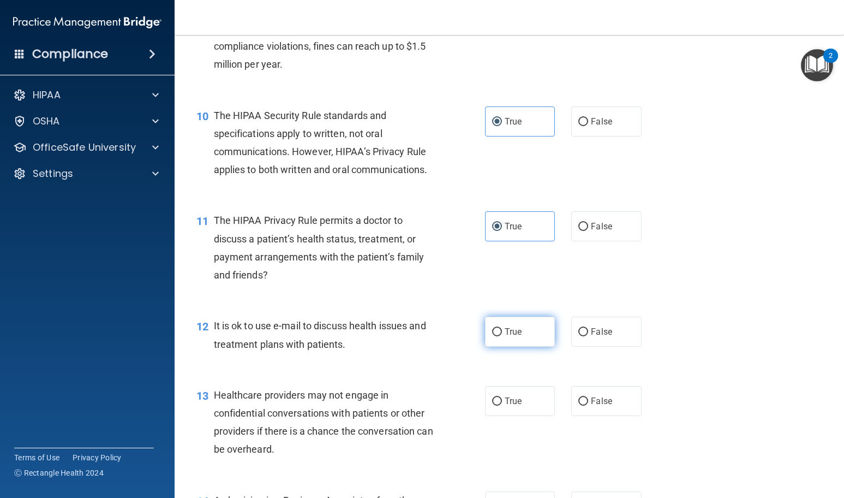
click at [514, 331] on span "True" at bounding box center [513, 331] width 17 height 10
click at [502, 331] on input "True" at bounding box center [497, 332] width 10 height 8
radio input "true"
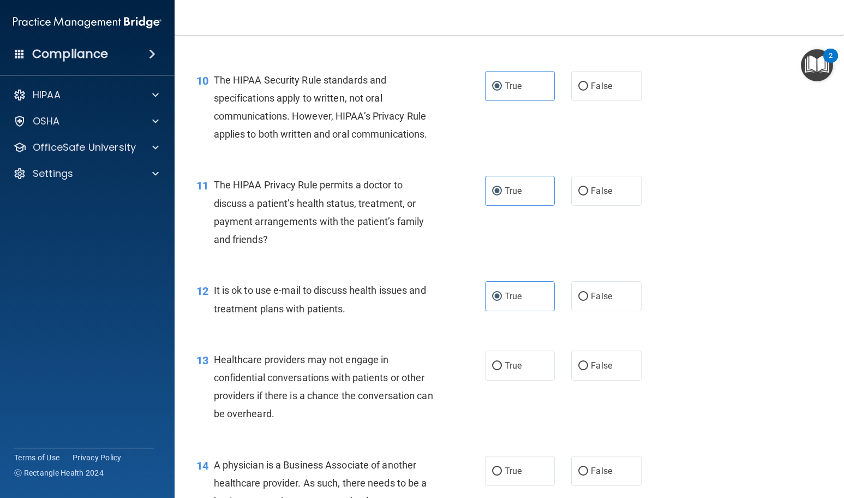
scroll to position [928, 0]
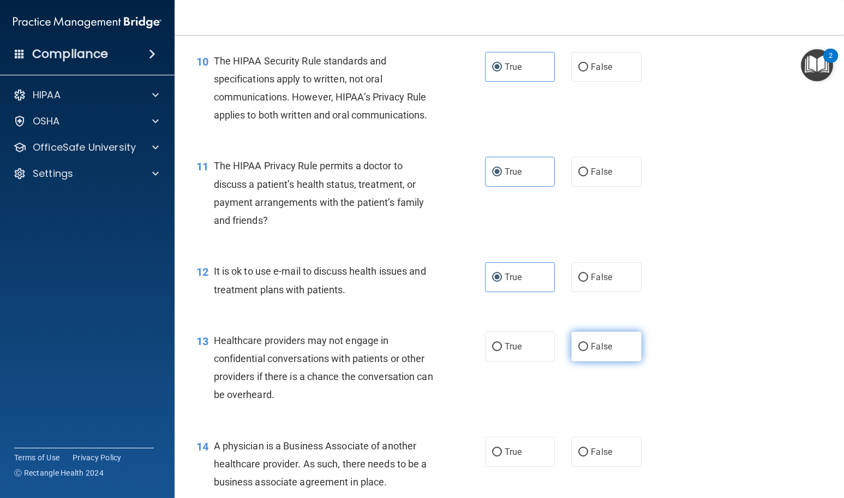
click at [609, 353] on label "False" at bounding box center [606, 346] width 70 height 30
click at [588, 351] on input "False" at bounding box center [584, 347] width 10 height 8
radio input "true"
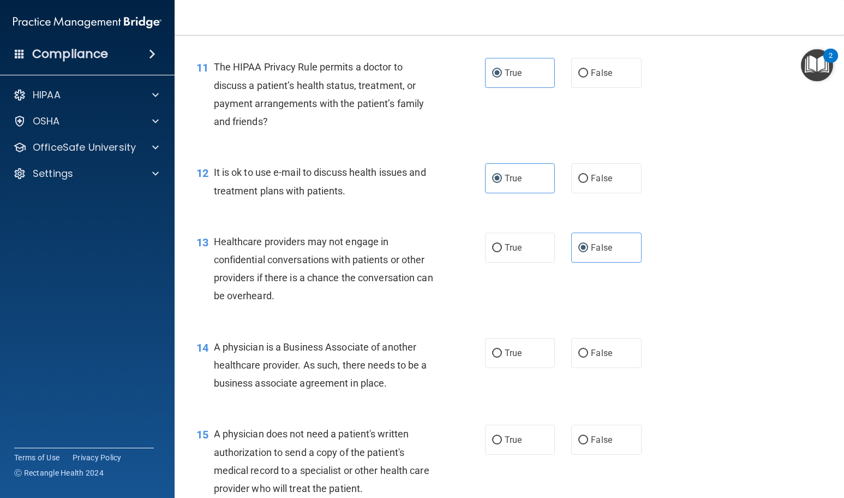
scroll to position [1201, 0]
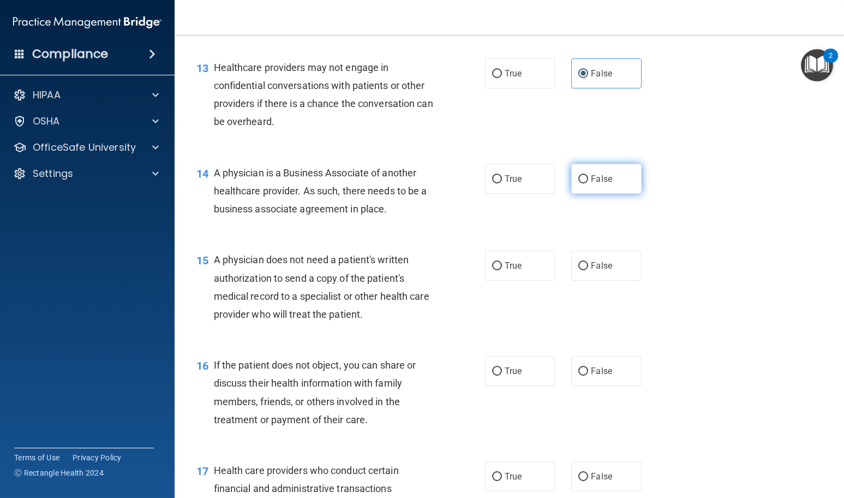
click at [596, 187] on label "False" at bounding box center [606, 179] width 70 height 30
click at [588, 183] on input "False" at bounding box center [584, 179] width 10 height 8
radio input "true"
click at [524, 272] on label "True" at bounding box center [520, 266] width 70 height 30
click at [502, 270] on input "True" at bounding box center [497, 266] width 10 height 8
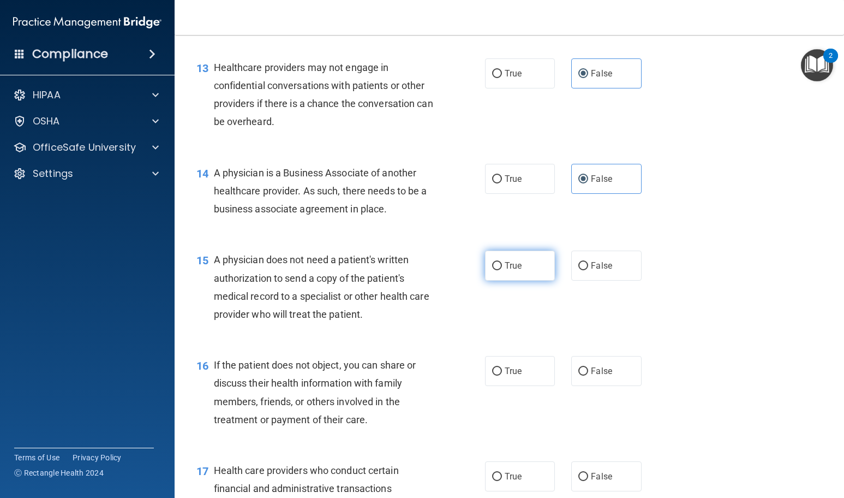
radio input "true"
click at [523, 364] on label "True" at bounding box center [520, 371] width 70 height 30
click at [502, 367] on input "True" at bounding box center [497, 371] width 10 height 8
radio input "true"
click at [514, 469] on label "True" at bounding box center [520, 476] width 70 height 30
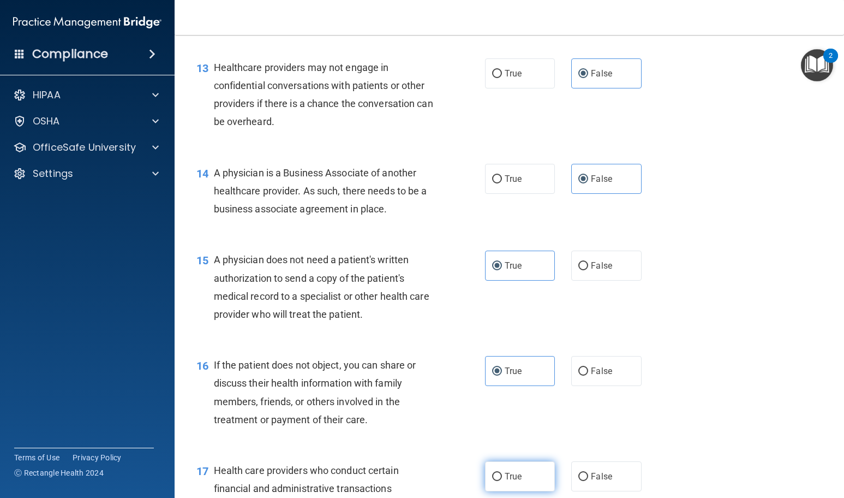
click at [502, 473] on input "True" at bounding box center [497, 477] width 10 height 8
radio input "true"
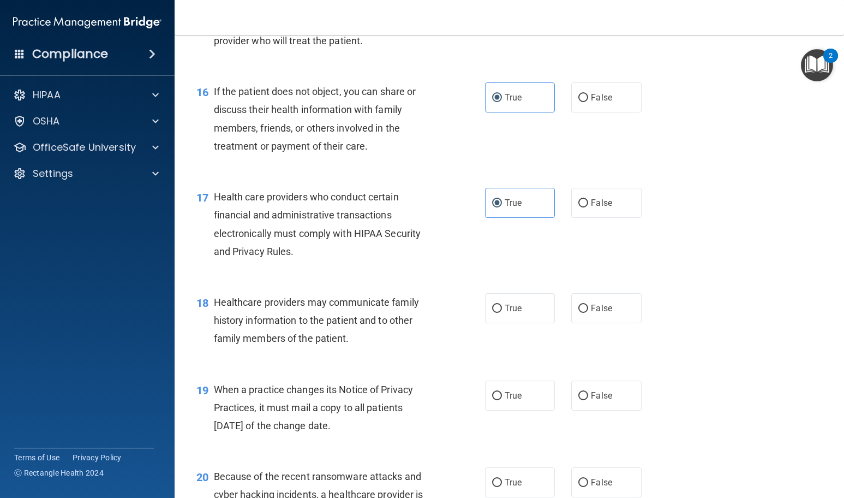
scroll to position [1637, 0]
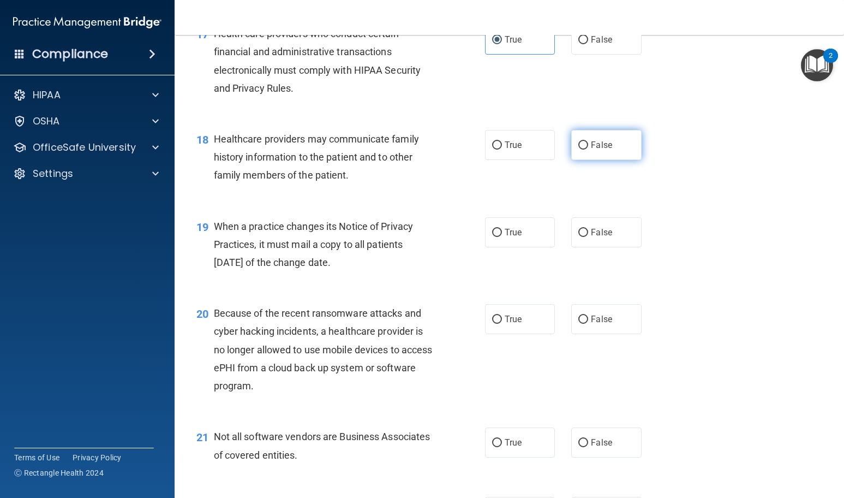
click at [592, 151] on label "False" at bounding box center [606, 145] width 70 height 30
click at [588, 150] on input "False" at bounding box center [584, 145] width 10 height 8
radio input "true"
click at [598, 226] on label "False" at bounding box center [606, 232] width 70 height 30
click at [588, 229] on input "False" at bounding box center [584, 233] width 10 height 8
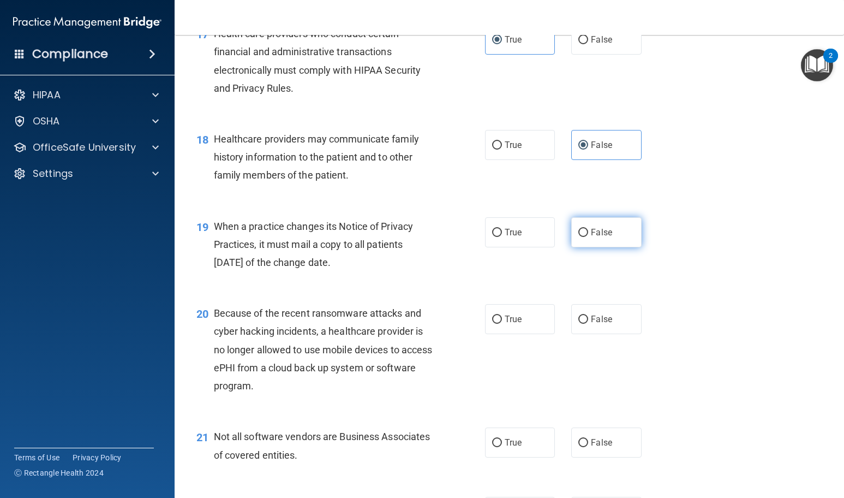
radio input "true"
click at [598, 313] on label "False" at bounding box center [606, 319] width 70 height 30
click at [588, 315] on input "False" at bounding box center [584, 319] width 10 height 8
radio input "true"
click at [509, 434] on label "True" at bounding box center [520, 442] width 70 height 30
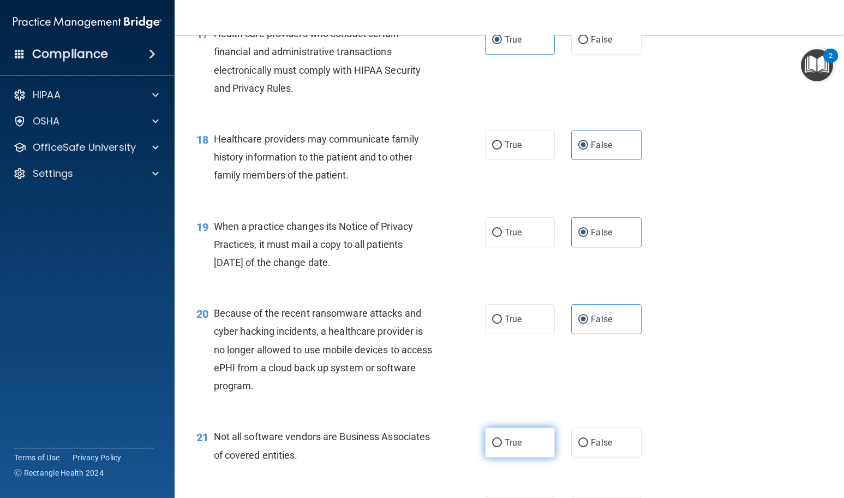
click at [502, 439] on input "True" at bounding box center [497, 443] width 10 height 8
radio input "true"
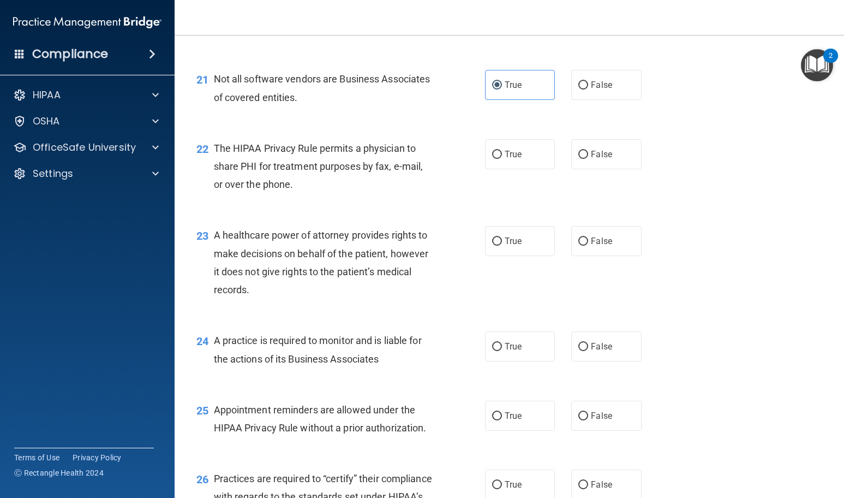
scroll to position [2019, 0]
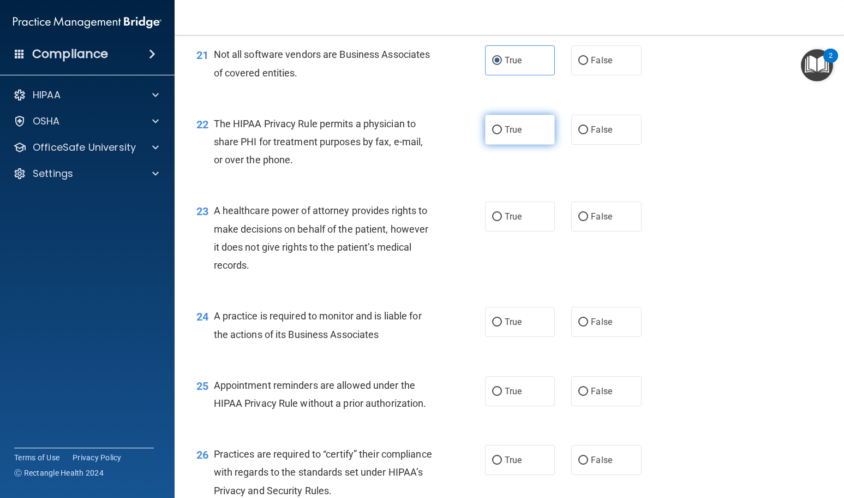
click at [520, 133] on label "True" at bounding box center [520, 130] width 70 height 30
click at [502, 133] on input "True" at bounding box center [497, 130] width 10 height 8
radio input "true"
click at [595, 222] on label "False" at bounding box center [606, 216] width 70 height 30
click at [588, 221] on input "False" at bounding box center [584, 217] width 10 height 8
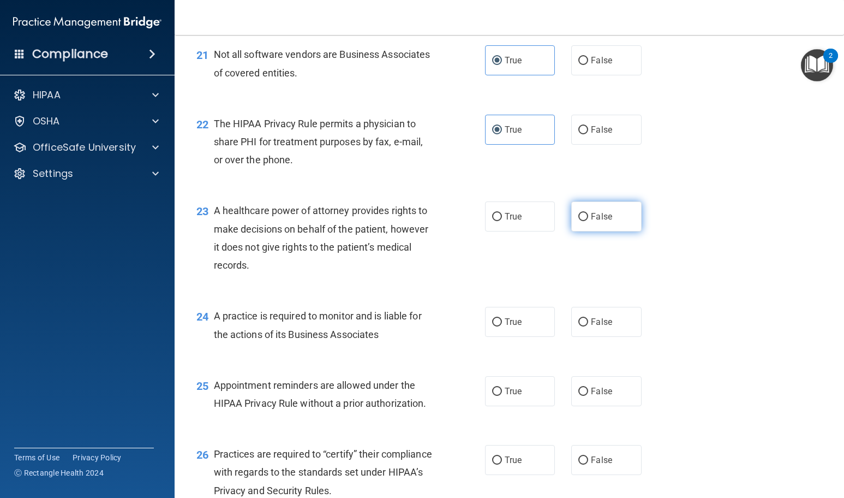
radio input "true"
click at [595, 325] on span "False" at bounding box center [601, 322] width 21 height 10
click at [588, 325] on input "False" at bounding box center [584, 322] width 10 height 8
radio input "true"
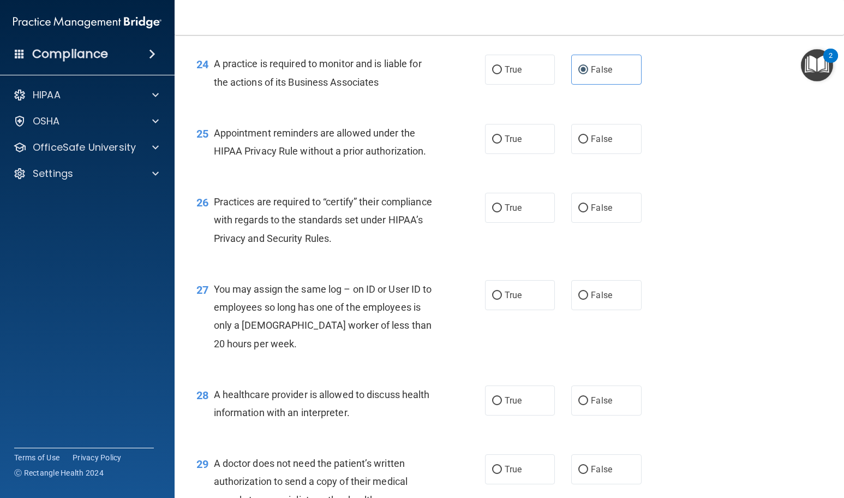
scroll to position [2292, 0]
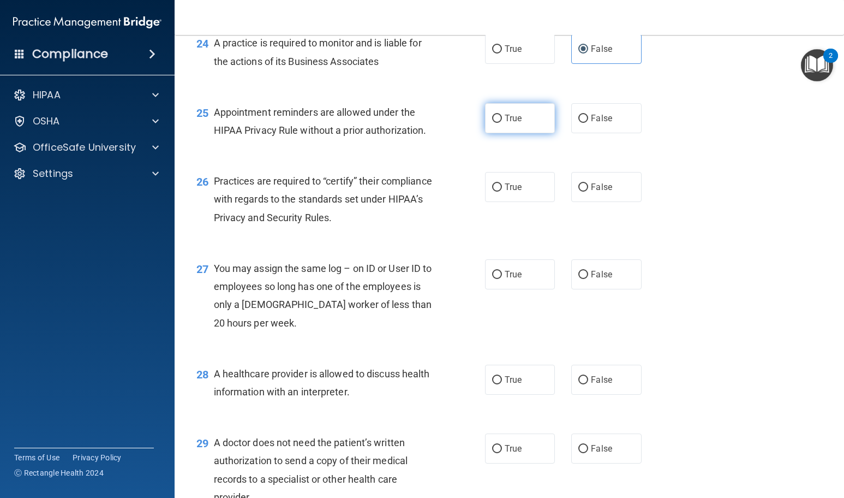
click at [518, 119] on label "True" at bounding box center [520, 118] width 70 height 30
click at [502, 119] on input "True" at bounding box center [497, 119] width 10 height 8
radio input "true"
click at [604, 192] on label "False" at bounding box center [606, 187] width 70 height 30
click at [588, 192] on input "False" at bounding box center [584, 187] width 10 height 8
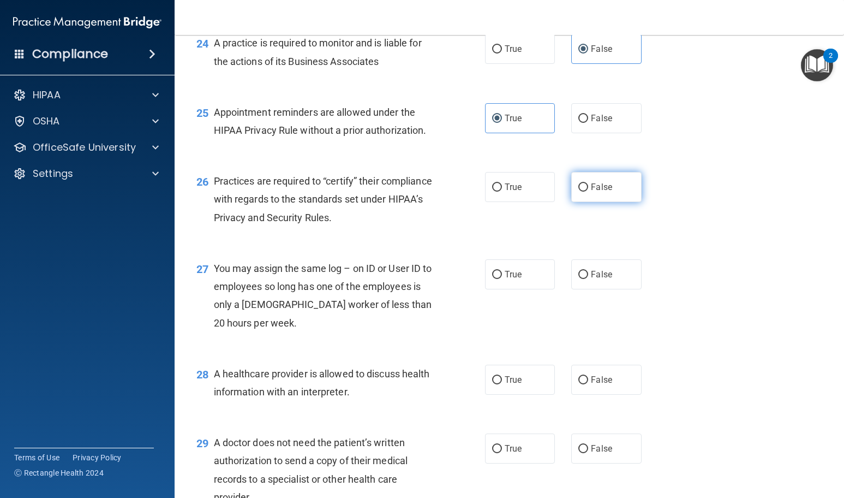
radio input "true"
click at [595, 271] on span "False" at bounding box center [601, 274] width 21 height 10
click at [588, 271] on input "False" at bounding box center [584, 275] width 10 height 8
radio input "true"
click at [508, 373] on label "True" at bounding box center [520, 380] width 70 height 30
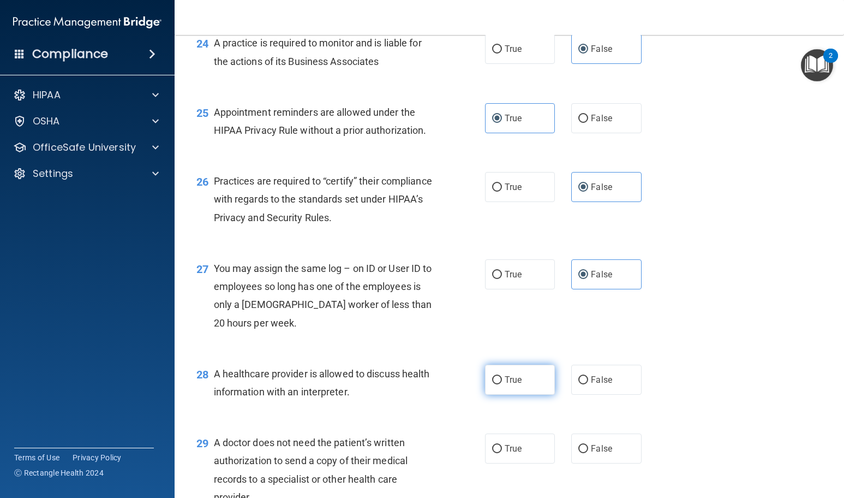
click at [502, 376] on input "True" at bounding box center [497, 380] width 10 height 8
radio input "true"
click at [518, 446] on label "True" at bounding box center [520, 448] width 70 height 30
click at [502, 446] on input "True" at bounding box center [497, 449] width 10 height 8
radio input "true"
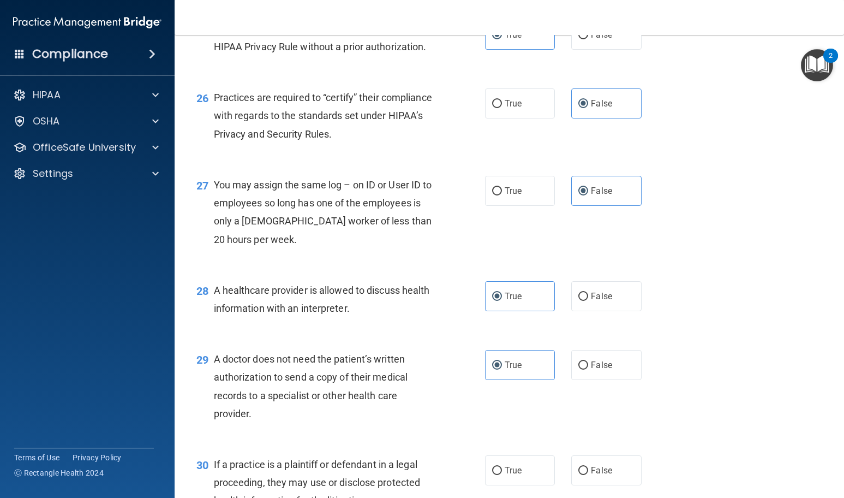
scroll to position [2478, 0]
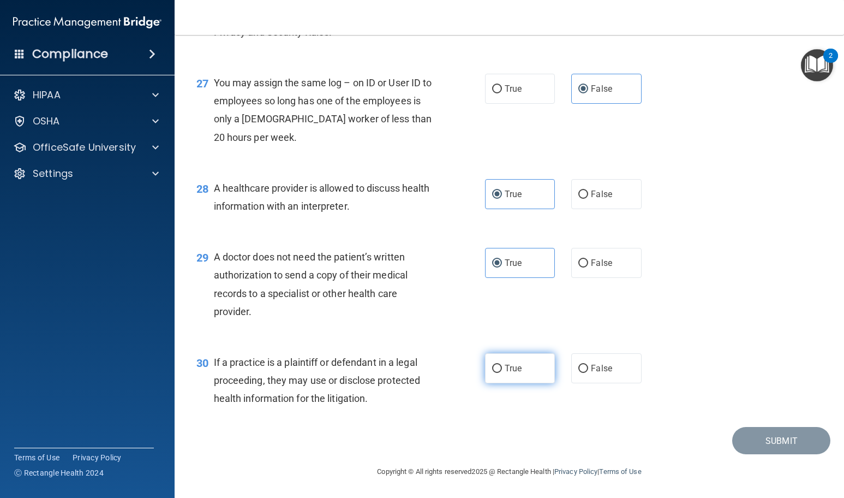
click at [521, 378] on label "True" at bounding box center [520, 368] width 70 height 30
click at [502, 373] on input "True" at bounding box center [497, 369] width 10 height 8
radio input "true"
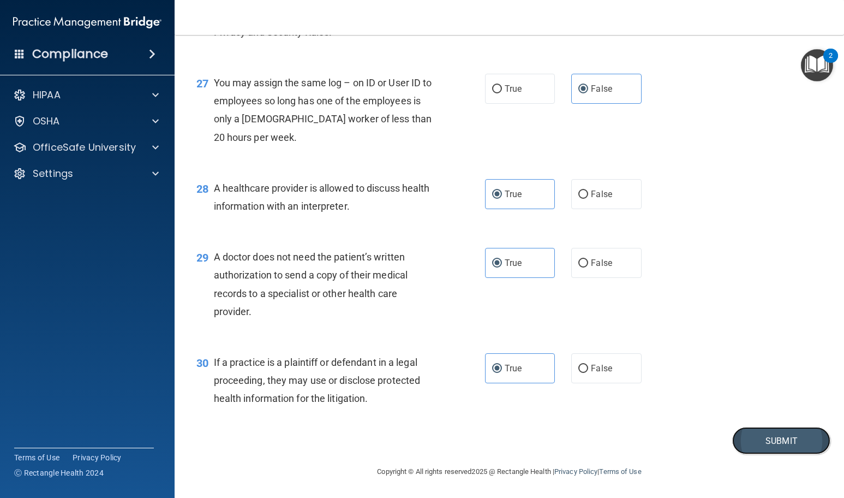
click at [744, 433] on button "Submit" at bounding box center [781, 441] width 98 height 28
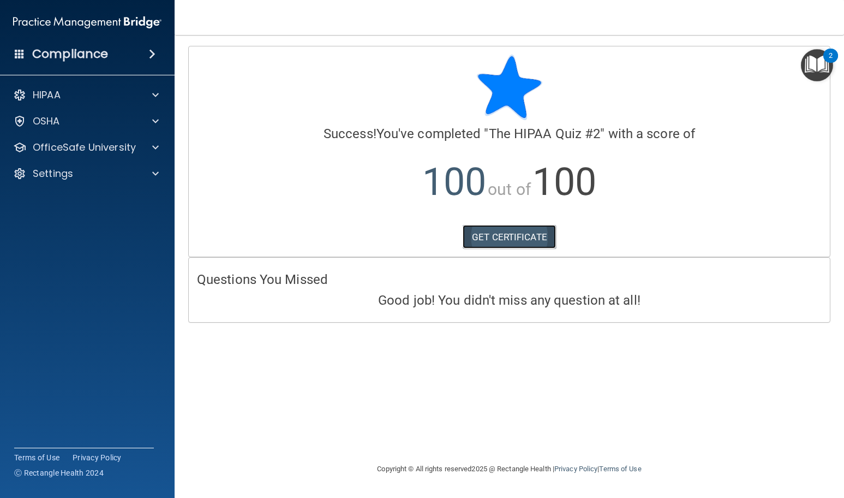
click at [550, 246] on link "GET CERTIFICATE" at bounding box center [509, 237] width 93 height 24
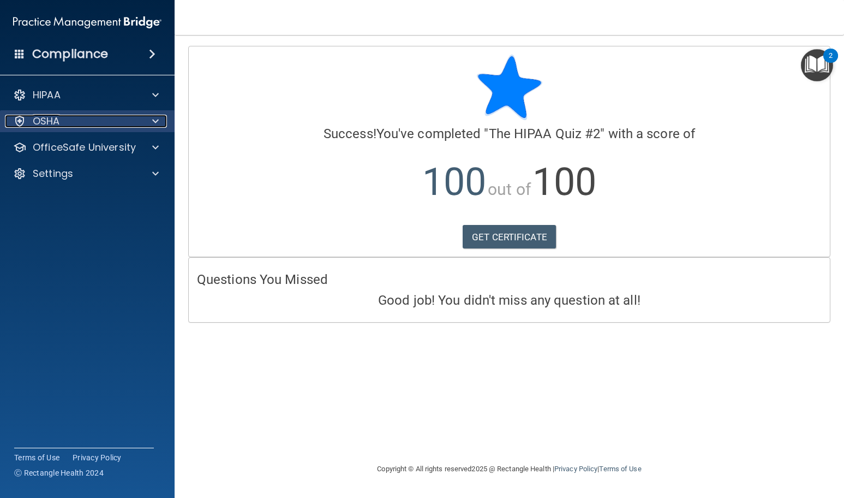
click at [147, 126] on div at bounding box center [153, 121] width 27 height 13
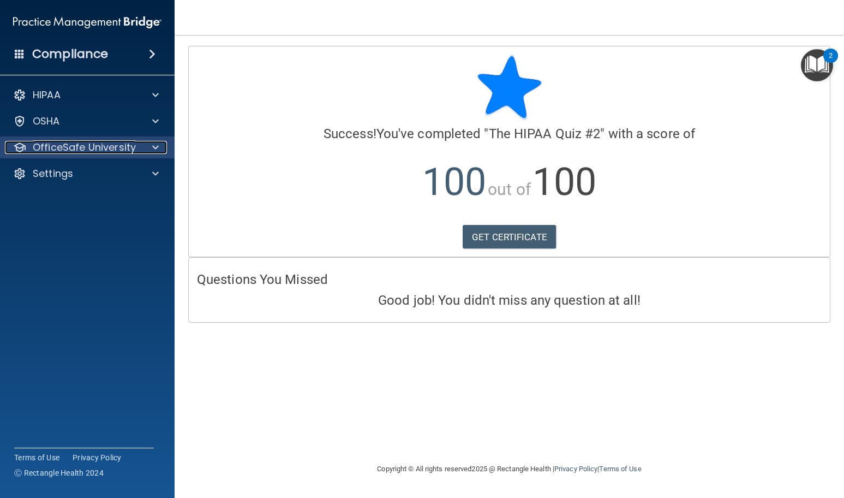
click at [140, 144] on div at bounding box center [153, 147] width 27 height 13
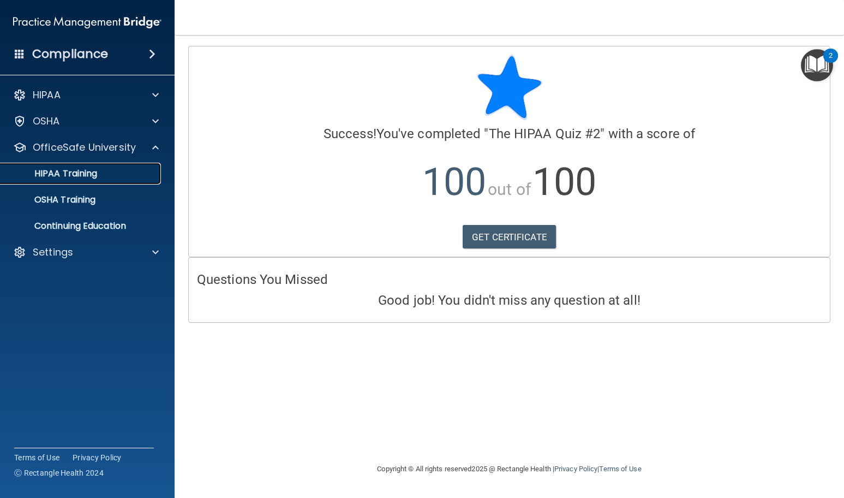
click at [92, 175] on p "HIPAA Training" at bounding box center [52, 173] width 90 height 11
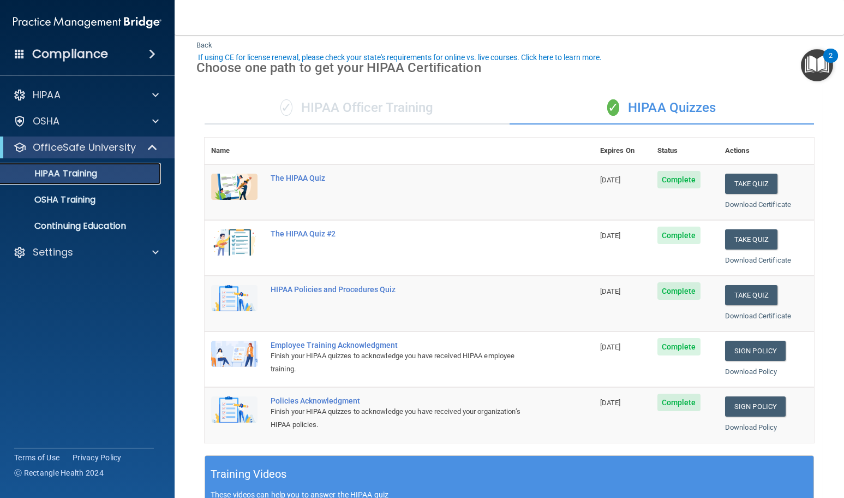
scroll to position [55, 0]
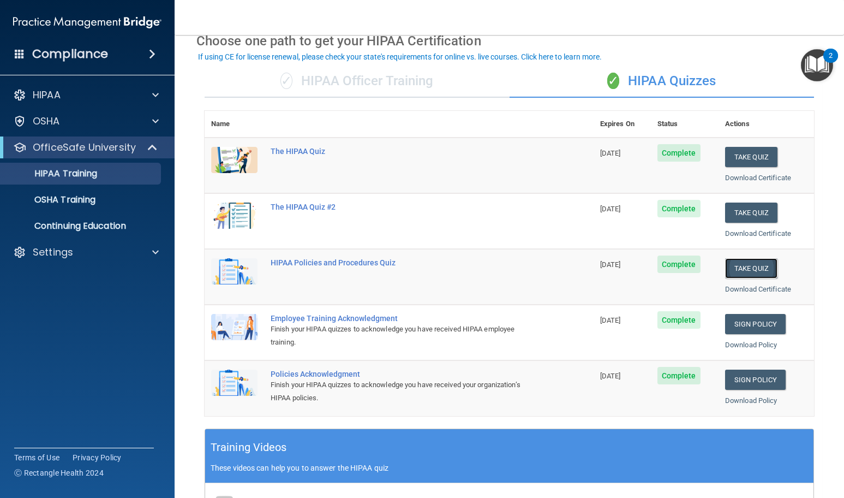
click at [767, 266] on button "Take Quiz" at bounding box center [751, 268] width 52 height 20
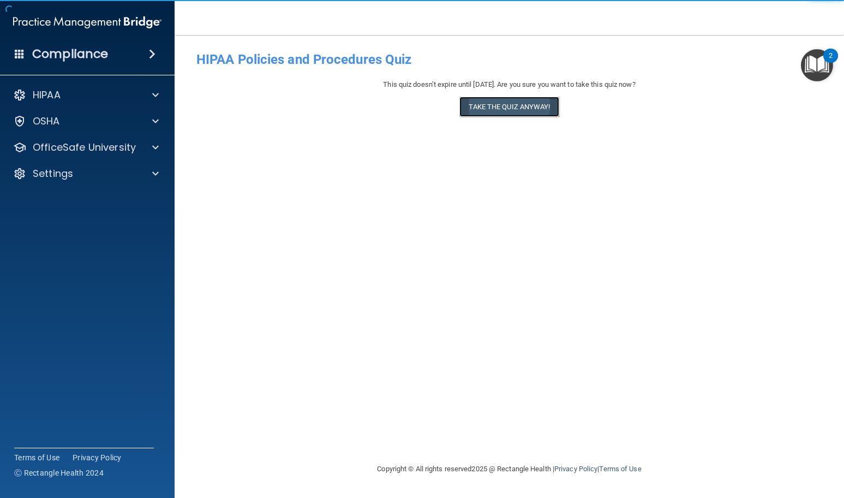
click at [502, 106] on button "Take the quiz anyway!" at bounding box center [509, 107] width 99 height 20
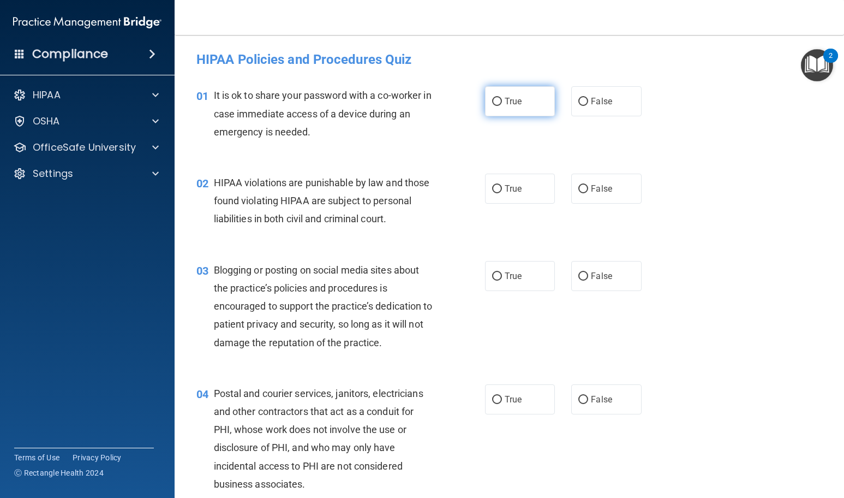
click at [505, 102] on span "True" at bounding box center [513, 101] width 17 height 10
click at [502, 102] on input "True" at bounding box center [497, 102] width 10 height 8
radio input "true"
click at [500, 189] on label "True" at bounding box center [520, 189] width 70 height 30
click at [500, 189] on input "True" at bounding box center [497, 189] width 10 height 8
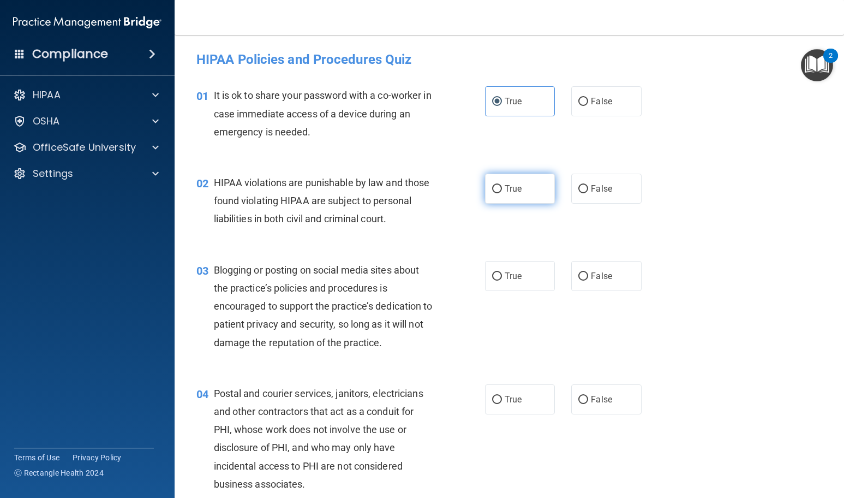
radio input "true"
click at [495, 281] on input "True" at bounding box center [497, 276] width 10 height 8
radio input "true"
click at [528, 414] on label "True" at bounding box center [520, 399] width 70 height 30
click at [502, 404] on input "True" at bounding box center [497, 400] width 10 height 8
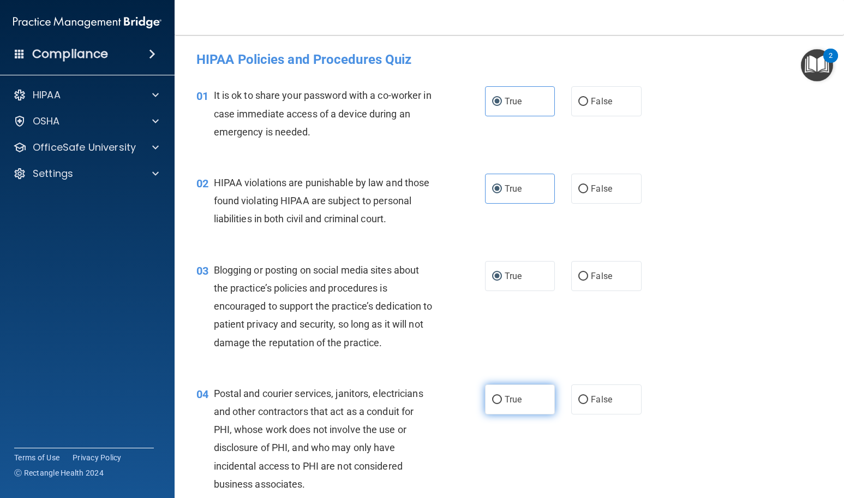
radio input "true"
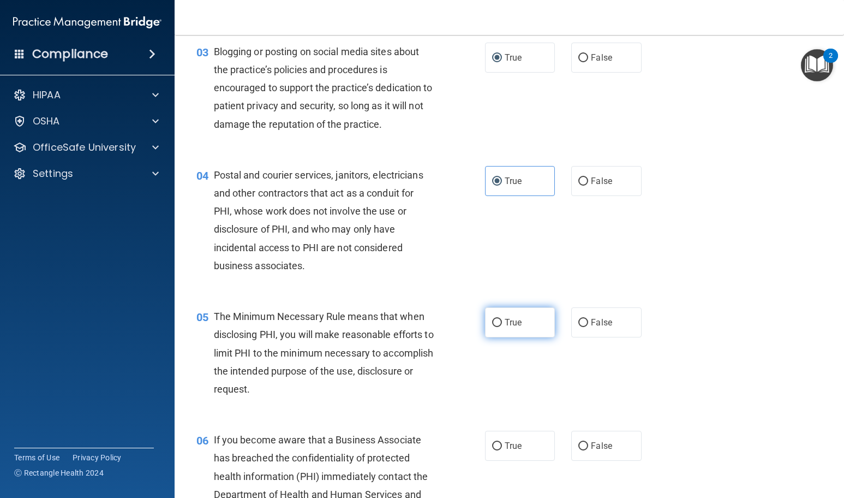
click at [520, 337] on label "True" at bounding box center [520, 322] width 70 height 30
click at [502, 327] on input "True" at bounding box center [497, 323] width 10 height 8
radio input "true"
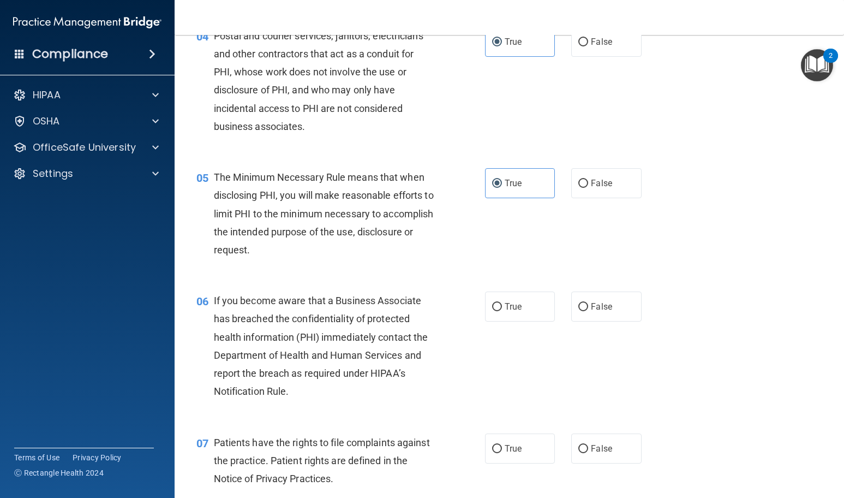
scroll to position [382, 0]
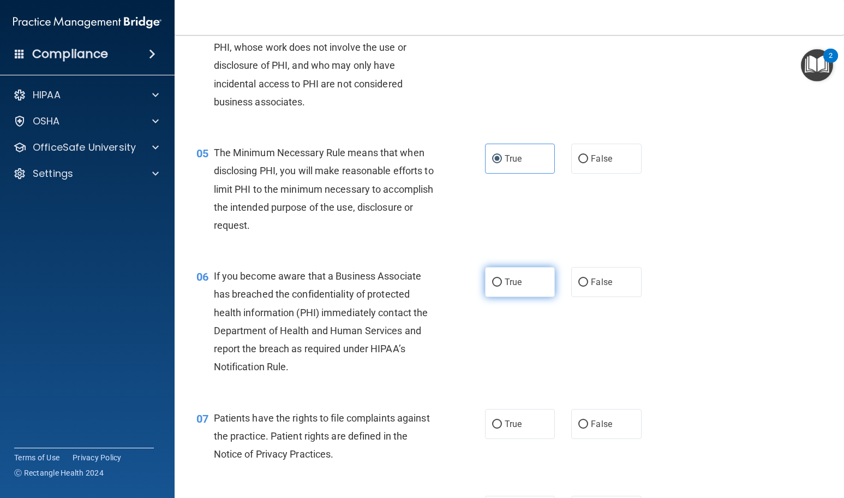
click at [510, 297] on label "True" at bounding box center [520, 282] width 70 height 30
click at [502, 287] on input "True" at bounding box center [497, 282] width 10 height 8
radio input "true"
click at [499, 439] on label "True" at bounding box center [520, 424] width 70 height 30
click at [499, 428] on input "True" at bounding box center [497, 424] width 10 height 8
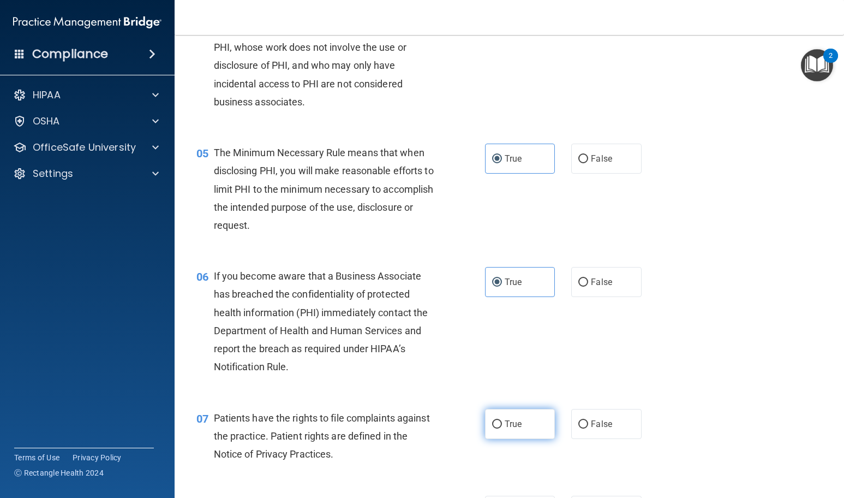
radio input "true"
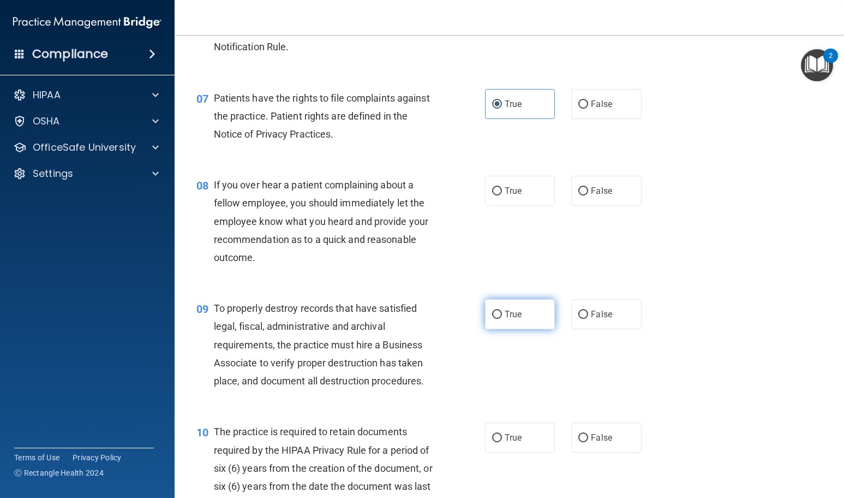
scroll to position [710, 0]
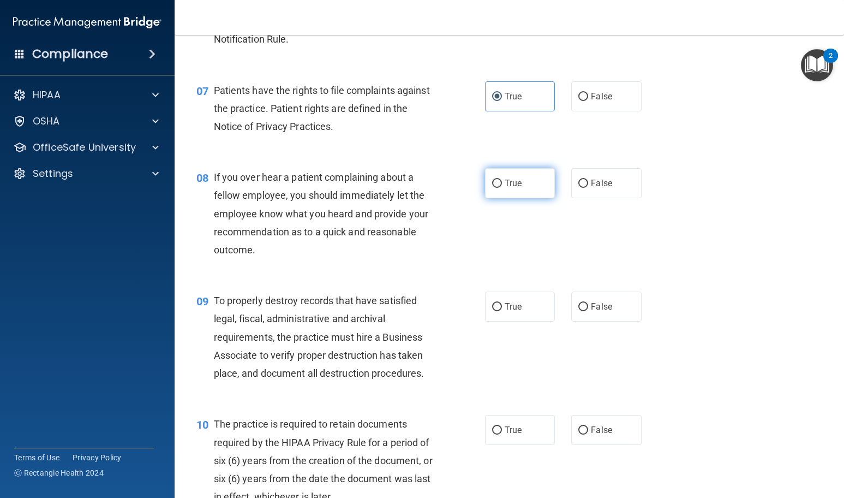
click at [524, 198] on label "True" at bounding box center [520, 183] width 70 height 30
click at [502, 188] on input "True" at bounding box center [497, 184] width 10 height 8
radio input "true"
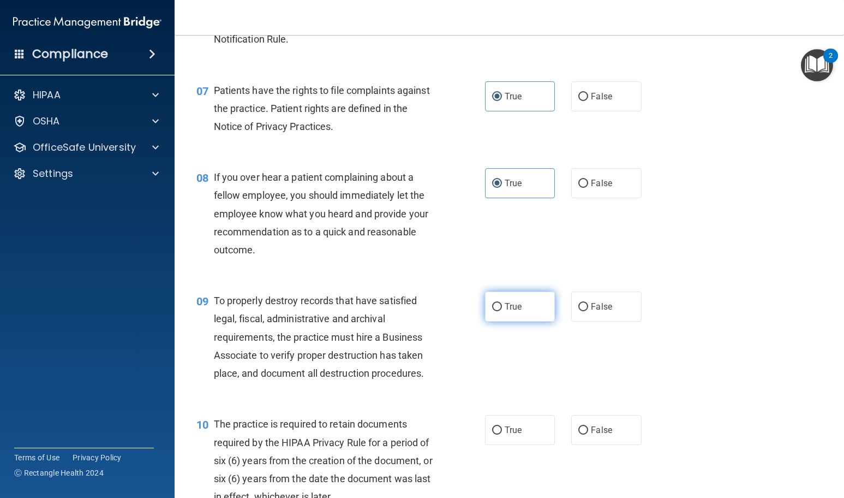
click at [499, 321] on label "True" at bounding box center [520, 306] width 70 height 30
click at [499, 311] on input "True" at bounding box center [497, 307] width 10 height 8
radio input "true"
click at [496, 443] on label "True" at bounding box center [520, 430] width 70 height 30
click at [496, 434] on input "True" at bounding box center [497, 430] width 10 height 8
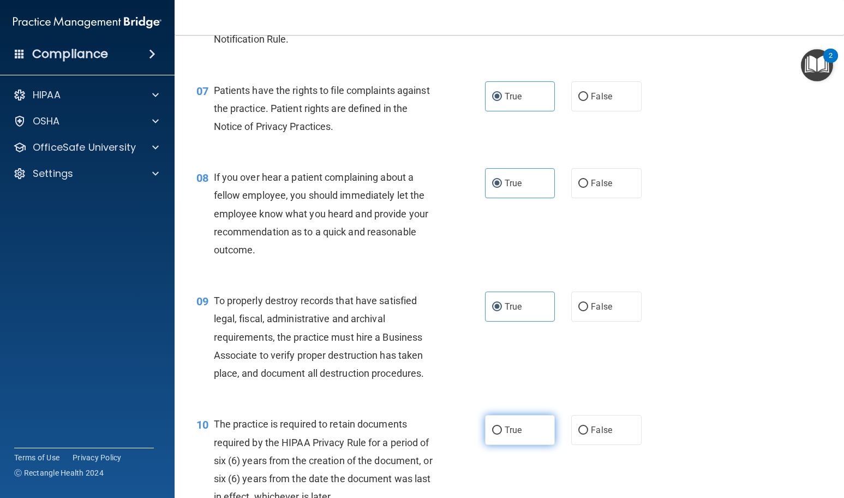
radio input "true"
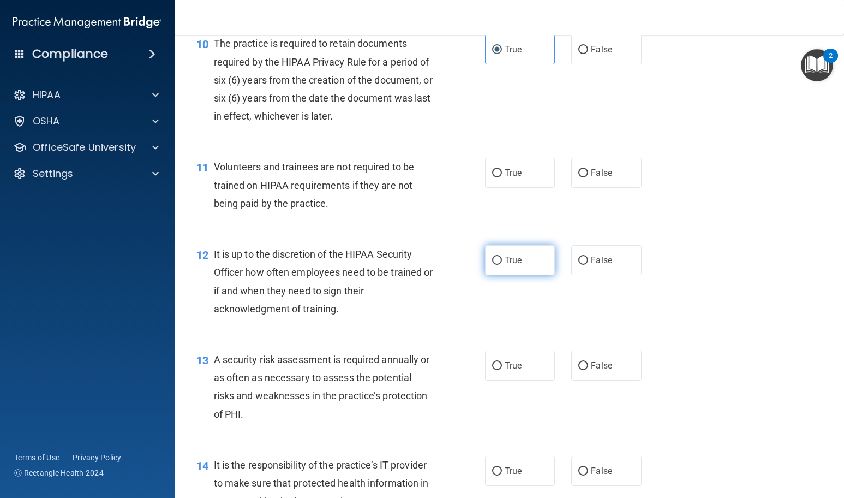
scroll to position [1092, 0]
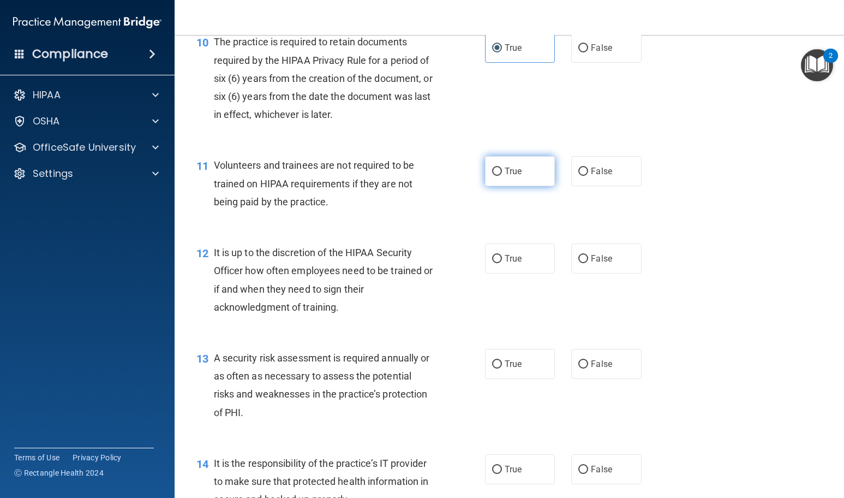
click at [513, 176] on span "True" at bounding box center [513, 171] width 17 height 10
click at [502, 176] on input "True" at bounding box center [497, 172] width 10 height 8
radio input "true"
click at [492, 263] on input "True" at bounding box center [497, 259] width 10 height 8
radio input "true"
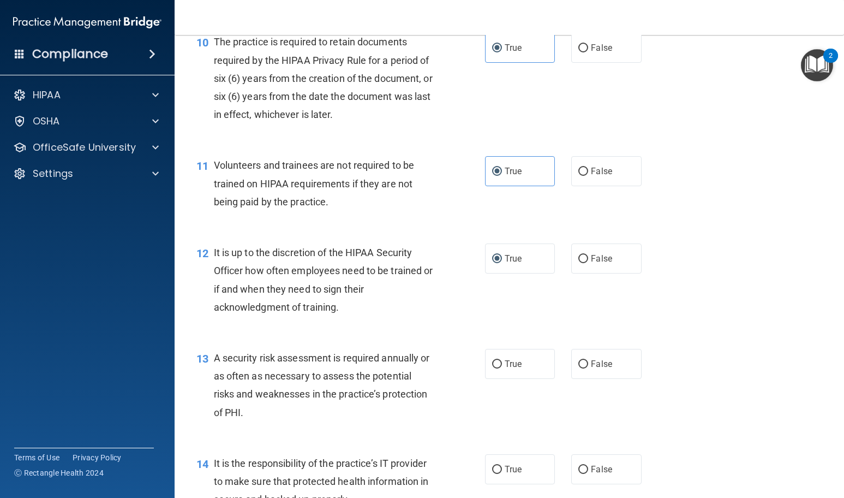
click at [701, 258] on div "12 It is up to the discretion of the HIPAA Security Officer how often employees…" at bounding box center [509, 282] width 642 height 105
